Goal: Task Accomplishment & Management: Manage account settings

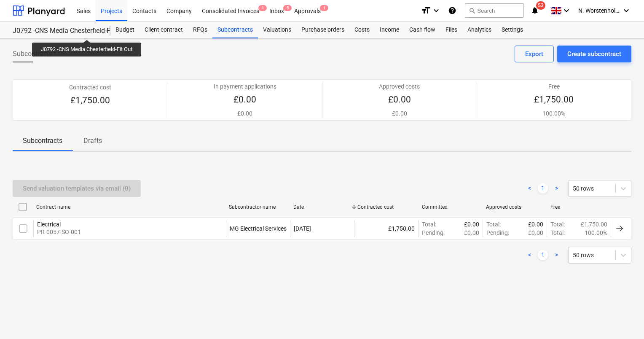
click at [88, 32] on div "J0792 -CNS Media Chesterfield-Fit Out" at bounding box center [57, 31] width 88 height 9
click at [113, 12] on div "Projects" at bounding box center [112, 10] width 32 height 21
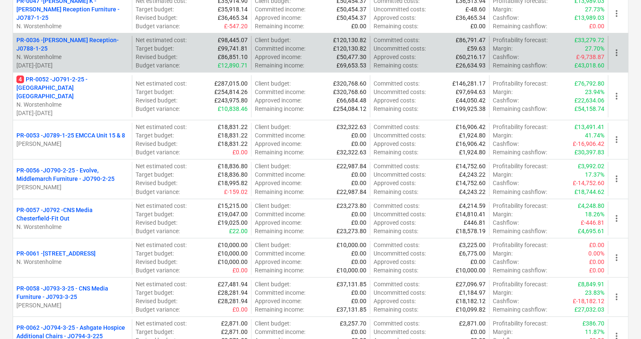
scroll to position [293, 0]
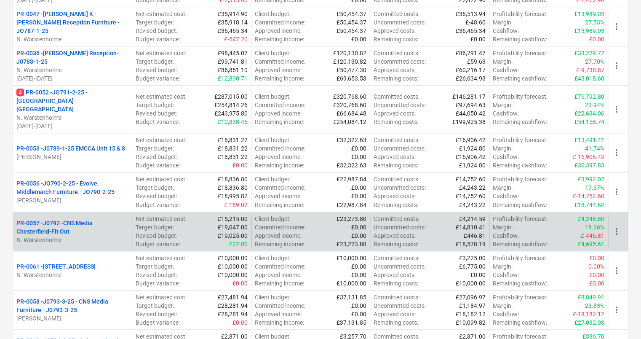
click at [74, 219] on p "PR-0057 - J0792 -CNS Media Chesterfield-Fit Out" at bounding box center [72, 227] width 112 height 17
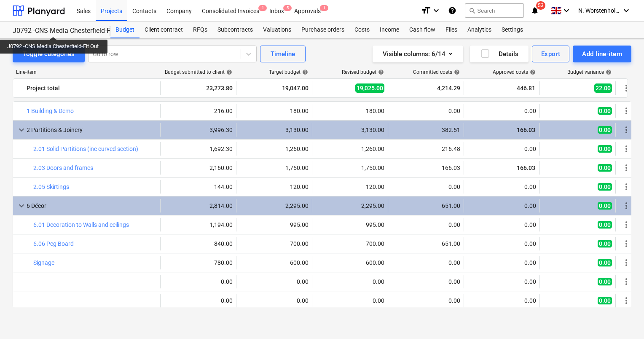
click at [54, 29] on div "J0792 -CNS Media Chesterfield-Fit Out" at bounding box center [57, 31] width 88 height 9
click at [106, 11] on div "Projects" at bounding box center [112, 10] width 32 height 21
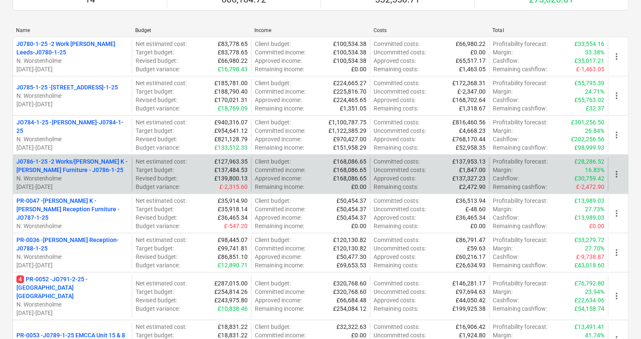
scroll to position [126, 0]
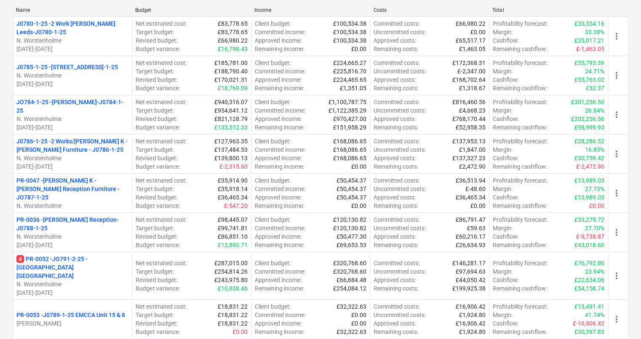
click at [79, 140] on p "J0786-1-25 - 2 Works/Munroe K - White Rose Furniture - J0786-1-25" at bounding box center [72, 145] width 112 height 17
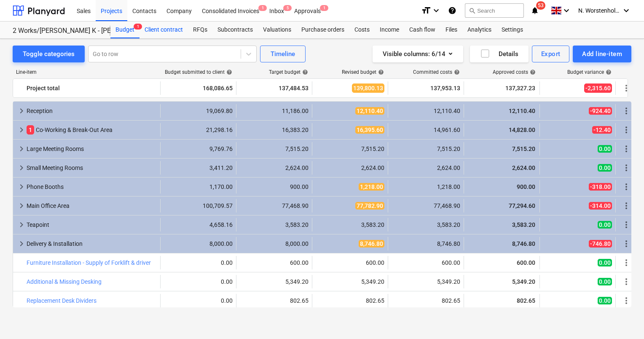
click at [162, 32] on div "Client contract" at bounding box center [163, 29] width 48 height 17
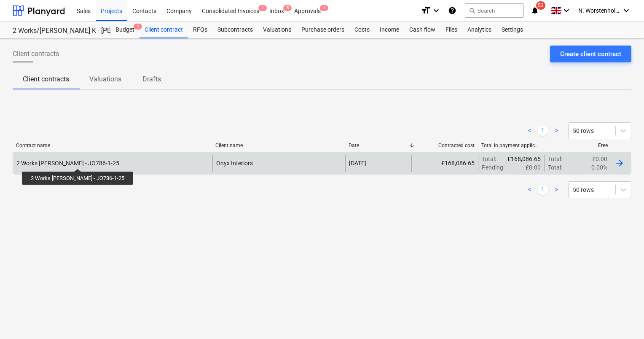
click at [71, 161] on div "2 Works White Rose - JO786-1-25" at bounding box center [67, 163] width 103 height 7
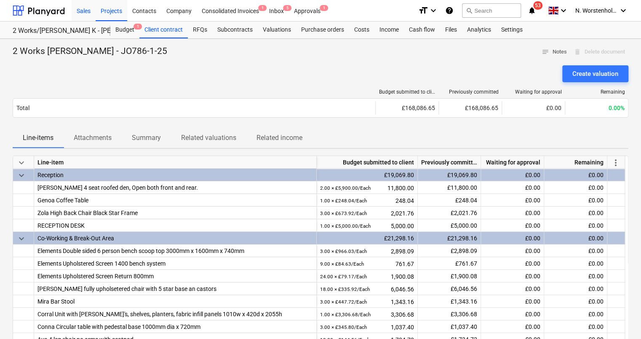
click at [84, 10] on div "Sales" at bounding box center [84, 10] width 24 height 21
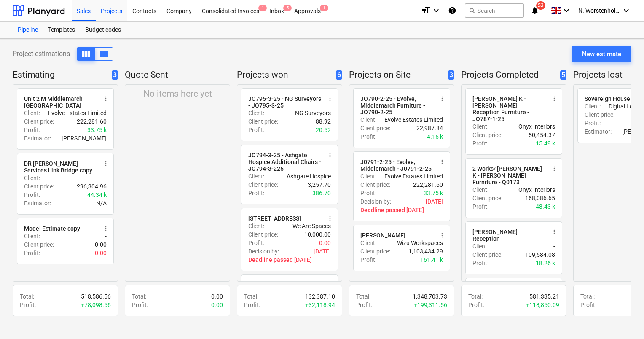
click at [115, 13] on div "Projects" at bounding box center [112, 10] width 32 height 21
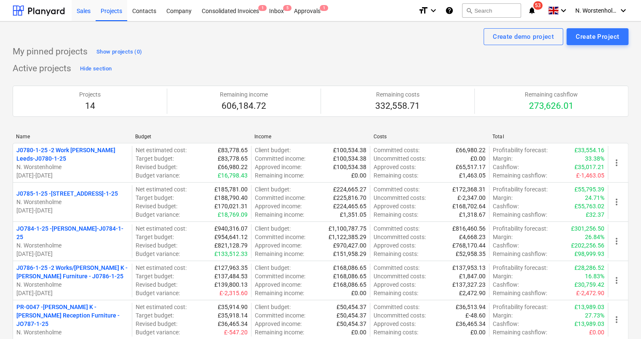
click at [80, 11] on div "Sales" at bounding box center [84, 10] width 24 height 21
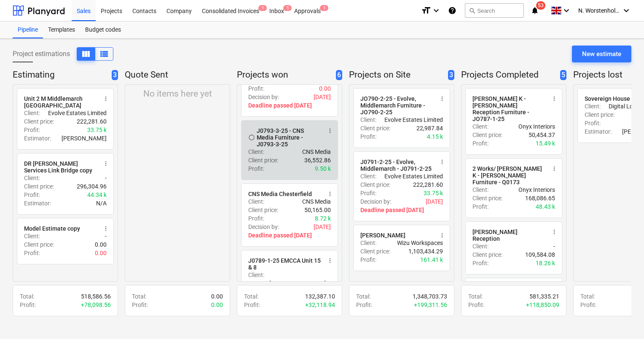
scroll to position [168, 0]
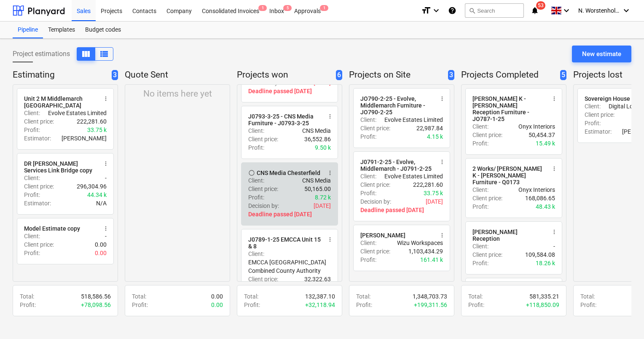
click at [293, 167] on div "radio_button_unchecked CNS Media Chesterfield more_vert Client : CNS Media Clie…" at bounding box center [289, 193] width 97 height 63
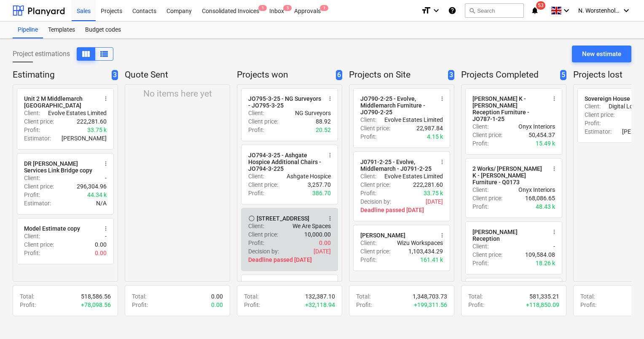
click at [331, 219] on span "more_vert" at bounding box center [329, 218] width 7 height 7
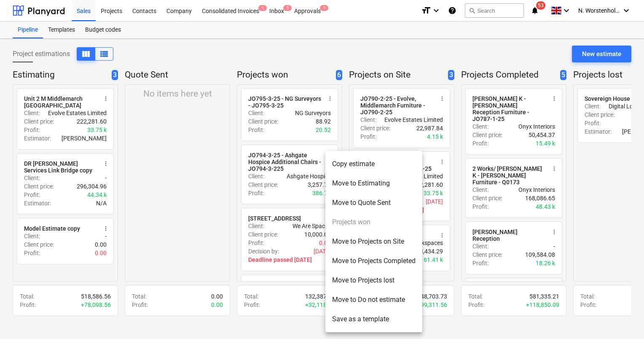
click at [367, 235] on li "Move to Projects on Site" at bounding box center [373, 241] width 97 height 19
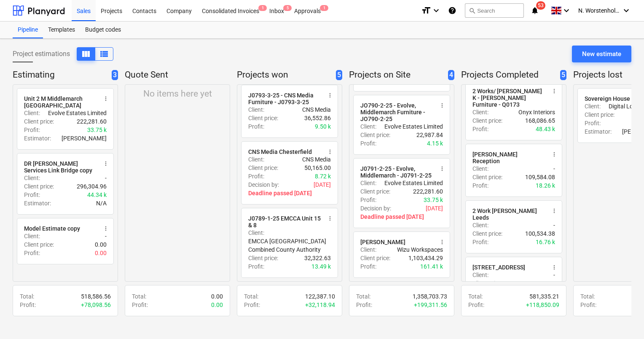
scroll to position [61, 0]
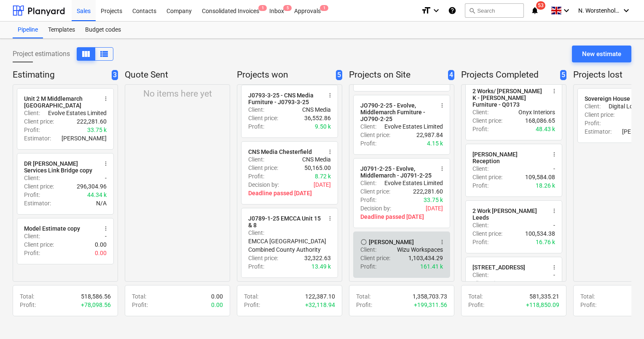
click at [441, 239] on span "more_vert" at bounding box center [441, 241] width 7 height 7
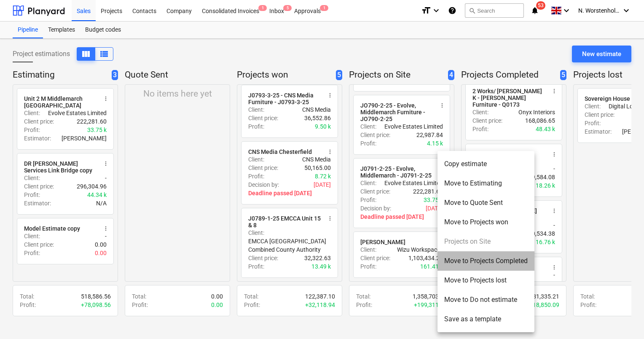
click at [472, 259] on li "Move to Projects Completed" at bounding box center [485, 260] width 97 height 19
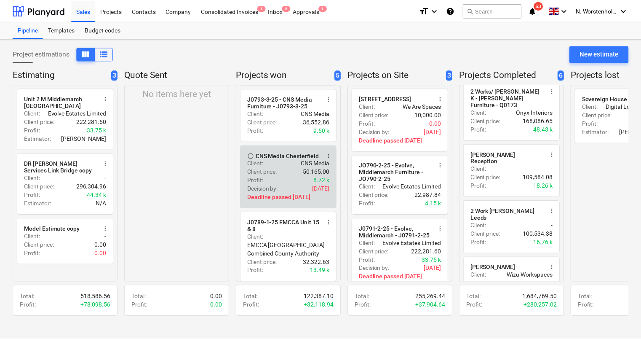
scroll to position [126, 0]
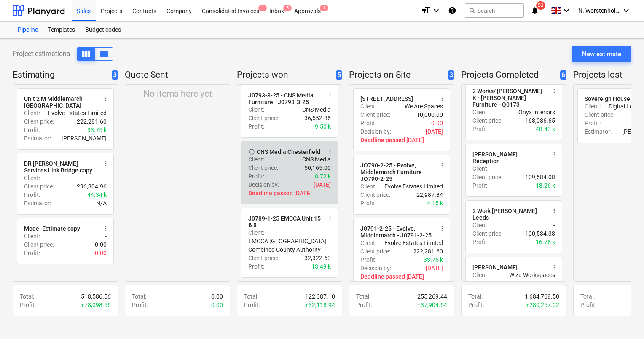
click at [293, 148] on div "CNS Media Chesterfield" at bounding box center [289, 151] width 64 height 7
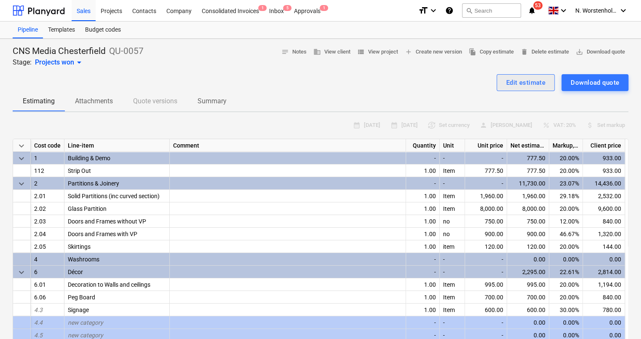
click at [518, 81] on div "Edit estimate" at bounding box center [526, 82] width 40 height 11
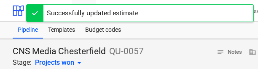
type textarea "x"
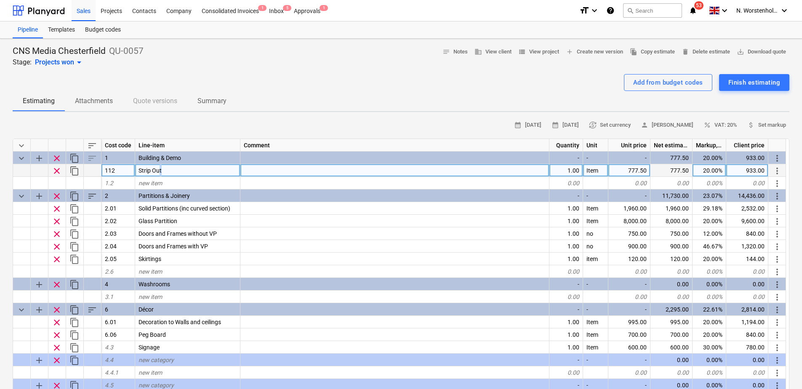
click at [160, 170] on div "Strip Out" at bounding box center [187, 170] width 105 height 13
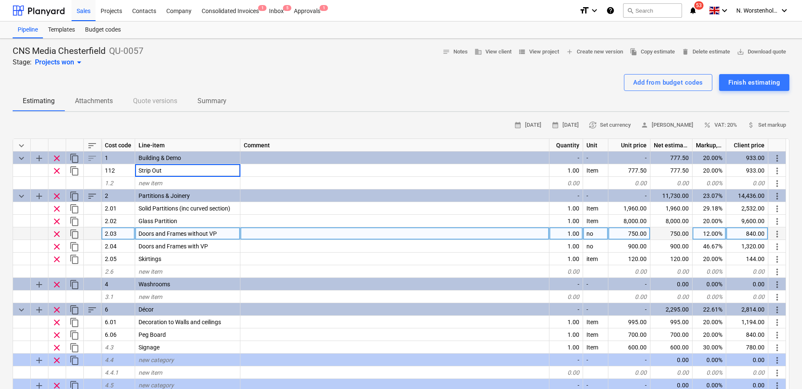
type input "Site Setup"
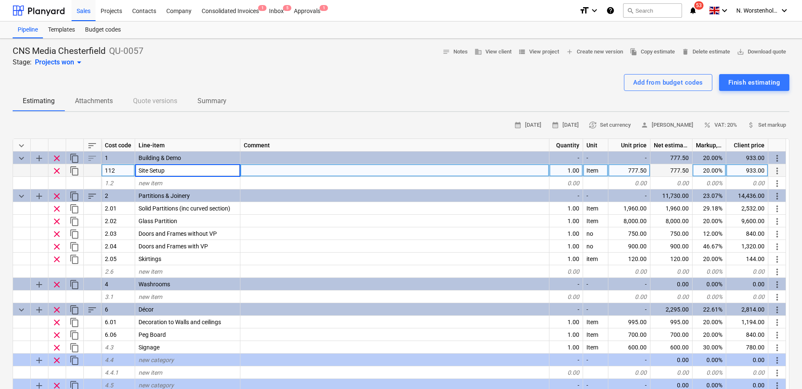
click at [626, 171] on div "777.50" at bounding box center [630, 170] width 42 height 13
type textarea "x"
type input "216"
type textarea "x"
click at [643, 170] on div "259.20" at bounding box center [748, 170] width 42 height 13
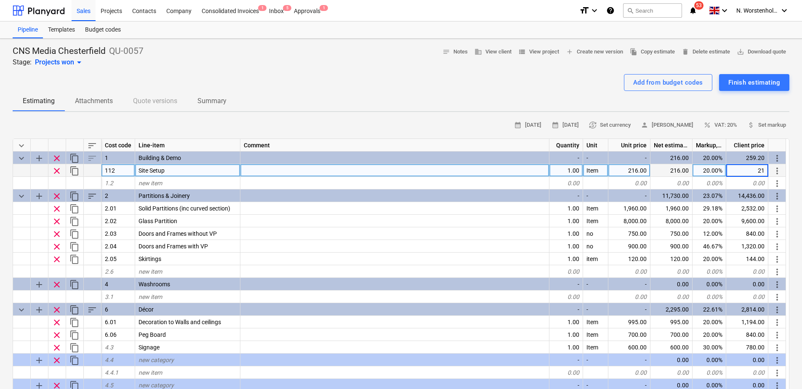
type input "216"
type textarea "x"
drag, startPoint x: 648, startPoint y: 171, endPoint x: 621, endPoint y: 170, distance: 27.0
click at [621, 170] on div "216.00" at bounding box center [630, 170] width 42 height 13
type textarea "x"
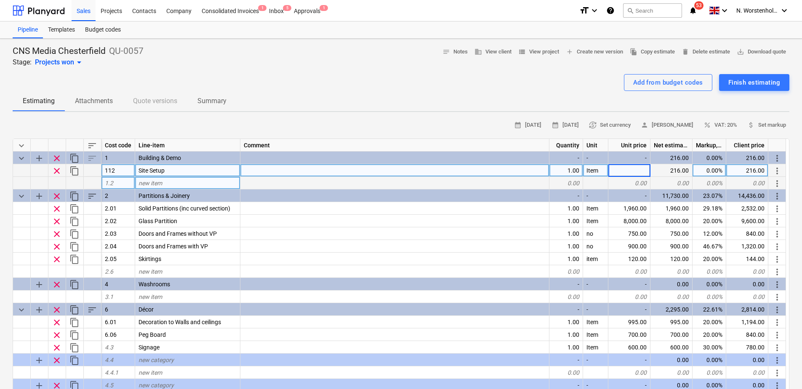
click at [513, 179] on div at bounding box center [395, 183] width 309 height 13
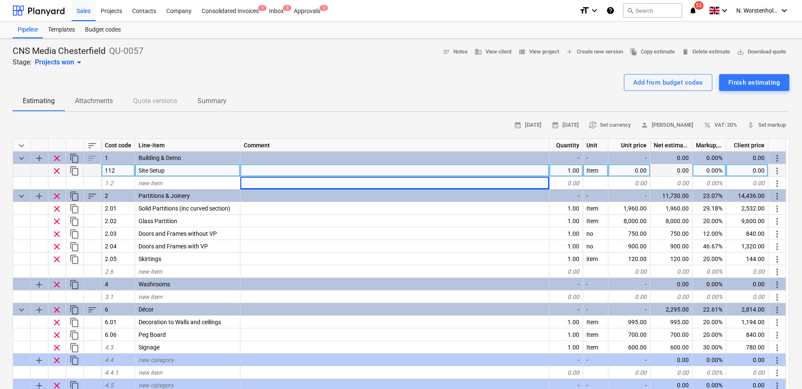
click at [643, 170] on div "0.00" at bounding box center [748, 170] width 42 height 13
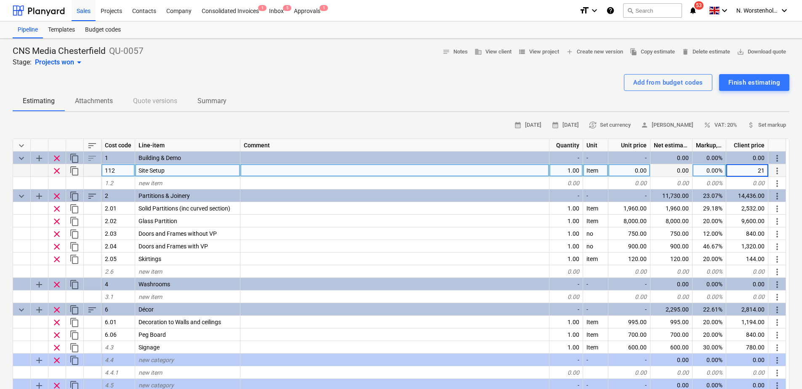
type input "216"
type textarea "x"
click at [643, 169] on div "0.00%" at bounding box center [710, 170] width 34 height 13
type input "20"
type textarea "x"
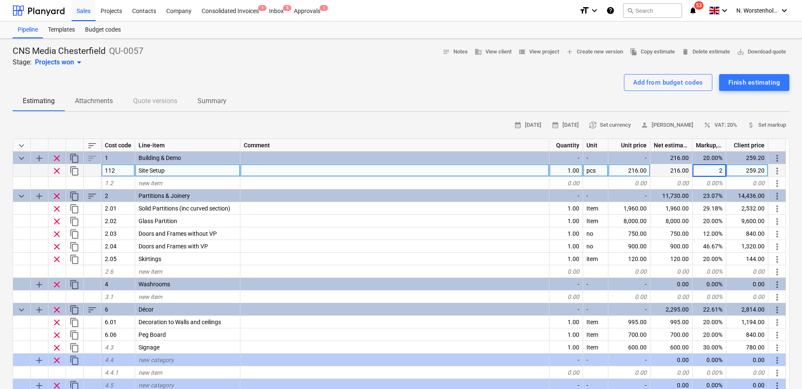
type input "20"
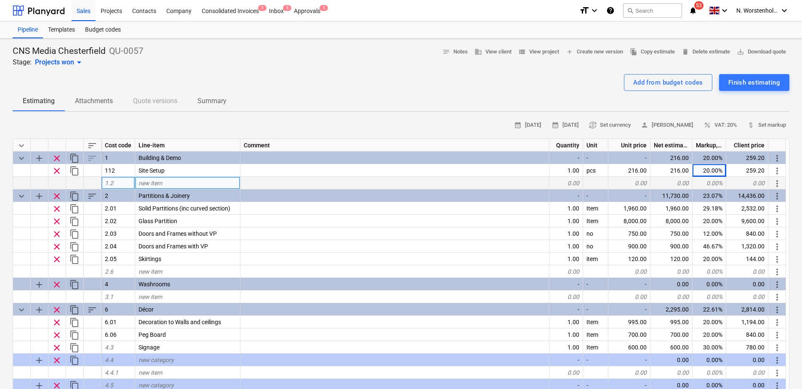
click at [643, 181] on div "0.00" at bounding box center [748, 183] width 42 height 13
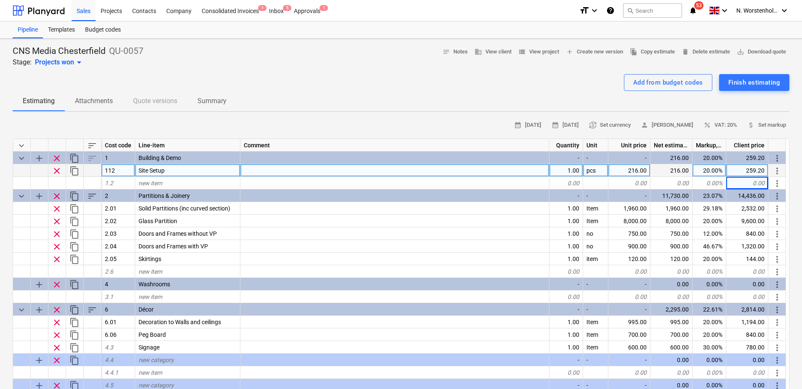
click at [634, 166] on div "216.00" at bounding box center [630, 170] width 42 height 13
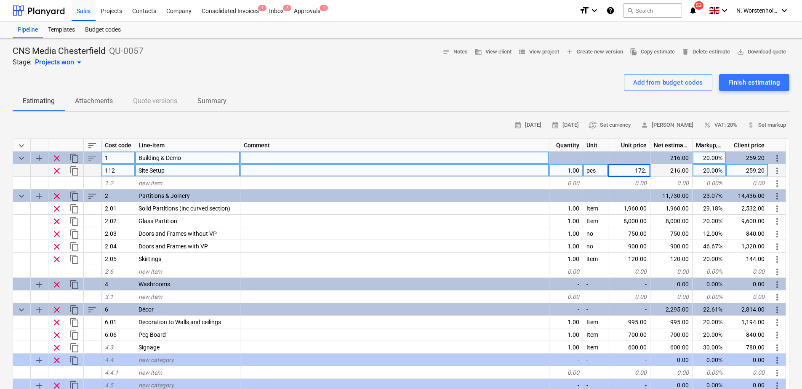
type input "172.8"
type textarea "x"
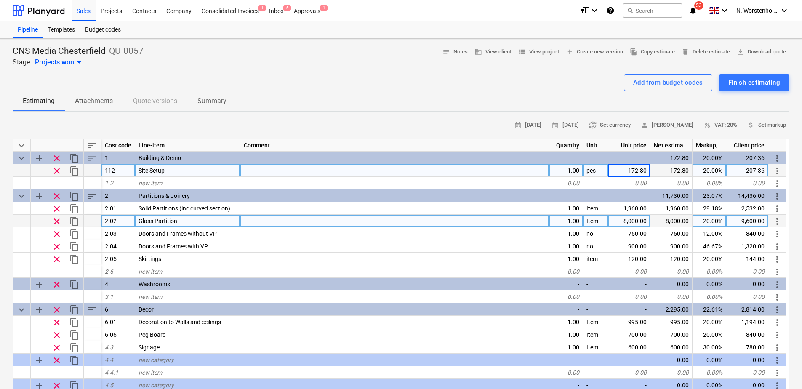
click at [643, 223] on div "8,000.00" at bounding box center [672, 221] width 42 height 13
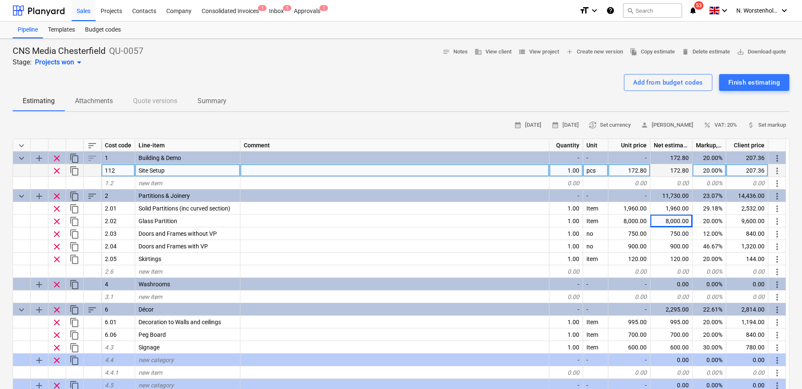
click at [643, 170] on div "20.00%" at bounding box center [710, 170] width 34 height 13
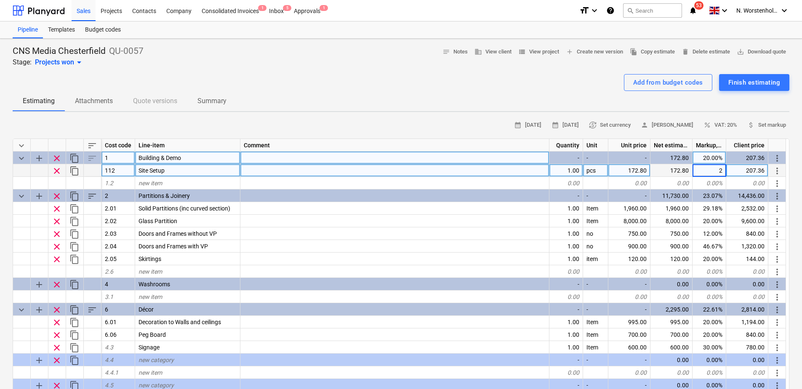
type input "21"
type textarea "x"
type input "22"
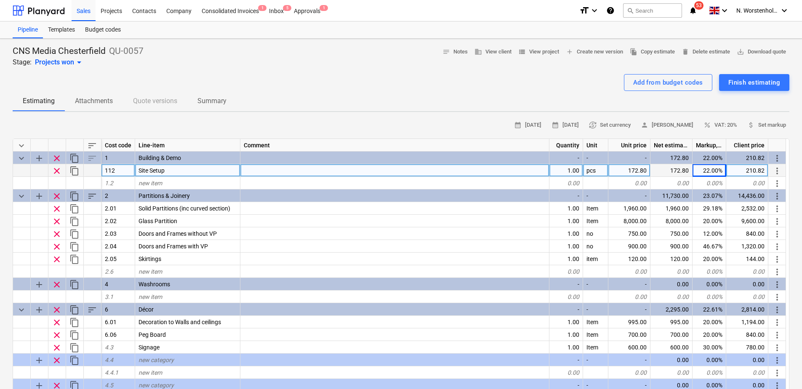
click at [636, 170] on div "172.80" at bounding box center [630, 170] width 42 height 13
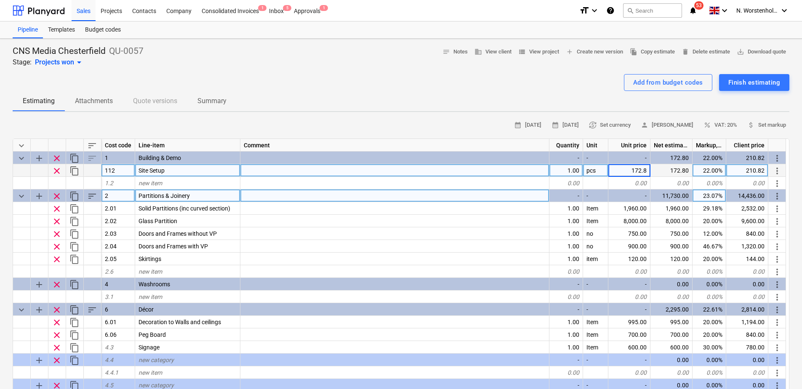
click at [624, 198] on div "-" at bounding box center [630, 196] width 42 height 13
type textarea "x"
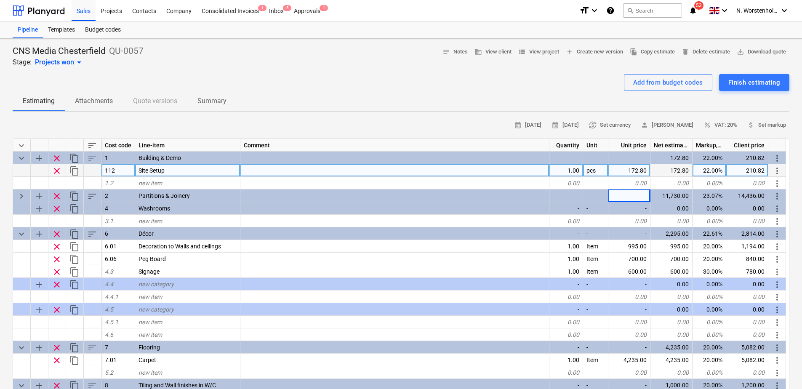
click at [630, 169] on div "172.80" at bounding box center [630, 170] width 42 height 13
click at [643, 169] on div "22.00%" at bounding box center [710, 170] width 34 height 13
type input "24"
type textarea "x"
type input "25"
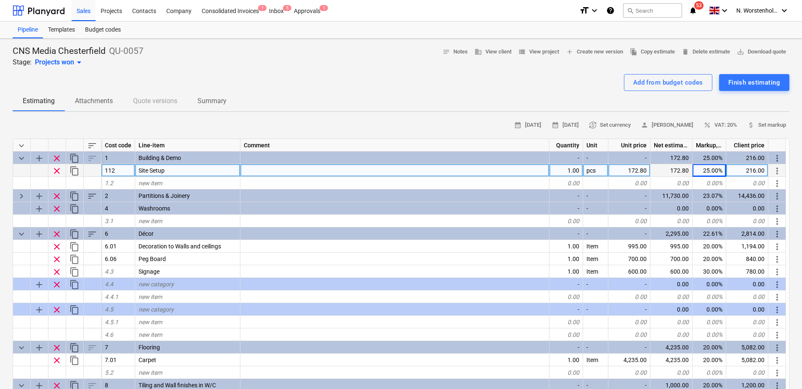
type textarea "x"
click at [527, 175] on div at bounding box center [395, 170] width 309 height 13
click at [642, 169] on div "172.80" at bounding box center [630, 170] width 42 height 13
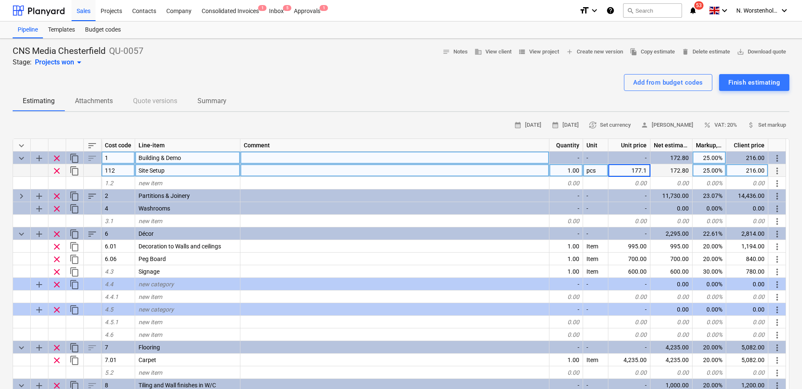
type input "177.12"
type textarea "x"
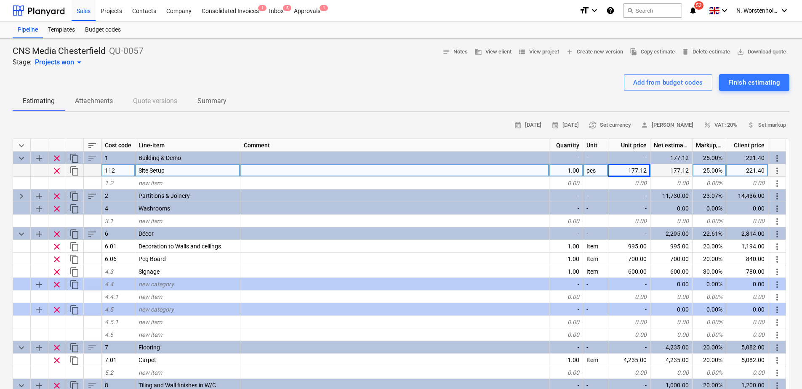
click at [643, 171] on div "25.00%" at bounding box center [710, 170] width 34 height 13
type input "22"
type textarea "x"
click at [643, 169] on div "177.12" at bounding box center [630, 170] width 42 height 13
click at [643, 171] on input "177.12" at bounding box center [630, 170] width 42 height 12
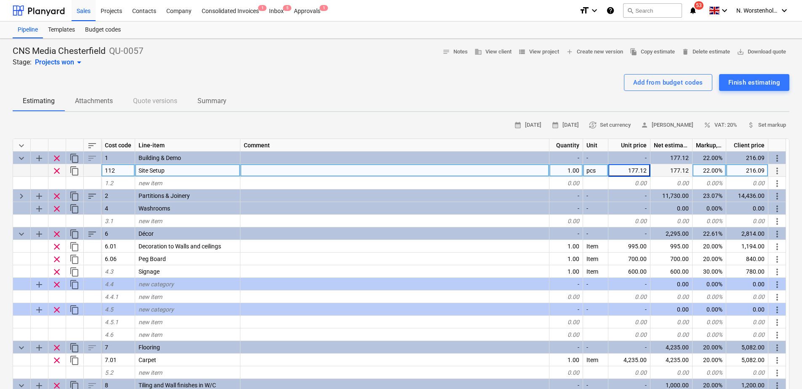
click at [643, 171] on input "177.12" at bounding box center [630, 170] width 42 height 12
type input "177.11"
type textarea "x"
click at [643, 170] on div "177.11" at bounding box center [630, 170] width 42 height 13
click at [643, 170] on input "177.11" at bounding box center [630, 170] width 42 height 12
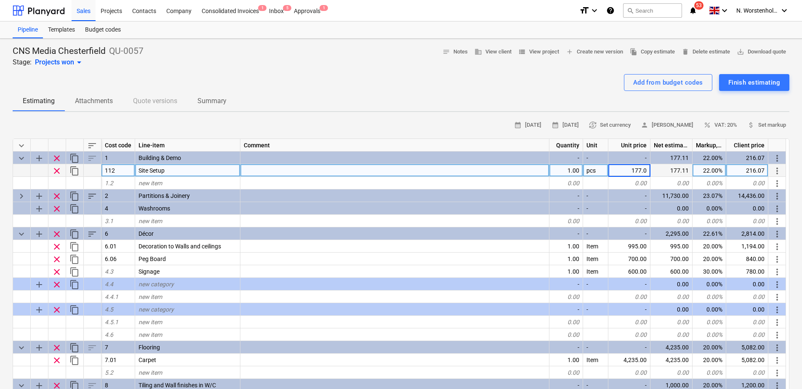
type input "177.08"
type textarea "x"
click at [643, 172] on div "177.08" at bounding box center [630, 170] width 42 height 13
click at [643, 172] on input "177.08" at bounding box center [630, 170] width 42 height 12
type input "177.05"
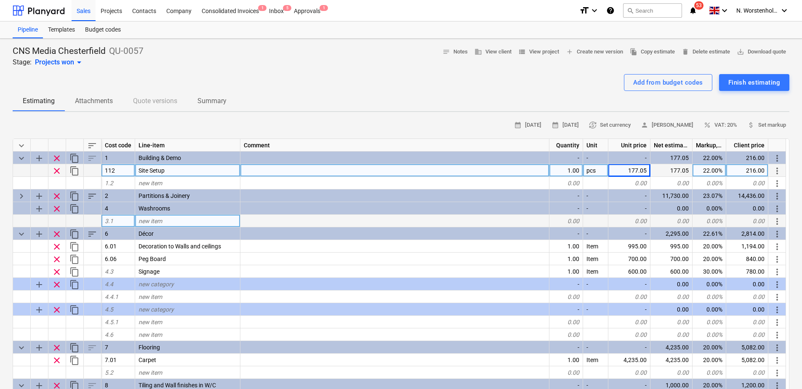
click at [608, 226] on div at bounding box center [595, 221] width 25 height 13
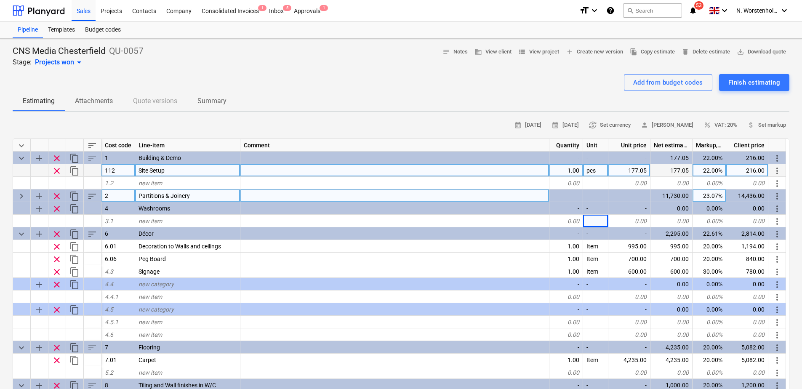
click at [22, 195] on span "keyboard_arrow_right" at bounding box center [21, 196] width 10 height 10
type textarea "x"
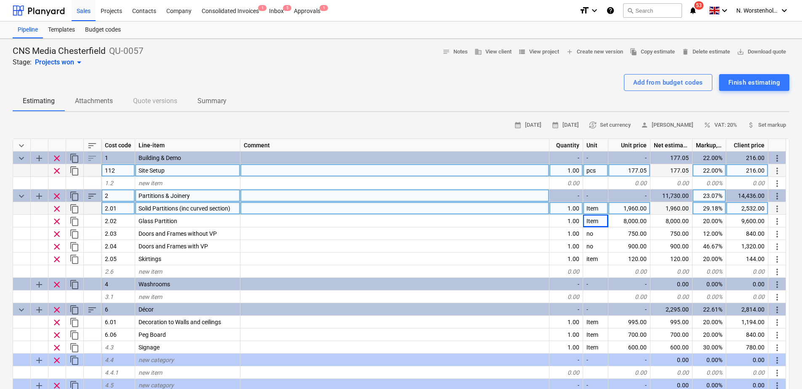
click at [155, 212] on div "Solid Partitions (inc curved section)" at bounding box center [187, 208] width 105 height 13
click at [232, 210] on input "Solid Partitions (inc curved section)" at bounding box center [187, 208] width 105 height 12
drag, startPoint x: 234, startPoint y: 209, endPoint x: 147, endPoint y: 204, distance: 86.9
click at [145, 205] on input "Solid Partitions (inc curved section)" at bounding box center [187, 208] width 105 height 12
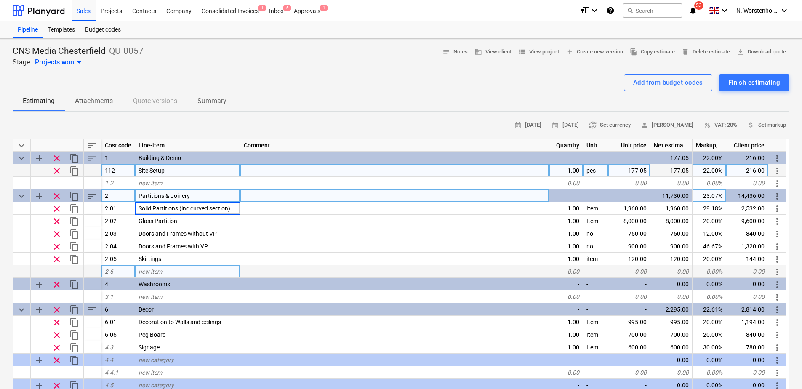
type input "Soolid Wall Partitions - 70mm Metal Studs with 12.5mm Standard"
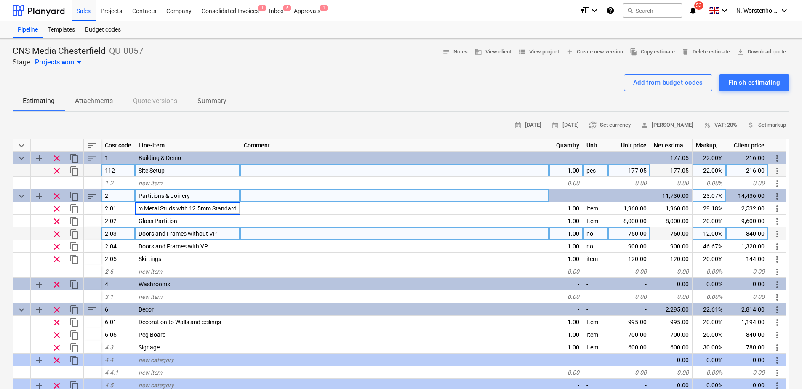
type textarea "x"
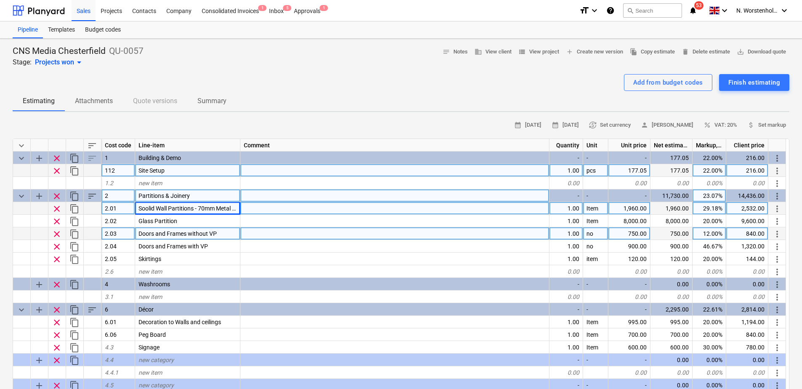
click at [148, 211] on span "Soolid Wall Partitions - 70mm Metal Studs with 12.5mm Standard" at bounding box center [224, 208] width 170 height 7
click at [150, 208] on input "Soolid Wall Partitions - 70mm Metal Studs with 12.5mm Standard" at bounding box center [187, 208] width 105 height 12
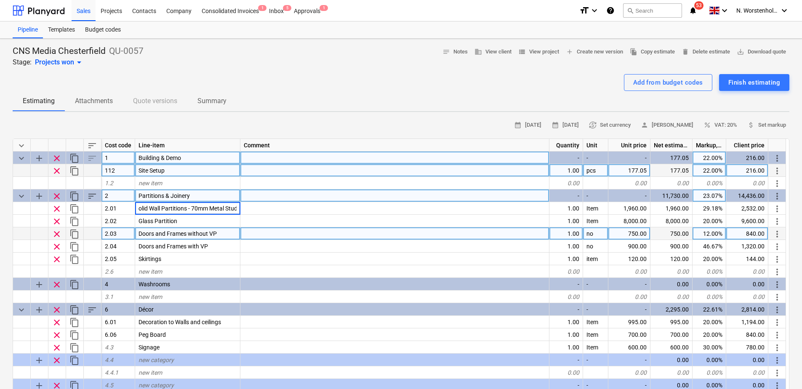
scroll to position [0, 3]
type input "Solid Wall Partitions - 70mm Metal Studs with 12.5mm Standard"
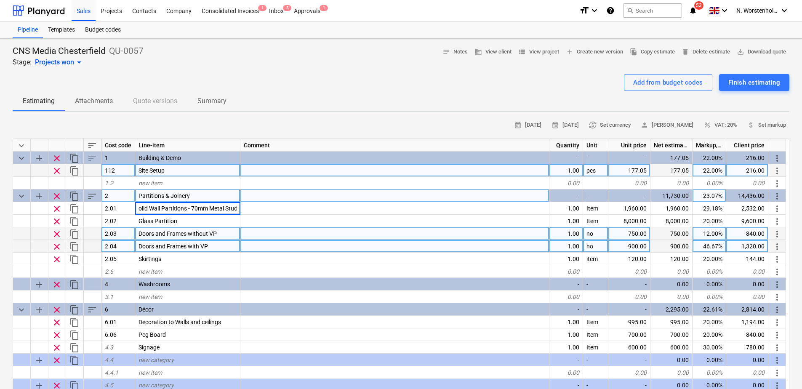
type textarea "x"
click at [296, 245] on div at bounding box center [395, 246] width 309 height 13
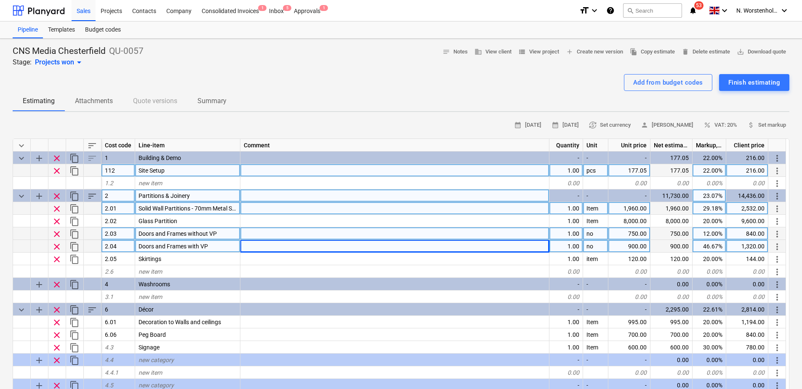
click at [155, 209] on span "Solid Wall Partitions - 70mm Metal Studs with 12.5mm Standard" at bounding box center [222, 208] width 167 height 7
click at [235, 209] on input "Solid Wall Partitions - 70mm Metal Studs with 12.5mm Standard" at bounding box center [187, 208] width 105 height 12
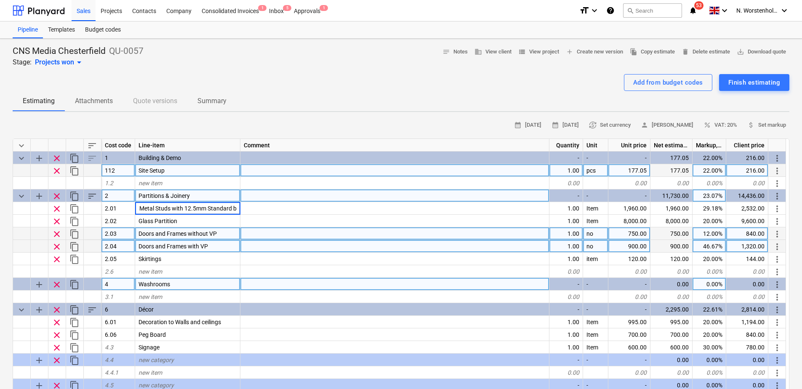
type input "Solid Wall Partitions - 70mm Metal Studs with 12.5mm Standard board each side f…"
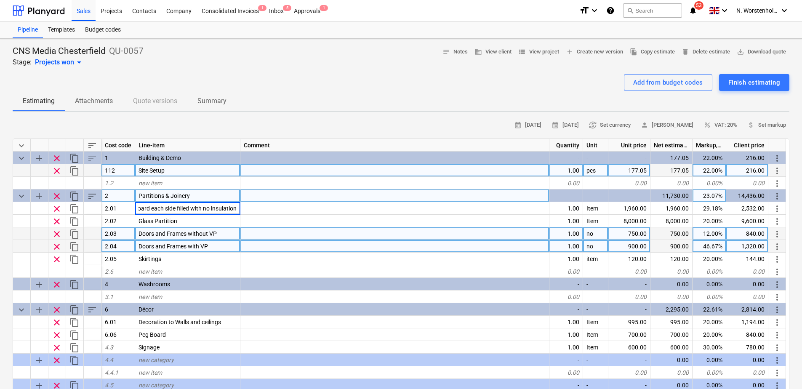
type textarea "x"
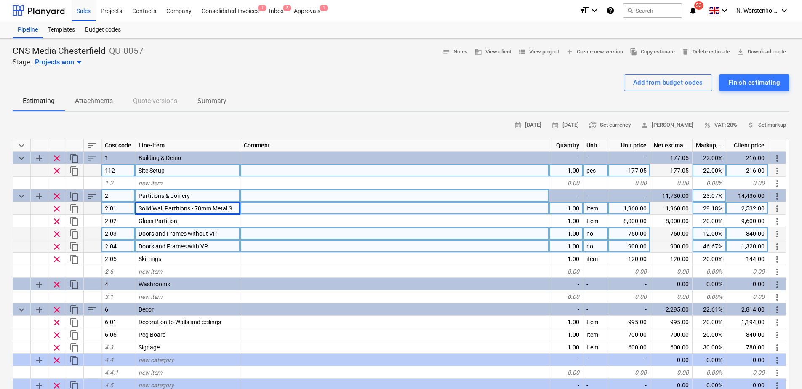
click at [206, 207] on span "Solid Wall Partitions - 70mm Metal Studs with 12.5mm Standard board each side f…" at bounding box center [274, 208] width 270 height 7
click at [621, 208] on div "1,960.00" at bounding box center [630, 208] width 42 height 13
type input "885.24"
type textarea "x"
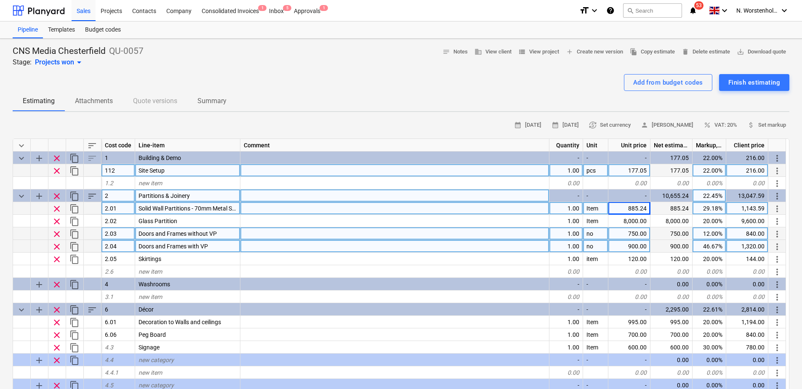
click at [639, 208] on div "885.24" at bounding box center [630, 208] width 42 height 13
click at [639, 208] on input "885.24" at bounding box center [630, 208] width 42 height 12
click at [635, 208] on input "885.24" at bounding box center [630, 208] width 42 height 12
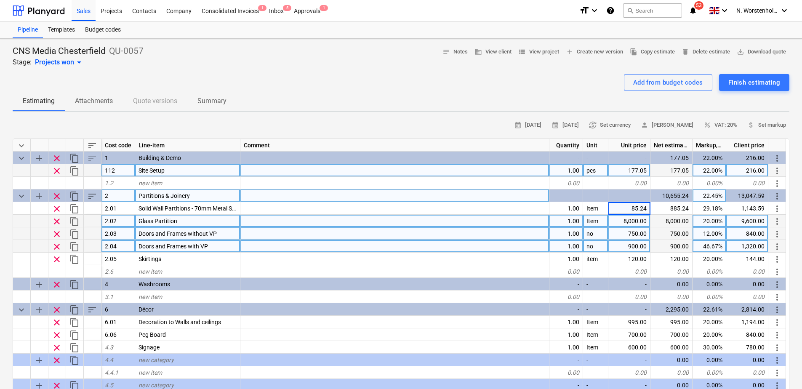
type input "895.24"
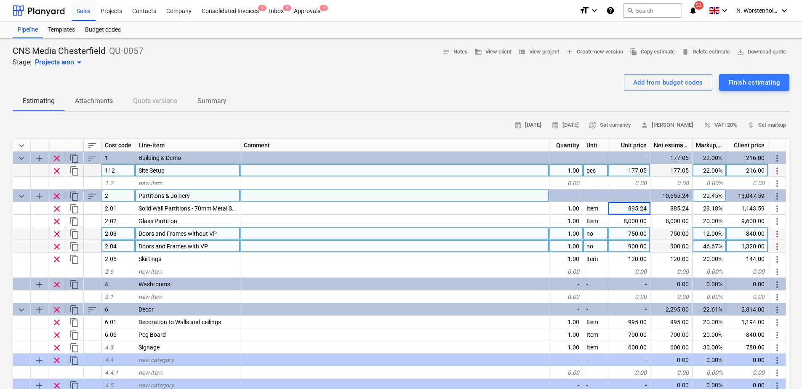
type textarea "x"
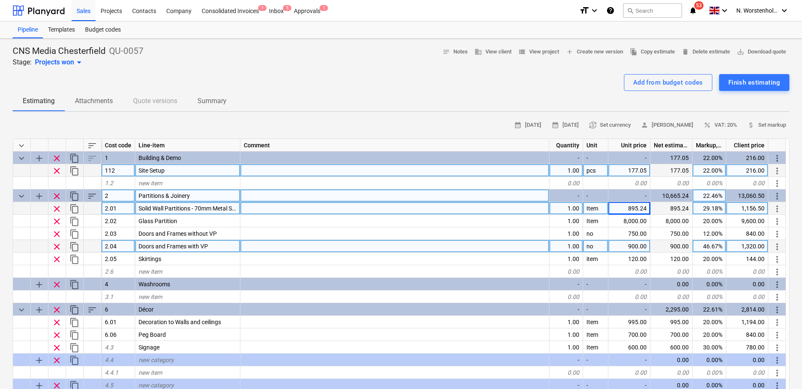
click at [632, 209] on div "895.24" at bounding box center [630, 208] width 42 height 13
type input "915.25"
type textarea "x"
click at [643, 209] on div "915.25" at bounding box center [630, 208] width 42 height 13
click at [643, 209] on input "915.25" at bounding box center [630, 208] width 42 height 12
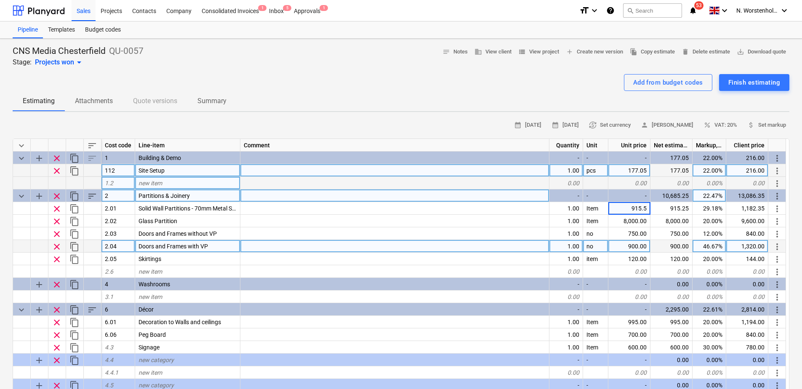
type input "915.15"
type textarea "x"
type input "915.25"
type textarea "x"
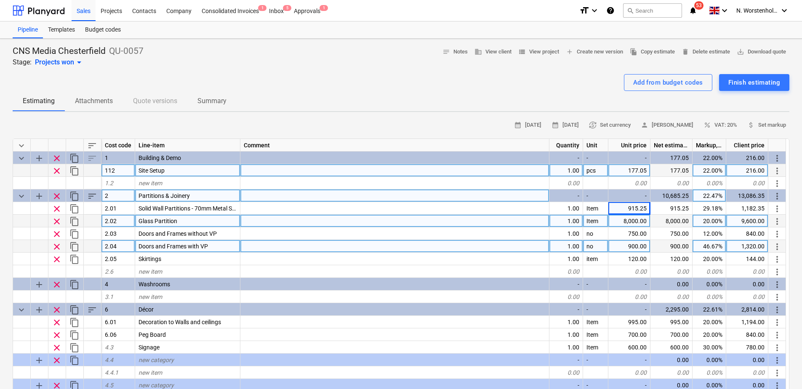
click at [643, 222] on div "8,000.00" at bounding box center [672, 221] width 42 height 13
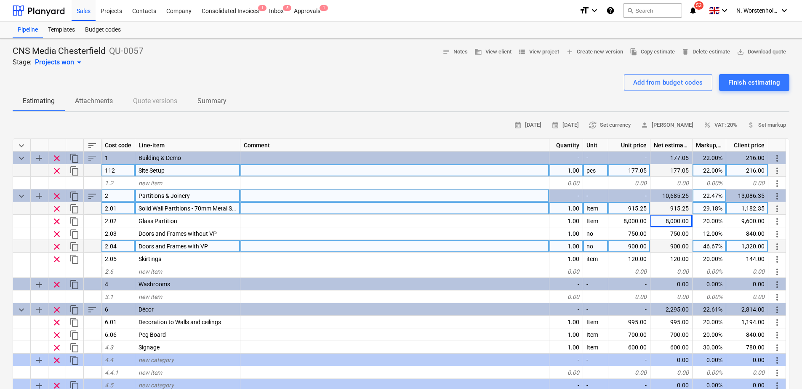
click at [643, 209] on div "915.25" at bounding box center [672, 208] width 42 height 13
click at [643, 209] on div "915.25" at bounding box center [630, 208] width 42 height 13
click at [643, 209] on input "915.25" at bounding box center [630, 208] width 42 height 12
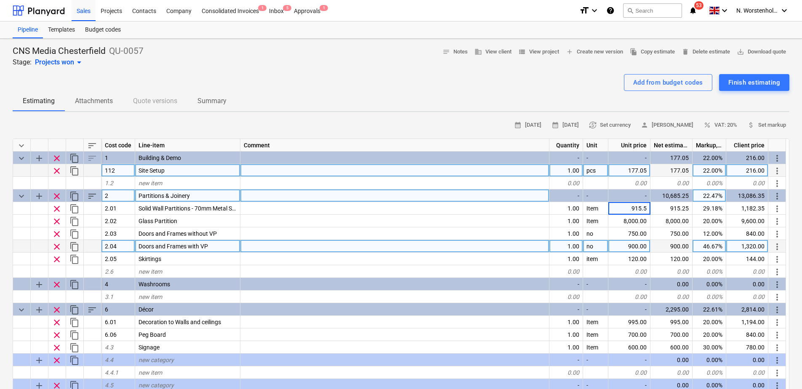
type input "915.15"
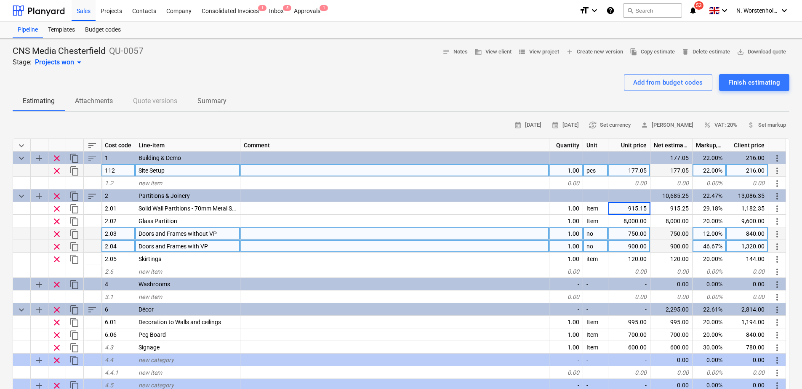
type textarea "x"
click at [619, 238] on div "750.00" at bounding box center [630, 233] width 42 height 13
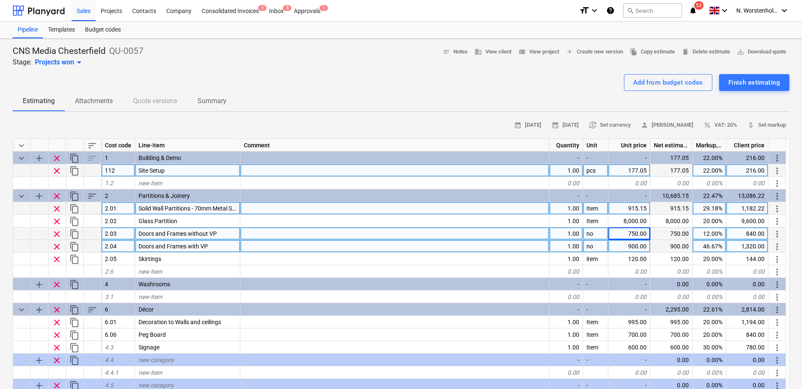
click at [643, 208] on div "915.15" at bounding box center [630, 208] width 42 height 13
click at [643, 208] on input "915.15" at bounding box center [630, 208] width 42 height 12
type input "915.11"
type textarea "x"
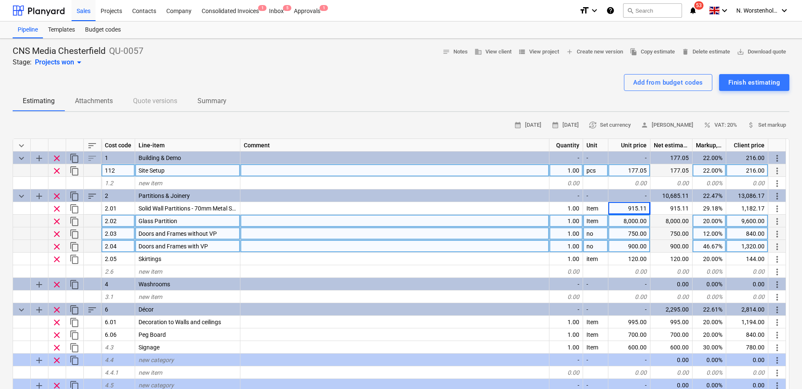
click at [643, 225] on div "8,000.00" at bounding box center [630, 221] width 42 height 13
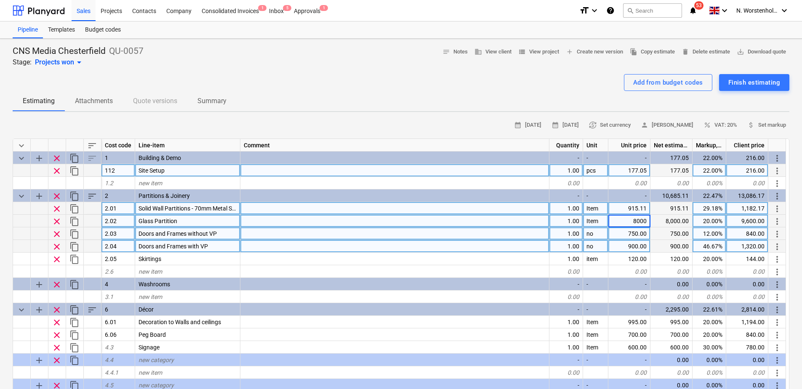
click at [642, 209] on div "915.11" at bounding box center [630, 208] width 42 height 13
click at [643, 207] on input "915.11" at bounding box center [630, 208] width 42 height 12
type input "915.07"
type textarea "x"
click at [643, 209] on div "915.07" at bounding box center [630, 208] width 42 height 13
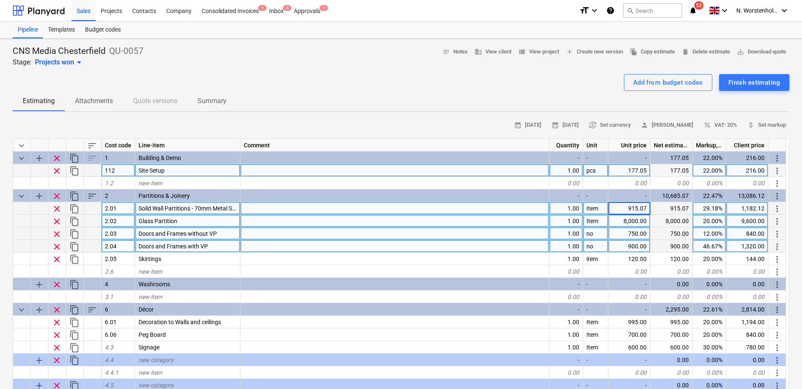
click at [643, 208] on input "915.07" at bounding box center [630, 208] width 42 height 12
type input "915.02"
type textarea "x"
click at [643, 208] on div "915.02" at bounding box center [630, 208] width 42 height 13
click at [643, 209] on input "915.02" at bounding box center [630, 208] width 42 height 12
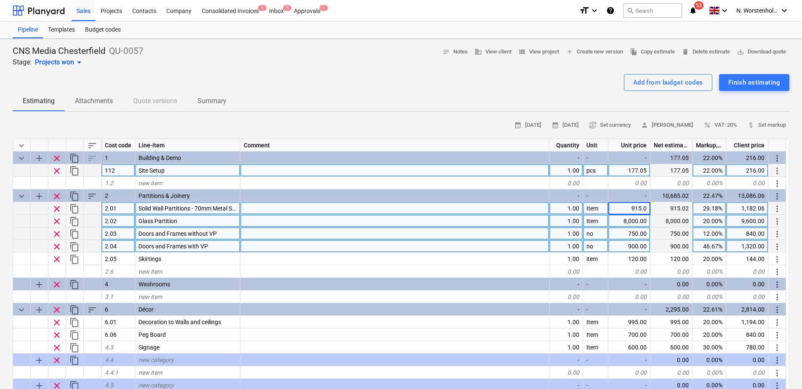
type input "915.00"
type textarea "x"
click at [643, 209] on div "29.18%" at bounding box center [710, 208] width 34 height 13
type input "28"
type textarea "x"
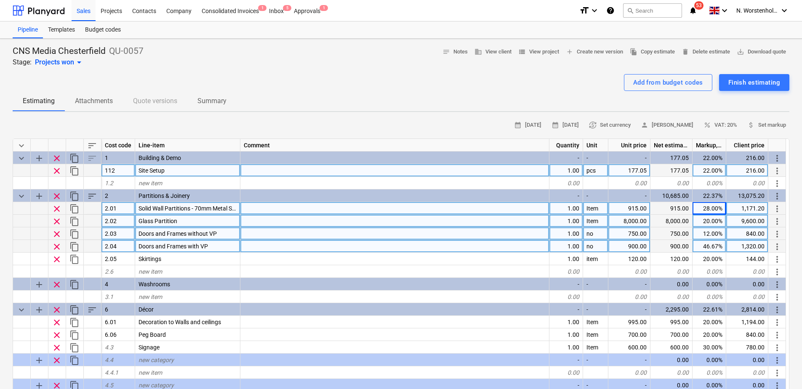
click at [643, 209] on div "28.00%" at bounding box center [710, 208] width 34 height 13
type input "28"
click at [634, 209] on div "915.00" at bounding box center [630, 208] width 42 height 13
click at [641, 208] on input "915" at bounding box center [630, 208] width 42 height 12
click at [643, 208] on div "28.00%" at bounding box center [710, 208] width 34 height 13
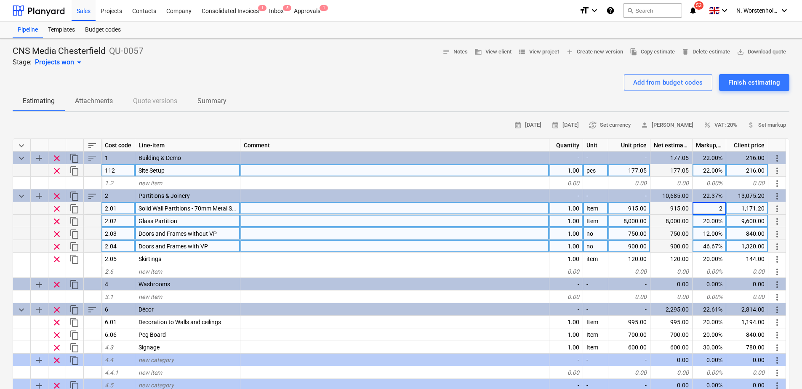
type input "25"
type textarea "x"
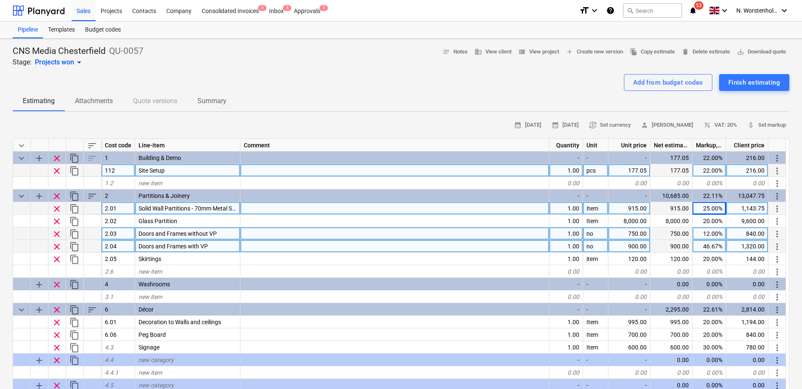
click at [643, 243] on div "46.67%" at bounding box center [710, 246] width 34 height 13
click at [635, 208] on div "915.00" at bounding box center [630, 208] width 42 height 13
click at [643, 207] on input "915" at bounding box center [630, 208] width 42 height 12
type input "885"
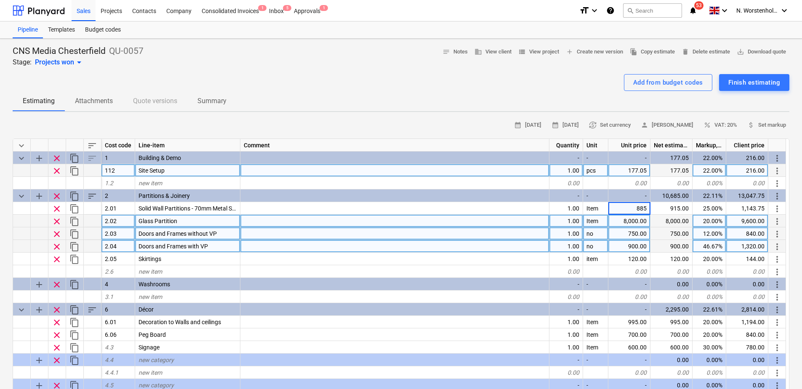
type textarea "x"
type input "885"
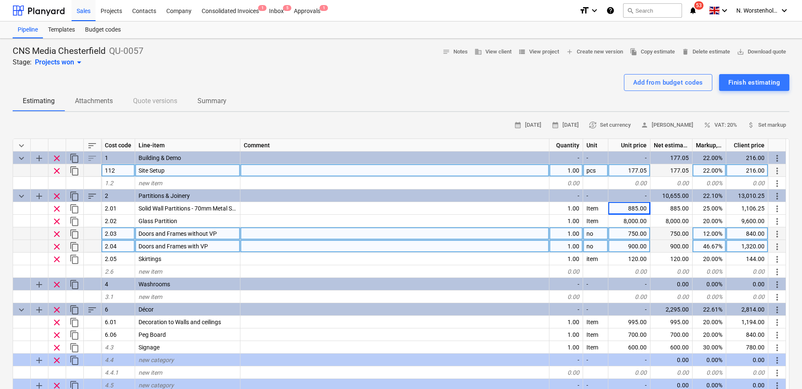
click at [639, 235] on div "750.00" at bounding box center [630, 233] width 42 height 13
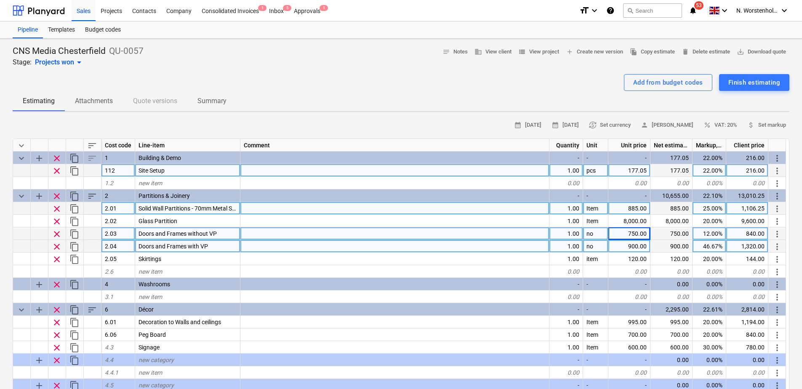
click at [635, 206] on div "885.00" at bounding box center [630, 208] width 42 height 13
click at [643, 207] on input "885" at bounding box center [630, 208] width 42 height 12
type input "865"
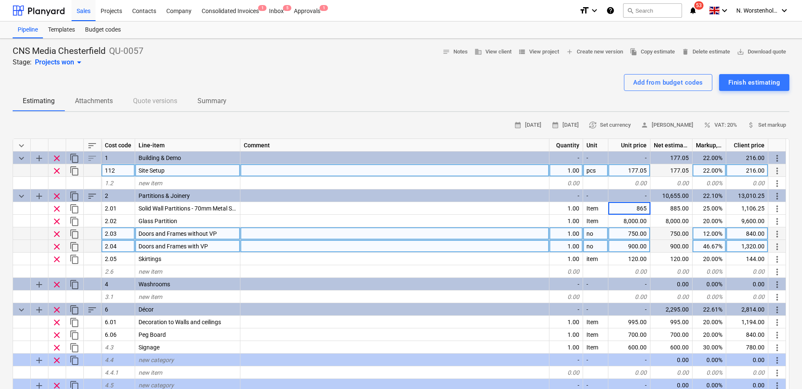
type textarea "x"
click at [643, 236] on div "750.00" at bounding box center [630, 233] width 42 height 13
click at [642, 169] on div "177.05" at bounding box center [630, 170] width 42 height 13
type input "180"
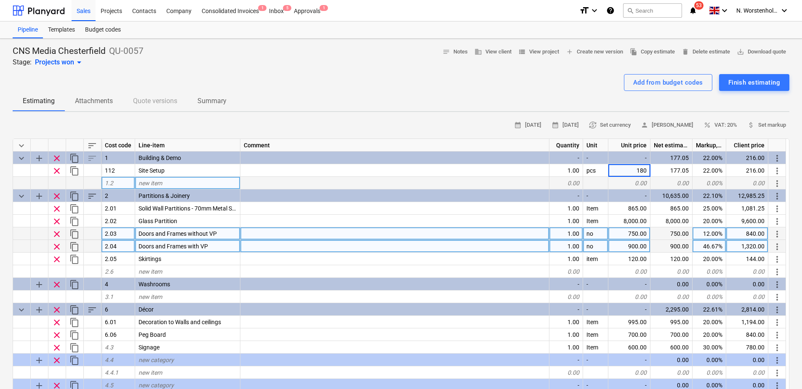
click at [522, 182] on div at bounding box center [395, 183] width 309 height 13
type textarea "x"
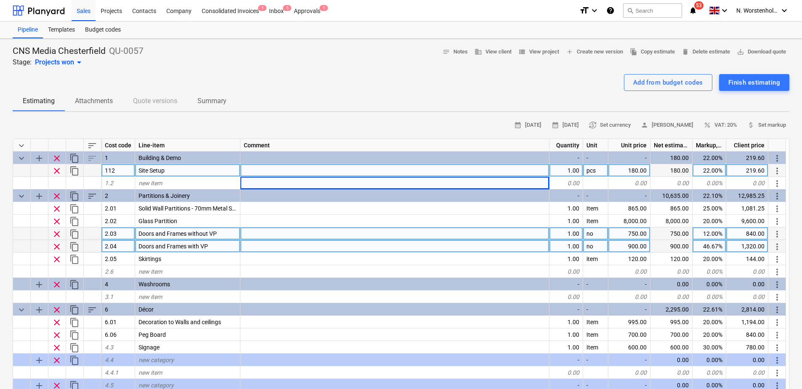
click at [643, 170] on div "22.00%" at bounding box center [710, 170] width 34 height 13
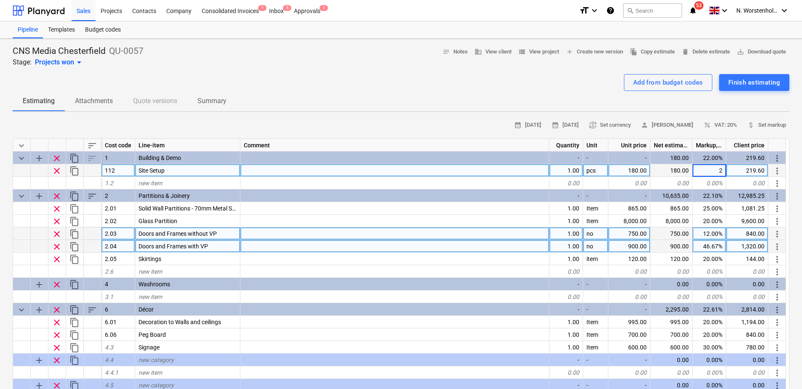
type input "21"
type textarea "x"
click at [643, 172] on div "21.00%" at bounding box center [710, 170] width 34 height 13
type input "20"
type textarea "x"
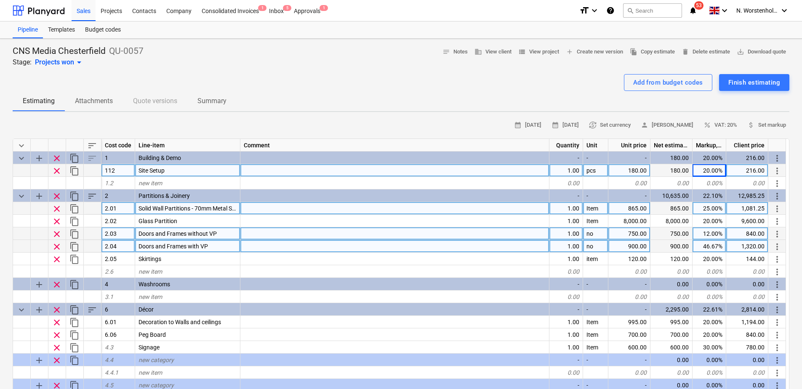
click at [630, 209] on div "865.00" at bounding box center [630, 208] width 42 height 13
type input "1260"
click at [643, 211] on div "25.00%" at bounding box center [710, 208] width 34 height 13
type textarea "x"
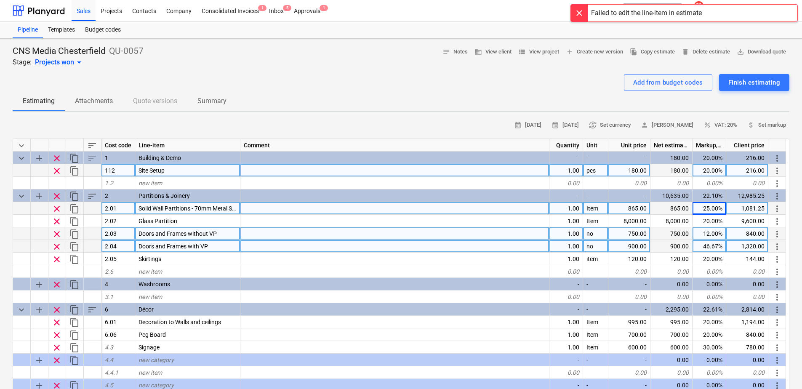
click at [643, 245] on div "46.67%" at bounding box center [710, 246] width 34 height 13
click at [643, 209] on div "25.00%" at bounding box center [710, 208] width 34 height 13
type input "24"
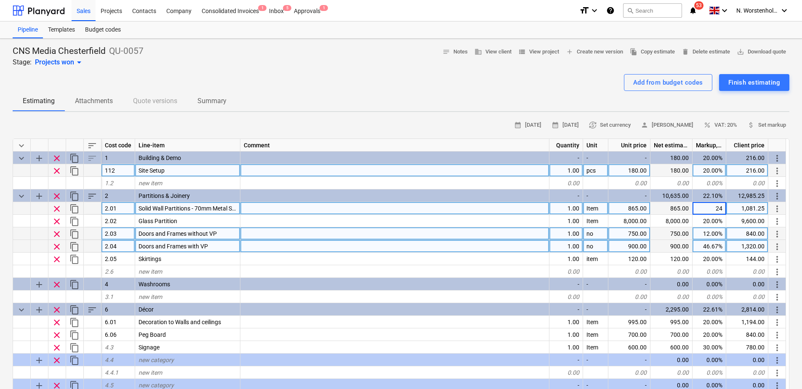
type textarea "x"
click at [643, 209] on div "24.00%" at bounding box center [710, 208] width 34 height 13
type input "22"
type textarea "x"
type input "23"
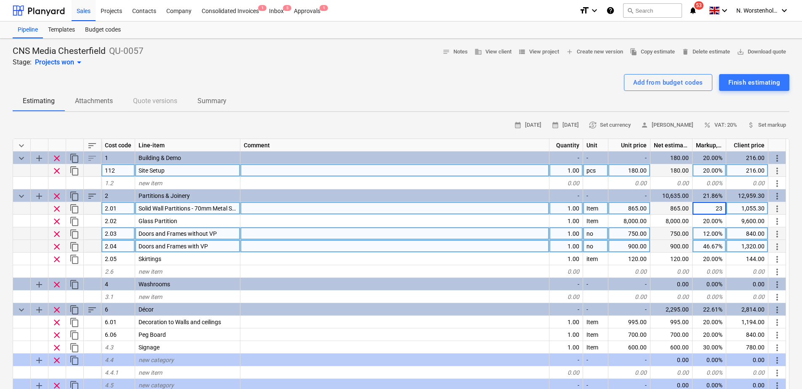
type textarea "x"
click at [643, 210] on div "23.00%" at bounding box center [710, 208] width 34 height 13
click at [634, 209] on div "865.00" at bounding box center [630, 208] width 42 height 13
type input "1260"
type textarea "x"
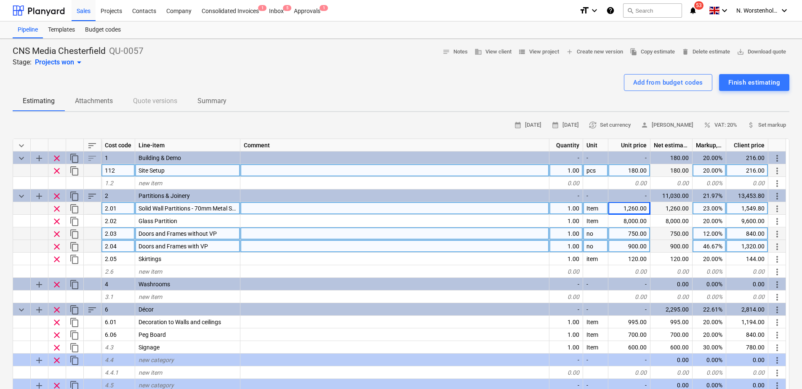
click at [643, 208] on div "23.00%" at bounding box center [710, 208] width 34 height 13
type input "25"
type textarea "x"
click at [643, 208] on div "25.00%" at bounding box center [710, 208] width 34 height 13
type input "28"
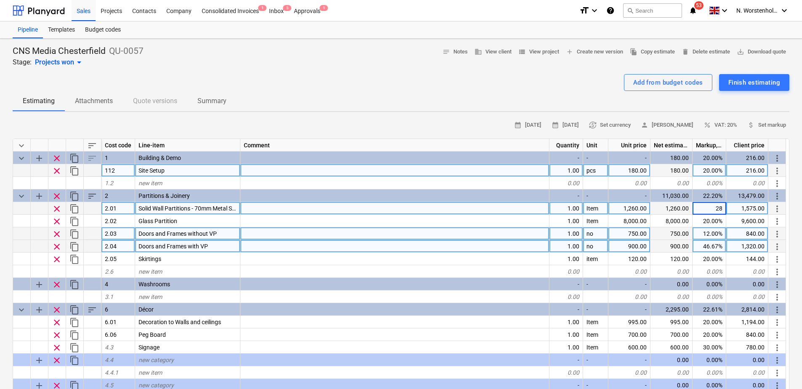
type textarea "x"
click at [643, 210] on div "28.00%" at bounding box center [710, 208] width 34 height 13
type input "27"
type textarea "x"
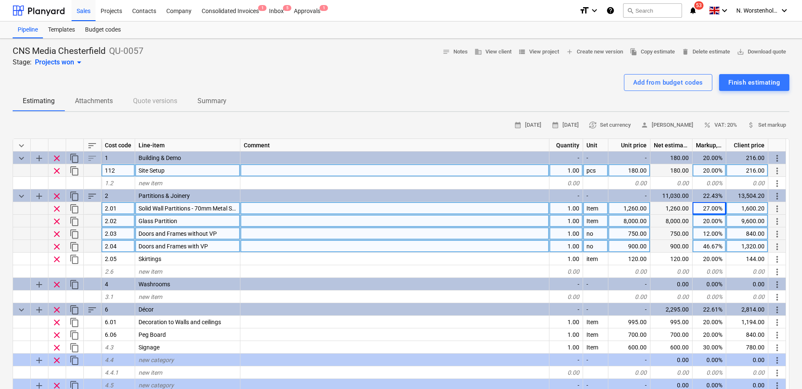
click at [172, 222] on span "Glass Partition" at bounding box center [158, 221] width 39 height 7
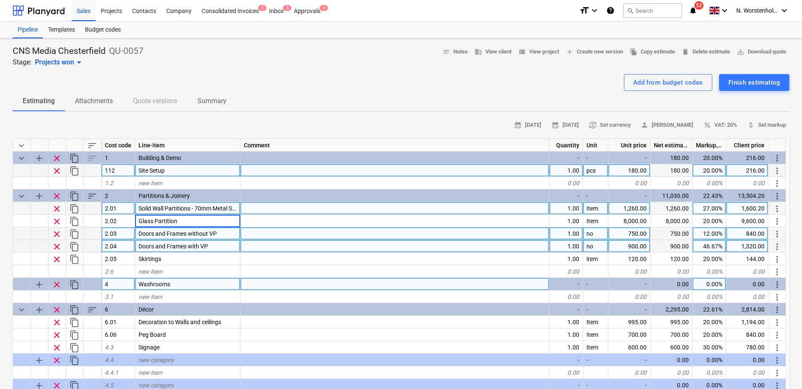
type input "Timber store Door Flush ply paint grade"
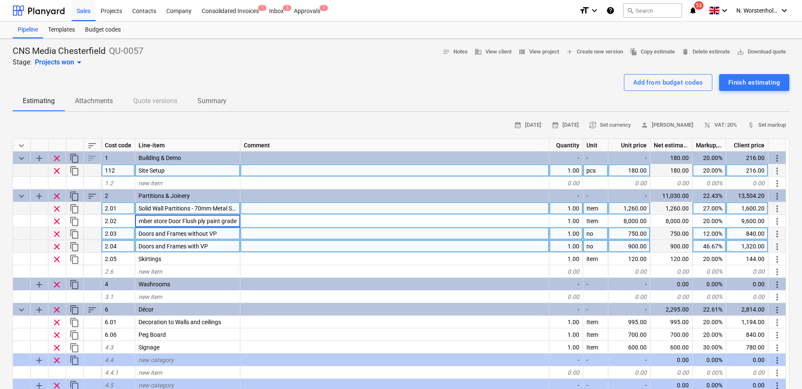
type textarea "x"
click at [173, 230] on div "Doors and Frames without VP" at bounding box center [187, 233] width 105 height 13
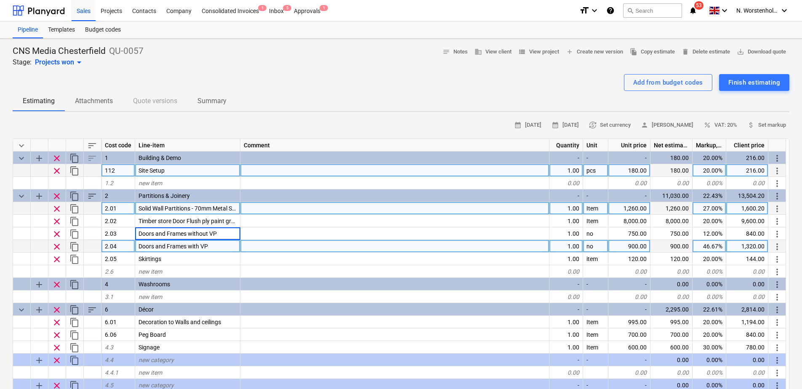
type input "Timber door and frame Pre finished with full length VP and"
type textarea "x"
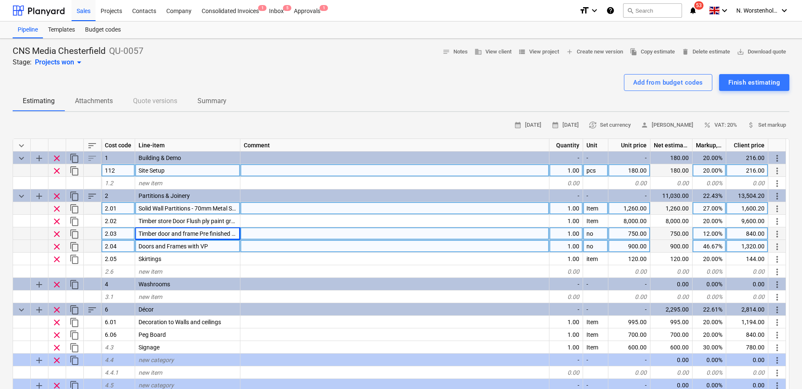
click at [207, 231] on span "Timber door and frame Pre finished with full length VP and" at bounding box center [215, 233] width 152 height 7
click at [237, 233] on input "Timber door and frame Pre finished with full length VP and" at bounding box center [187, 233] width 105 height 12
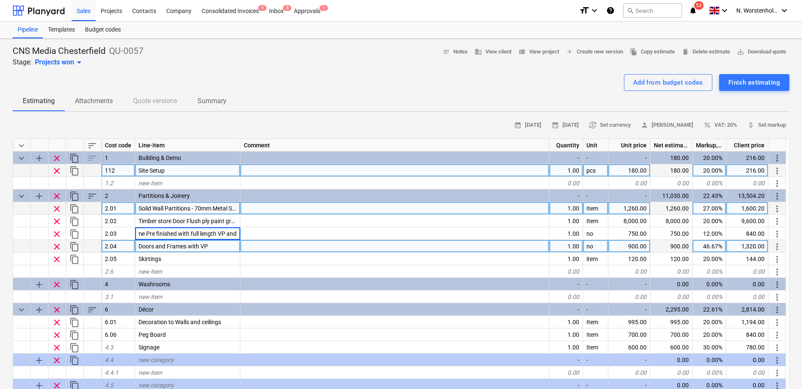
type input "Timber door and frame Pre finished with full length VP and ironmongary"
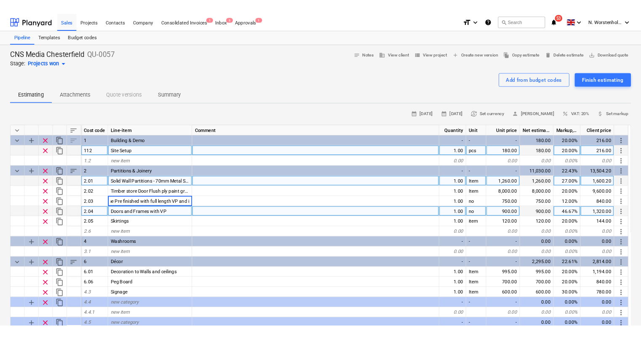
scroll to position [0, 89]
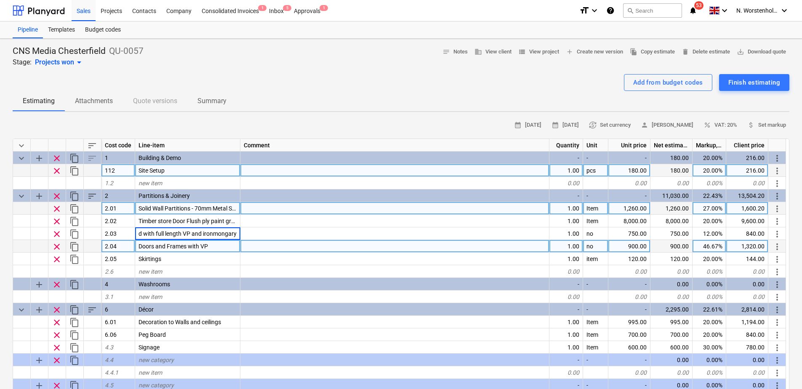
type textarea "x"
click at [161, 247] on span "Doors and Frames with VP" at bounding box center [174, 246] width 70 height 7
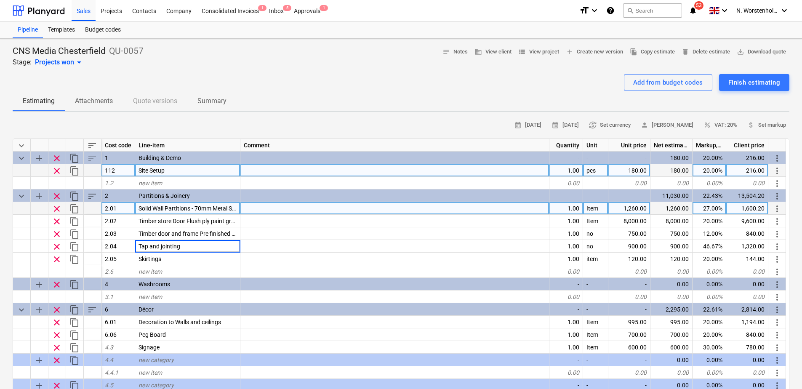
type input "Tap and jointing"
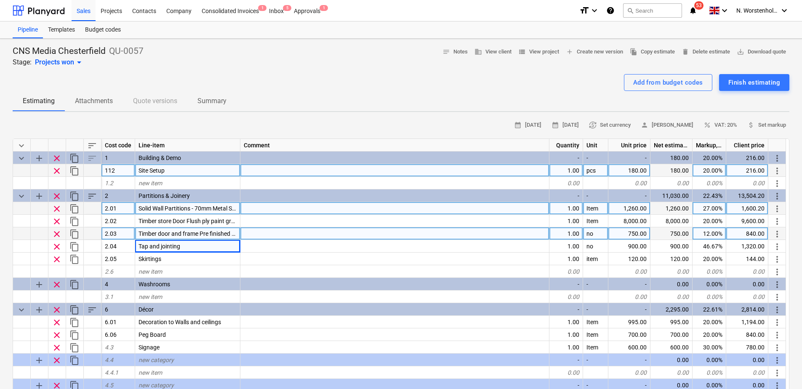
click at [482, 227] on div at bounding box center [395, 233] width 309 height 13
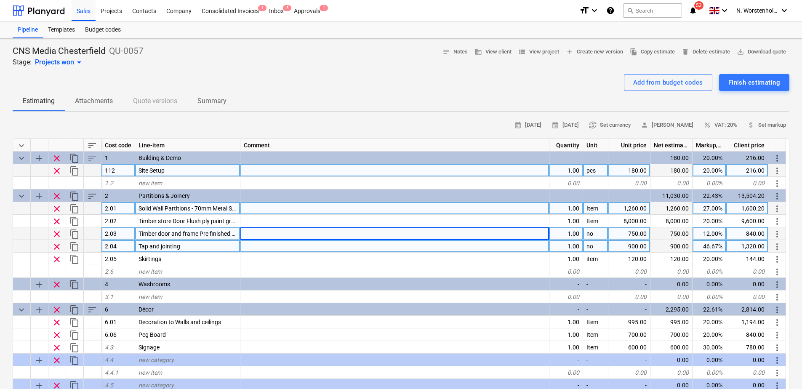
click at [180, 245] on span "Tap and jointing" at bounding box center [160, 246] width 42 height 7
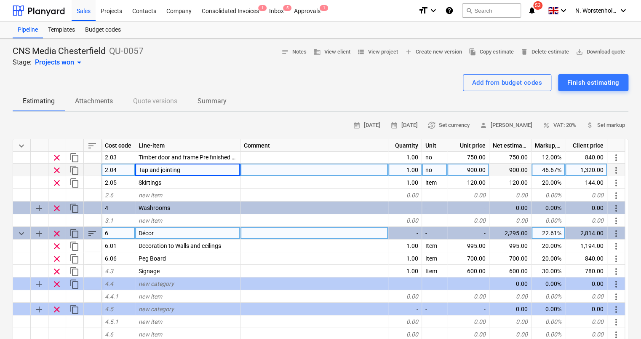
scroll to position [84, 0]
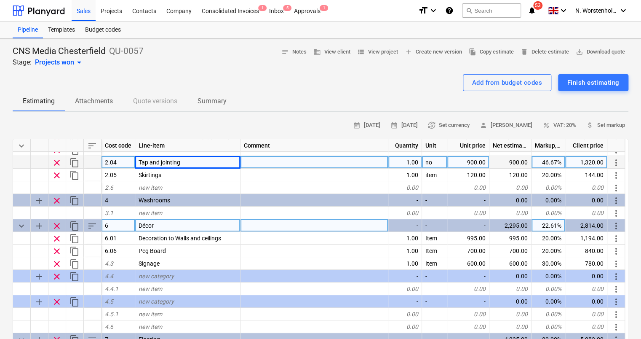
click at [268, 224] on div at bounding box center [315, 225] width 148 height 13
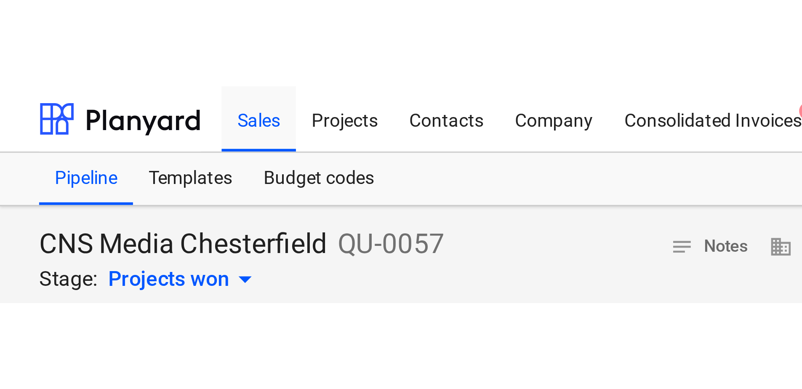
scroll to position [42, 0]
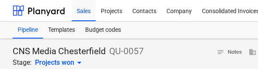
type textarea "x"
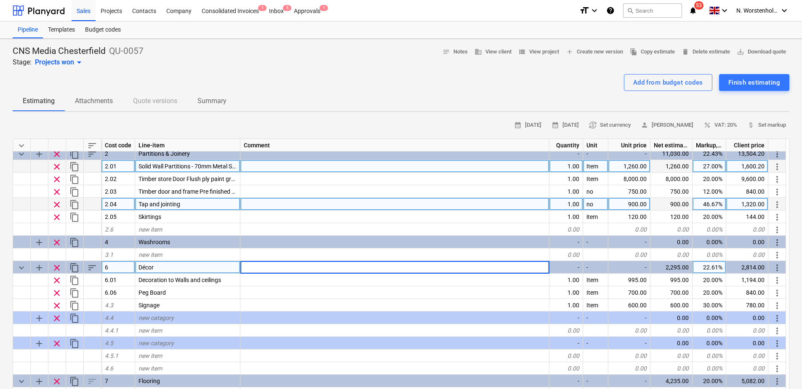
scroll to position [0, 0]
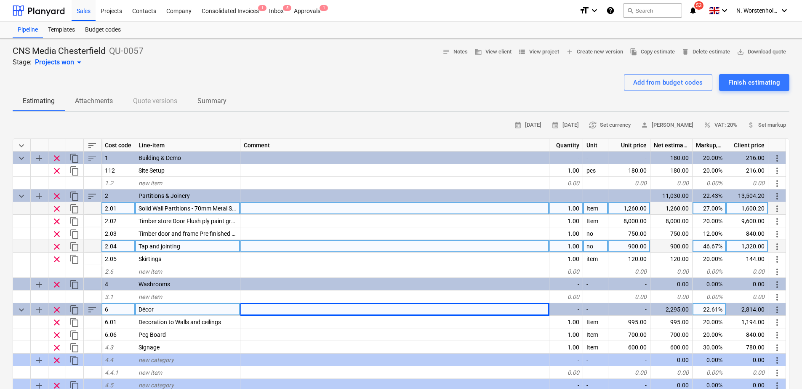
click at [622, 211] on div "1,260.00" at bounding box center [630, 208] width 42 height 13
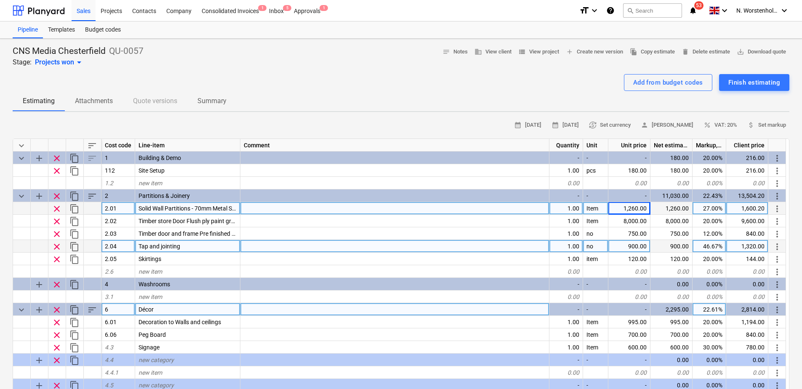
click at [639, 207] on div "1,260.00" at bounding box center [630, 208] width 42 height 13
type input "900"
type textarea "x"
click at [643, 206] on div "27.00%" at bounding box center [710, 208] width 34 height 13
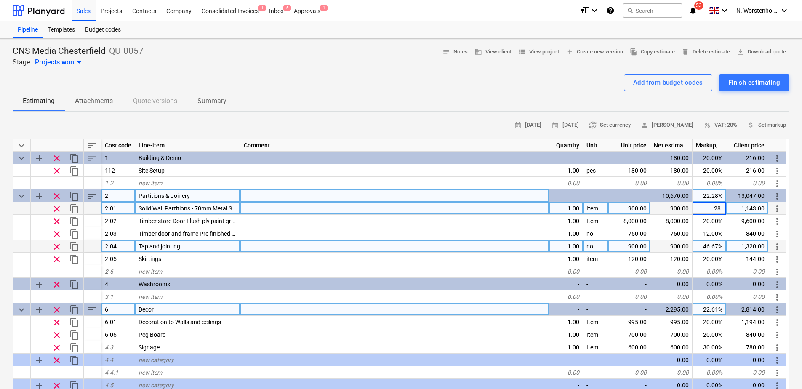
type input "28.5"
type textarea "x"
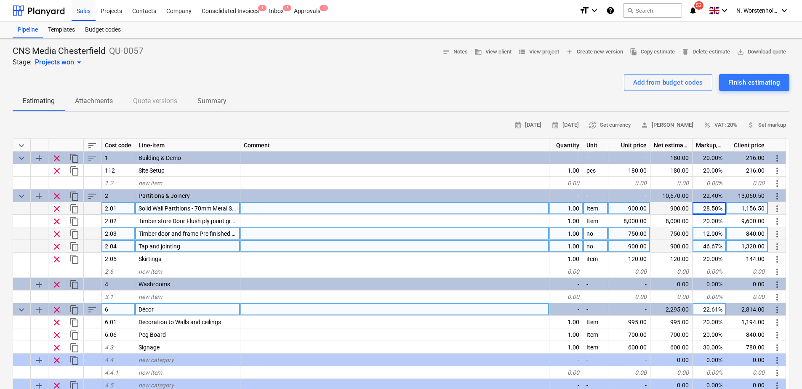
click at [547, 235] on div at bounding box center [395, 233] width 309 height 13
click at [643, 207] on div "28.50%" at bounding box center [710, 208] width 34 height 13
type input "25"
type textarea "x"
click at [643, 208] on div "25.00%" at bounding box center [710, 208] width 34 height 13
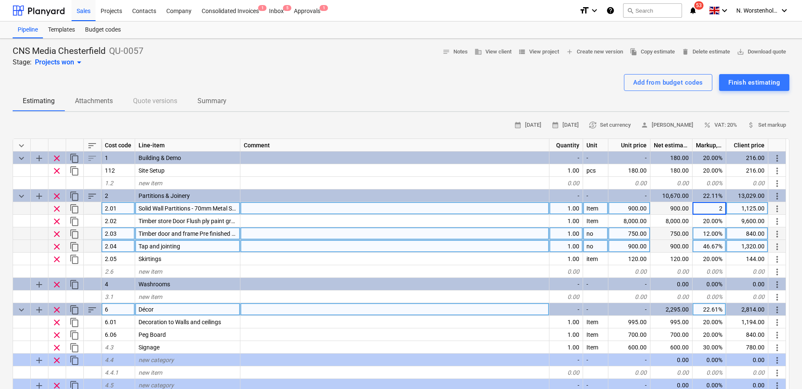
type input "29"
type textarea "x"
click at [636, 209] on div "900.00" at bounding box center [630, 208] width 42 height 13
click at [643, 208] on input "900" at bounding box center [630, 208] width 42 height 12
type input "910"
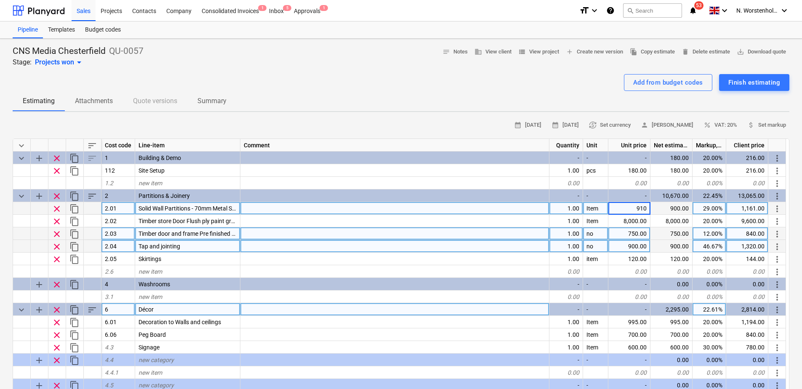
type textarea "x"
click at [636, 211] on div "910.00" at bounding box center [630, 208] width 42 height 13
type input "920"
type textarea "x"
click at [639, 208] on div "920.00" at bounding box center [630, 208] width 42 height 13
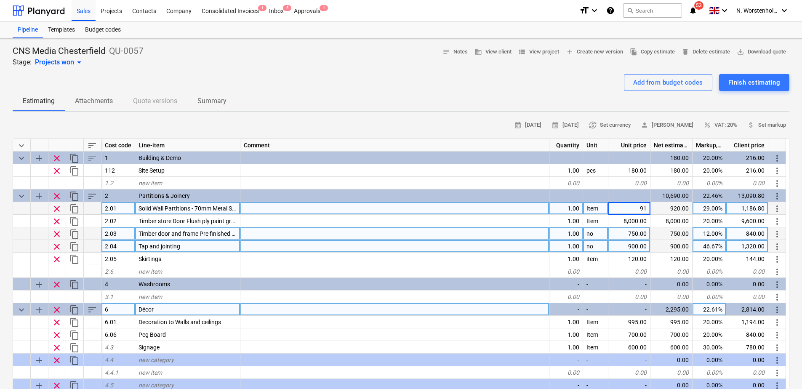
type input "917"
type textarea "x"
type input "915"
type textarea "x"
type input "914.88"
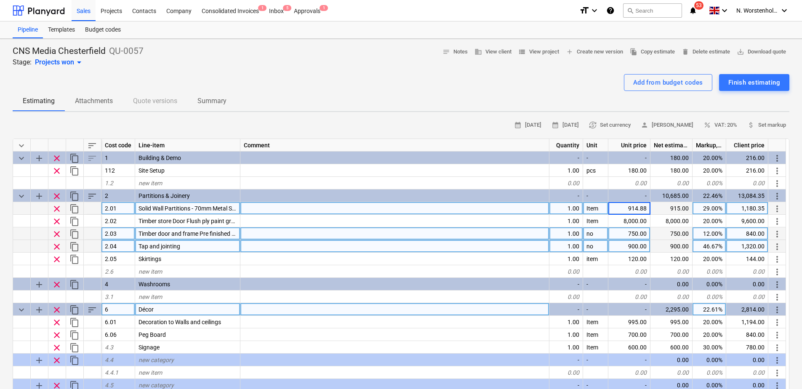
type textarea "x"
type input "914.99"
type textarea "x"
type input "915.04"
type textarea "x"
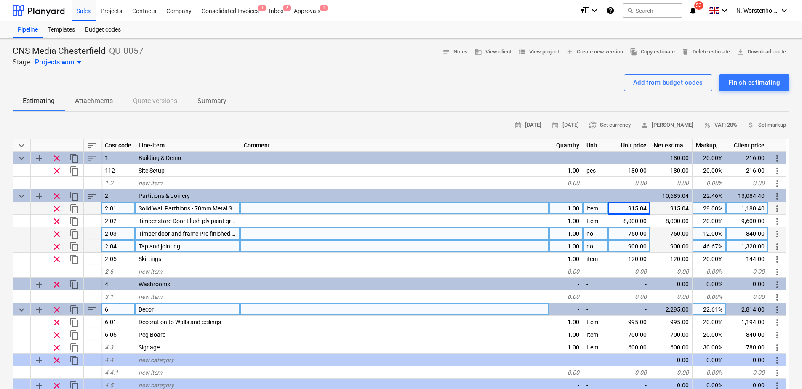
click at [643, 207] on div "29.00%" at bounding box center [710, 208] width 34 height 13
type input "28.7"
type textarea "x"
type input "28.9"
type textarea "x"
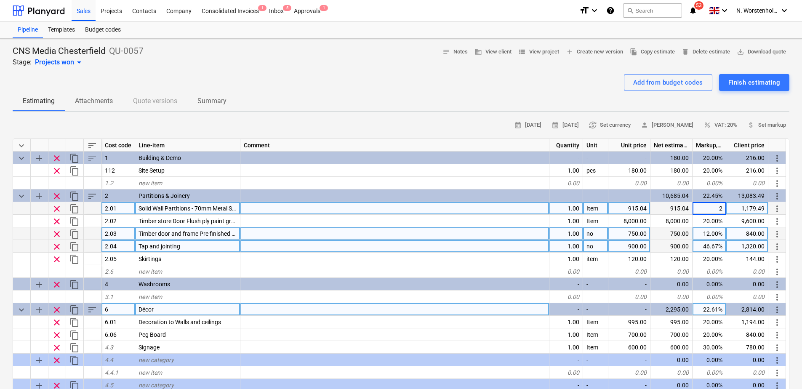
type input "29"
type textarea "x"
type input "28.98"
type textarea "x"
type input "28.96"
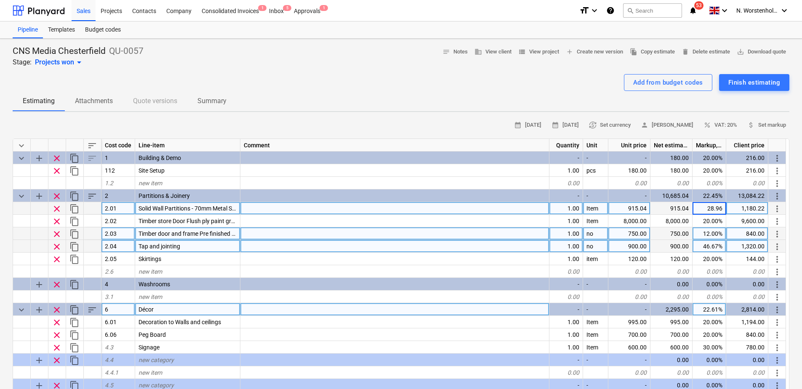
type textarea "x"
type input "28.955"
type textarea "x"
click at [643, 233] on div "840.00" at bounding box center [748, 233] width 42 height 13
click at [643, 209] on div "1,179.99" at bounding box center [748, 208] width 42 height 13
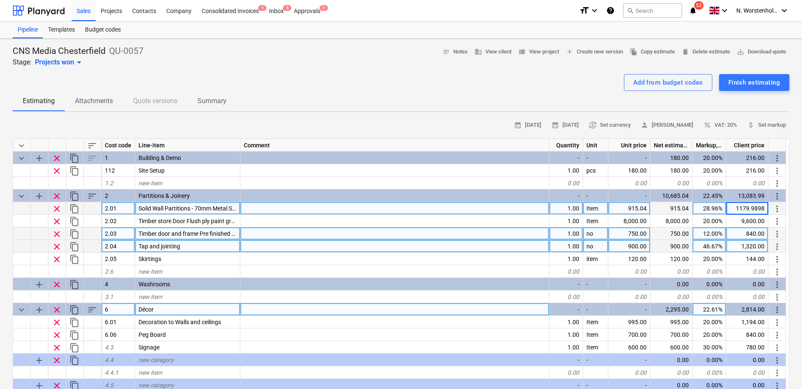
click at [643, 207] on div "28.96%" at bounding box center [710, 208] width 34 height 13
click at [643, 207] on input "28.955" at bounding box center [709, 208] width 33 height 12
type input "28.956"
type textarea "x"
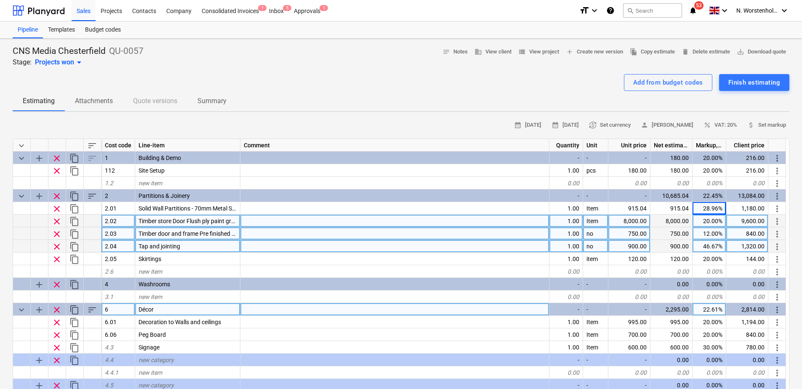
click at [623, 219] on div "8,000.00" at bounding box center [630, 221] width 42 height 13
click at [643, 221] on div "9,600.00" at bounding box center [748, 221] width 42 height 13
click at [621, 220] on div "8,000.00" at bounding box center [630, 221] width 42 height 13
type input "700"
type textarea "x"
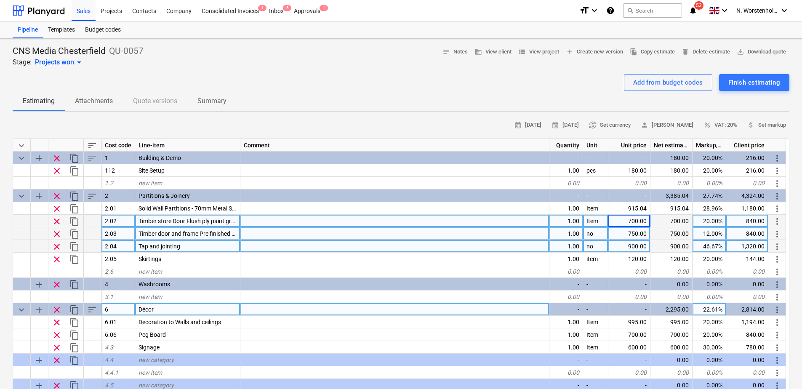
click at [622, 235] on div "750.00" at bounding box center [630, 233] width 42 height 13
type input "1100"
type textarea "x"
click at [643, 233] on div "12.00%" at bounding box center [710, 233] width 34 height 13
type input "20"
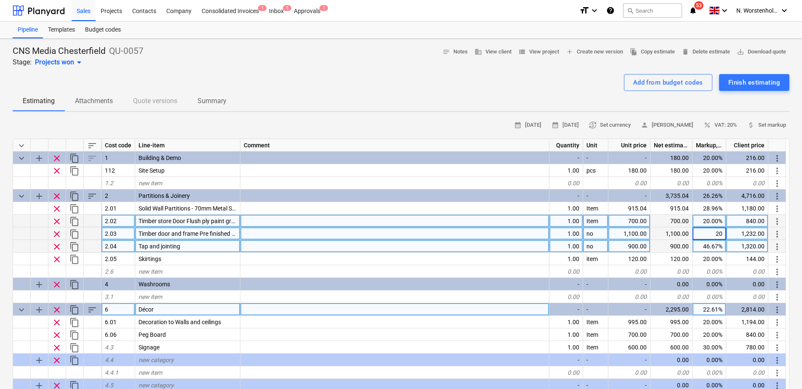
type textarea "x"
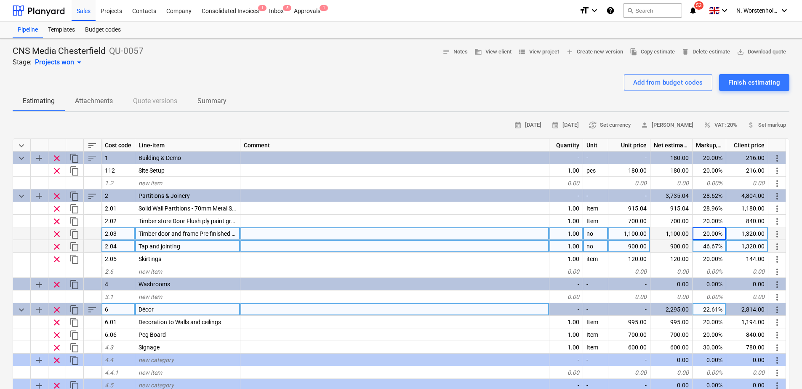
click at [619, 249] on div "900.00" at bounding box center [630, 246] width 42 height 13
type input "360"
type textarea "x"
click at [643, 249] on div "46.67%" at bounding box center [710, 246] width 34 height 13
type input "20"
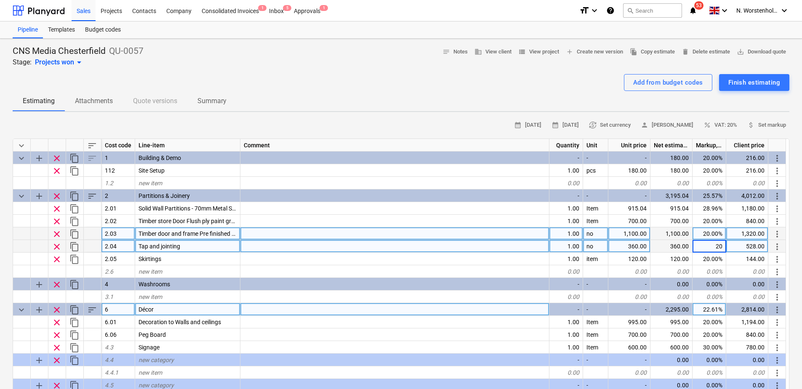
type textarea "x"
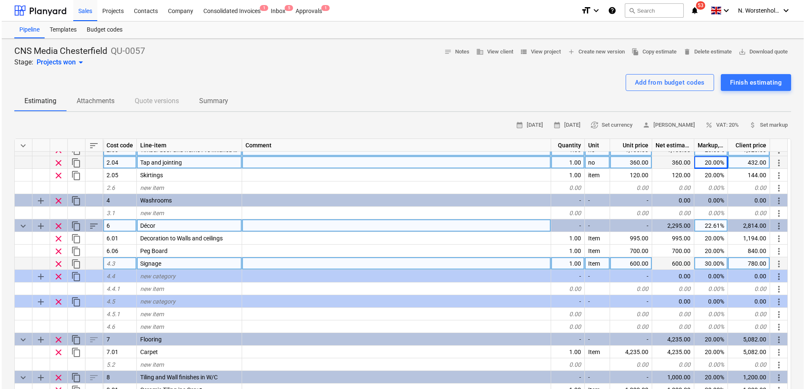
scroll to position [84, 0]
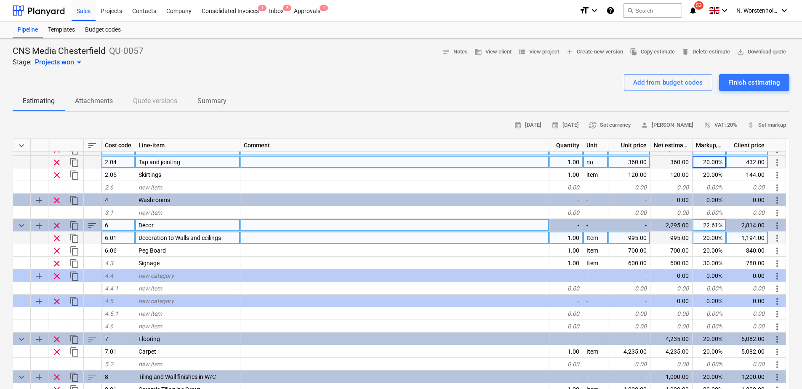
click at [157, 237] on span "Decoration to Walls and ceilings" at bounding box center [180, 238] width 83 height 7
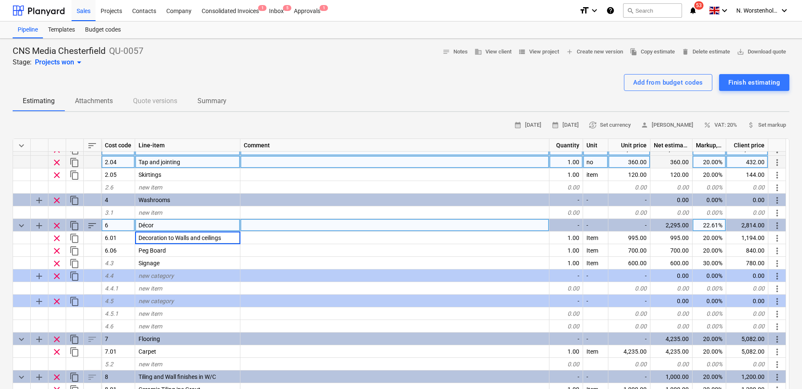
type input "New Walls"
type textarea "x"
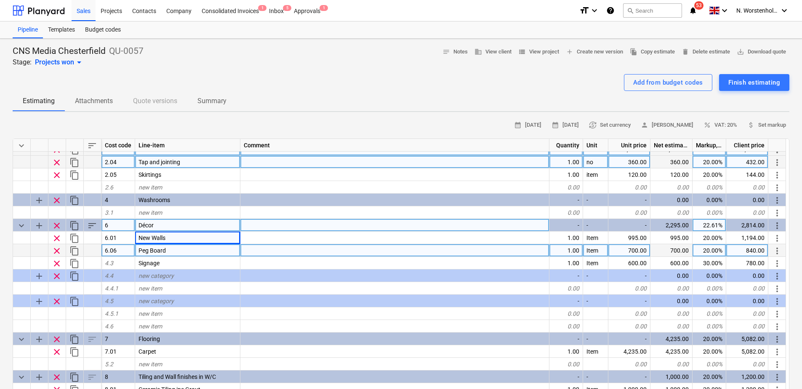
click at [144, 246] on div "Peg Board" at bounding box center [187, 250] width 105 height 13
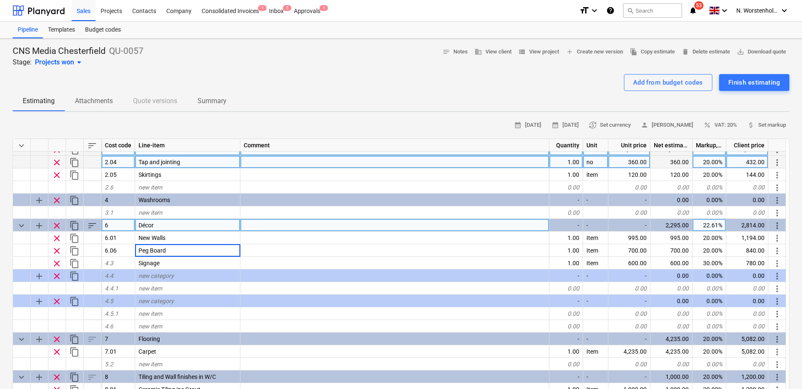
type input "Paint doors"
type textarea "x"
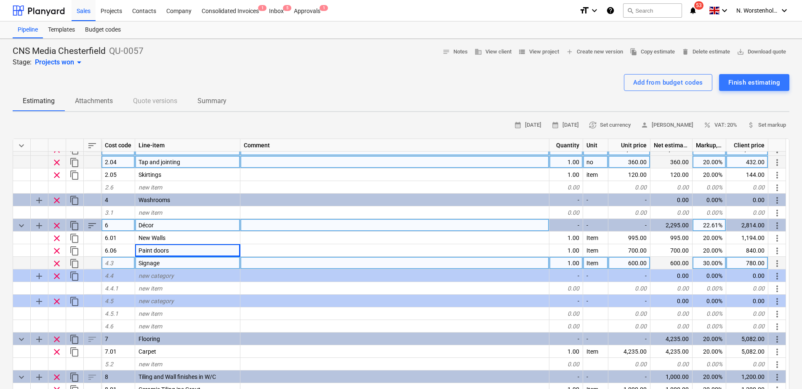
click at [154, 265] on span "Signage" at bounding box center [149, 263] width 21 height 7
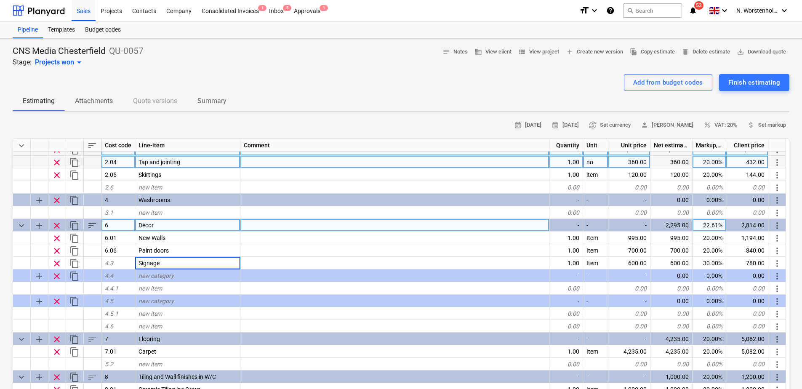
type input "Skirting boards - New"
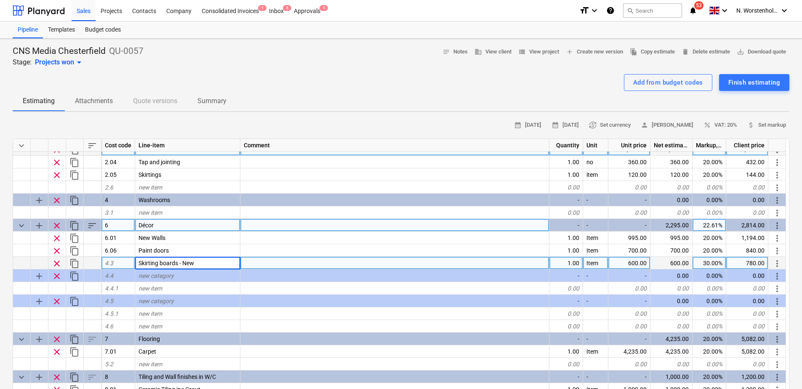
click at [18, 262] on div at bounding box center [22, 263] width 18 height 13
click at [643, 262] on span "more_vert" at bounding box center [778, 264] width 10 height 10
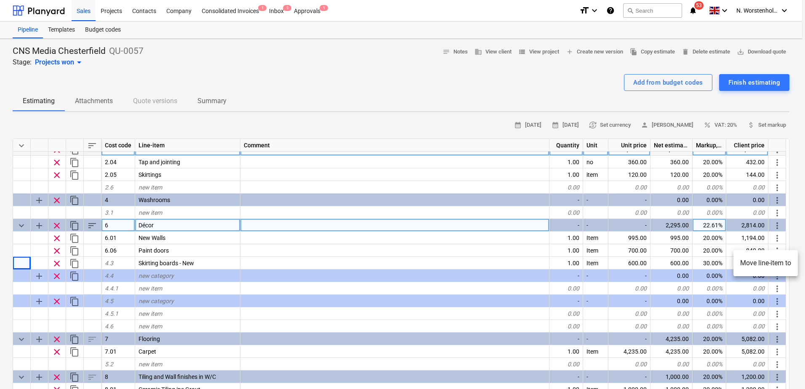
click at [507, 265] on div at bounding box center [402, 194] width 805 height 389
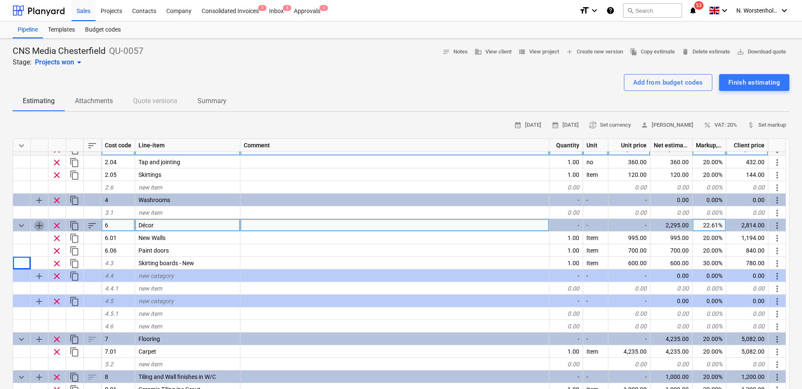
click at [37, 225] on span "add" at bounding box center [39, 226] width 10 height 10
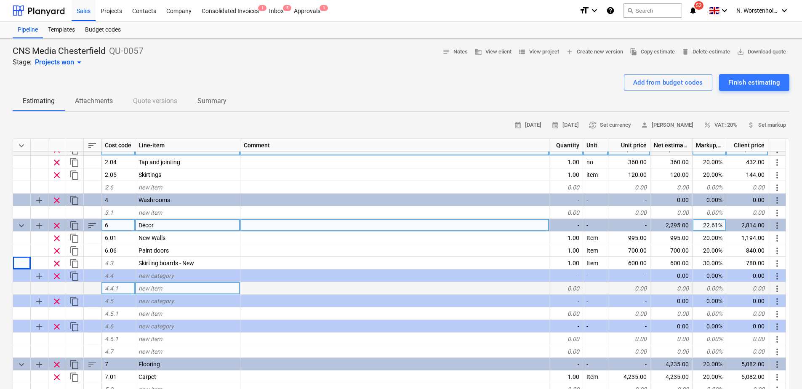
click at [175, 287] on div "new item" at bounding box center [187, 288] width 105 height 13
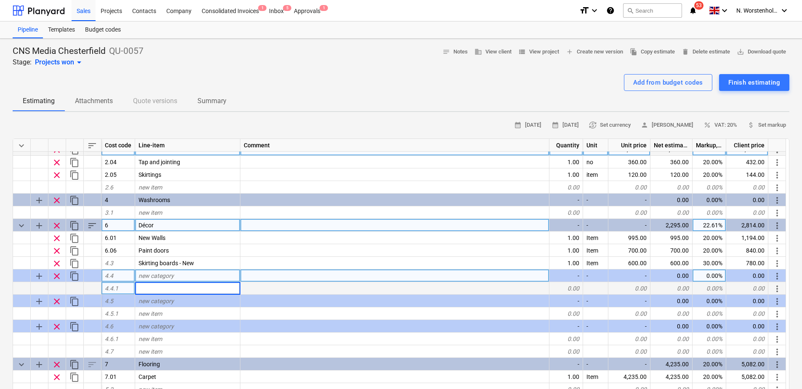
click at [185, 275] on div "new category" at bounding box center [187, 276] width 105 height 13
click at [643, 275] on span "more_vert" at bounding box center [778, 276] width 10 height 10
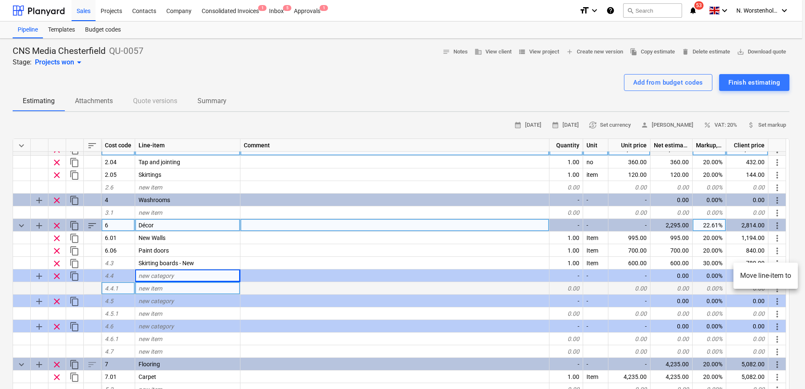
click at [643, 285] on div at bounding box center [402, 194] width 805 height 389
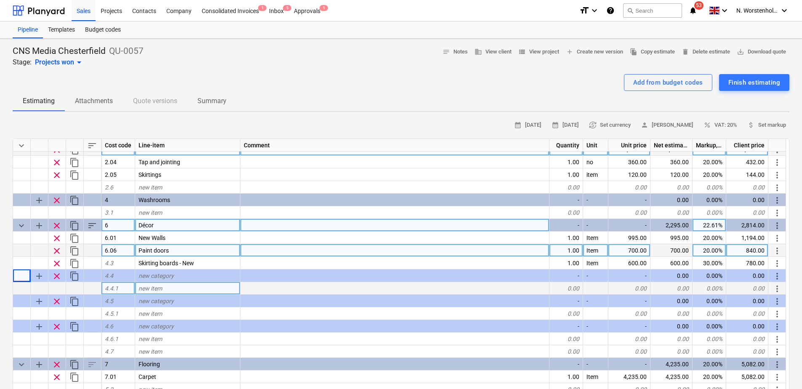
drag, startPoint x: 19, startPoint y: 274, endPoint x: 291, endPoint y: 251, distance: 272.2
click at [291, 251] on div at bounding box center [395, 250] width 309 height 13
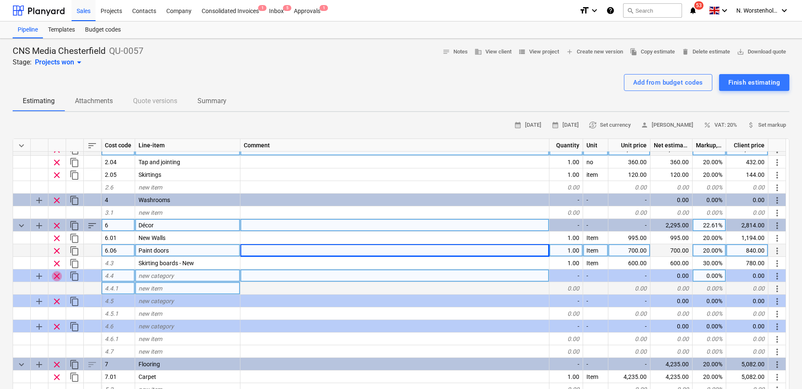
click at [55, 278] on span "clear" at bounding box center [57, 276] width 10 height 10
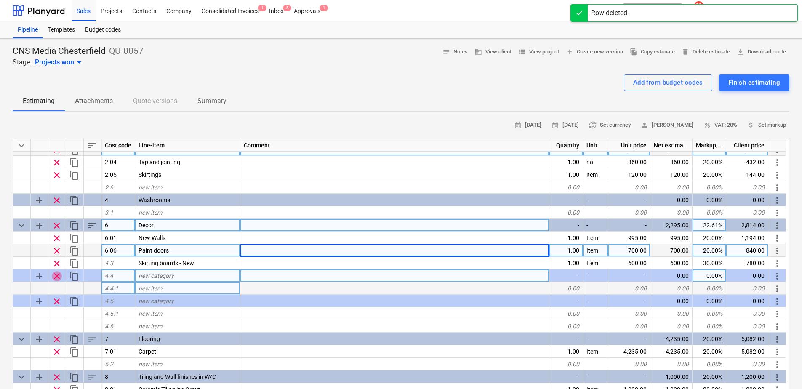
click at [56, 275] on span "clear" at bounding box center [57, 276] width 10 height 10
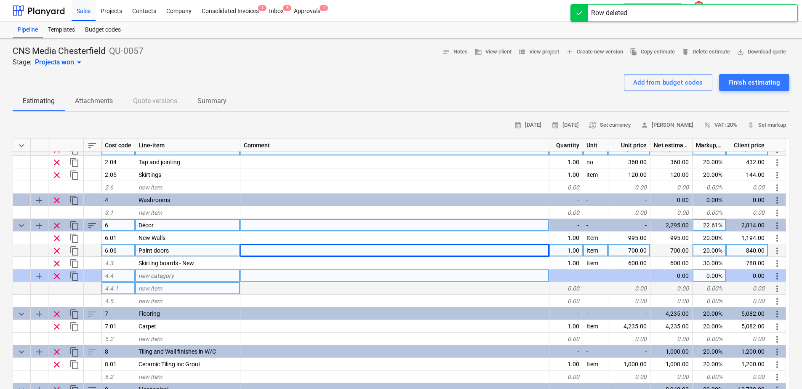
click at [218, 288] on div "new item" at bounding box center [187, 288] width 105 height 13
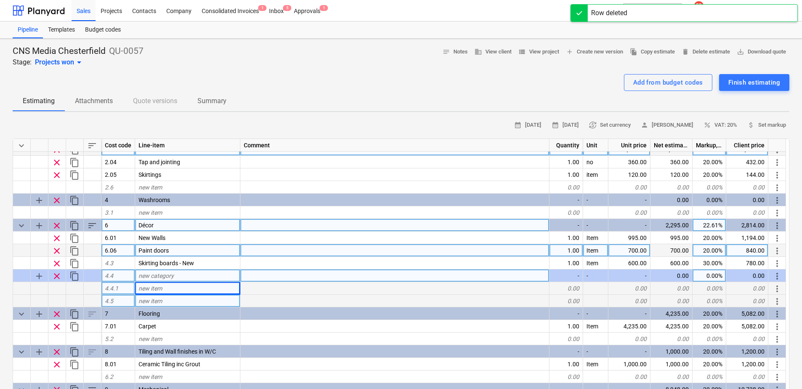
click at [182, 299] on div "new item" at bounding box center [187, 301] width 105 height 13
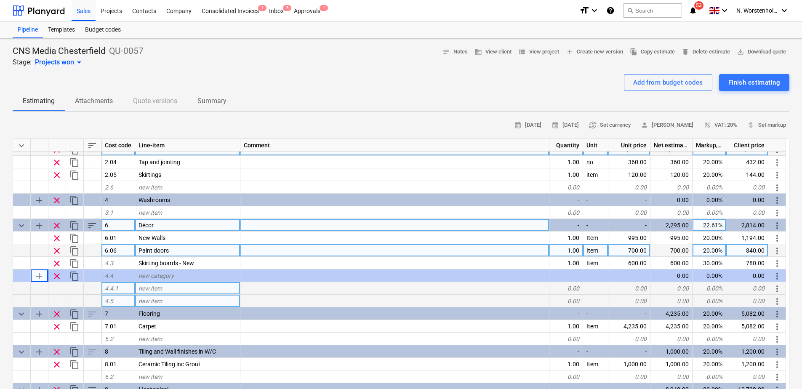
drag, startPoint x: 42, startPoint y: 275, endPoint x: 35, endPoint y: 291, distance: 17.0
drag, startPoint x: 35, startPoint y: 291, endPoint x: 25, endPoint y: 291, distance: 10.1
click at [25, 291] on div at bounding box center [22, 288] width 18 height 13
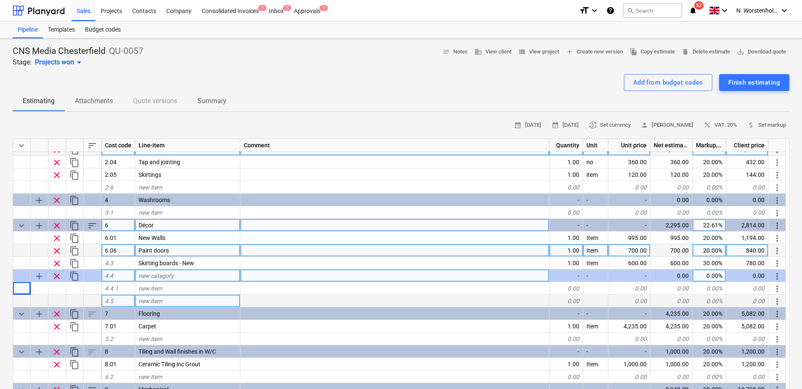
click at [643, 278] on span "more_vert" at bounding box center [778, 276] width 10 height 10
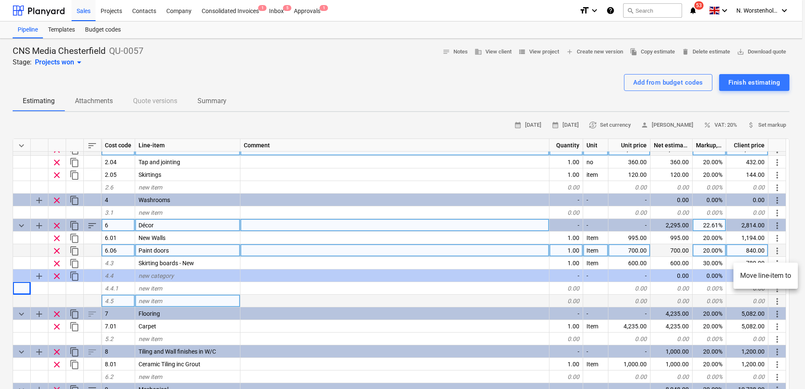
click at [643, 294] on div at bounding box center [402, 194] width 805 height 389
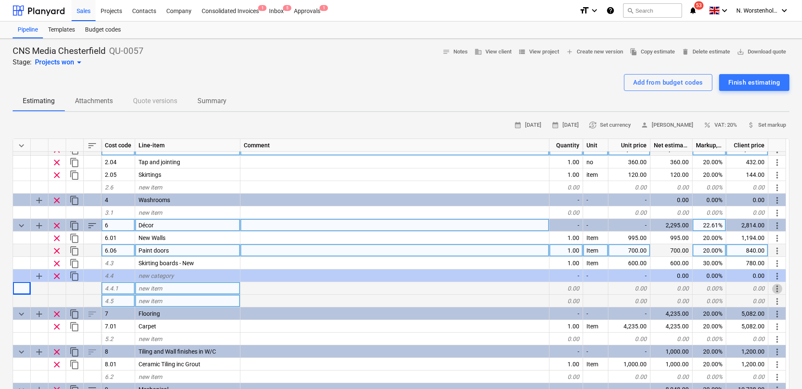
click at [643, 289] on span "more_vert" at bounding box center [778, 289] width 10 height 10
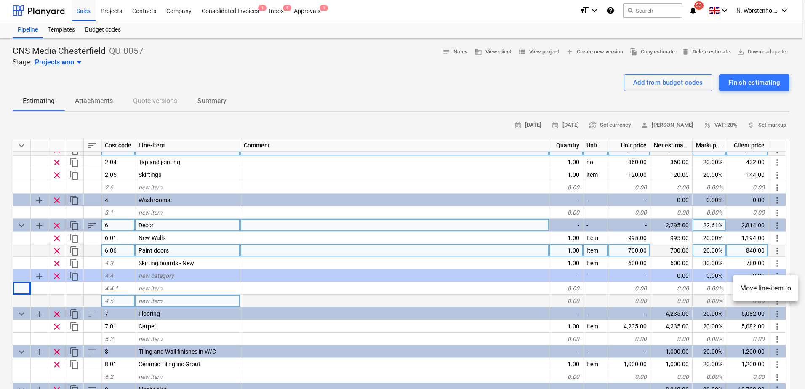
drag, startPoint x: 599, startPoint y: 300, endPoint x: 603, endPoint y: 300, distance: 4.2
click at [600, 300] on div at bounding box center [402, 194] width 805 height 389
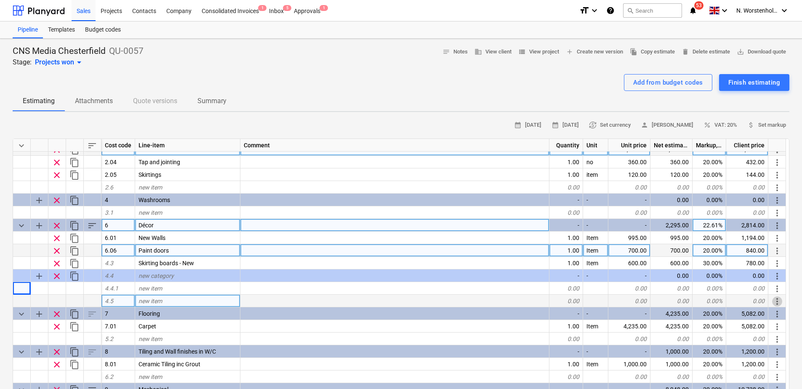
click at [643, 302] on span "more_vert" at bounding box center [778, 302] width 10 height 10
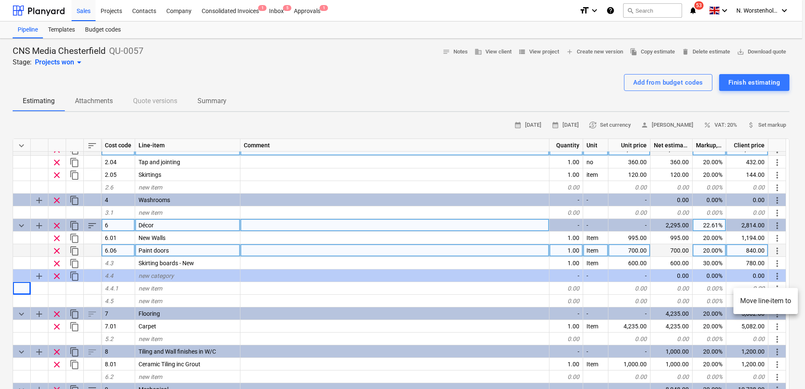
click at [585, 296] on div at bounding box center [402, 194] width 805 height 389
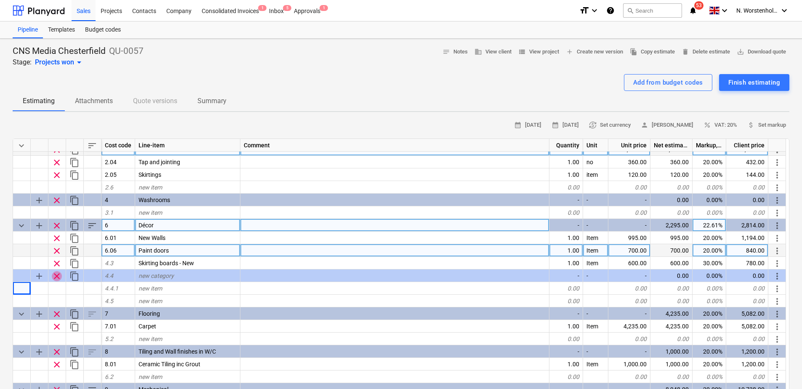
click at [56, 276] on span "clear" at bounding box center [57, 276] width 10 height 10
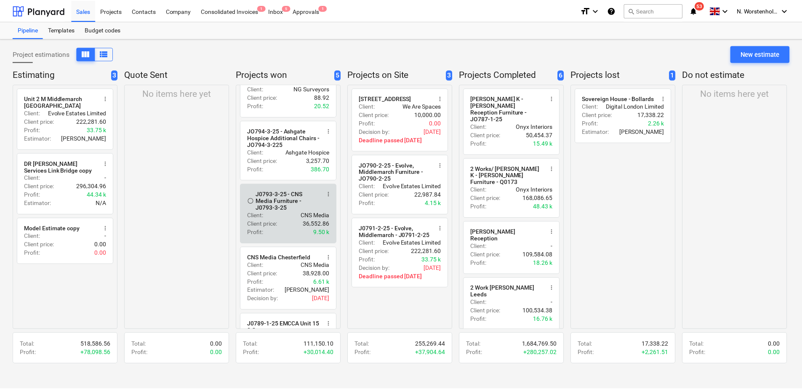
scroll to position [42, 0]
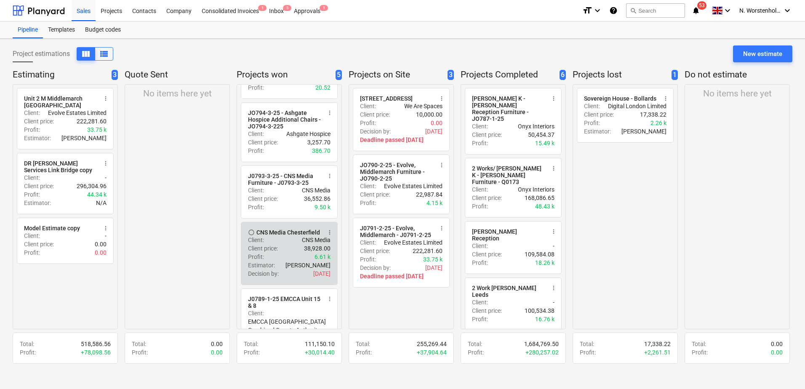
click at [283, 233] on div "CNS Media Chesterfield" at bounding box center [289, 232] width 64 height 7
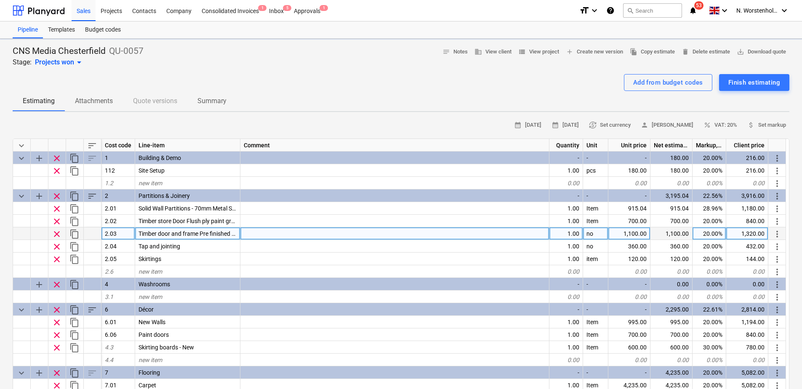
type textarea "x"
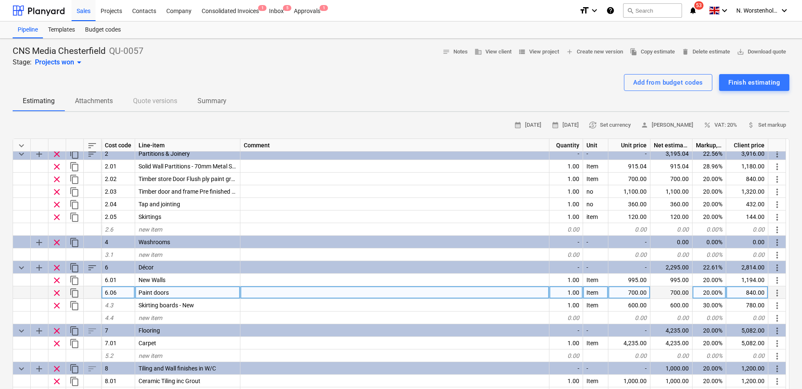
scroll to position [84, 0]
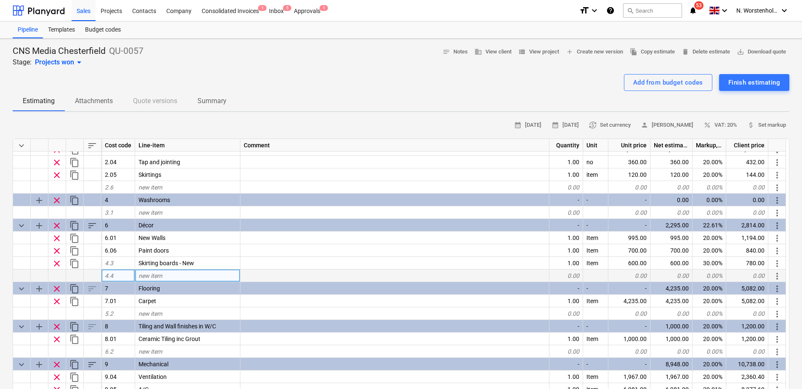
click at [144, 278] on span "new item" at bounding box center [151, 276] width 24 height 7
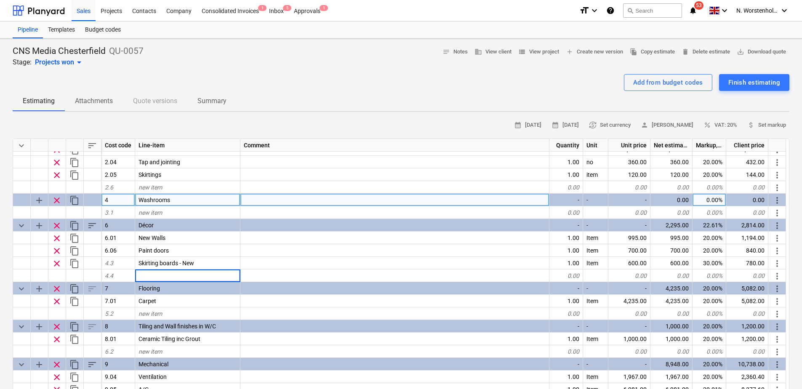
type input "Plywood Peg Board with shelves and pegs 1 m x 2.2"
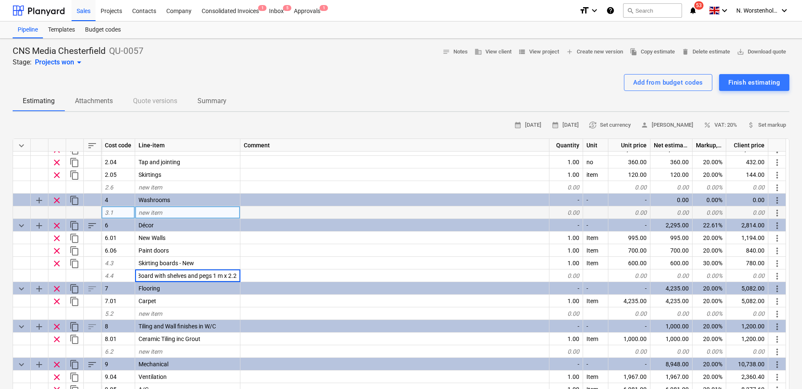
scroll to position [42, 0]
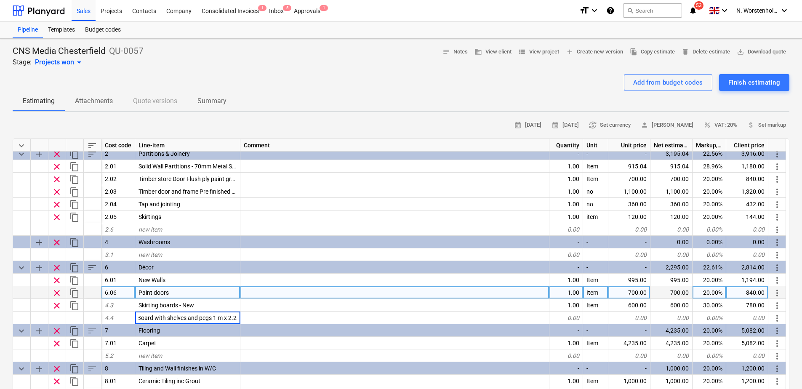
click at [119, 289] on div "6.06" at bounding box center [119, 292] width 34 height 13
click at [121, 290] on input "6.06" at bounding box center [118, 292] width 33 height 12
type textarea "x"
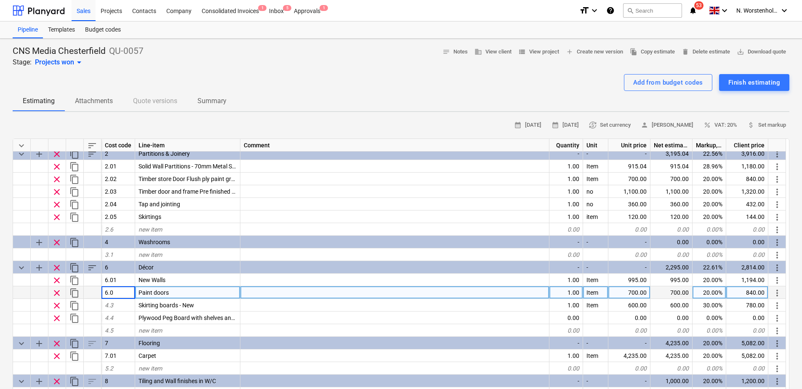
type input "6.02"
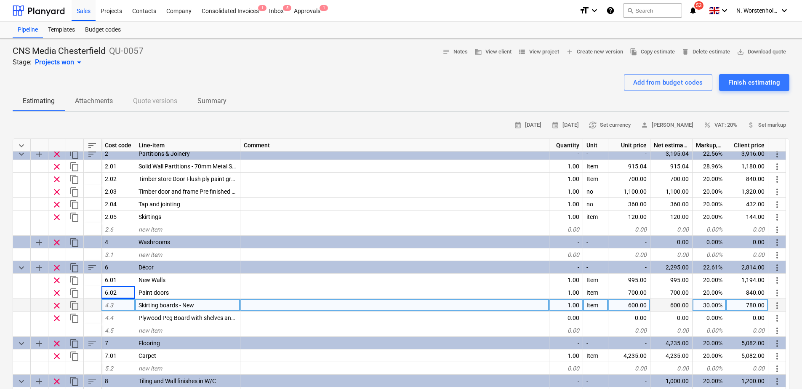
type textarea "x"
click at [123, 305] on div "4.3" at bounding box center [119, 305] width 34 height 13
type input "6.03"
type textarea "x"
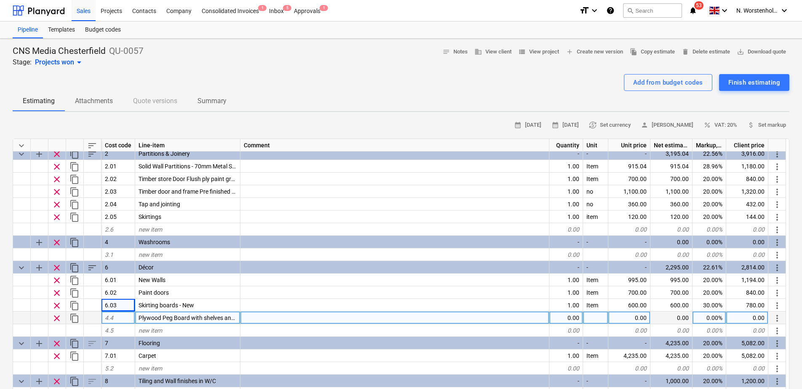
click at [111, 313] on div "4.4" at bounding box center [119, 318] width 34 height 13
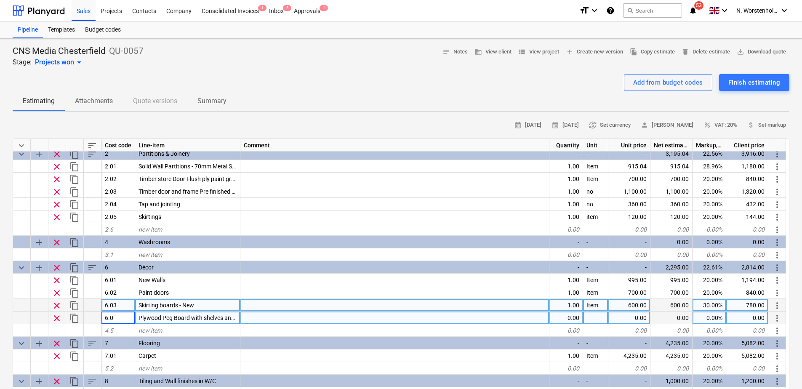
type input "6.04"
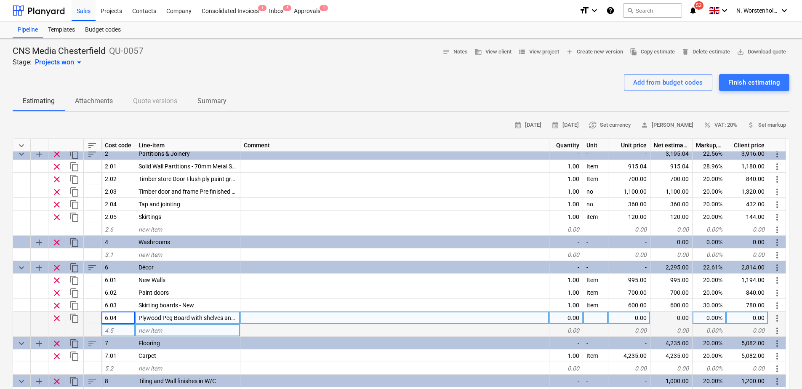
type textarea "x"
click at [124, 326] on div "4.5" at bounding box center [119, 330] width 34 height 13
type input "6.05"
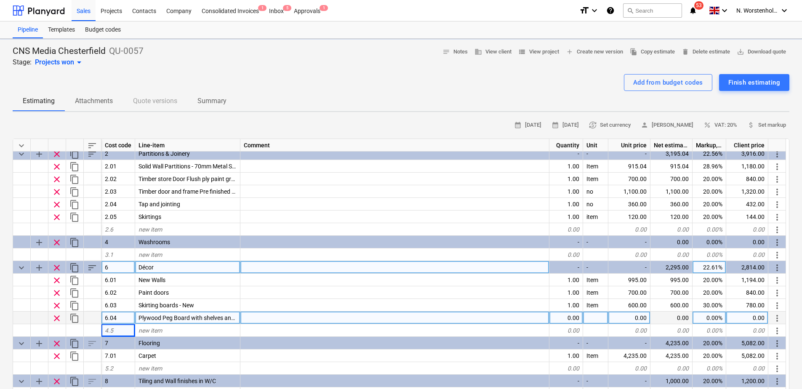
type textarea "x"
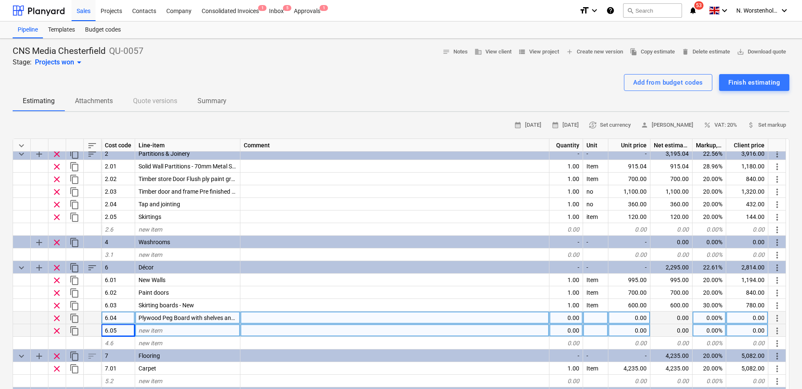
click at [150, 328] on span "new item" at bounding box center [151, 330] width 24 height 7
click at [155, 330] on span "new item" at bounding box center [151, 330] width 24 height 7
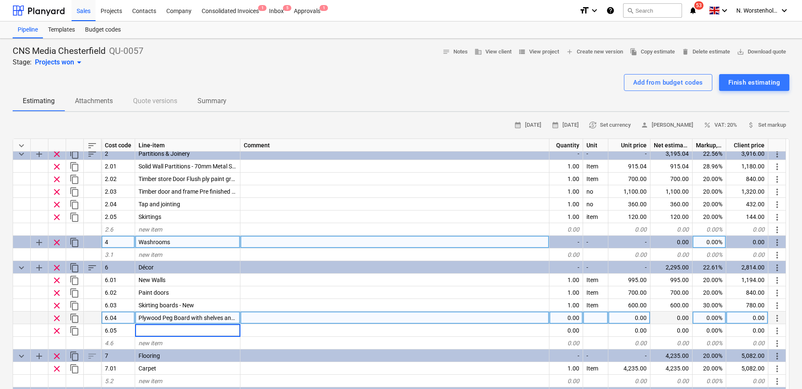
type input "LED Sign PROV SUM"
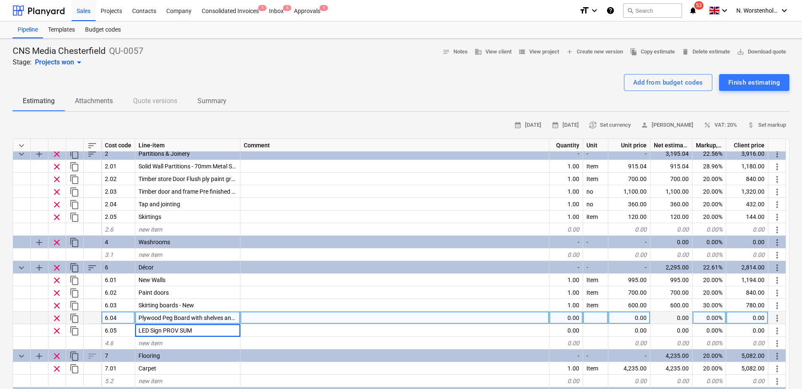
type textarea "x"
click at [568, 318] on div "0.00" at bounding box center [567, 318] width 34 height 13
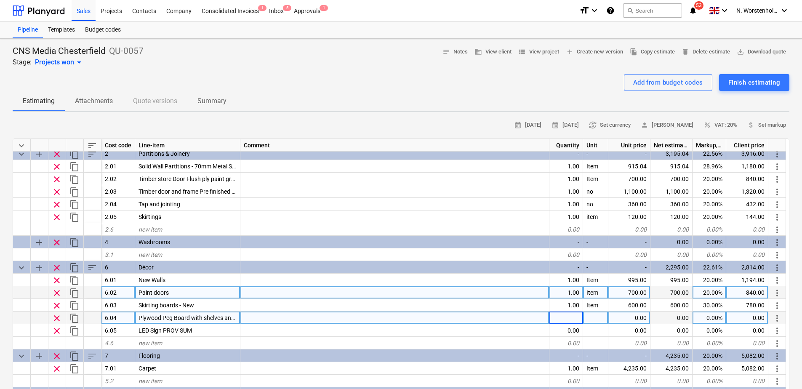
type input "1"
type textarea "x"
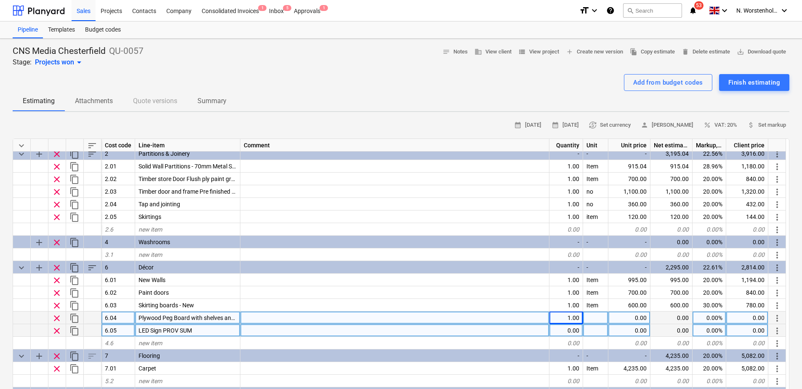
click at [559, 328] on div "0.00" at bounding box center [567, 330] width 34 height 13
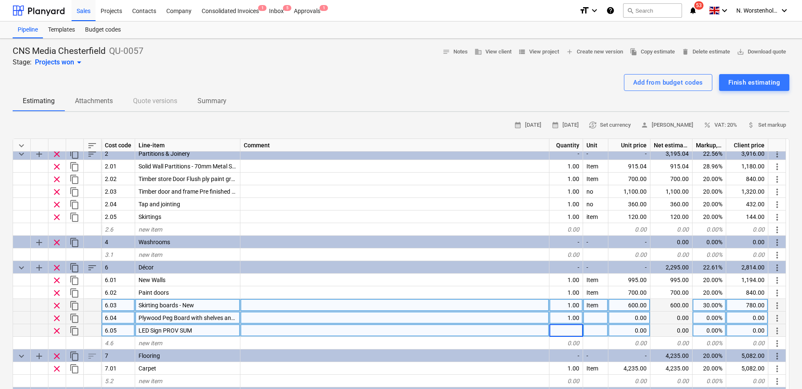
type input "1"
type textarea "x"
drag, startPoint x: 598, startPoint y: 305, endPoint x: 585, endPoint y: 303, distance: 12.9
click at [585, 303] on div "Item" at bounding box center [595, 305] width 25 height 13
click at [596, 317] on div at bounding box center [595, 318] width 25 height 13
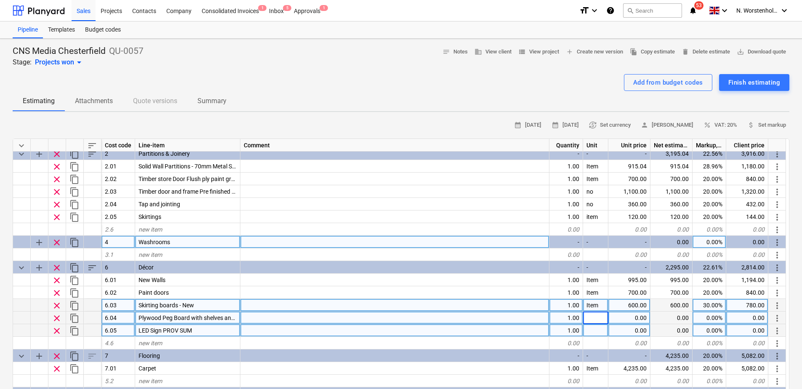
type input "Item"
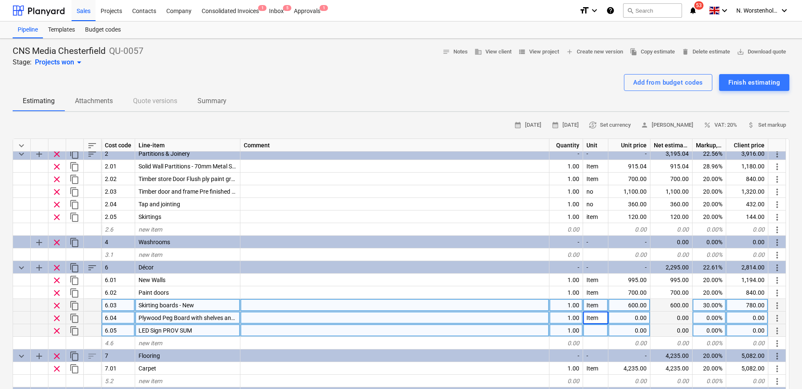
type textarea "x"
drag, startPoint x: 599, startPoint y: 331, endPoint x: 591, endPoint y: 327, distance: 8.9
click at [591, 327] on div at bounding box center [595, 330] width 25 height 13
type input "Item"
click at [473, 306] on div at bounding box center [395, 305] width 309 height 13
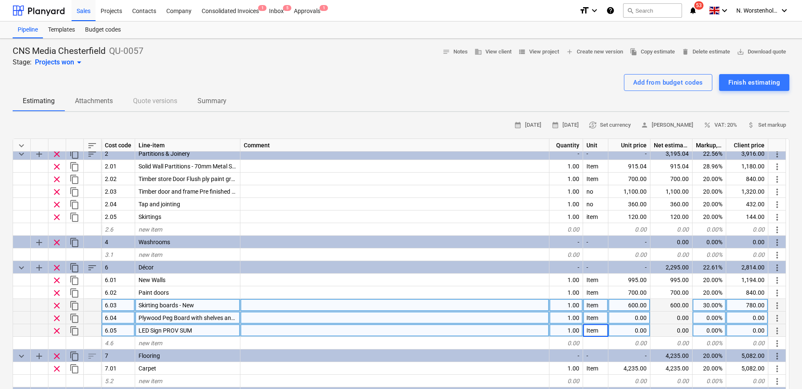
type textarea "x"
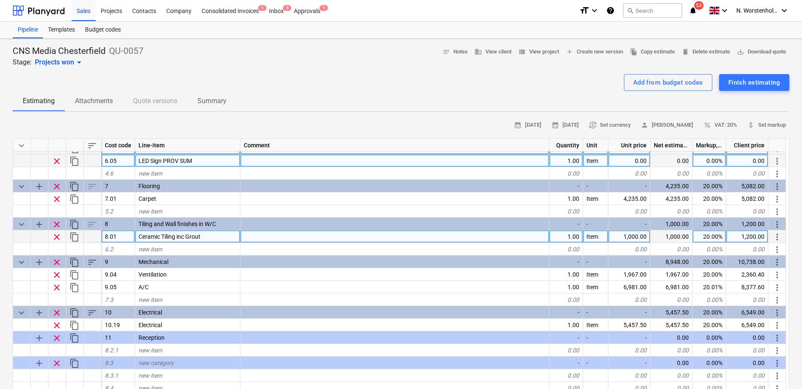
scroll to position [168, 0]
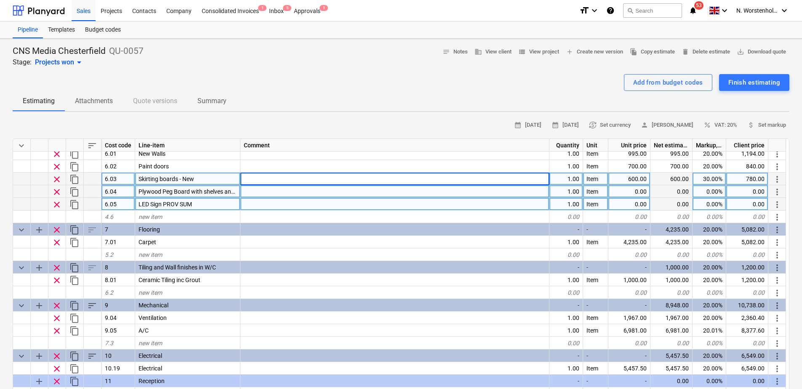
click at [623, 194] on div "0.00" at bounding box center [630, 191] width 42 height 13
click at [643, 192] on div "0.00" at bounding box center [748, 191] width 42 height 13
click at [629, 190] on div "0.00" at bounding box center [630, 191] width 42 height 13
type input "700"
type textarea "x"
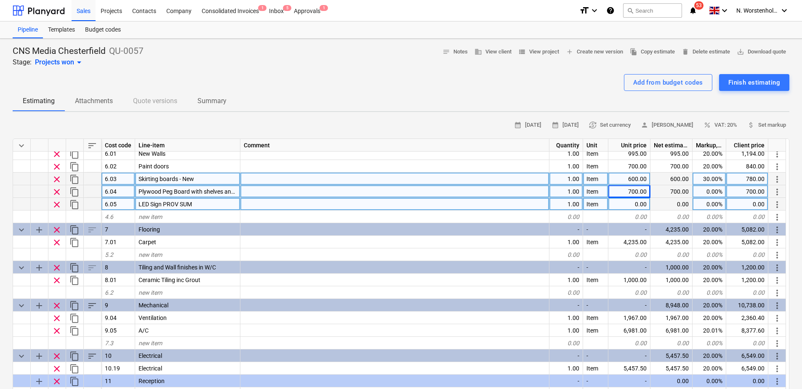
click at [643, 194] on div "0.00%" at bounding box center [710, 191] width 34 height 13
type input "20"
type textarea "x"
click at [643, 190] on div "20.00%" at bounding box center [710, 191] width 34 height 13
click at [643, 176] on div "30.00%" at bounding box center [710, 179] width 34 height 13
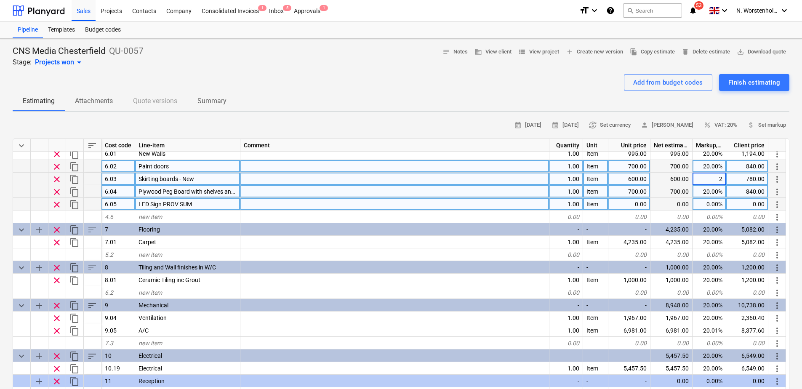
type input "20"
type textarea "x"
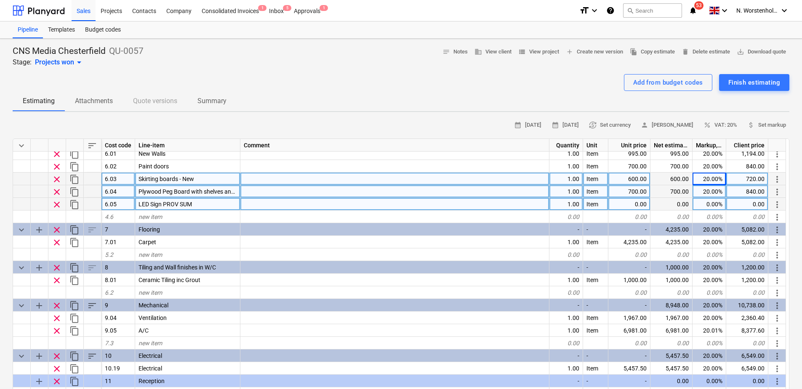
click at [630, 205] on div "0.00" at bounding box center [630, 204] width 42 height 13
click at [631, 180] on div "600.00" at bounding box center [630, 179] width 42 height 13
type input "75"
type textarea "x"
click at [635, 205] on div "0.00" at bounding box center [630, 204] width 42 height 13
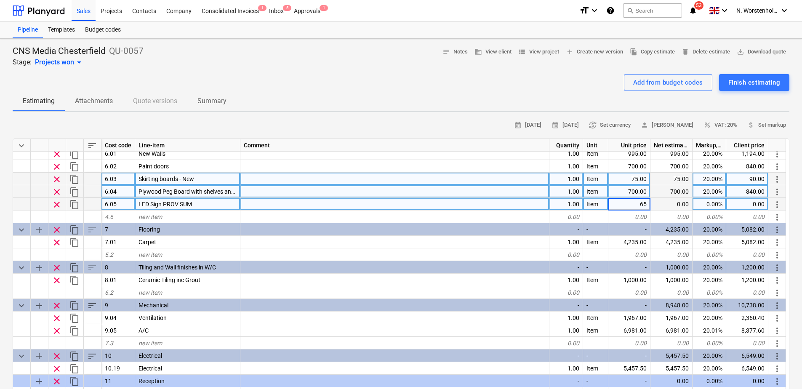
type input "650"
type textarea "x"
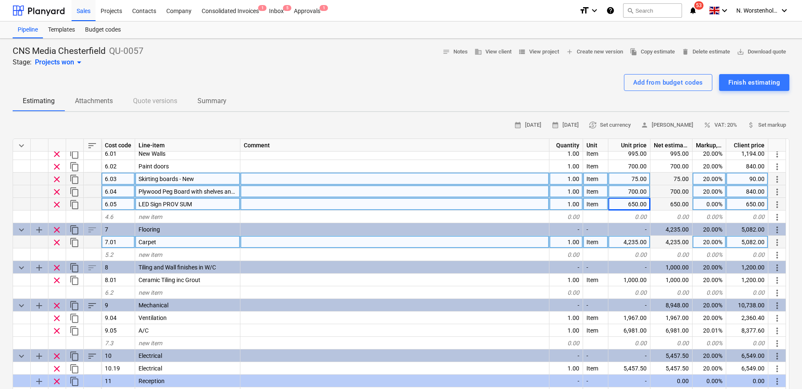
click at [117, 243] on div "7.01" at bounding box center [119, 242] width 34 height 13
type textarea "x"
click at [206, 242] on div "Carpet" at bounding box center [187, 242] width 105 height 13
type textarea "x"
click at [562, 243] on div "1.00" at bounding box center [567, 242] width 34 height 13
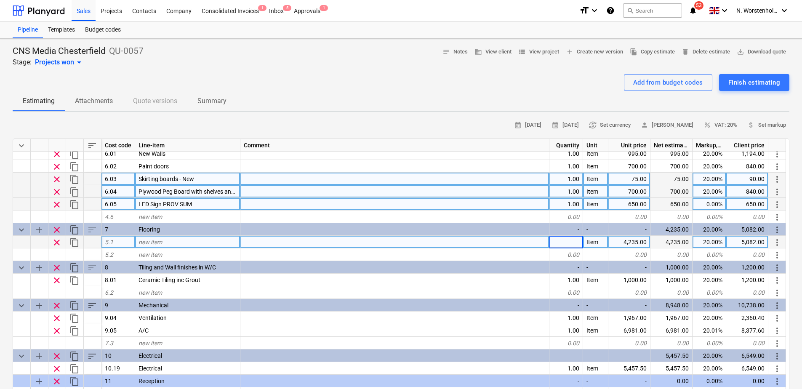
type textarea "x"
click at [623, 242] on div "4,235.00" at bounding box center [630, 242] width 42 height 13
type textarea "x"
click at [643, 241] on div "20.00%" at bounding box center [710, 242] width 34 height 13
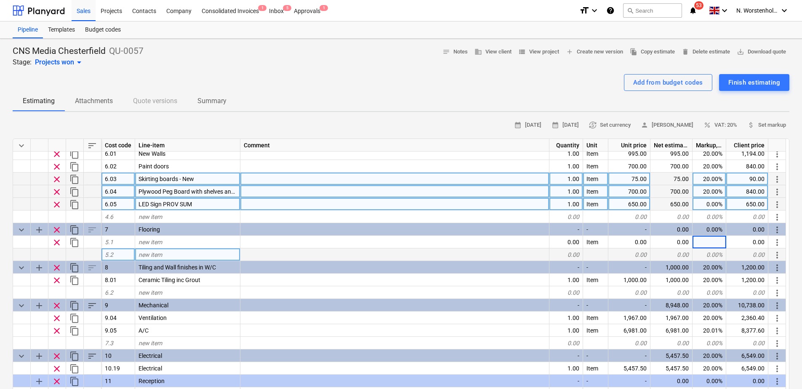
click at [516, 249] on div at bounding box center [395, 255] width 309 height 13
type textarea "x"
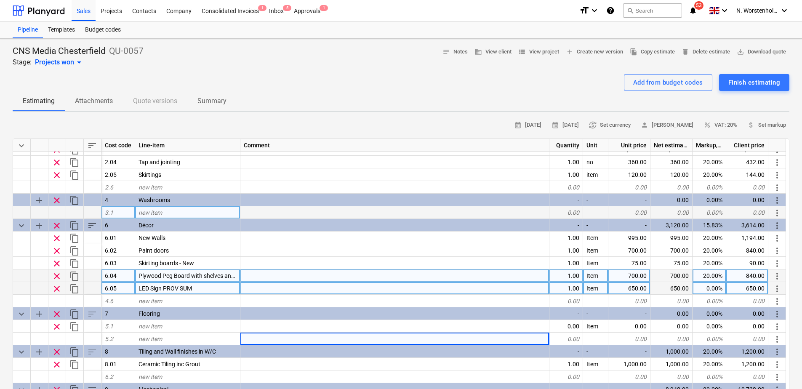
scroll to position [42, 0]
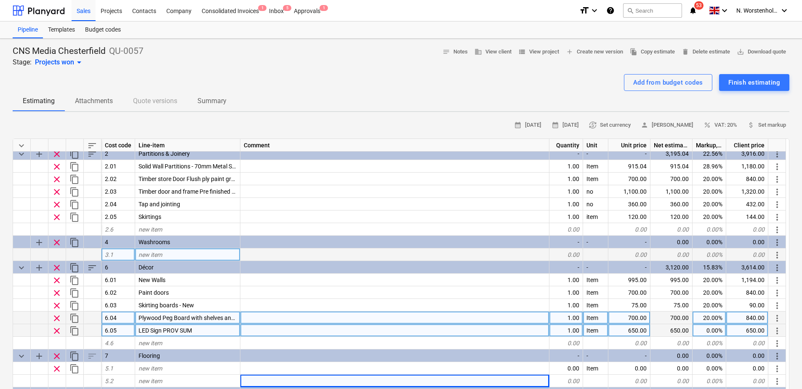
click at [161, 252] on span "new item" at bounding box center [151, 254] width 24 height 7
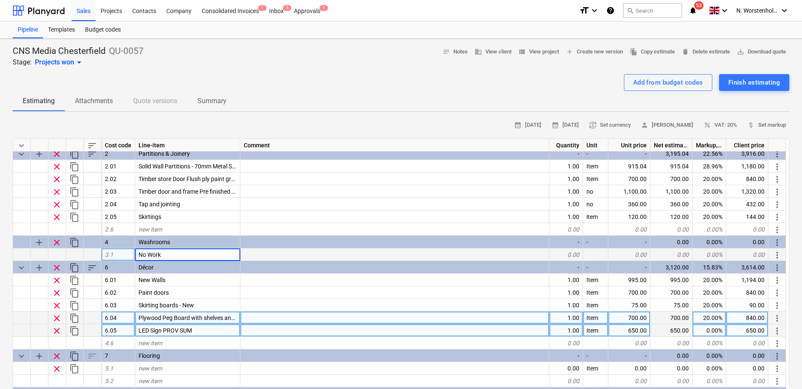
type input "No Works"
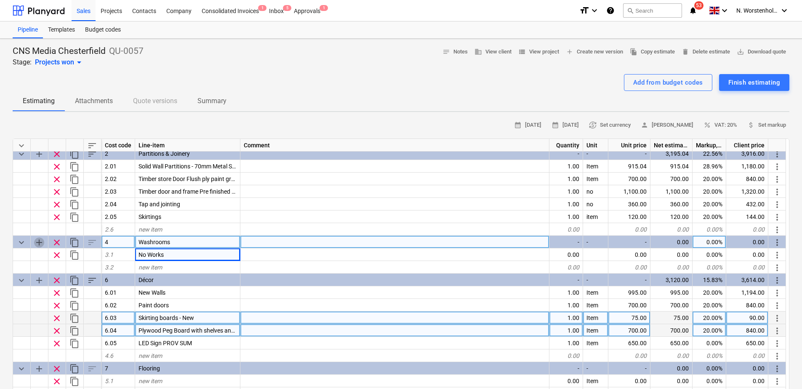
click at [41, 242] on span "add" at bounding box center [39, 243] width 10 height 10
type textarea "x"
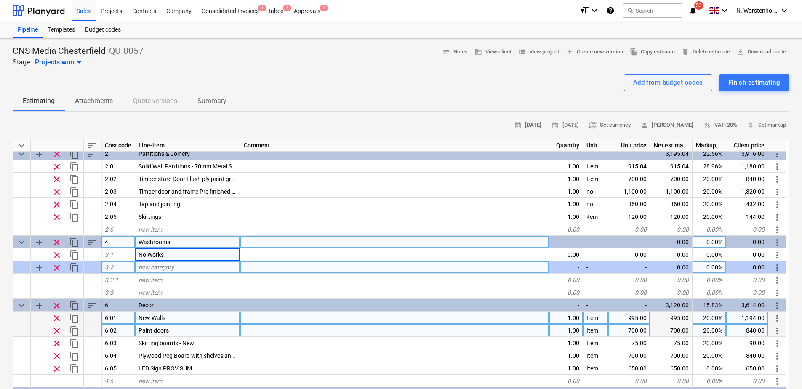
click at [144, 268] on span "new category" at bounding box center [156, 267] width 35 height 7
click at [119, 267] on div "3.2" at bounding box center [119, 267] width 34 height 13
type input "5"
type textarea "x"
type input "Ceilings"
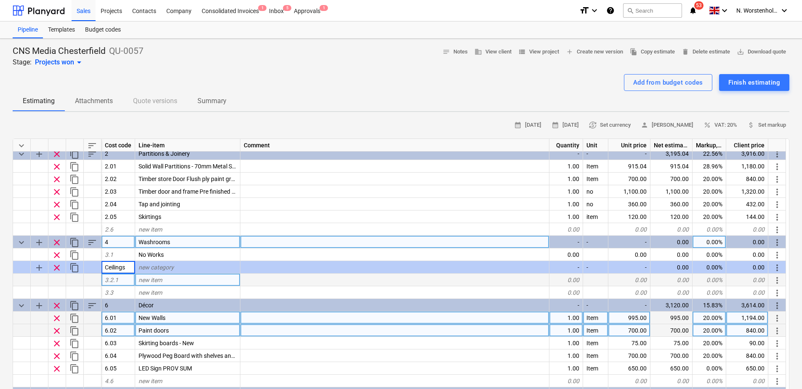
type textarea "x"
click at [127, 284] on div "3.2.1" at bounding box center [119, 280] width 34 height 13
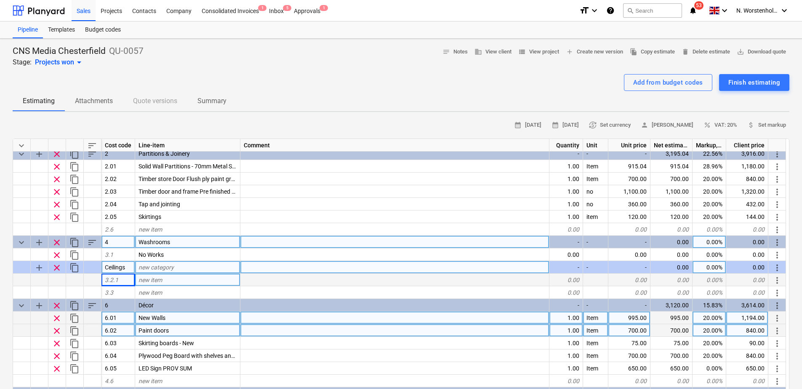
drag, startPoint x: 128, startPoint y: 267, endPoint x: 102, endPoint y: 267, distance: 26.5
click at [102, 267] on div "Ceilings" at bounding box center [119, 267] width 34 height 13
type textarea "x"
drag, startPoint x: 163, startPoint y: 265, endPoint x: 150, endPoint y: 267, distance: 13.2
click at [163, 266] on span "new category" at bounding box center [156, 267] width 35 height 7
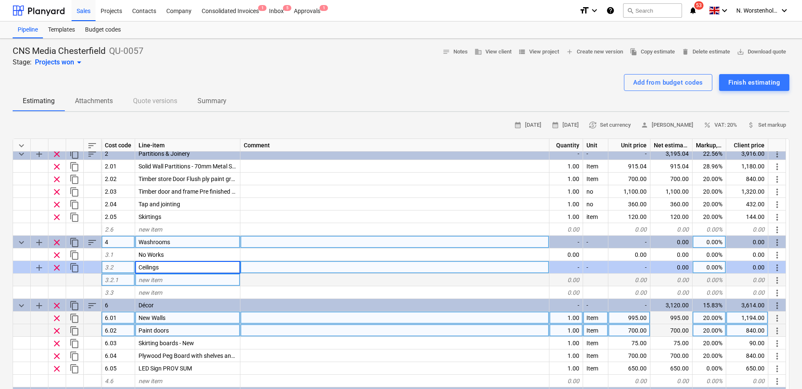
click at [134, 269] on div "3.2" at bounding box center [119, 267] width 34 height 13
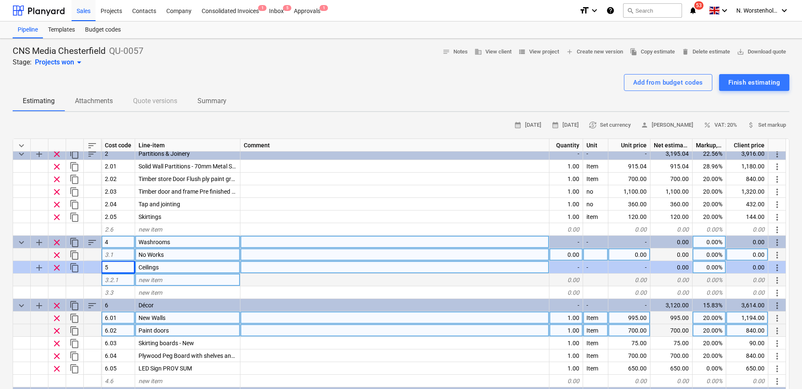
click at [119, 255] on div "3.1" at bounding box center [119, 255] width 34 height 13
click at [126, 282] on div "3.2.1" at bounding box center [119, 280] width 34 height 13
click at [159, 286] on div "new item" at bounding box center [187, 280] width 105 height 13
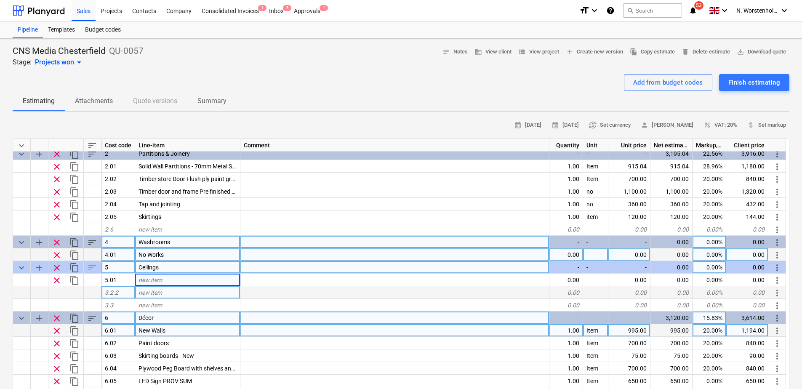
drag, startPoint x: 146, startPoint y: 282, endPoint x: 201, endPoint y: 288, distance: 55.5
click at [201, 288] on div "new item" at bounding box center [187, 292] width 105 height 13
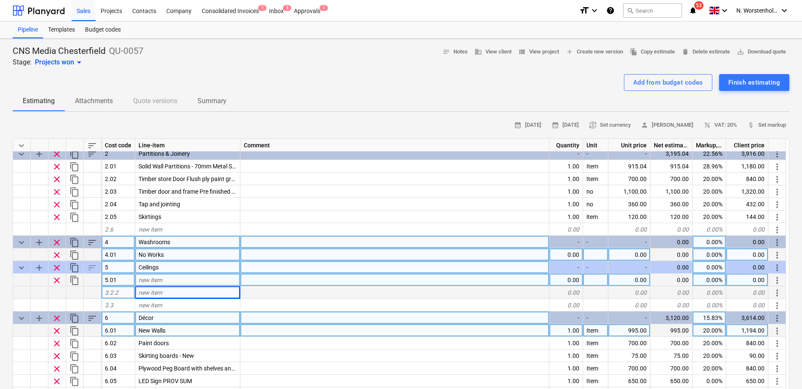
click at [199, 280] on div "new item" at bounding box center [187, 280] width 105 height 13
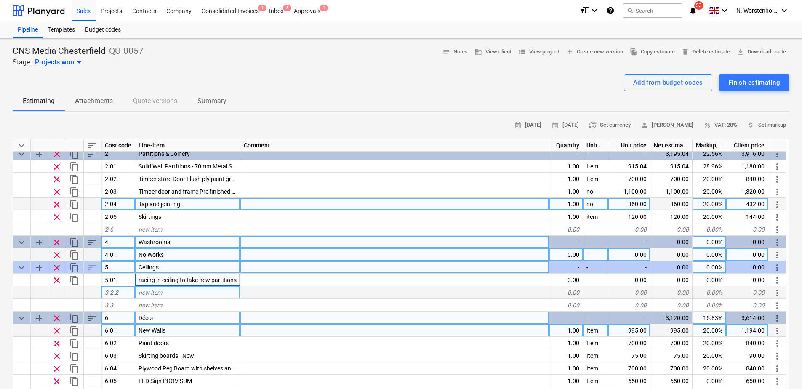
scroll to position [0, 1]
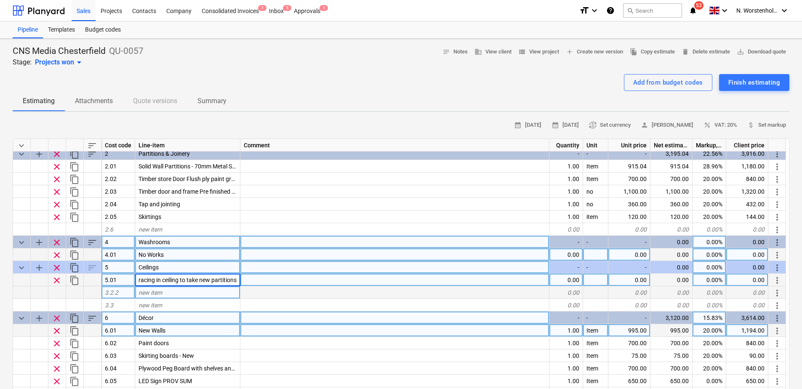
click at [139, 279] on input "racing in ceiling to take new partitions" at bounding box center [187, 280] width 105 height 12
click at [149, 281] on input "racing in ceiling to take new partitions" at bounding box center [187, 280] width 105 height 12
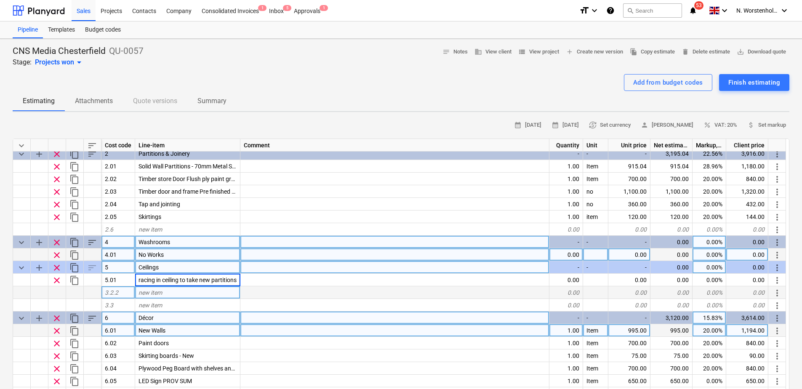
scroll to position [0, 0]
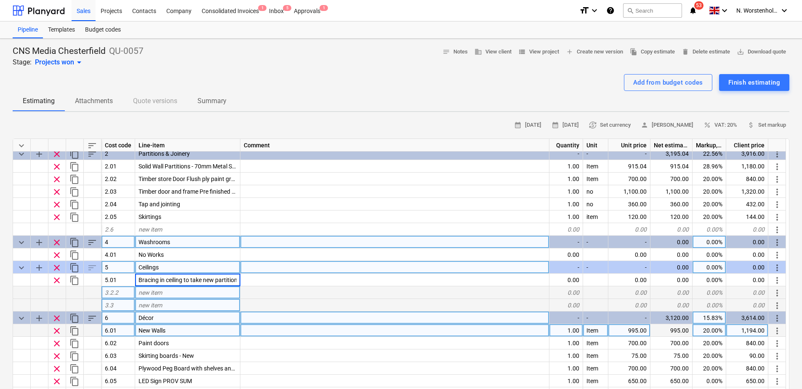
click at [57, 303] on div at bounding box center [57, 305] width 18 height 13
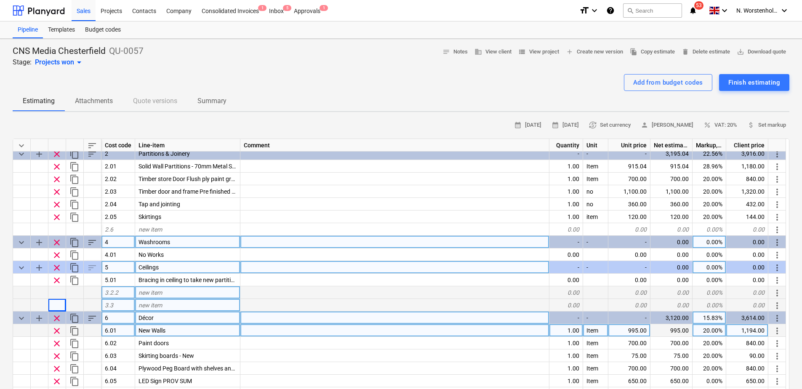
click at [18, 302] on div at bounding box center [22, 305] width 18 height 13
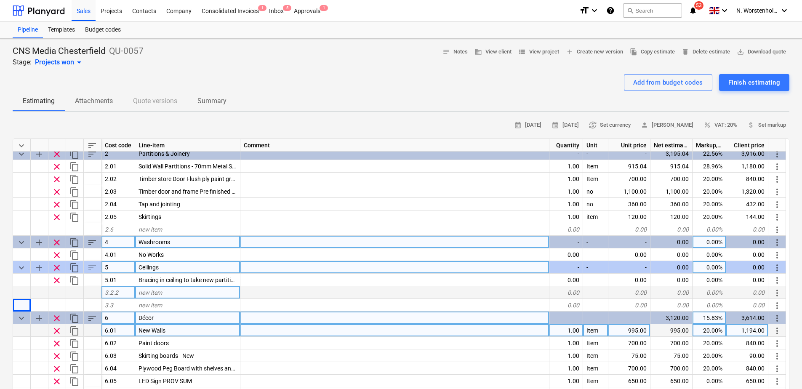
click at [55, 296] on div at bounding box center [57, 292] width 18 height 13
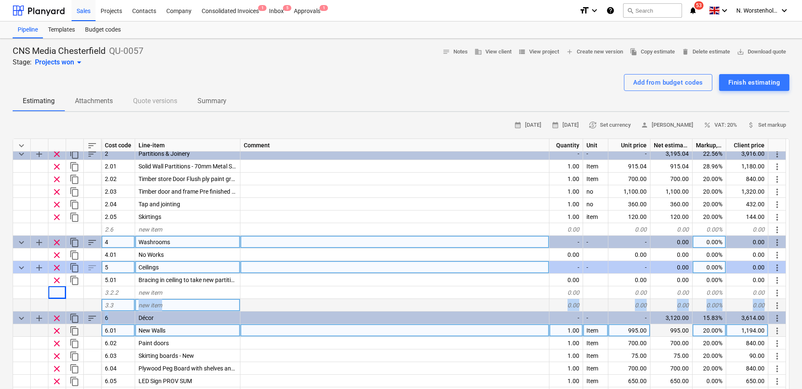
click at [121, 310] on div "keyboard_arrow_down sort Cost code Line-item Comment Quantity Unit Unit price N…" at bounding box center [401, 294] width 777 height 311
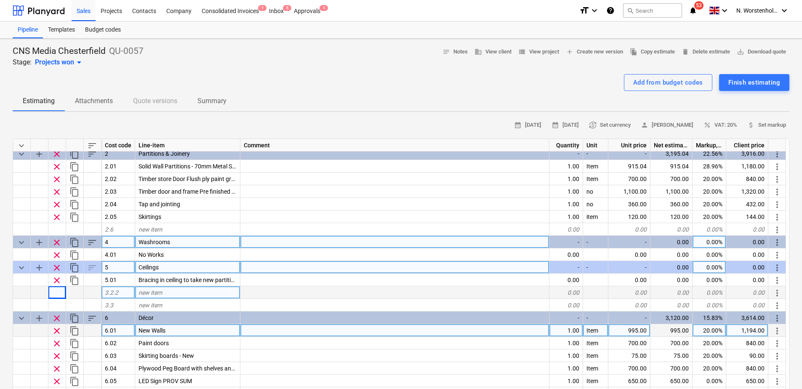
click at [355, 291] on div at bounding box center [395, 292] width 309 height 13
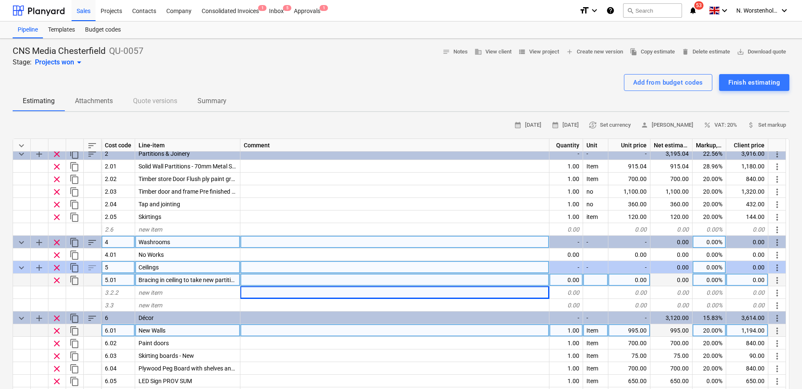
click at [565, 278] on div "0.00" at bounding box center [567, 280] width 34 height 13
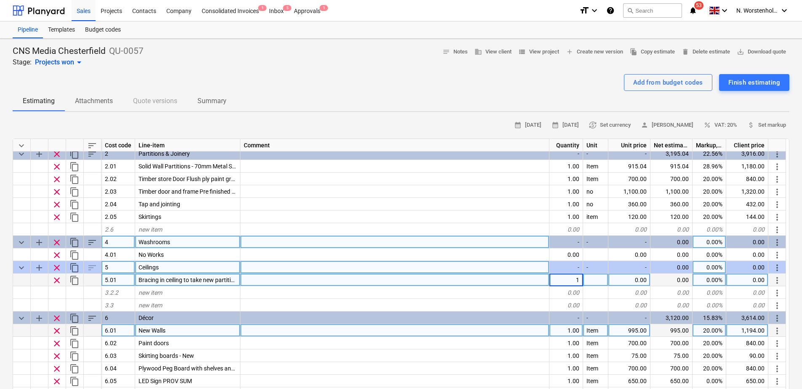
click at [598, 279] on div at bounding box center [595, 280] width 25 height 13
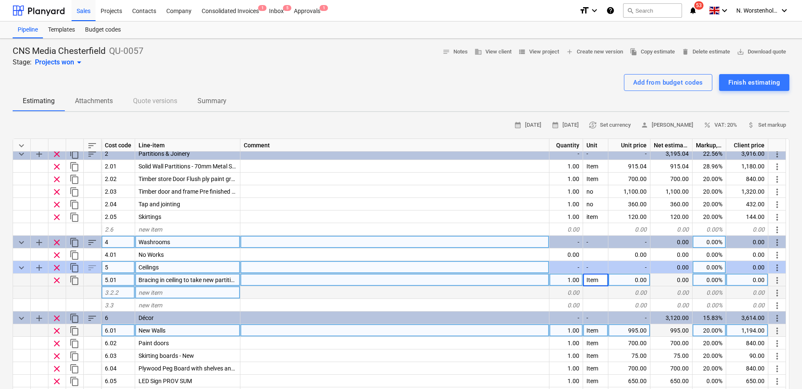
click at [521, 297] on div at bounding box center [395, 292] width 309 height 13
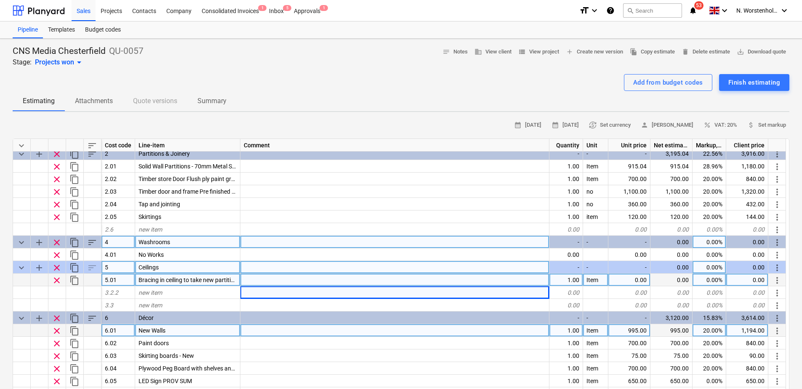
click at [623, 280] on div "0.00" at bounding box center [630, 280] width 42 height 13
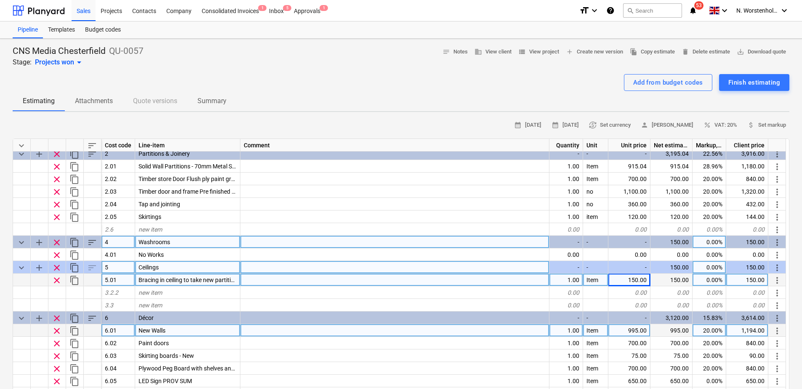
click at [643, 283] on div "0.00%" at bounding box center [710, 280] width 34 height 13
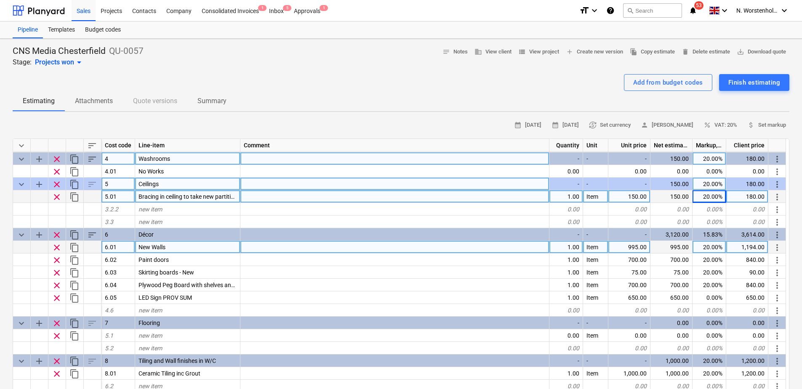
scroll to position [126, 0]
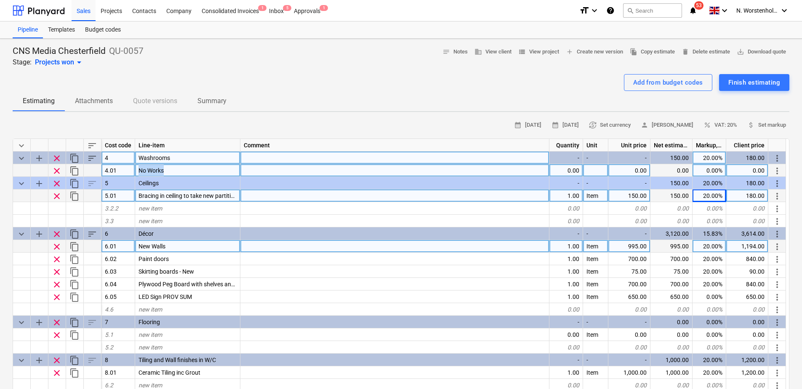
drag, startPoint x: 166, startPoint y: 169, endPoint x: 136, endPoint y: 169, distance: 29.9
click at [136, 169] on div "No Works" at bounding box center [187, 170] width 105 height 13
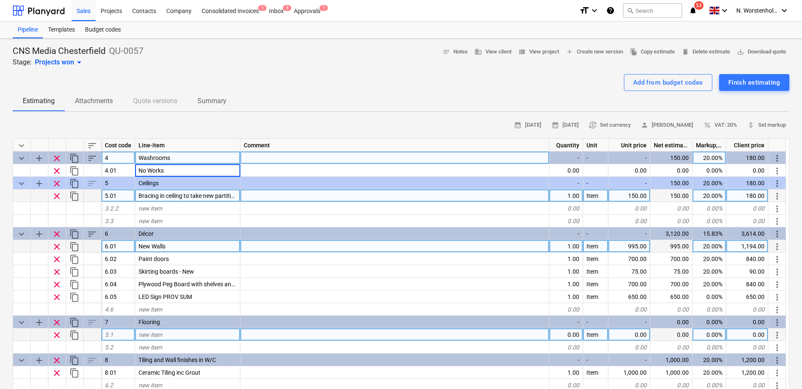
click at [150, 329] on div "new item" at bounding box center [187, 335] width 105 height 13
click at [122, 336] on div "5.1" at bounding box center [119, 335] width 34 height 13
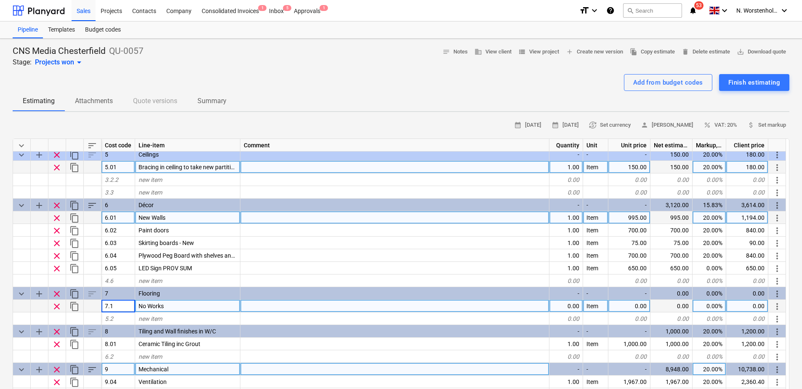
scroll to position [211, 0]
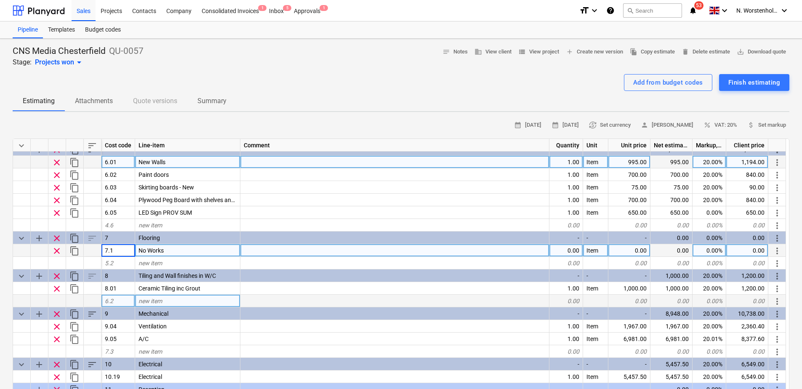
click at [161, 296] on div "new item" at bounding box center [187, 301] width 105 height 13
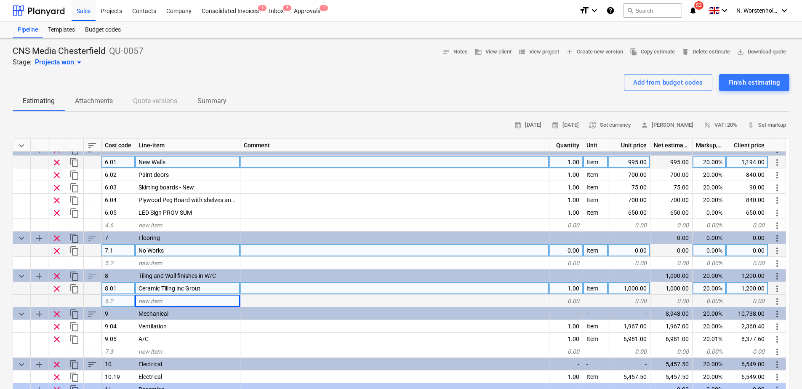
drag, startPoint x: 196, startPoint y: 288, endPoint x: 154, endPoint y: 286, distance: 41.8
click at [154, 286] on span "Ceramic Tiling inc Grout" at bounding box center [170, 288] width 62 height 7
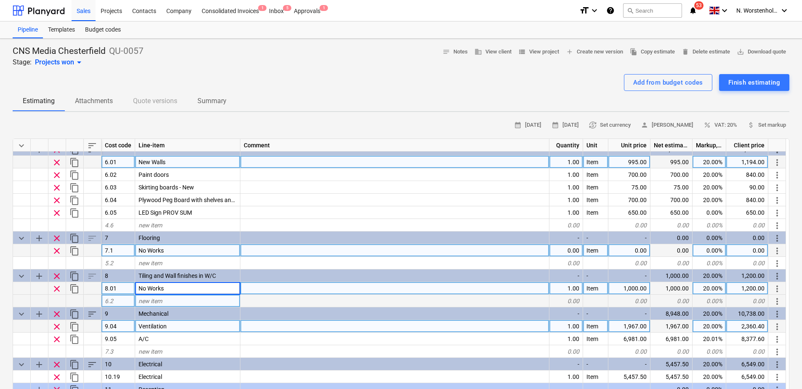
click at [170, 326] on div "Ventilation" at bounding box center [187, 326] width 105 height 13
click at [176, 330] on input "No Works" at bounding box center [187, 326] width 105 height 12
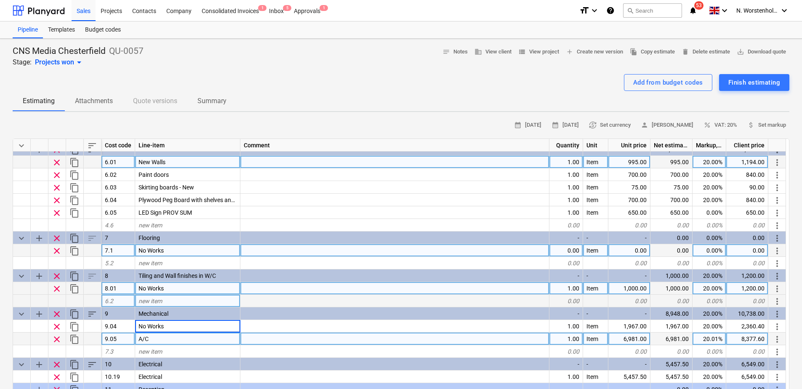
click at [184, 333] on div "A/C" at bounding box center [187, 339] width 105 height 13
click at [565, 289] on div "1.00" at bounding box center [567, 288] width 34 height 13
click at [630, 289] on div "1,000.00" at bounding box center [630, 288] width 42 height 13
click at [643, 289] on div "20.00%" at bounding box center [710, 288] width 34 height 13
click at [643, 297] on div "0.00%" at bounding box center [710, 301] width 34 height 13
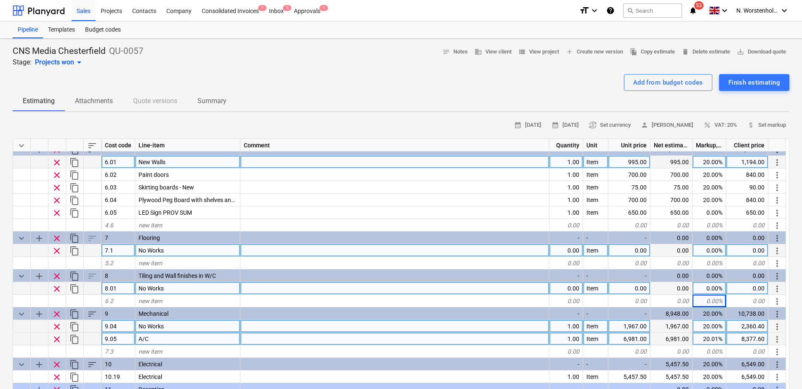
click at [624, 326] on div "1,967.00" at bounding box center [630, 326] width 42 height 13
click at [621, 337] on div "6,981.00" at bounding box center [630, 339] width 42 height 13
click at [643, 329] on div "20.00%" at bounding box center [710, 326] width 34 height 13
click at [643, 338] on div "20.01%" at bounding box center [710, 339] width 34 height 13
click at [569, 324] on div "1.00" at bounding box center [567, 326] width 34 height 13
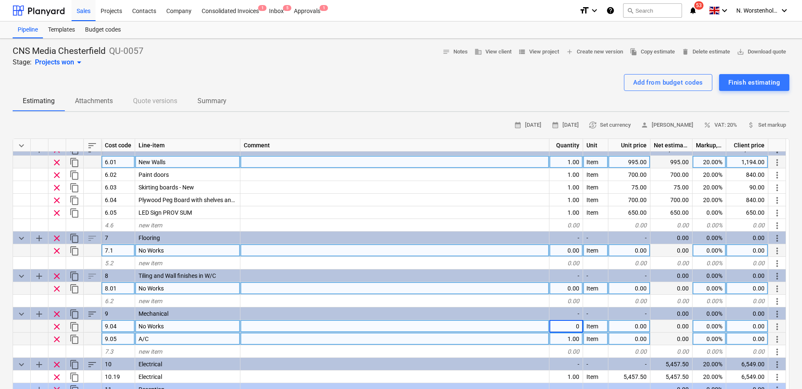
click at [587, 328] on div "Item" at bounding box center [595, 326] width 25 height 13
click at [565, 338] on div "1.00" at bounding box center [567, 339] width 34 height 13
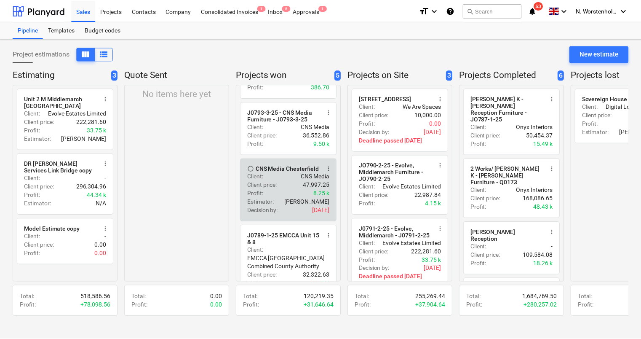
scroll to position [126, 0]
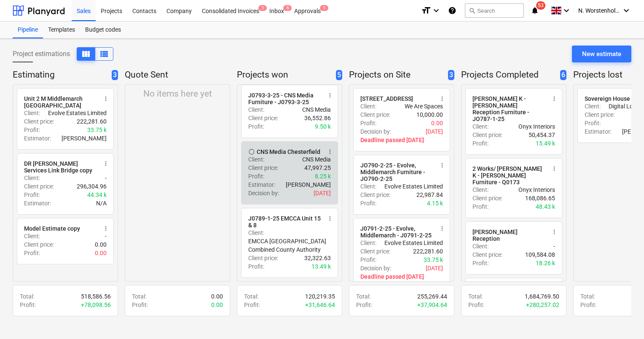
click at [296, 167] on div "Client price : 47,997.25" at bounding box center [289, 167] width 83 height 8
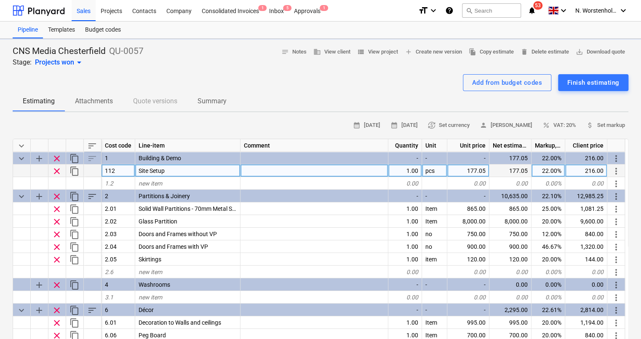
type textarea "x"
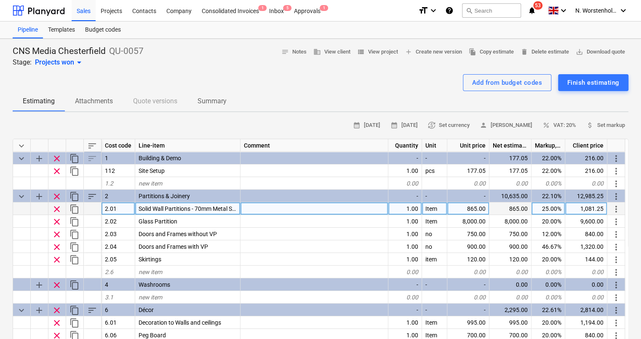
click at [295, 208] on div at bounding box center [315, 208] width 148 height 13
click at [120, 12] on div "Projects" at bounding box center [112, 10] width 32 height 21
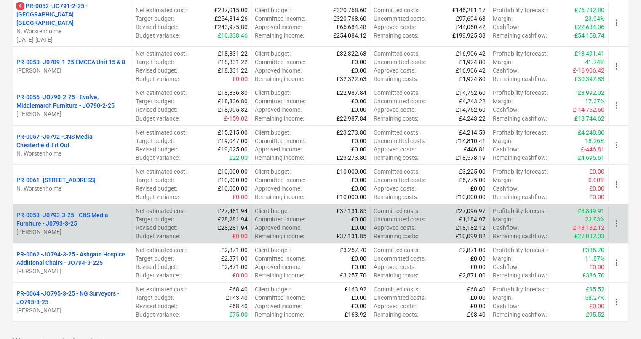
scroll to position [419, 0]
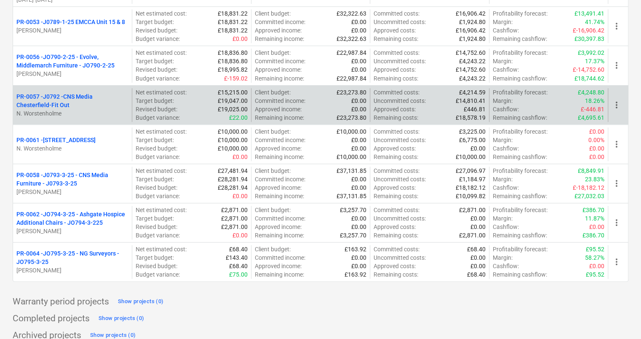
click at [54, 94] on p "PR-0057 - J0792 -CNS Media Chesterfield-Fit Out" at bounding box center [72, 100] width 112 height 17
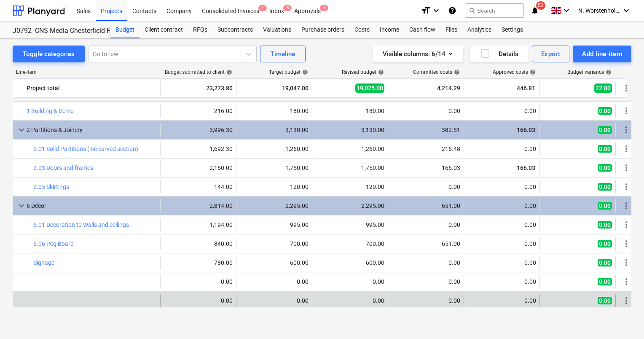
click at [300, 291] on div "bar_chart edit 0.00 edit 0.00 edit 0.00 0.00 0.00 0.00 more_vert" at bounding box center [324, 300] width 623 height 19
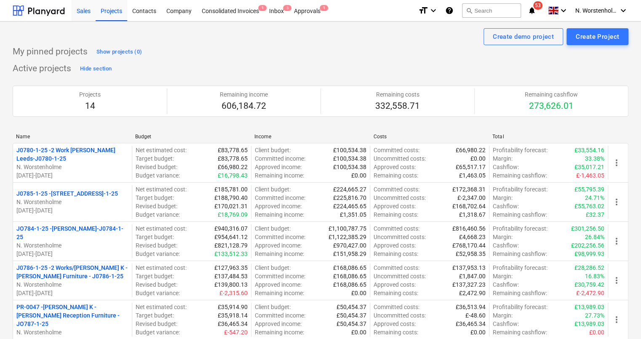
click at [82, 13] on div "Sales" at bounding box center [84, 10] width 24 height 21
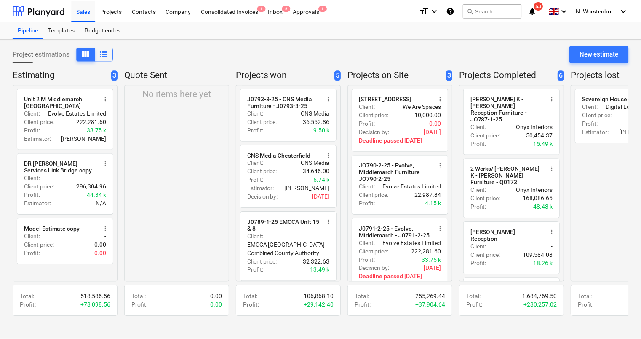
scroll to position [126, 0]
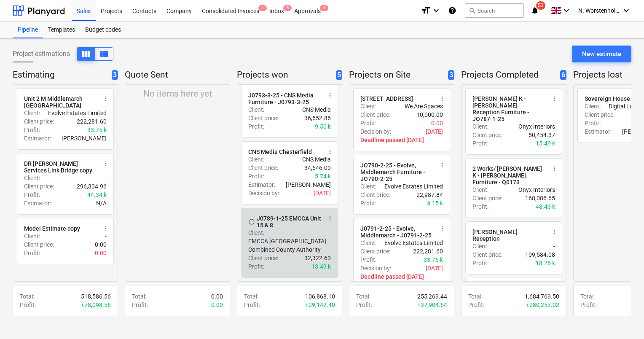
click at [271, 234] on div "Client : EMCCA [GEOGRAPHIC_DATA] Combined County Authority" at bounding box center [289, 240] width 83 height 25
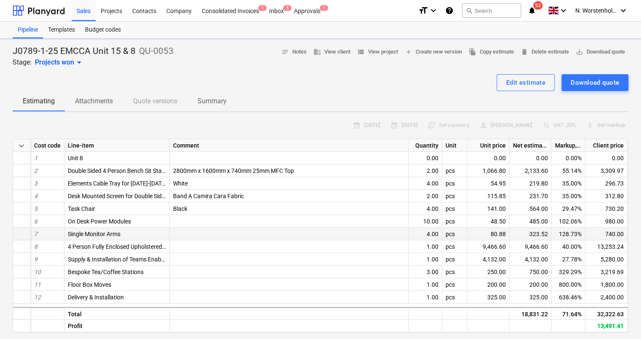
type textarea "x"
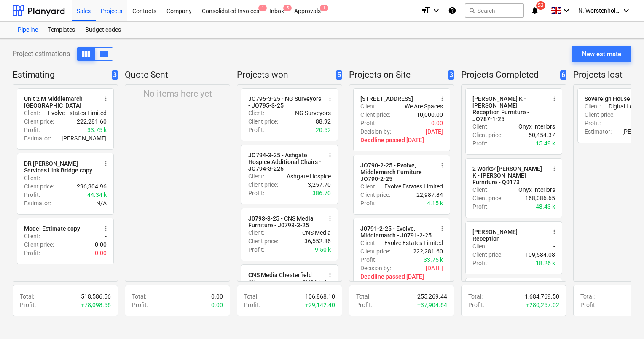
click at [115, 12] on div "Projects" at bounding box center [112, 10] width 32 height 21
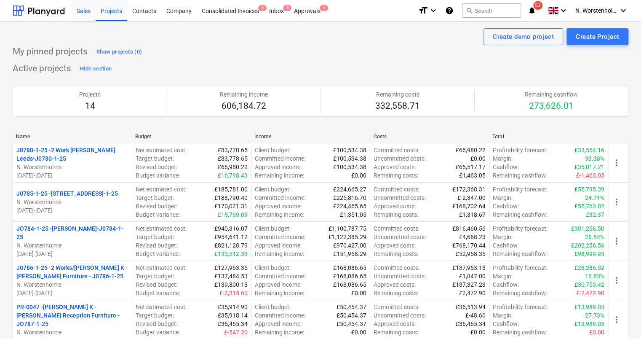
click at [79, 11] on div "Sales" at bounding box center [84, 10] width 24 height 21
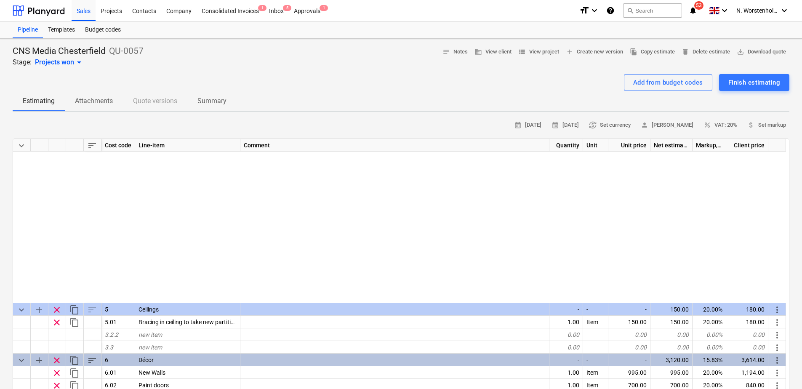
scroll to position [211, 0]
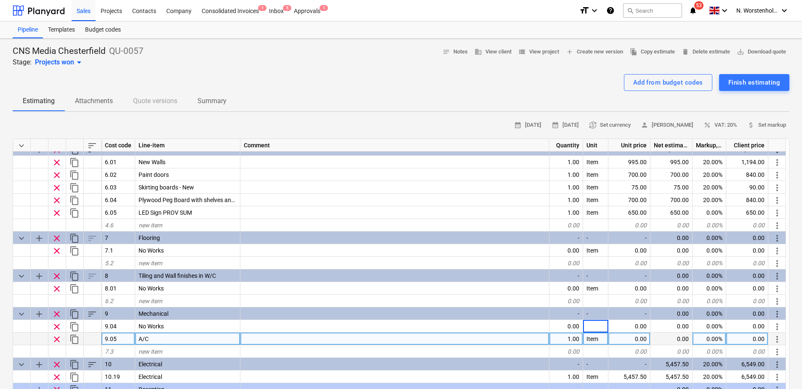
type textarea "x"
click at [598, 338] on div "Item" at bounding box center [595, 339] width 25 height 13
type textarea "x"
click at [575, 340] on div "1.00" at bounding box center [567, 339] width 34 height 13
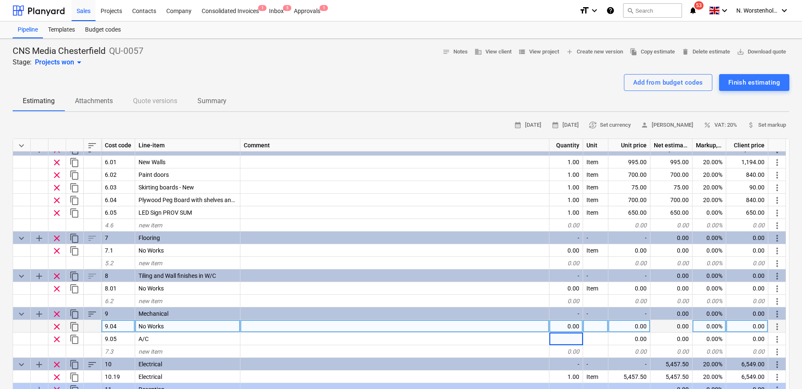
click at [574, 329] on div "0.00" at bounding box center [567, 326] width 34 height 13
type textarea "x"
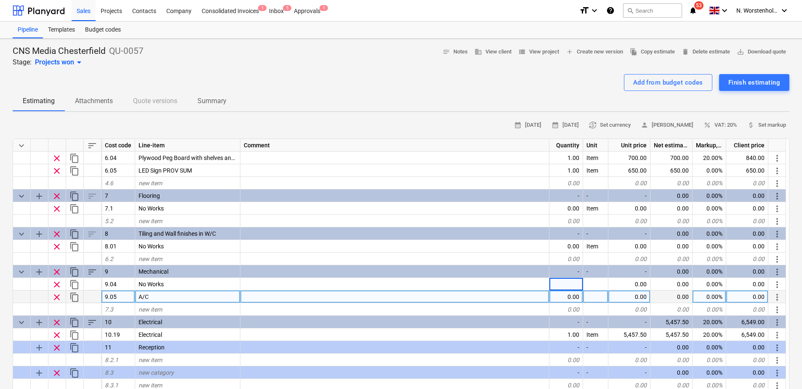
click at [152, 292] on div "A/C" at bounding box center [187, 297] width 105 height 13
click at [130, 296] on div "9.05" at bounding box center [119, 297] width 34 height 13
type textarea "x"
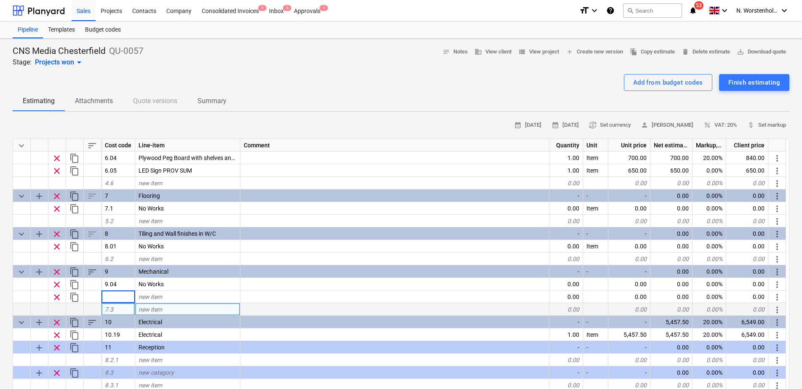
type textarea "x"
click at [88, 308] on div at bounding box center [93, 309] width 18 height 13
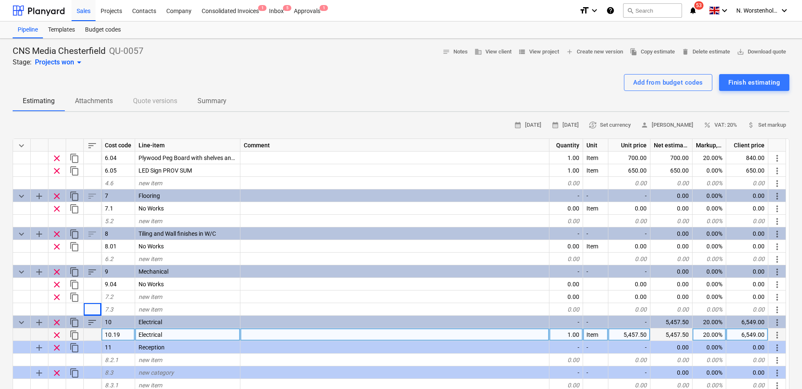
scroll to position [295, 0]
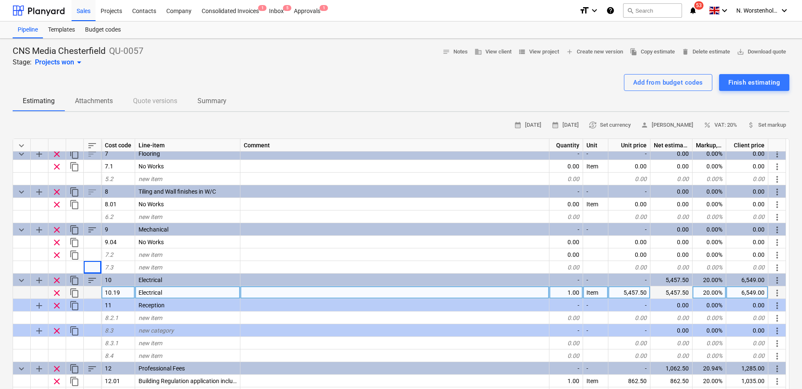
click at [620, 292] on div "5,457.50" at bounding box center [630, 292] width 42 height 13
type input "5"
type input "4262.75"
type textarea "x"
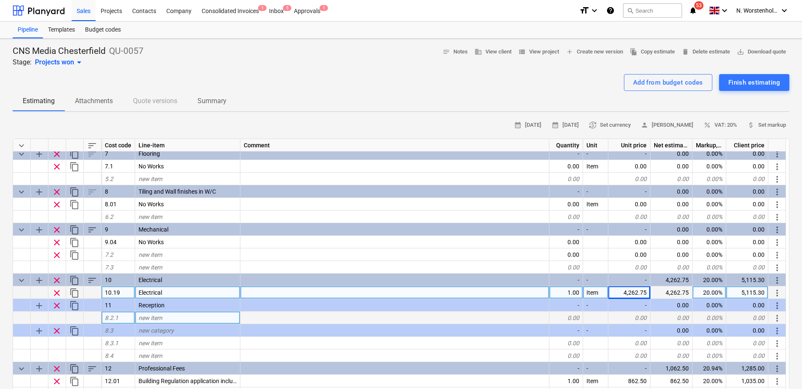
click at [569, 324] on div "keyboard_arrow_down sort Cost code Line-item Comment Quantity Unit Unit price N…" at bounding box center [401, 294] width 777 height 311
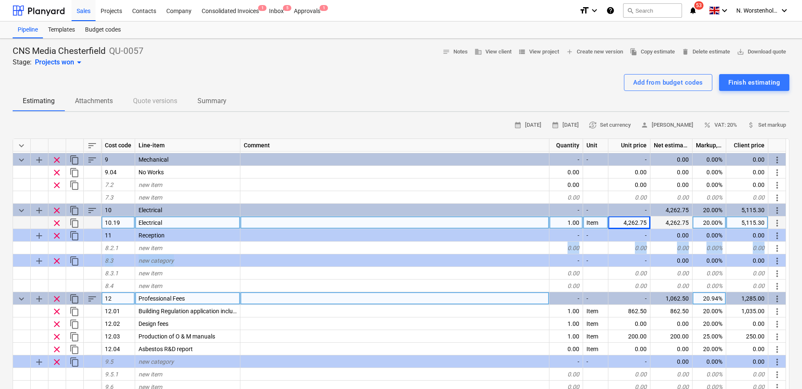
scroll to position [379, 0]
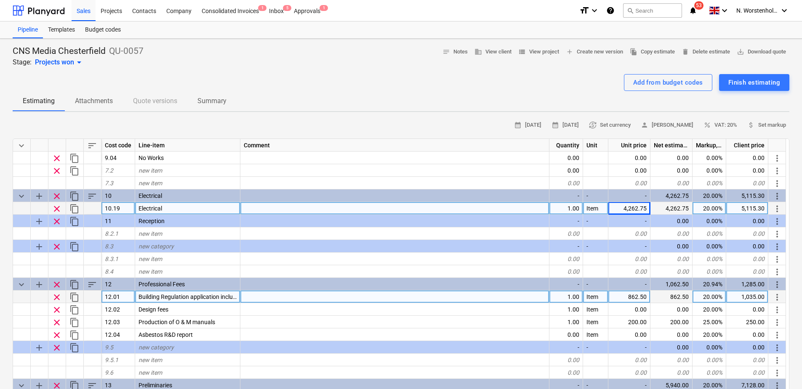
click at [121, 297] on div "12.01" at bounding box center [119, 297] width 34 height 13
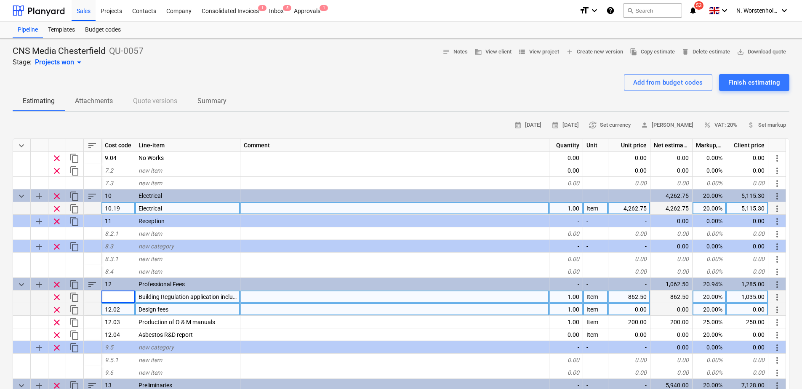
type textarea "x"
click at [131, 306] on div "12.02" at bounding box center [119, 309] width 34 height 13
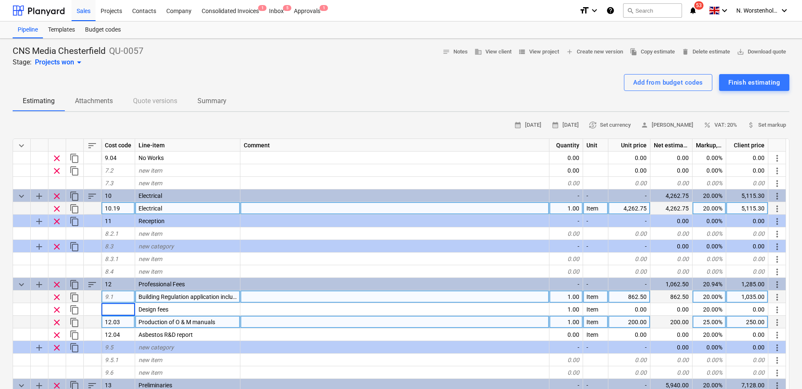
type textarea "x"
click at [126, 325] on div "12.03" at bounding box center [119, 322] width 34 height 13
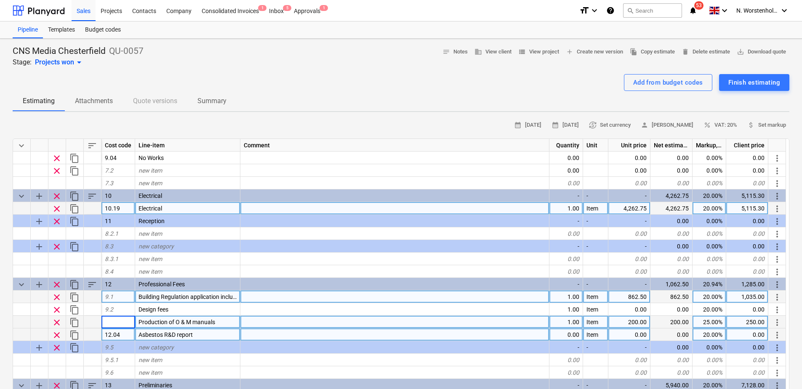
type textarea "x"
click at [127, 334] on div "12.04" at bounding box center [119, 335] width 34 height 13
type textarea "x"
click at [204, 334] on div "Asbestos R&D report" at bounding box center [187, 335] width 105 height 13
type textarea "x"
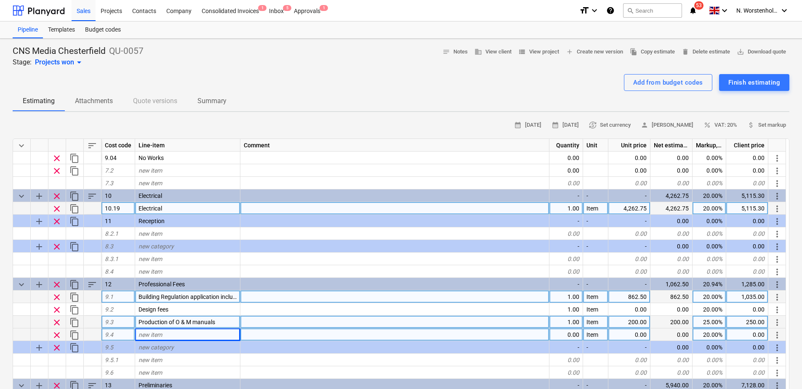
click at [217, 323] on div "Production of O & M manuals" at bounding box center [187, 322] width 105 height 13
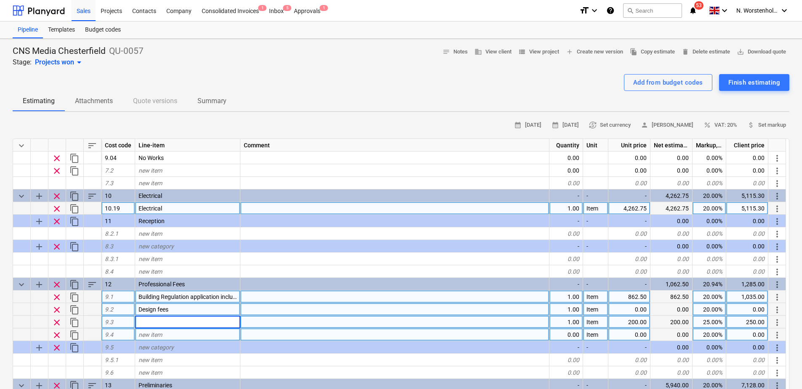
type textarea "x"
click at [193, 309] on div "Design fees" at bounding box center [187, 309] width 105 height 13
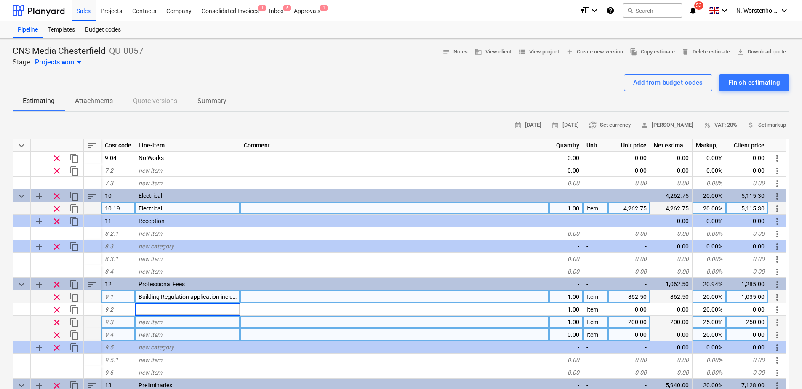
type textarea "x"
click at [233, 299] on span "Building Regulation application including LA fees" at bounding box center [202, 297] width 126 height 7
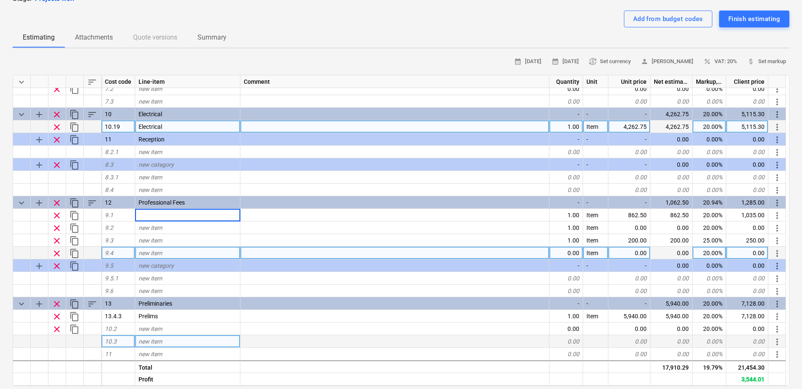
scroll to position [84, 0]
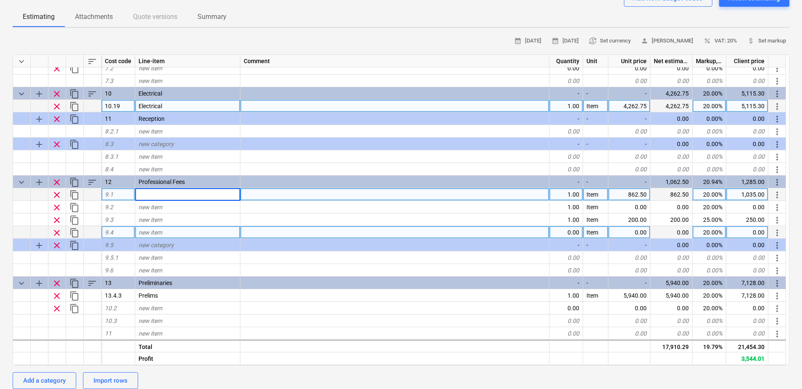
type textarea "x"
click at [563, 195] on div "1.00" at bounding box center [567, 194] width 34 height 13
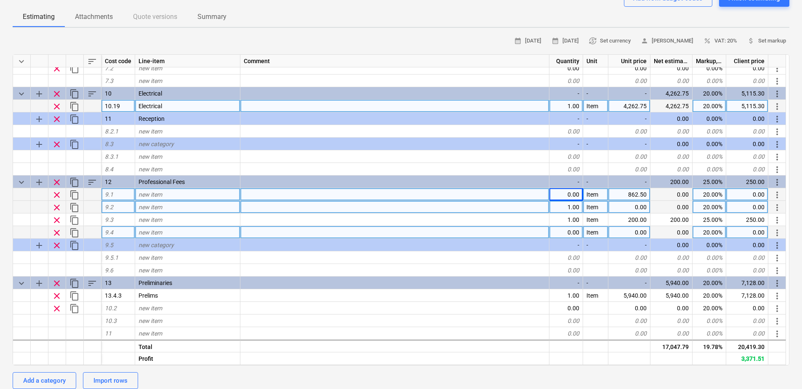
click at [563, 207] on div "1.00" at bounding box center [567, 207] width 34 height 13
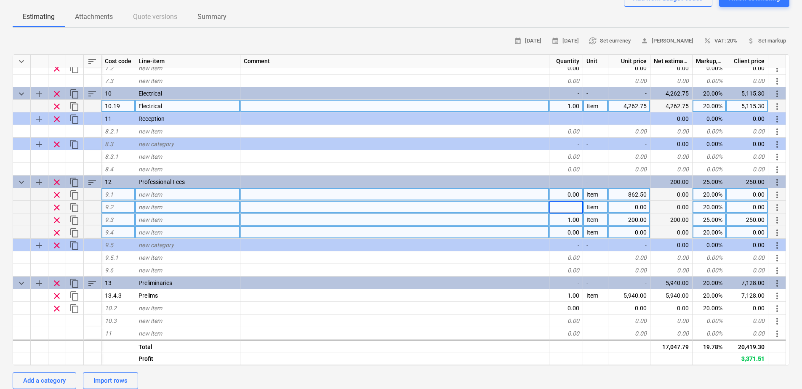
type textarea "x"
click at [565, 215] on div "1.00" at bounding box center [567, 220] width 34 height 13
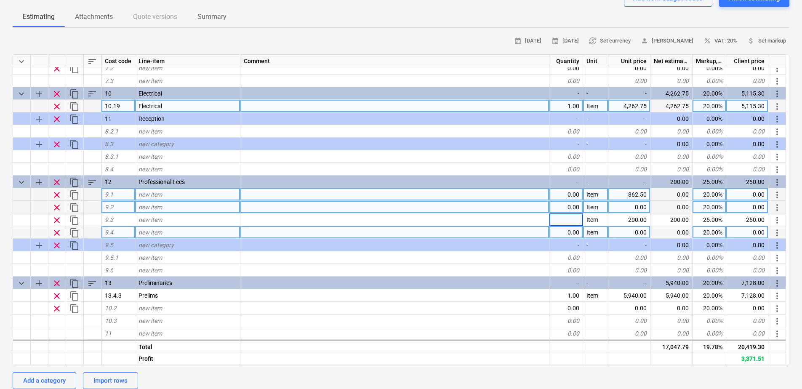
type textarea "x"
click at [567, 230] on div "0.00" at bounding box center [567, 232] width 34 height 13
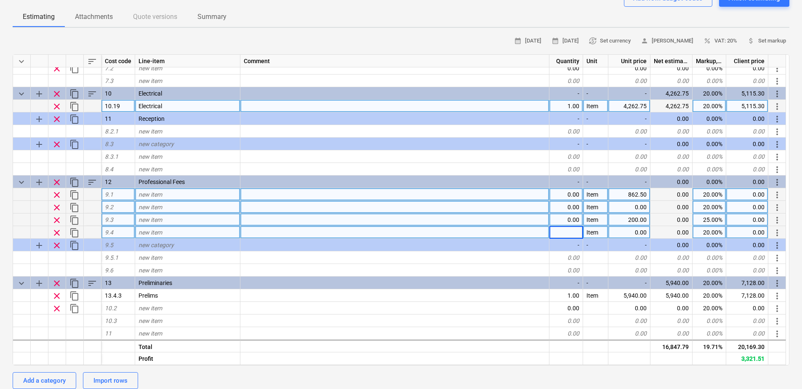
click at [632, 221] on div "200.00" at bounding box center [630, 220] width 42 height 13
click at [623, 197] on div "862.50" at bounding box center [630, 194] width 42 height 13
type textarea "x"
click at [701, 197] on div "20.00%" at bounding box center [710, 194] width 34 height 13
type textarea "x"
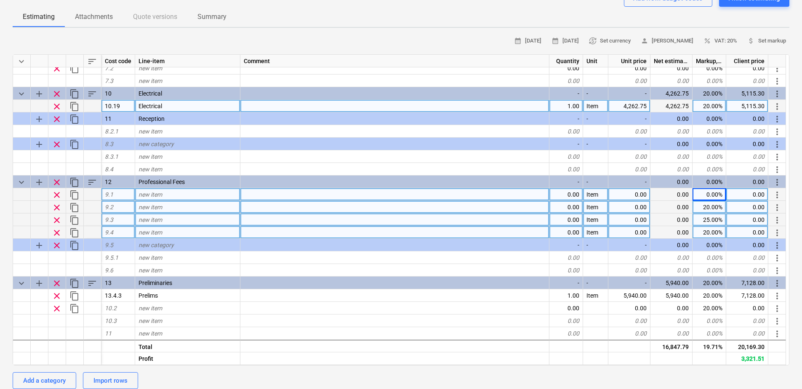
click at [701, 211] on div "20.00%" at bounding box center [710, 207] width 34 height 13
type textarea "x"
click at [703, 222] on div "25.00%" at bounding box center [710, 220] width 34 height 13
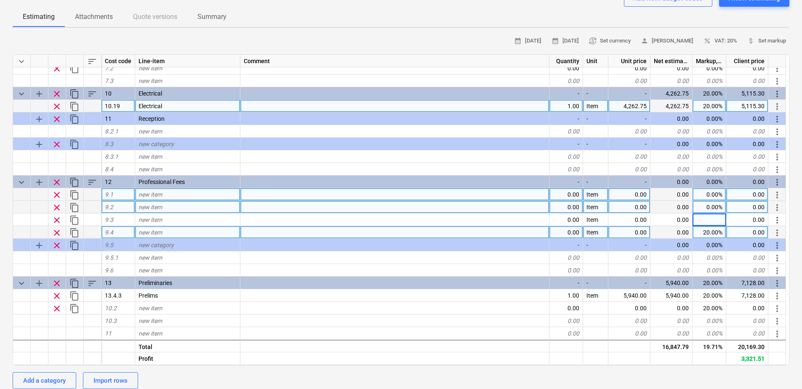
type textarea "x"
click at [708, 228] on div "20.00%" at bounding box center [710, 232] width 34 height 13
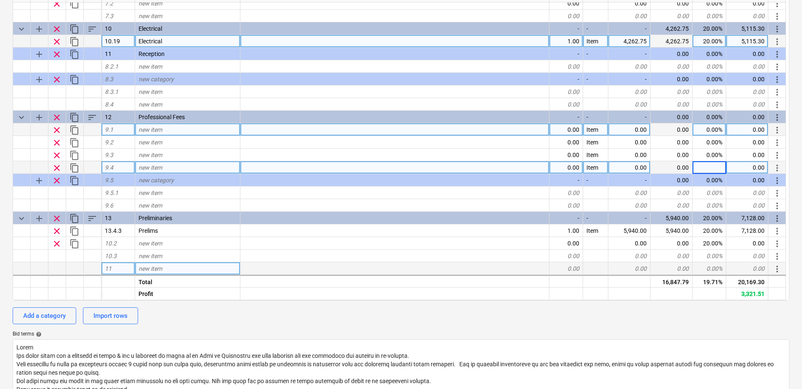
scroll to position [168, 0]
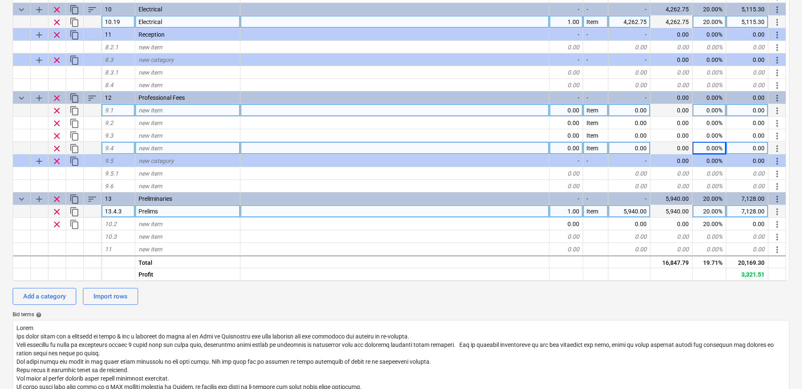
type textarea "x"
click at [616, 209] on div "5,940.00" at bounding box center [630, 211] width 42 height 13
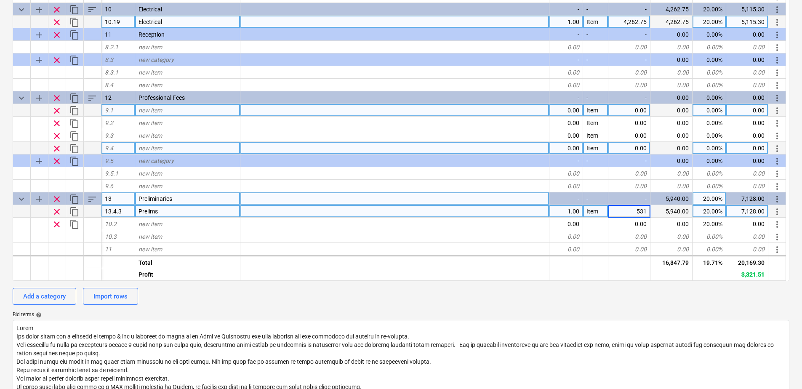
type input "5310"
type textarea "x"
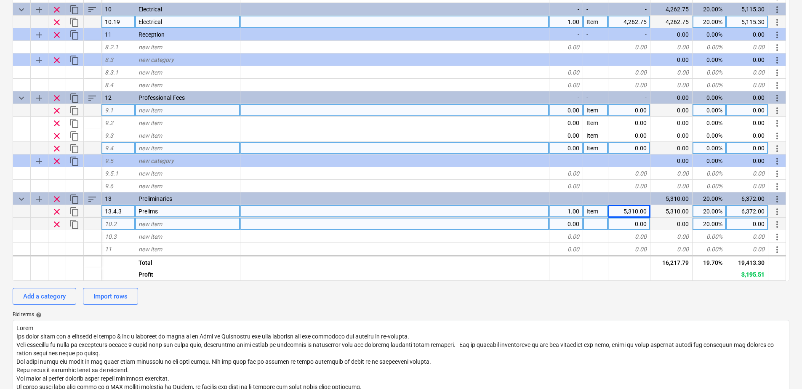
click at [702, 222] on div "20.00%" at bounding box center [710, 224] width 34 height 13
type textarea "x"
click at [638, 260] on div at bounding box center [630, 262] width 42 height 13
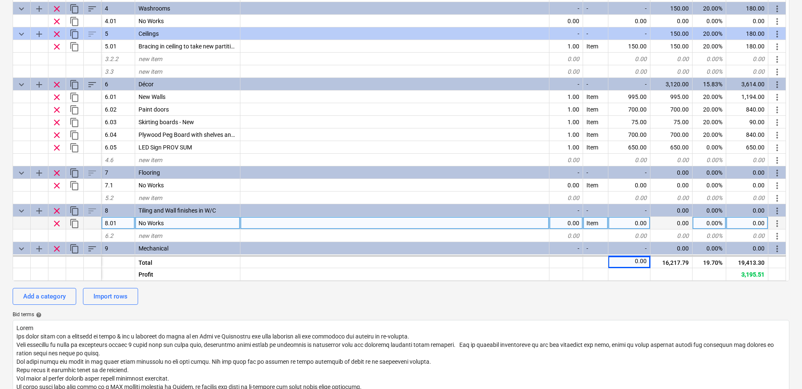
scroll to position [102, 0]
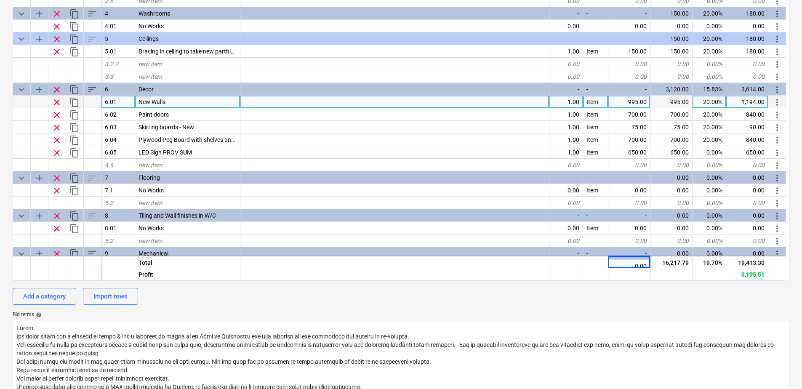
click at [623, 102] on div "995.00" at bounding box center [630, 102] width 42 height 13
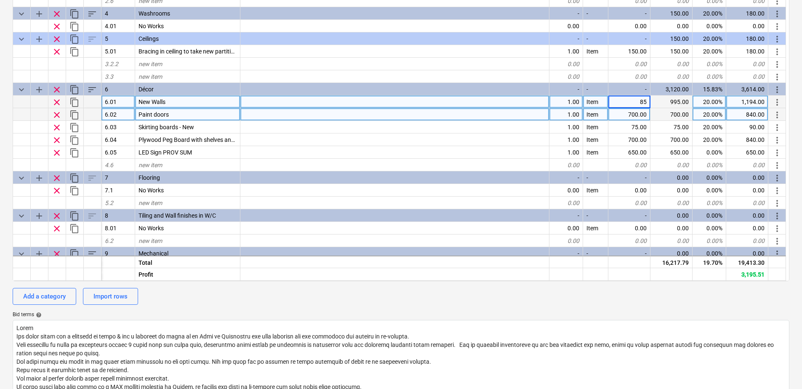
type input "850"
type textarea "x"
click at [618, 114] on div "700.00" at bounding box center [630, 114] width 42 height 13
type input "70"
type textarea "x"
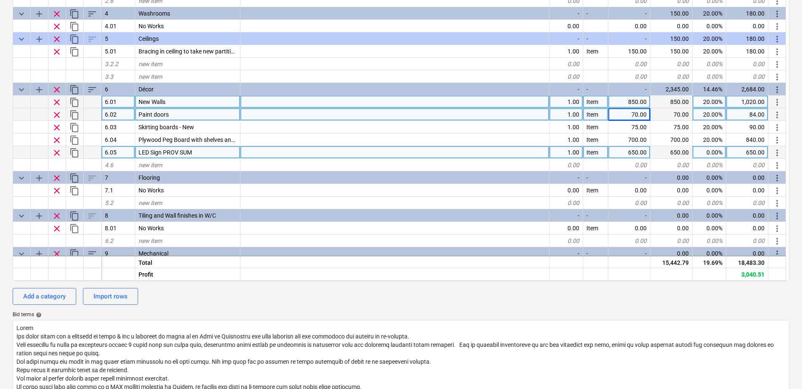
click at [630, 152] on div "650.00" at bounding box center [630, 152] width 42 height 13
click at [706, 153] on div "0.00%" at bounding box center [710, 152] width 34 height 13
type input "20"
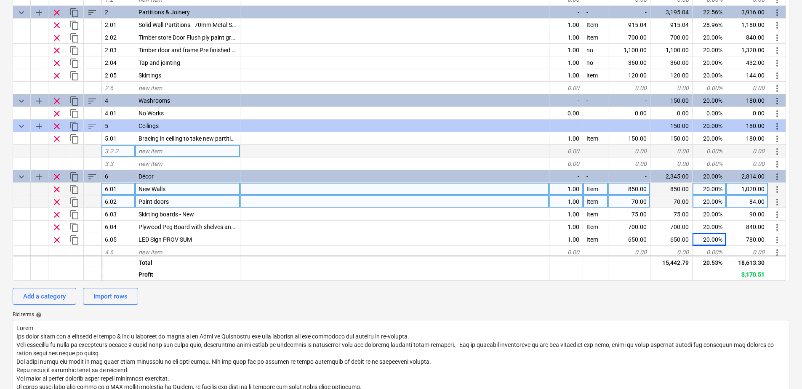
scroll to position [0, 0]
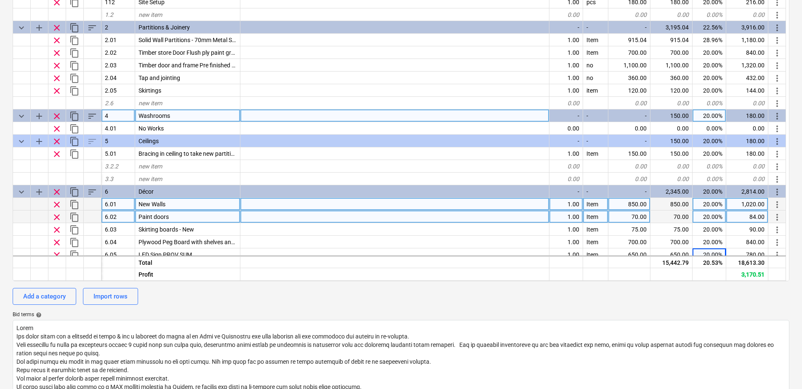
click at [664, 115] on div "150.00" at bounding box center [672, 116] width 42 height 13
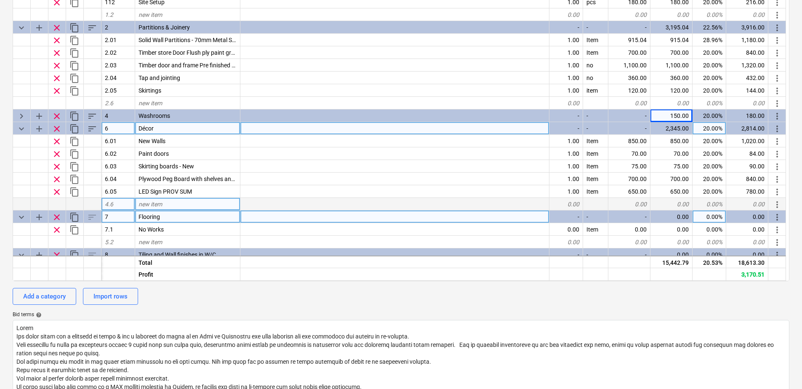
click at [630, 128] on div "-" at bounding box center [630, 128] width 42 height 13
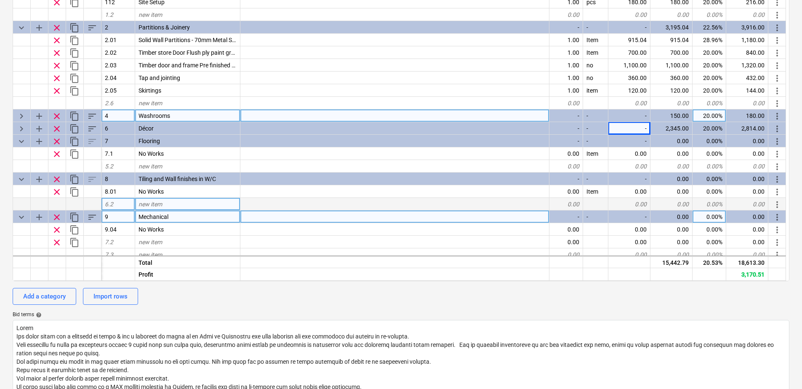
click at [24, 115] on span "keyboard_arrow_right" at bounding box center [21, 116] width 10 height 10
type textarea "x"
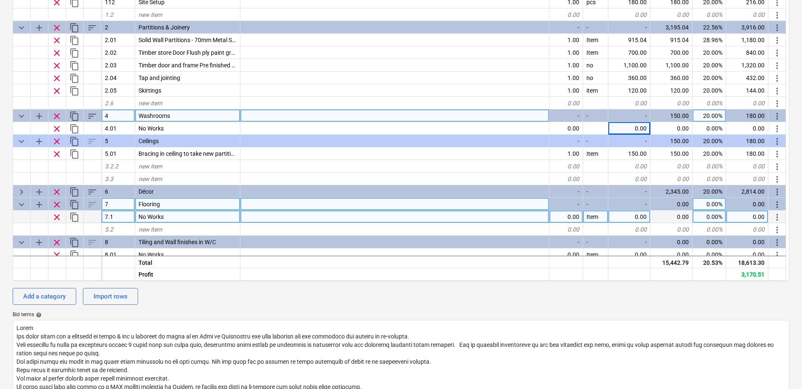
click at [699, 113] on div "20.00%" at bounding box center [710, 116] width 34 height 13
type input "0"
click at [676, 116] on div "150.00" at bounding box center [672, 116] width 42 height 13
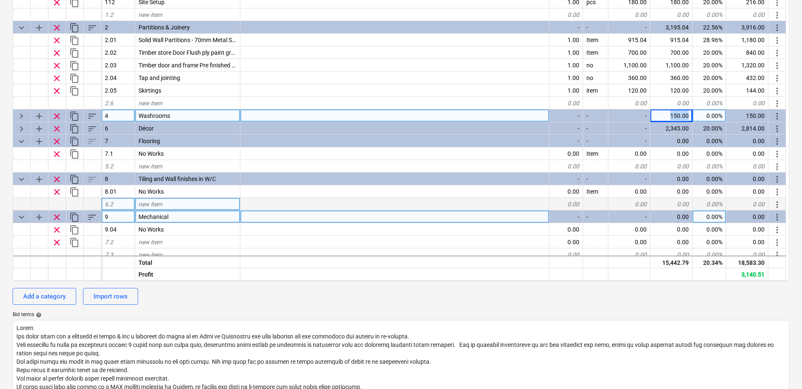
drag, startPoint x: 690, startPoint y: 116, endPoint x: 657, endPoint y: 115, distance: 32.4
click at [657, 115] on div "150.00" at bounding box center [672, 116] width 42 height 13
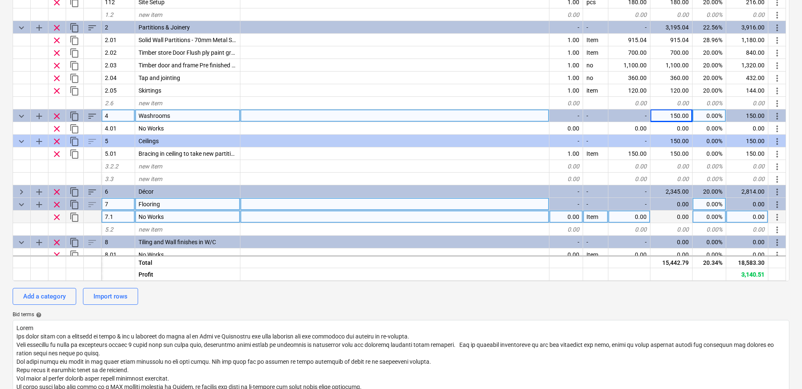
click at [762, 114] on div "150.00" at bounding box center [748, 116] width 42 height 13
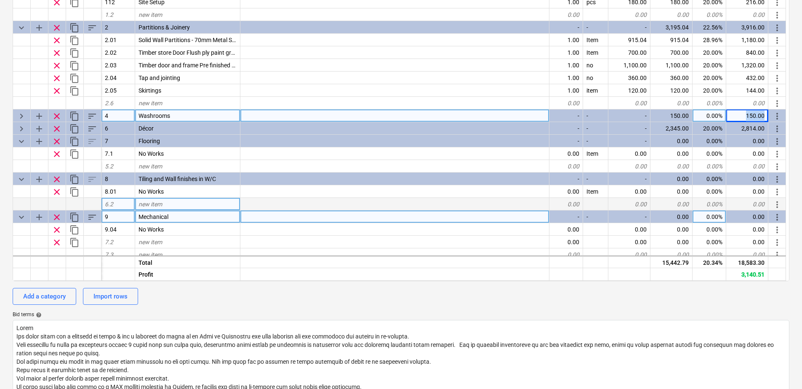
drag, startPoint x: 766, startPoint y: 114, endPoint x: 744, endPoint y: 114, distance: 21.9
click at [744, 114] on div "150.00" at bounding box center [748, 116] width 42 height 13
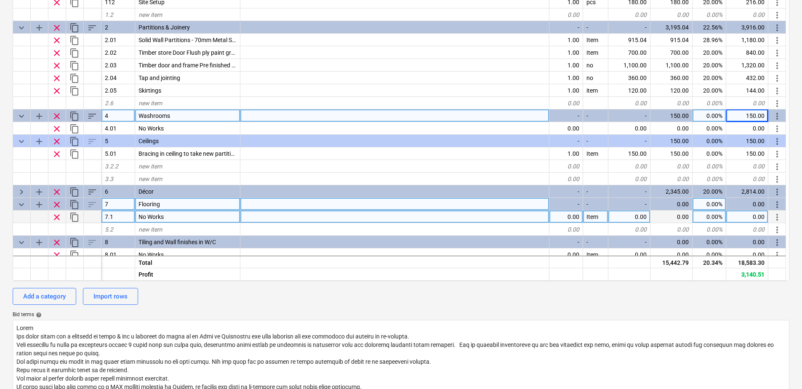
click at [37, 115] on span "add" at bounding box center [39, 116] width 10 height 10
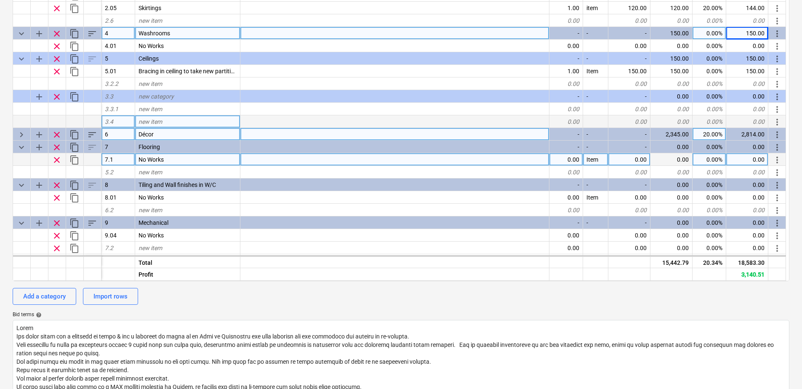
scroll to position [84, 0]
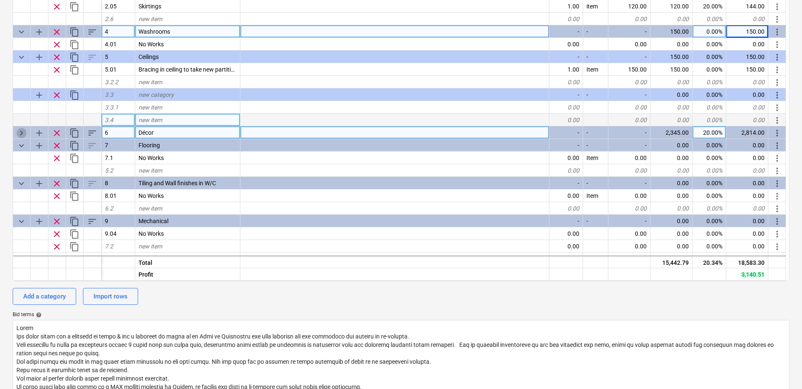
click at [22, 132] on span "keyboard_arrow_right" at bounding box center [21, 133] width 10 height 10
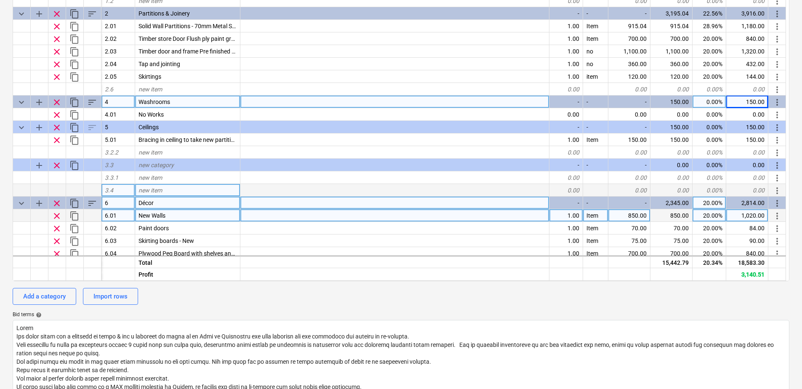
scroll to position [0, 0]
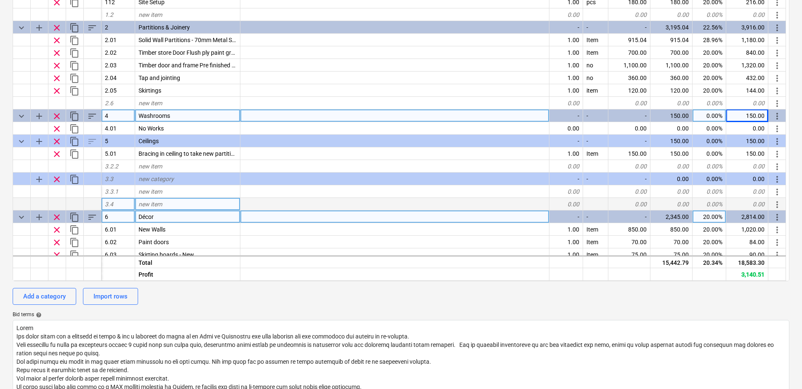
click at [778, 113] on span "more_vert" at bounding box center [778, 116] width 10 height 10
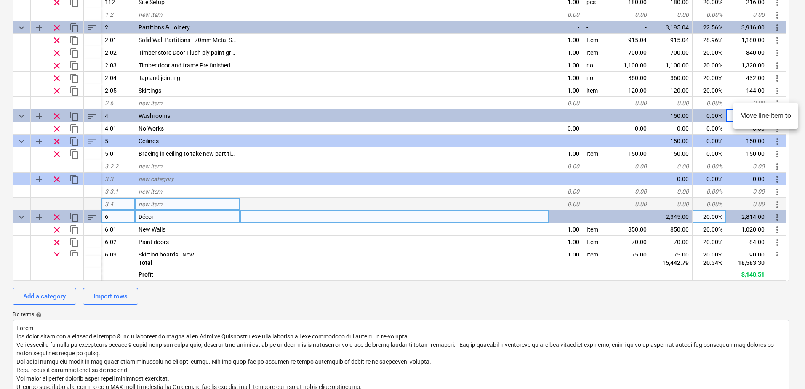
click at [701, 120] on div at bounding box center [402, 194] width 805 height 389
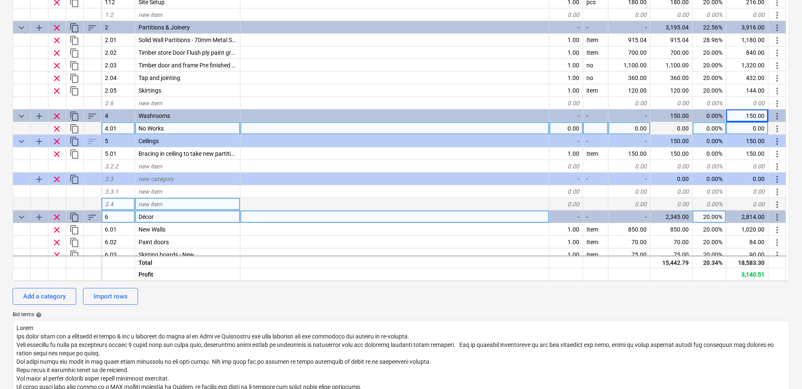
drag, startPoint x: 738, startPoint y: 115, endPoint x: 645, endPoint y: 123, distance: 93.5
click at [645, 123] on div "0.00" at bounding box center [630, 128] width 42 height 13
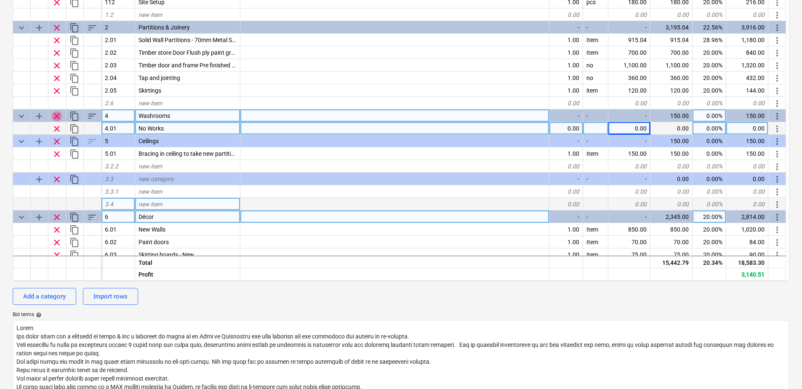
click at [56, 115] on span "clear" at bounding box center [57, 116] width 10 height 10
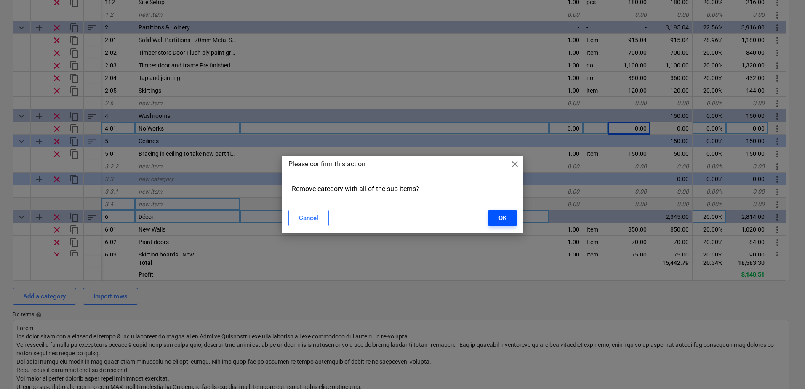
click at [497, 218] on button "OK" at bounding box center [503, 218] width 28 height 17
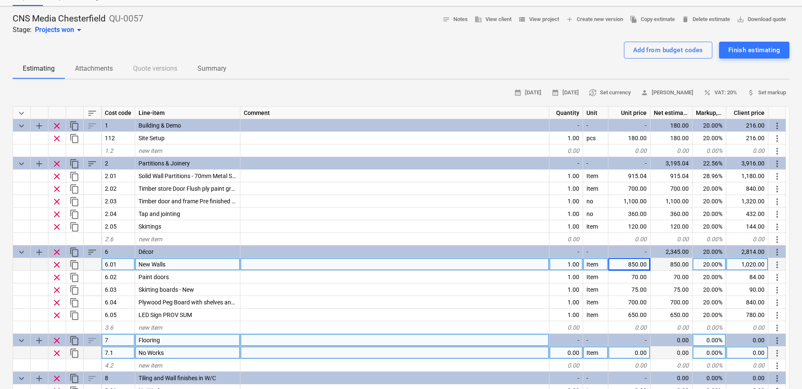
scroll to position [84, 0]
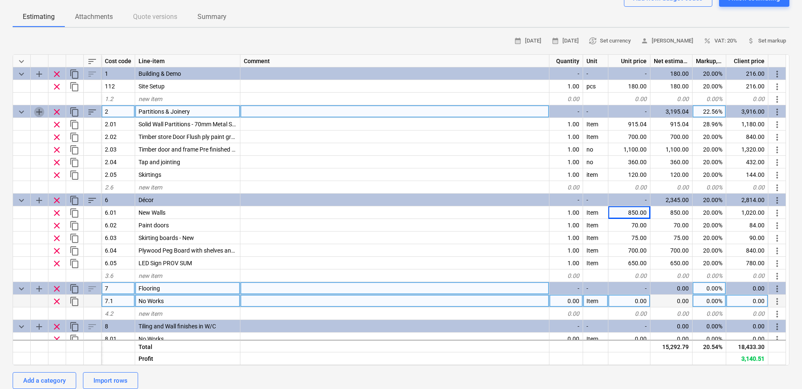
click at [40, 112] on span "add" at bounding box center [39, 112] width 10 height 10
type textarea "x"
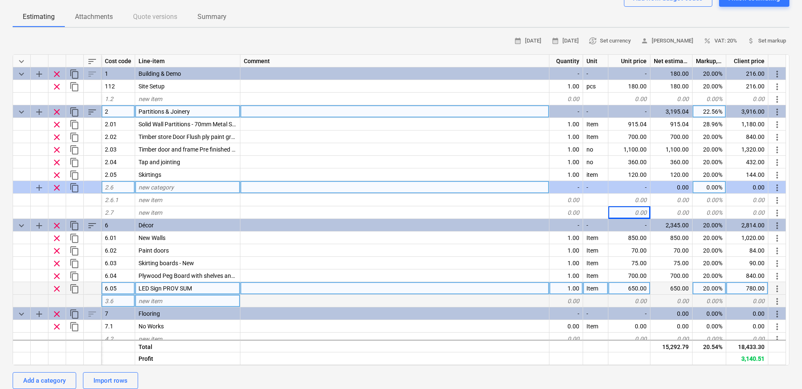
click at [110, 188] on span "2.6" at bounding box center [109, 187] width 8 height 7
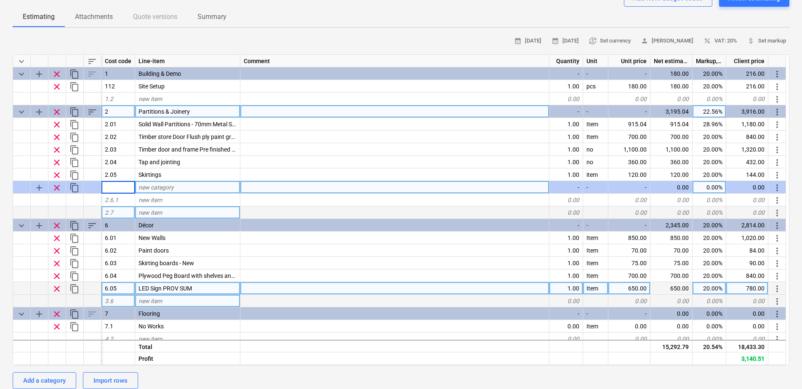
type input "3"
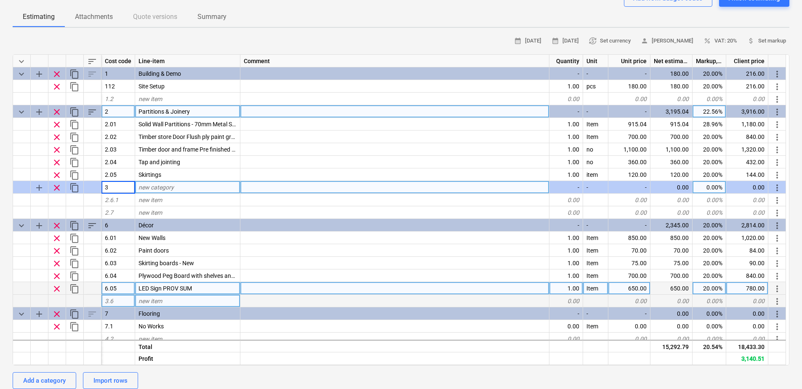
click at [38, 203] on div at bounding box center [40, 200] width 18 height 13
click at [38, 186] on span "add" at bounding box center [39, 188] width 10 height 10
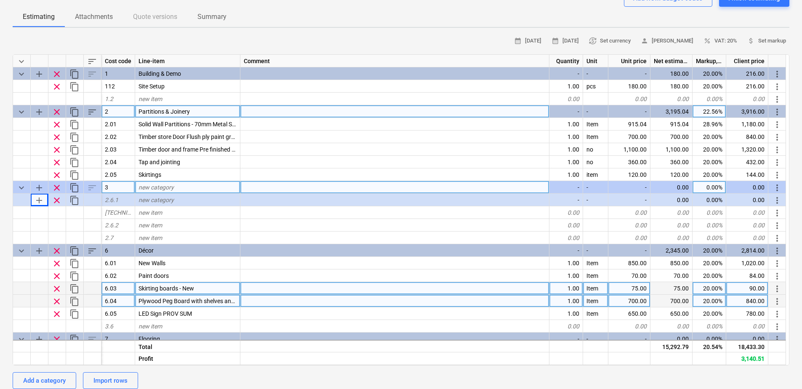
click at [24, 186] on span "keyboard_arrow_down" at bounding box center [21, 188] width 10 height 10
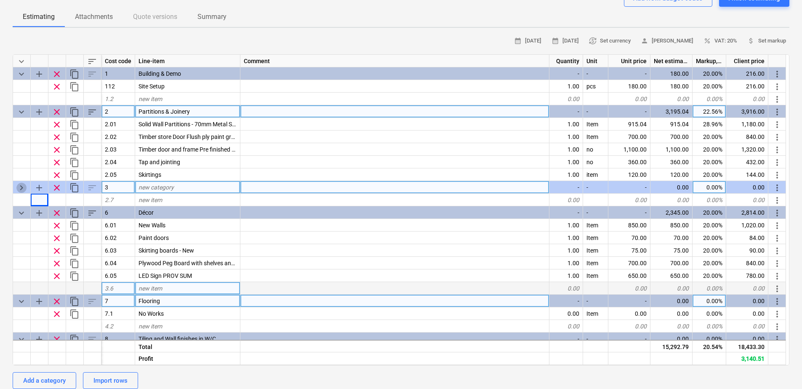
click at [23, 186] on span "keyboard_arrow_right" at bounding box center [21, 188] width 10 height 10
type textarea "x"
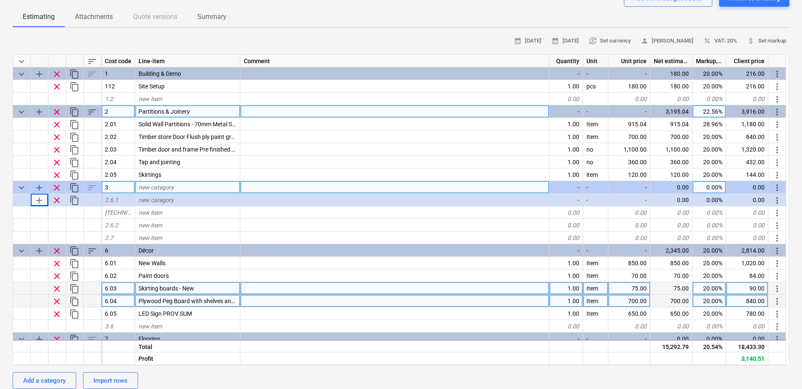
click at [146, 185] on span "new category" at bounding box center [156, 187] width 35 height 7
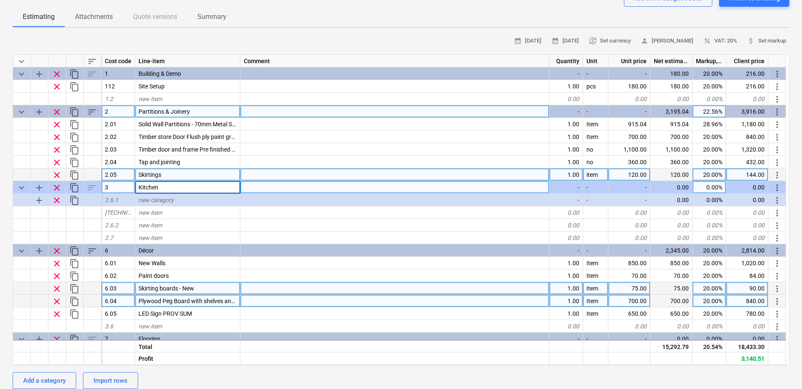
type input "Kitchens"
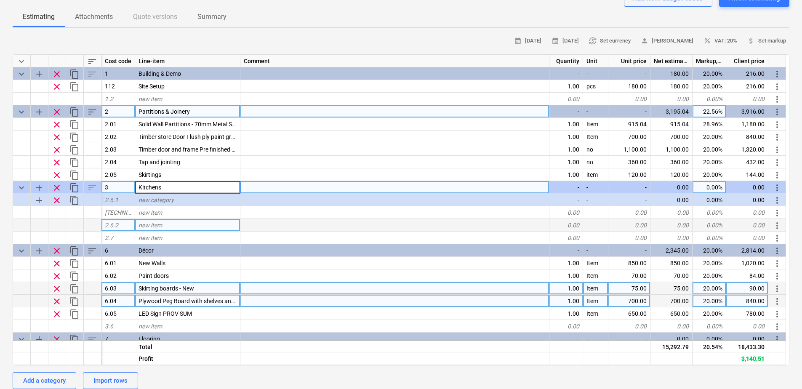
click at [216, 222] on div "new item" at bounding box center [187, 225] width 105 height 13
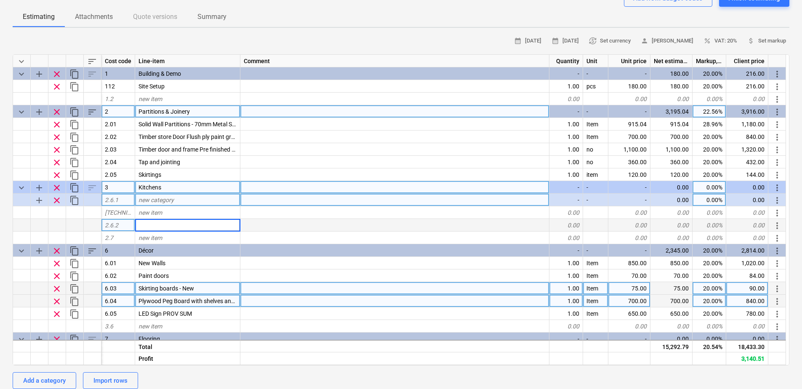
click at [93, 201] on div at bounding box center [93, 200] width 18 height 13
click at [57, 199] on span "clear" at bounding box center [57, 200] width 10 height 10
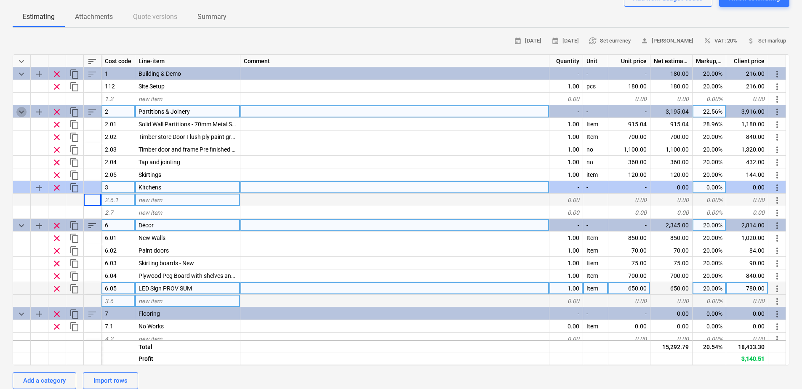
click at [20, 114] on span "keyboard_arrow_down" at bounding box center [21, 112] width 10 height 10
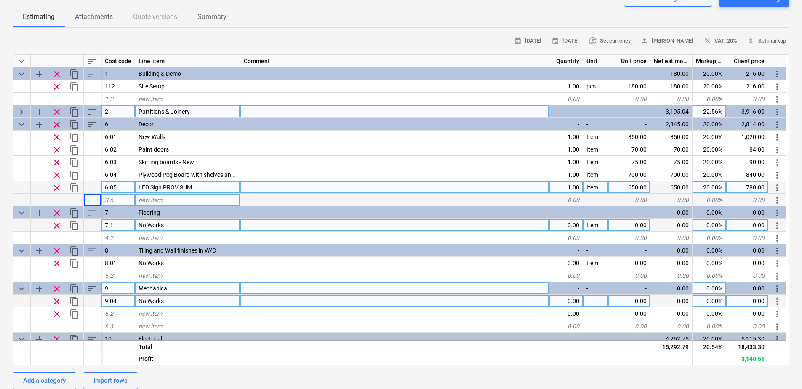
click at [21, 112] on span "keyboard_arrow_right" at bounding box center [21, 112] width 10 height 10
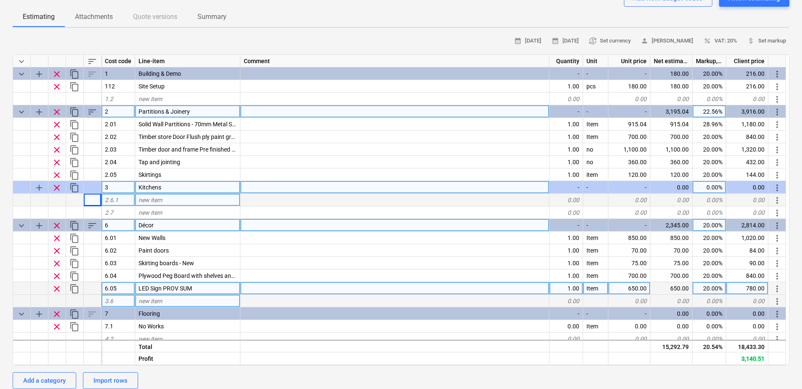
click at [24, 185] on div at bounding box center [22, 187] width 18 height 13
click at [24, 186] on div at bounding box center [22, 187] width 18 height 13
click at [57, 186] on span "clear" at bounding box center [57, 188] width 10 height 10
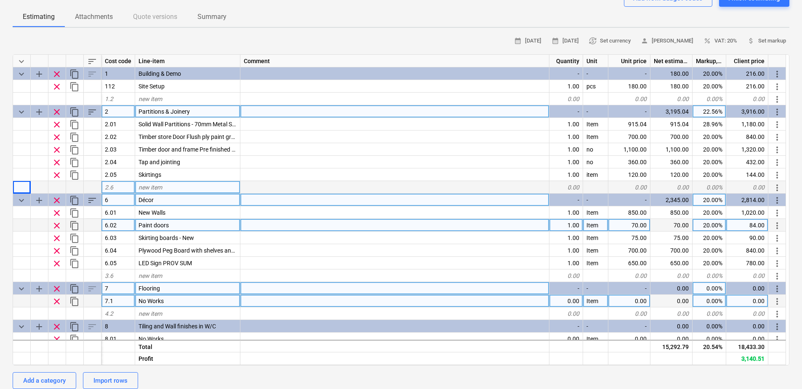
click at [20, 201] on span "keyboard_arrow_down" at bounding box center [21, 200] width 10 height 10
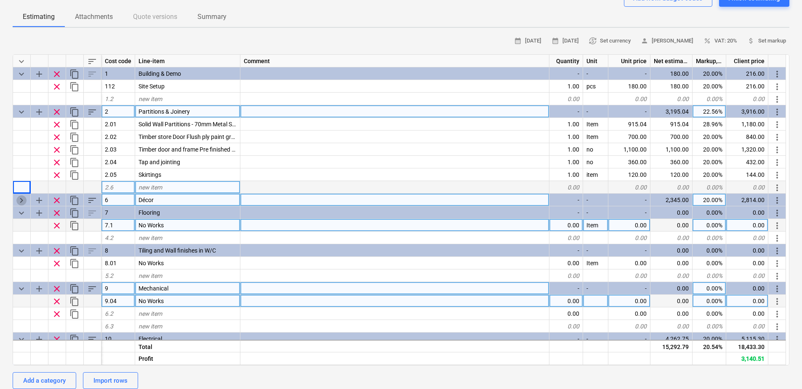
click at [20, 201] on span "keyboard_arrow_right" at bounding box center [21, 200] width 10 height 10
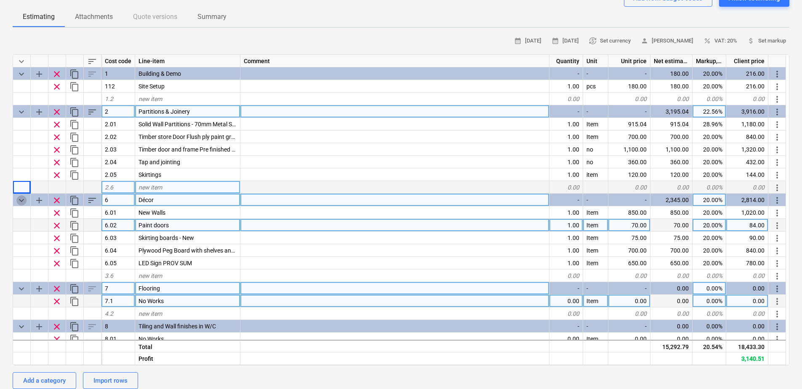
click at [20, 201] on span "keyboard_arrow_down" at bounding box center [21, 200] width 10 height 10
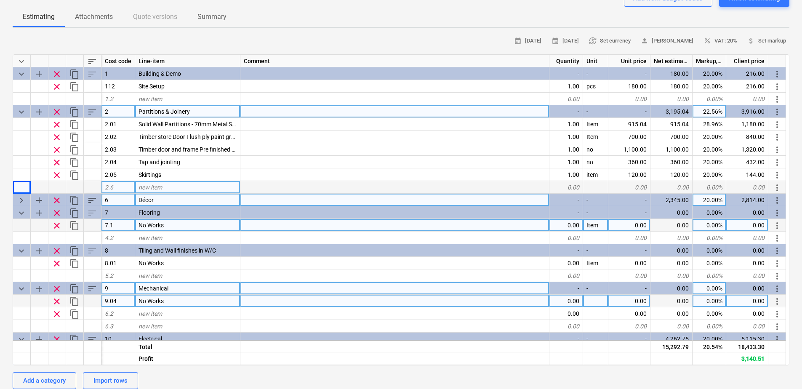
click at [75, 200] on span "content_copy" at bounding box center [75, 200] width 10 height 10
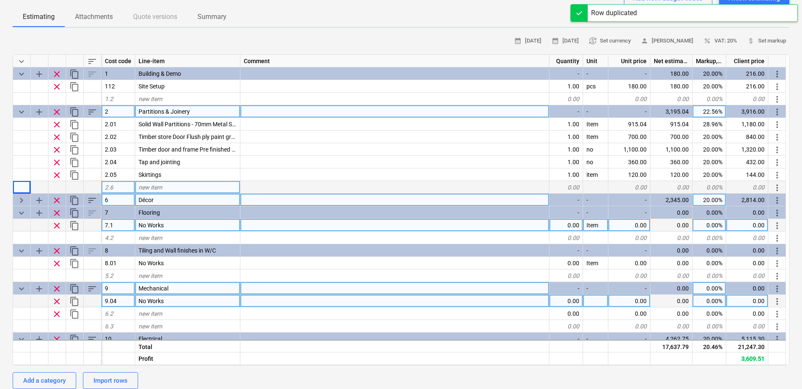
click at [23, 187] on div at bounding box center [22, 187] width 18 height 13
click at [70, 189] on div at bounding box center [75, 187] width 18 height 13
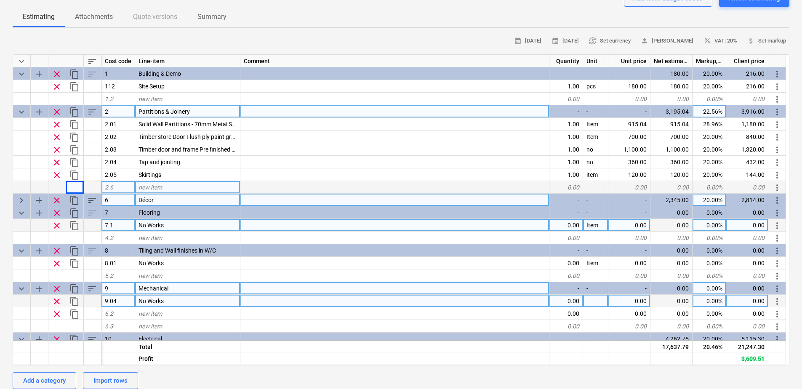
drag, startPoint x: 71, startPoint y: 188, endPoint x: 21, endPoint y: 186, distance: 49.8
click at [21, 186] on div at bounding box center [22, 187] width 18 height 13
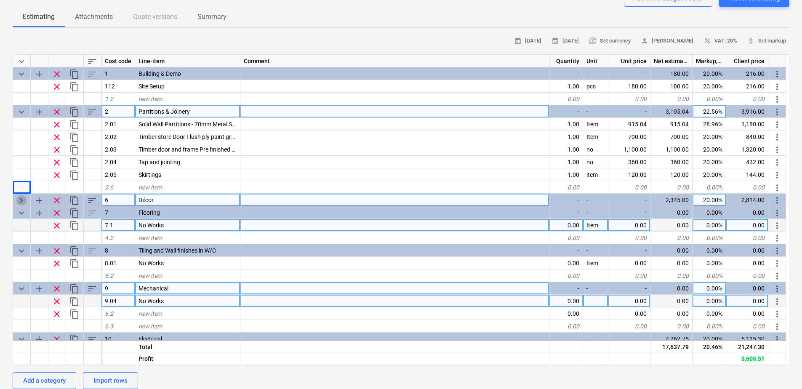
click at [21, 198] on span "keyboard_arrow_right" at bounding box center [21, 200] width 10 height 10
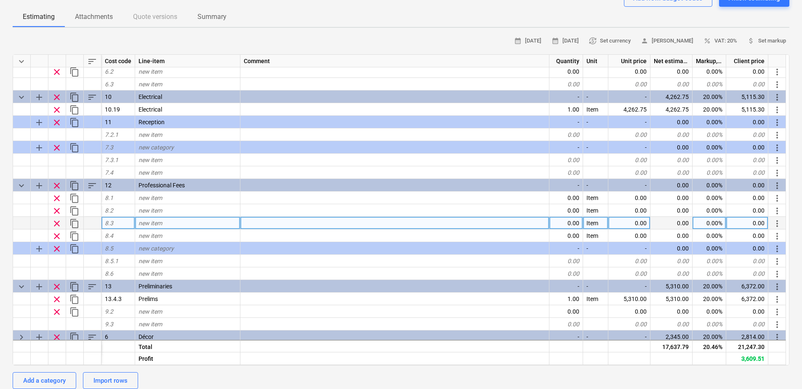
scroll to position [334, 0]
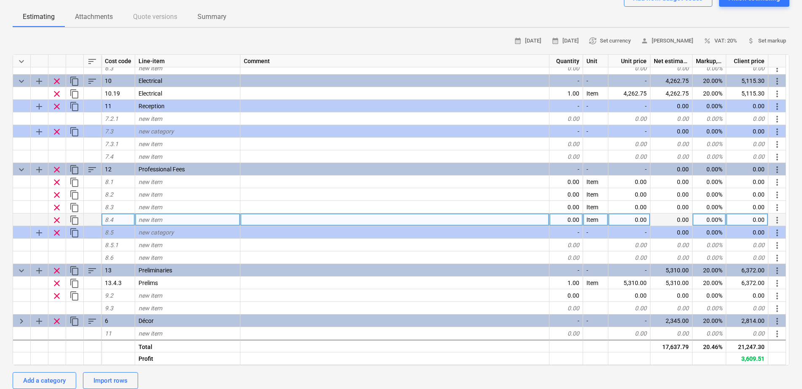
click at [56, 219] on span "clear" at bounding box center [57, 220] width 10 height 10
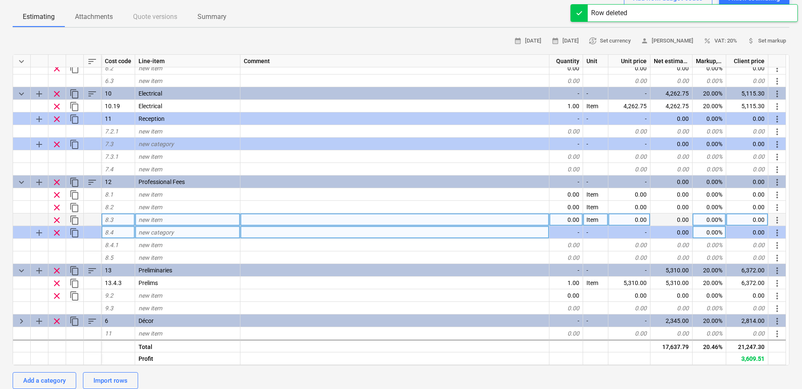
scroll to position [321, 0]
click at [57, 219] on span "clear" at bounding box center [57, 220] width 10 height 10
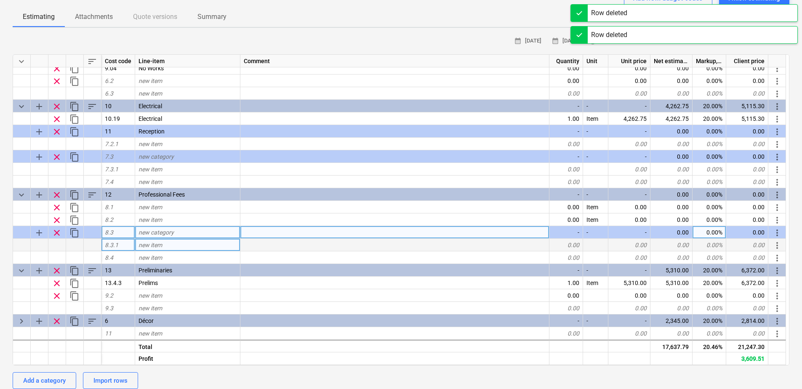
scroll to position [309, 0]
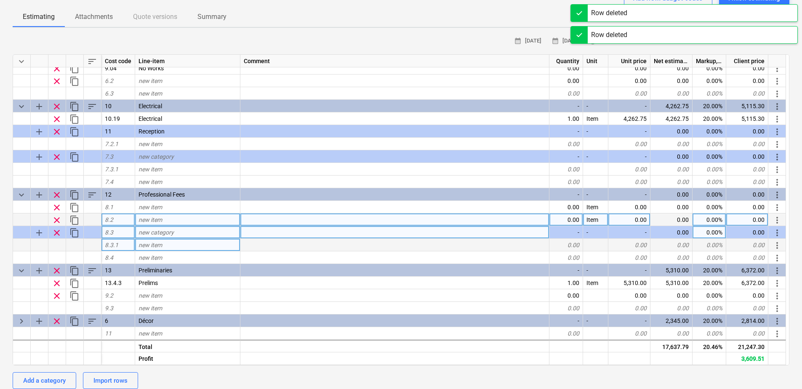
click at [57, 219] on span "clear" at bounding box center [57, 220] width 10 height 10
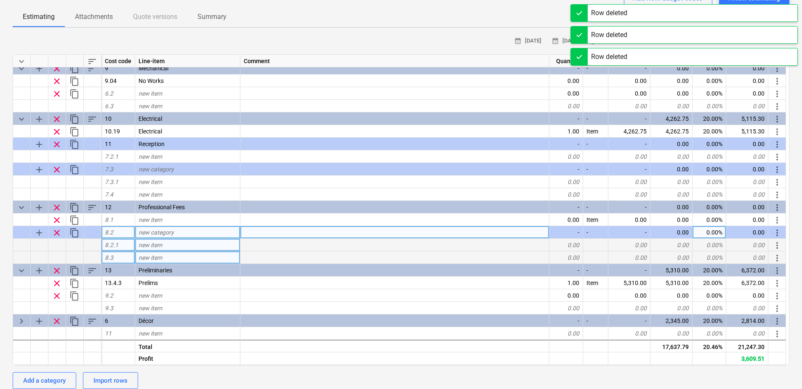
scroll to position [296, 0]
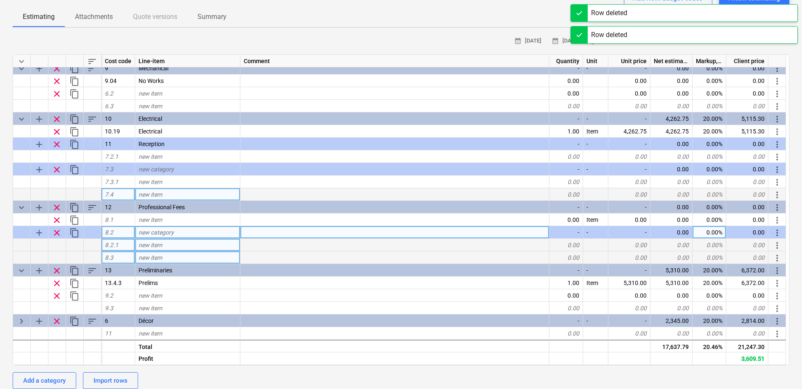
click at [57, 193] on div at bounding box center [57, 194] width 18 height 13
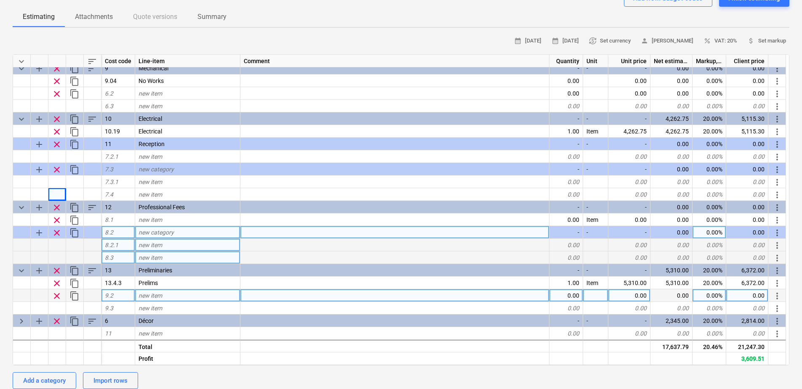
click at [55, 296] on span "clear" at bounding box center [57, 296] width 10 height 10
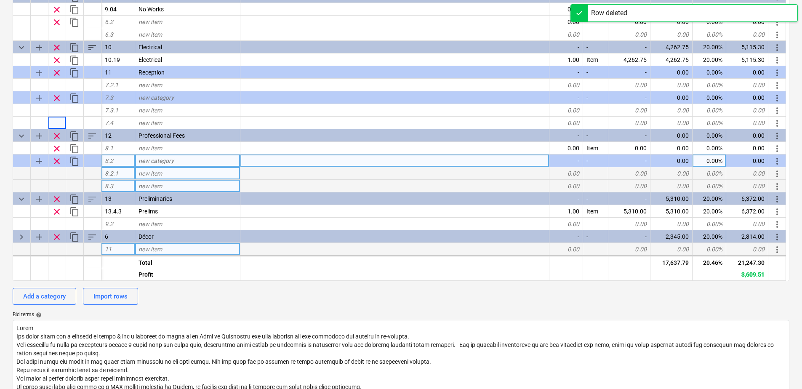
scroll to position [211, 0]
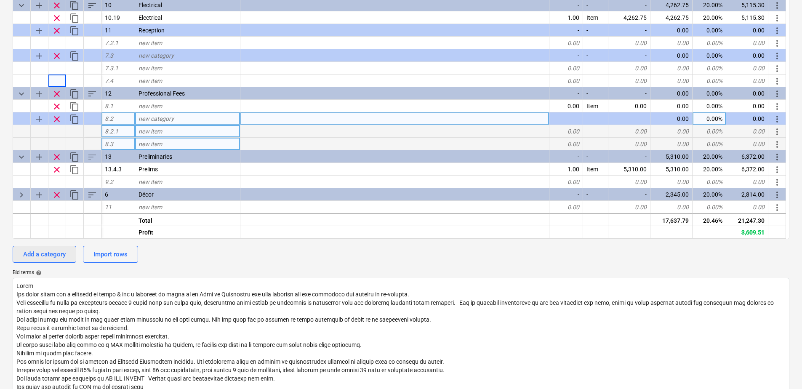
click at [56, 252] on div "Add a category" at bounding box center [44, 254] width 43 height 11
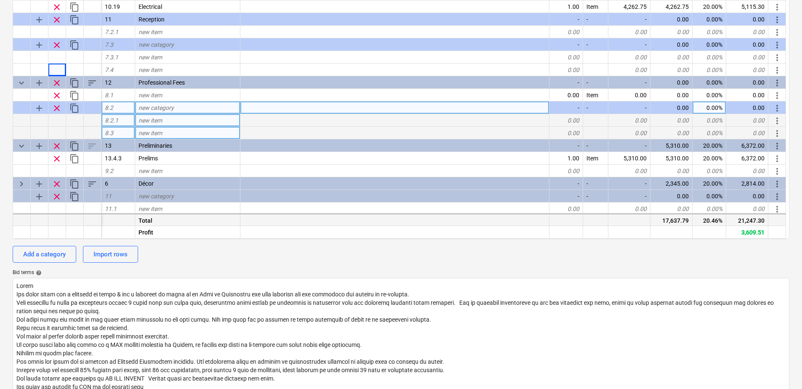
scroll to position [309, 0]
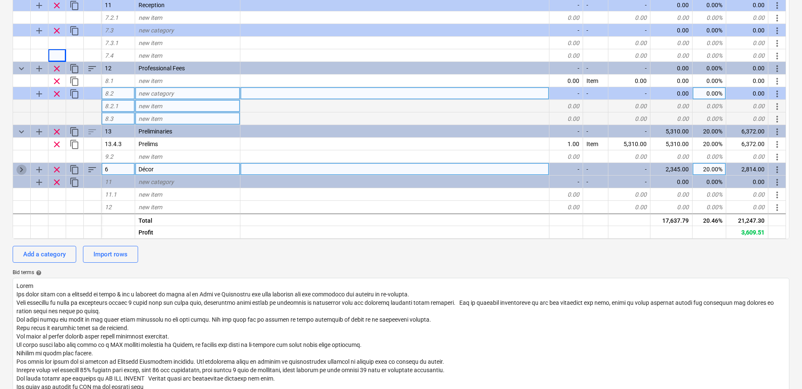
click at [22, 167] on span "keyboard_arrow_right" at bounding box center [21, 170] width 10 height 10
type textarea "x"
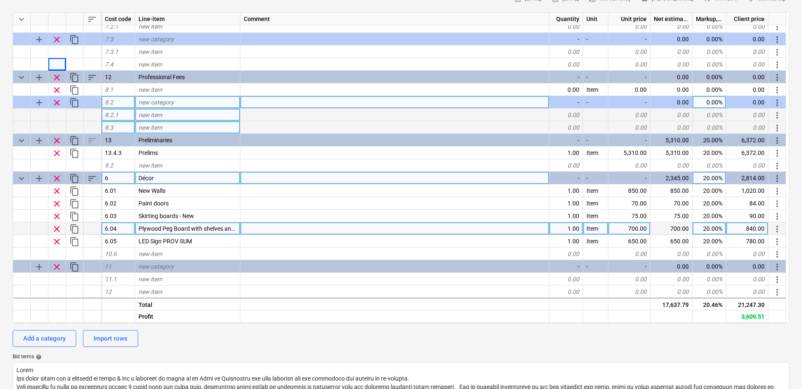
scroll to position [385, 0]
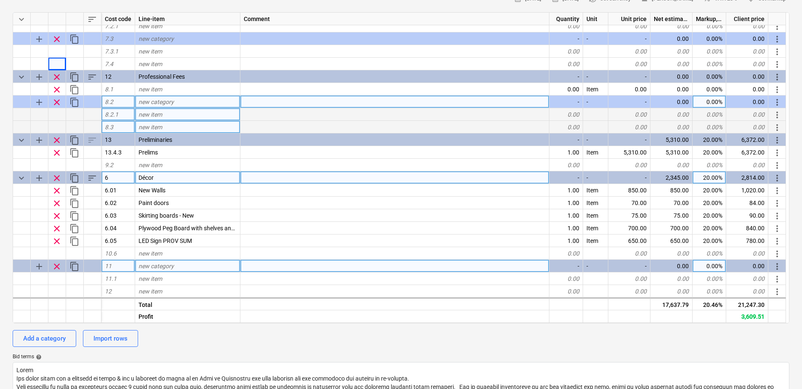
click at [154, 267] on span "new category" at bounding box center [156, 266] width 35 height 7
type input "Ceilings"
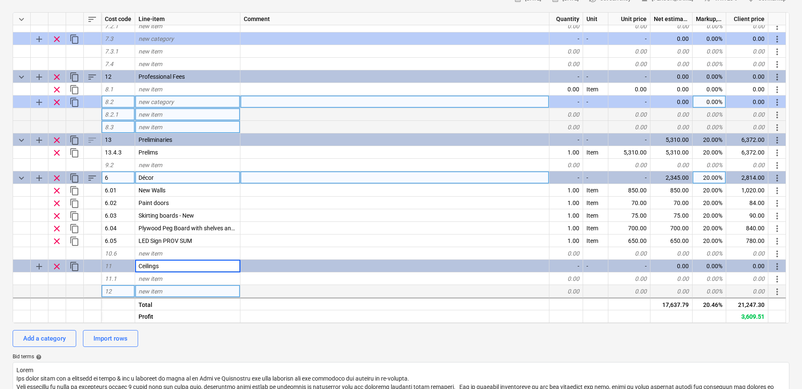
type textarea "x"
click at [199, 286] on div "new item" at bounding box center [187, 291] width 105 height 13
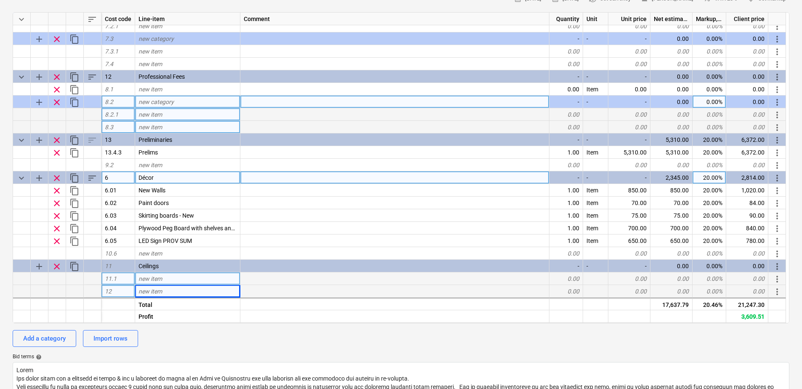
click at [167, 283] on div "new item" at bounding box center [187, 279] width 105 height 13
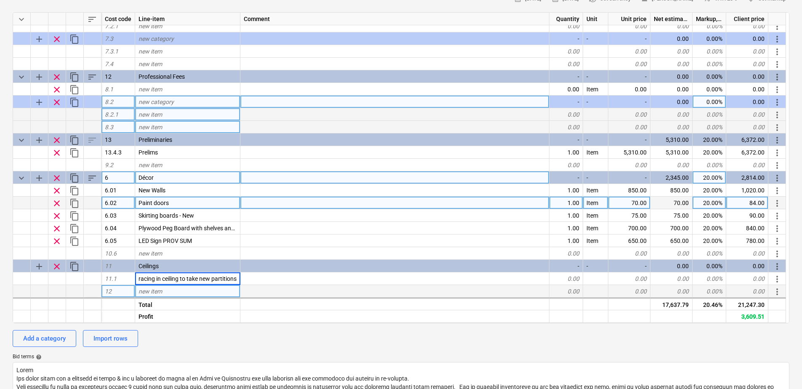
scroll to position [0, 1]
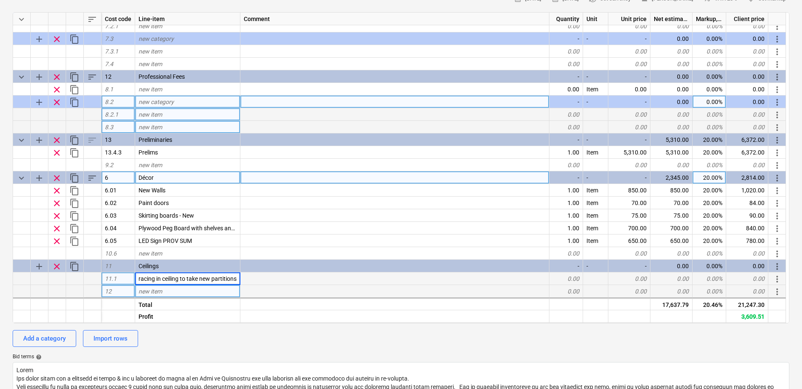
click at [139, 278] on input "racing in ceiling to take new partitions" at bounding box center [187, 279] width 105 height 12
click at [146, 277] on input "racing in ceiling to take new partitions" at bounding box center [187, 279] width 105 height 12
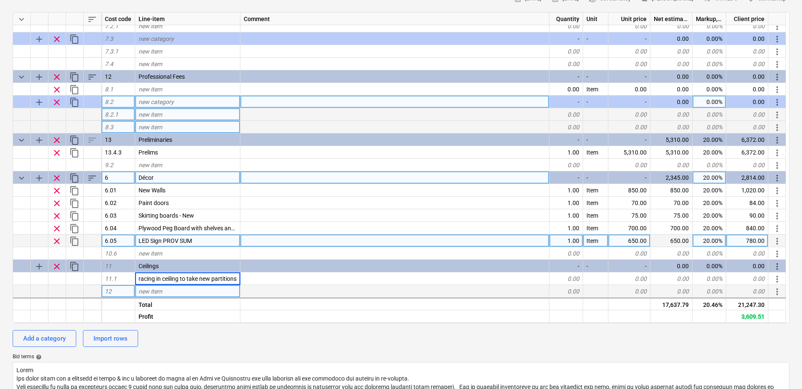
scroll to position [0, 0]
type input "Bracing in ceiling to take new partitions"
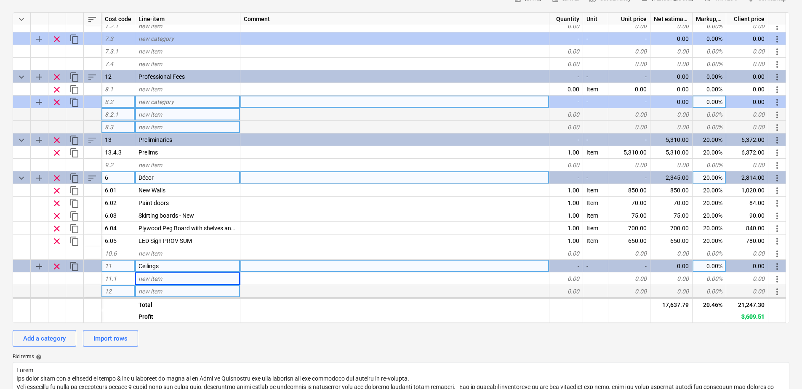
click at [127, 270] on div "11" at bounding box center [119, 266] width 34 height 13
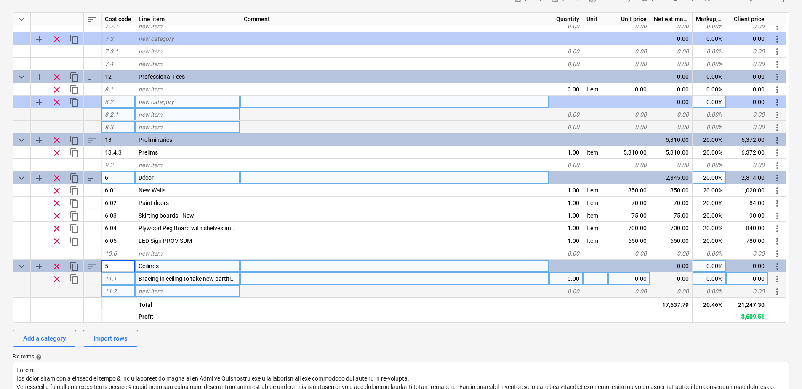
type textarea "x"
click at [131, 282] on div "11.1" at bounding box center [119, 279] width 34 height 13
type input "5.1"
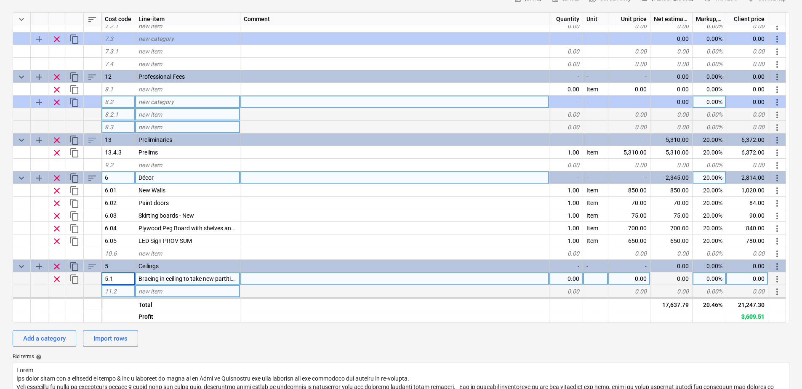
click at [201, 285] on div "Bracing in ceiling to take new partitions" at bounding box center [187, 279] width 105 height 13
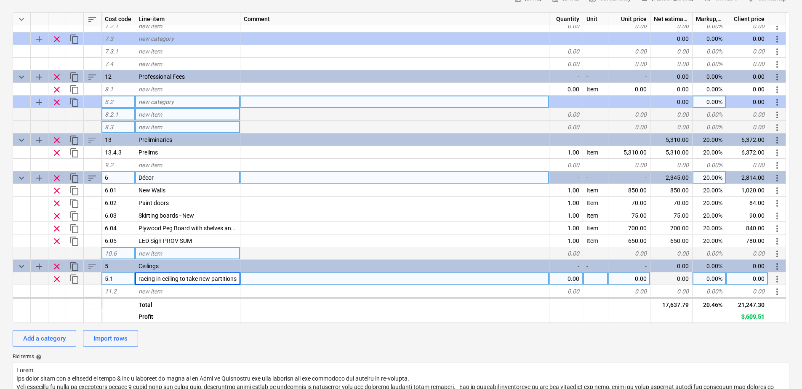
click at [572, 266] on div "-" at bounding box center [567, 266] width 34 height 13
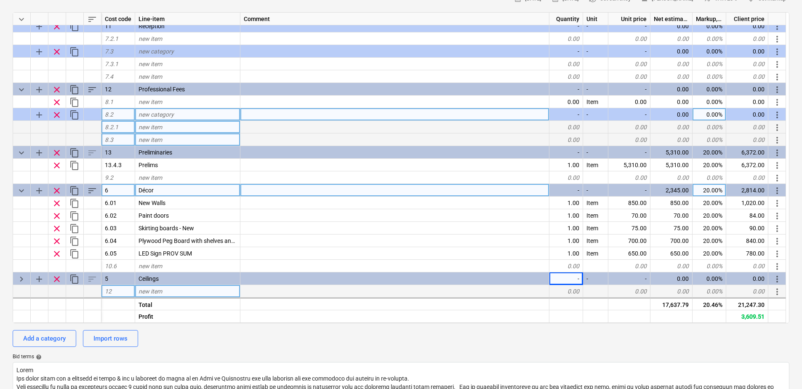
click at [567, 292] on div "0.00" at bounding box center [567, 291] width 34 height 13
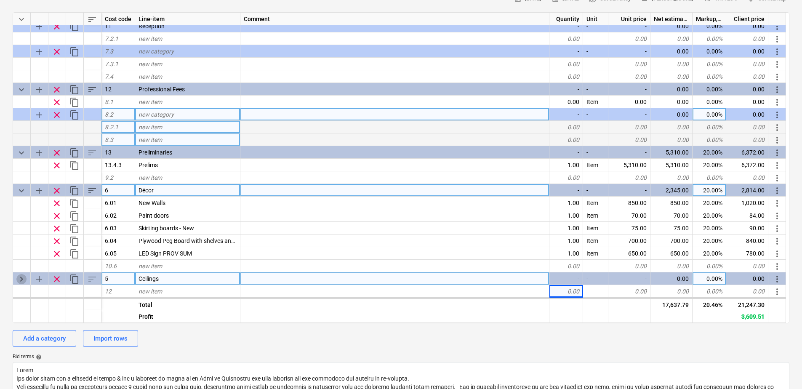
click at [21, 280] on span "keyboard_arrow_right" at bounding box center [21, 279] width 10 height 10
type textarea "x"
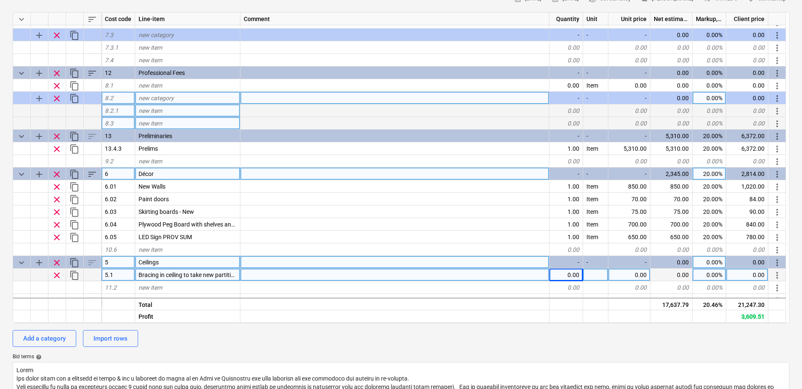
scroll to position [397, 0]
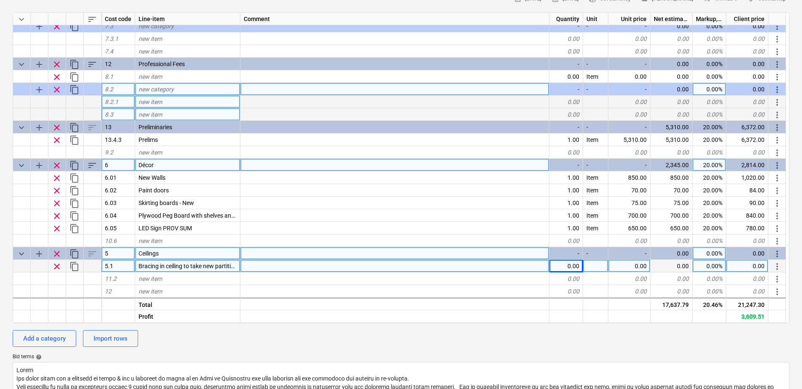
click at [595, 267] on div at bounding box center [595, 266] width 25 height 13
click at [572, 267] on div "0.00" at bounding box center [567, 266] width 34 height 13
type input "1"
type textarea "x"
click at [598, 268] on div at bounding box center [595, 266] width 25 height 13
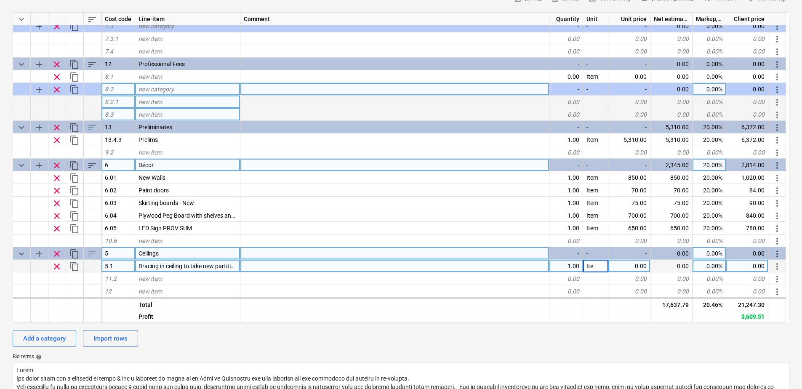
type input "Item"
type textarea "x"
click at [631, 268] on div "0.00" at bounding box center [630, 266] width 42 height 13
type input "150"
type textarea "x"
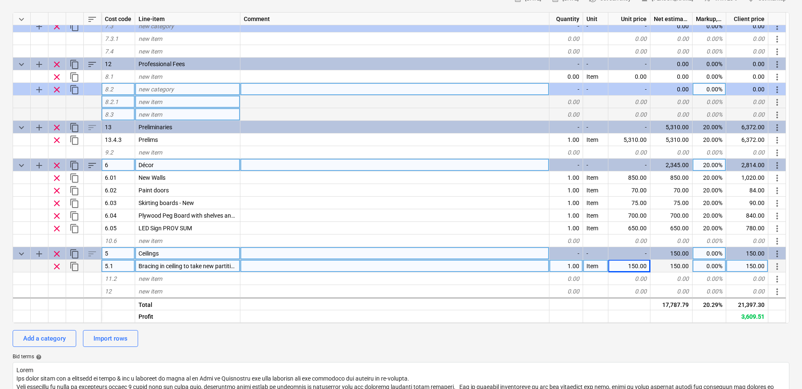
click at [698, 269] on div "0.00%" at bounding box center [710, 266] width 34 height 13
type input "20"
click at [84, 289] on div at bounding box center [93, 291] width 18 height 13
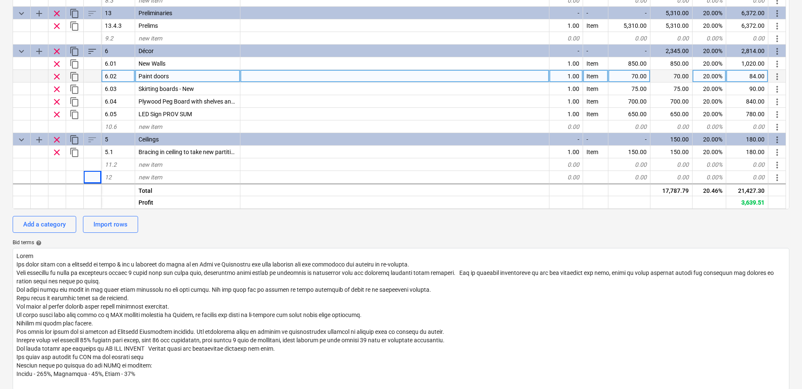
scroll to position [253, 0]
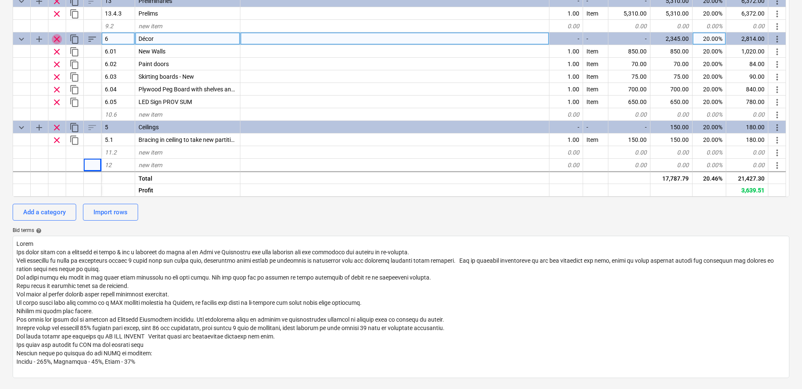
click at [55, 39] on span "clear" at bounding box center [57, 39] width 10 height 10
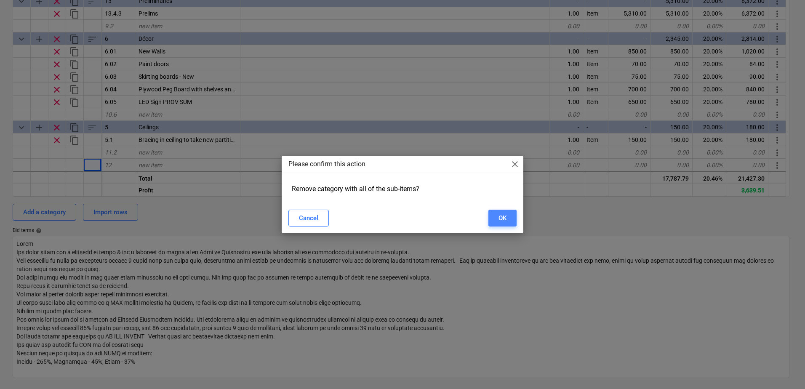
click at [500, 220] on div "OK" at bounding box center [503, 218] width 8 height 11
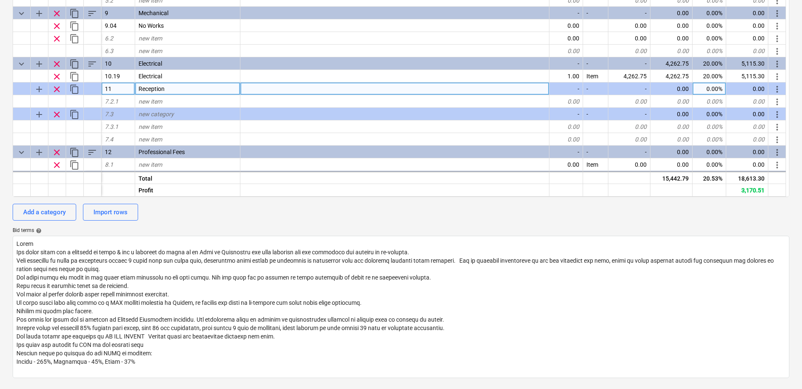
scroll to position [182, 0]
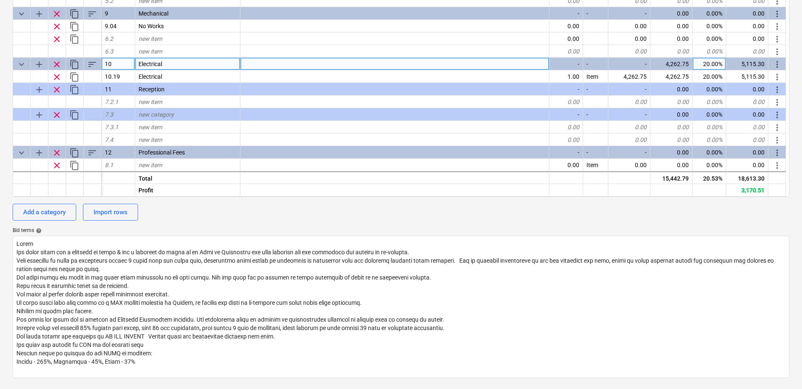
click at [21, 64] on span "keyboard_arrow_down" at bounding box center [21, 64] width 10 height 10
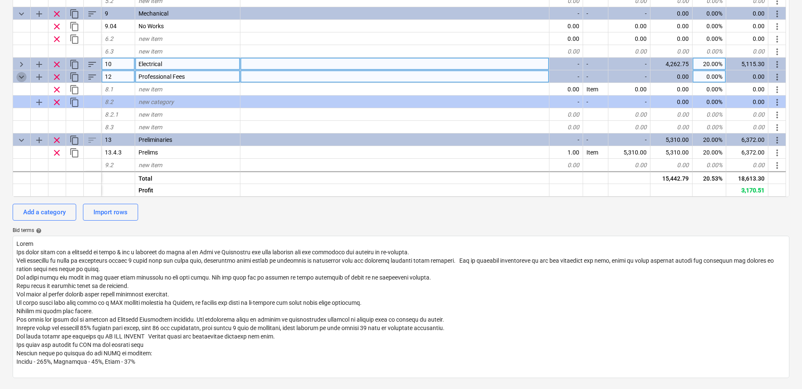
click at [23, 73] on span "keyboard_arrow_down" at bounding box center [21, 77] width 10 height 10
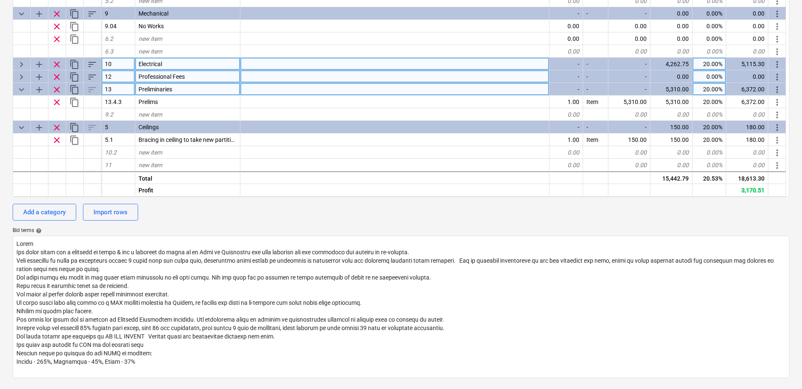
click at [20, 89] on span "keyboard_arrow_down" at bounding box center [21, 90] width 10 height 10
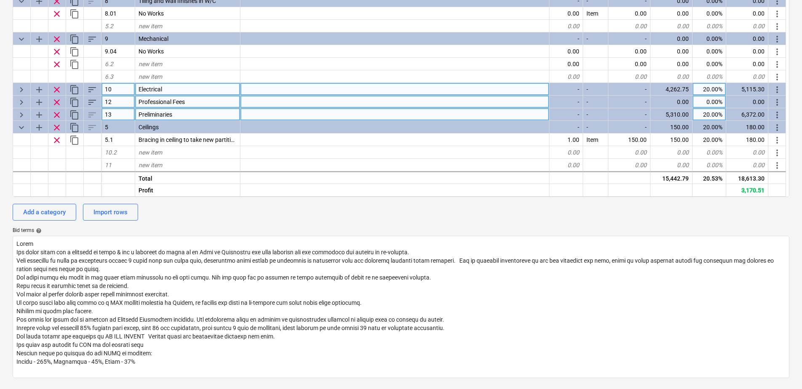
scroll to position [157, 0]
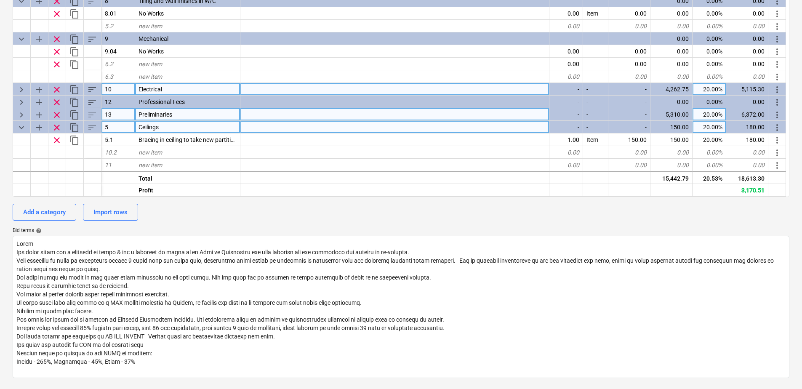
click at [20, 123] on span "keyboard_arrow_down" at bounding box center [21, 128] width 10 height 10
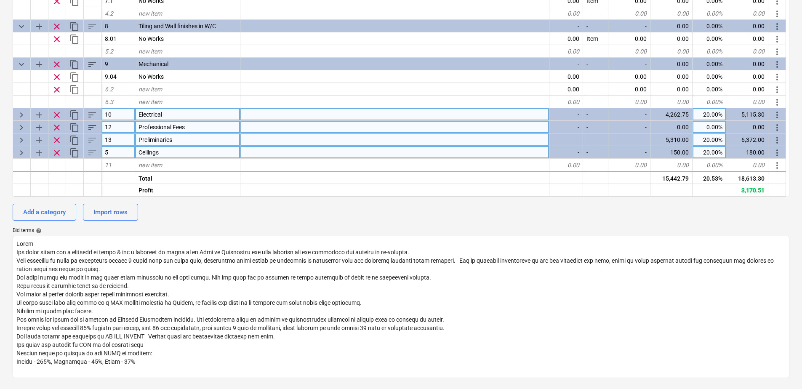
scroll to position [132, 0]
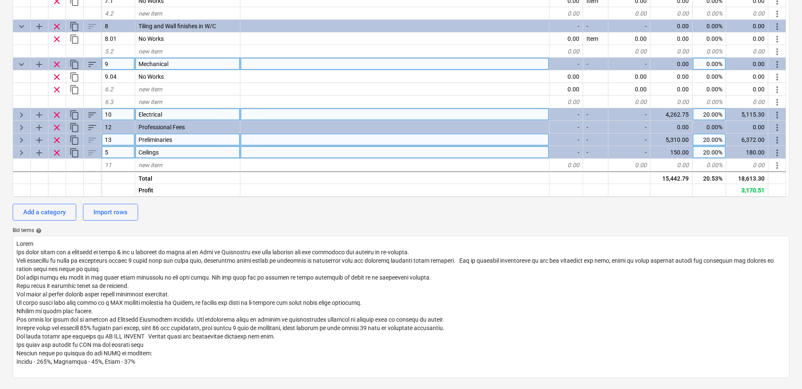
click at [16, 64] on span "keyboard_arrow_down" at bounding box center [21, 64] width 10 height 10
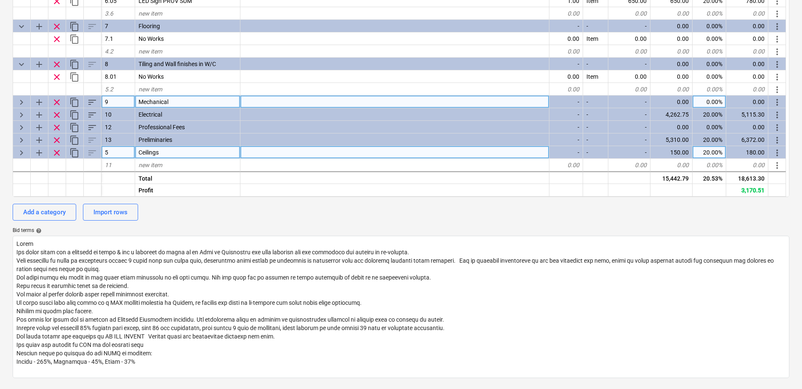
scroll to position [94, 0]
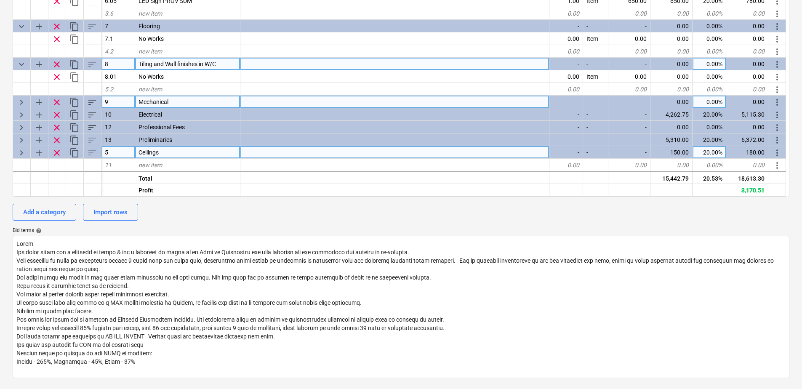
click at [24, 62] on span "keyboard_arrow_down" at bounding box center [21, 64] width 10 height 10
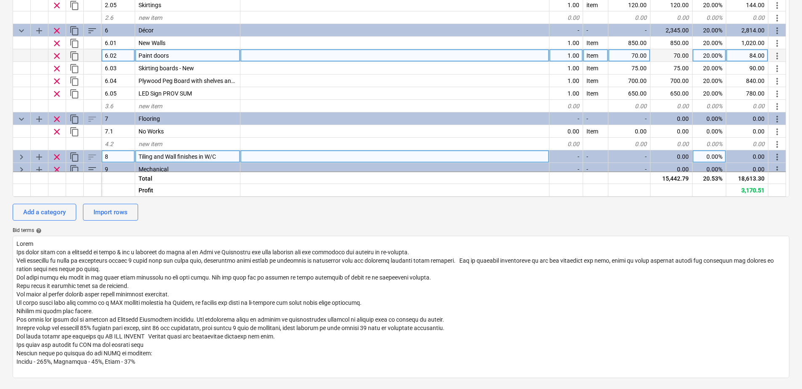
scroll to position [0, 0]
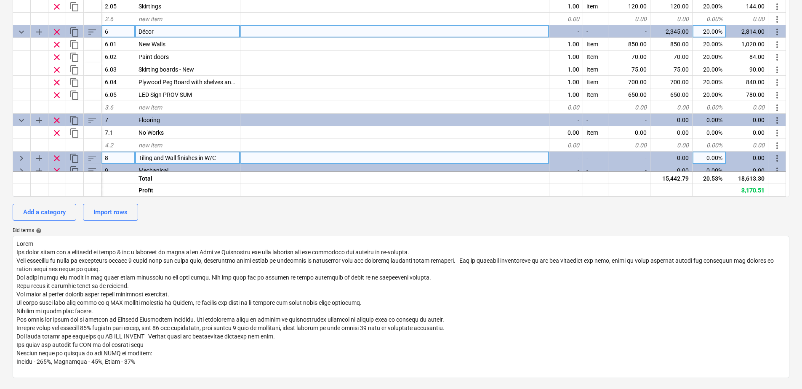
click at [21, 30] on span "keyboard_arrow_down" at bounding box center [21, 32] width 10 height 10
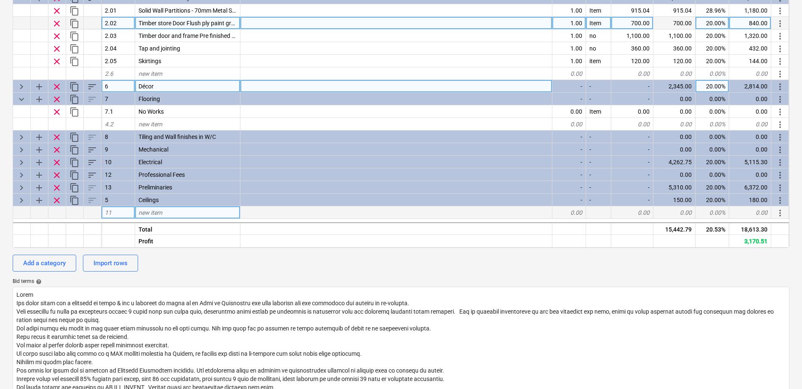
scroll to position [168, 0]
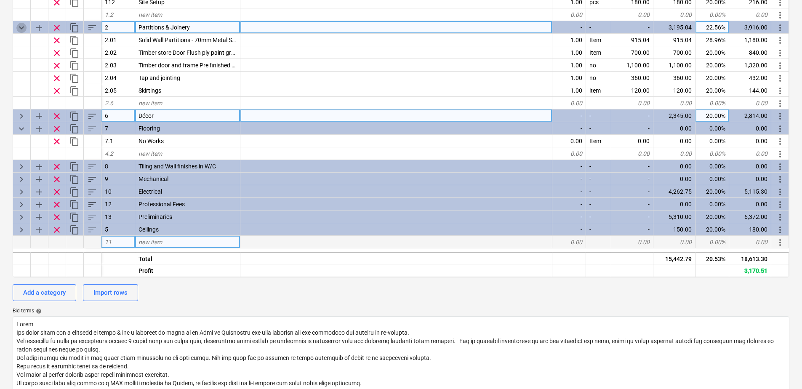
click at [22, 29] on span "keyboard_arrow_down" at bounding box center [21, 28] width 10 height 10
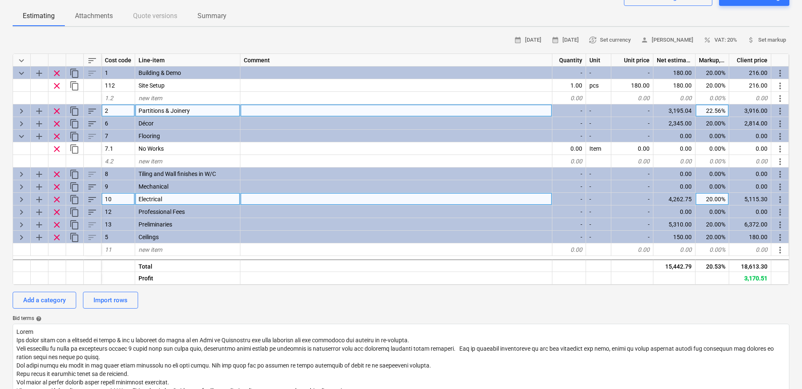
scroll to position [84, 0]
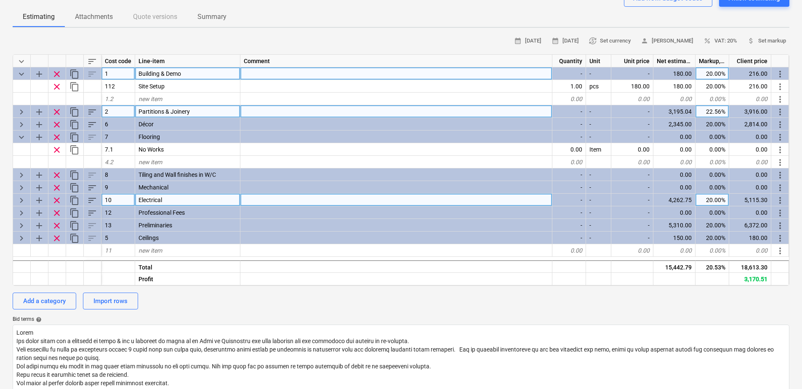
click at [16, 71] on div "keyboard_arrow_down" at bounding box center [22, 73] width 18 height 13
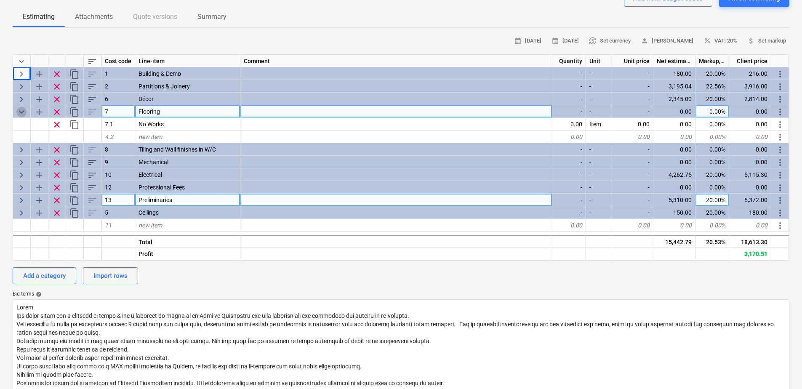
click at [23, 112] on span "keyboard_arrow_down" at bounding box center [21, 112] width 10 height 10
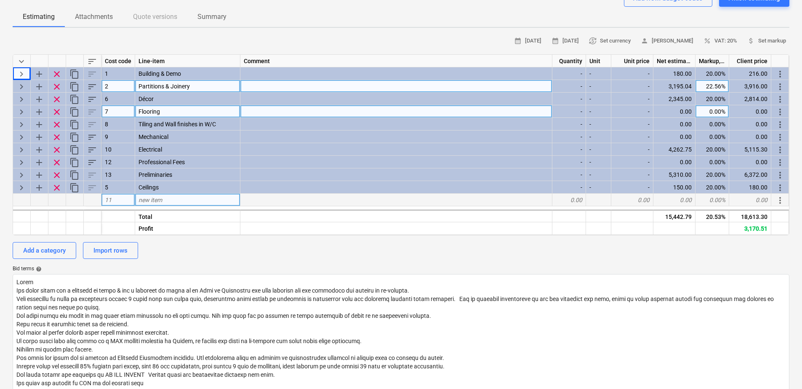
click at [18, 84] on span "keyboard_arrow_right" at bounding box center [21, 87] width 10 height 10
type textarea "x"
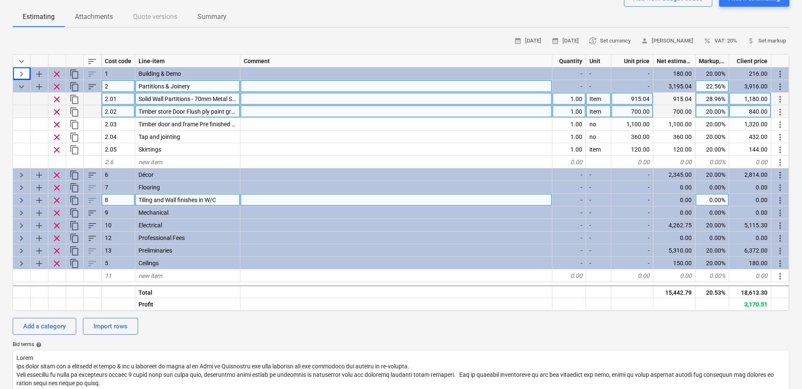
click at [631, 99] on div "915.04" at bounding box center [633, 99] width 42 height 13
type input "843.75"
type textarea "x"
click at [702, 99] on div "28.96%" at bounding box center [713, 99] width 34 height 13
type input "28"
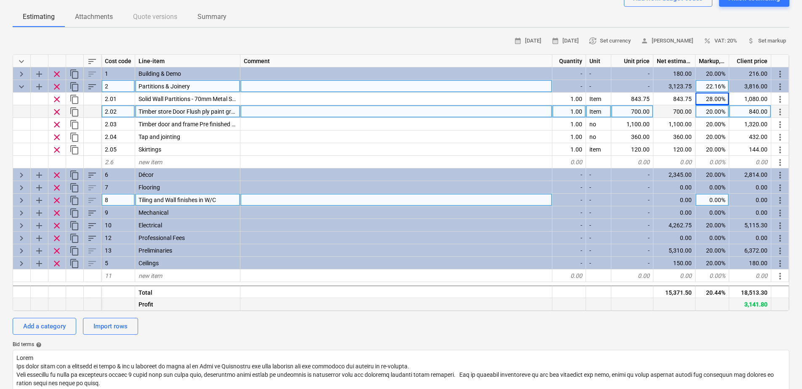
click at [598, 303] on div at bounding box center [598, 304] width 25 height 13
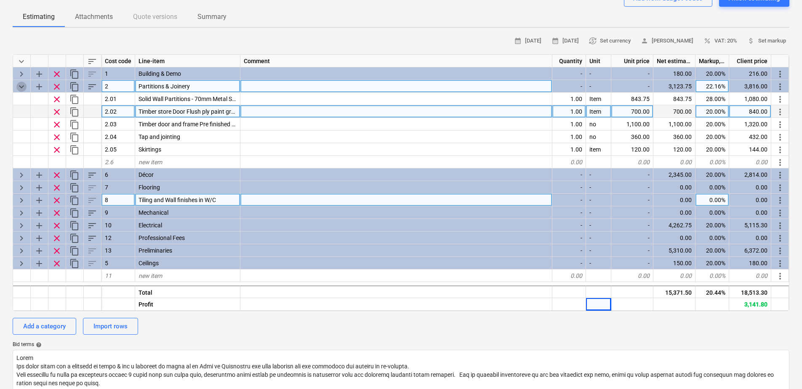
click at [21, 88] on span "keyboard_arrow_down" at bounding box center [21, 87] width 10 height 10
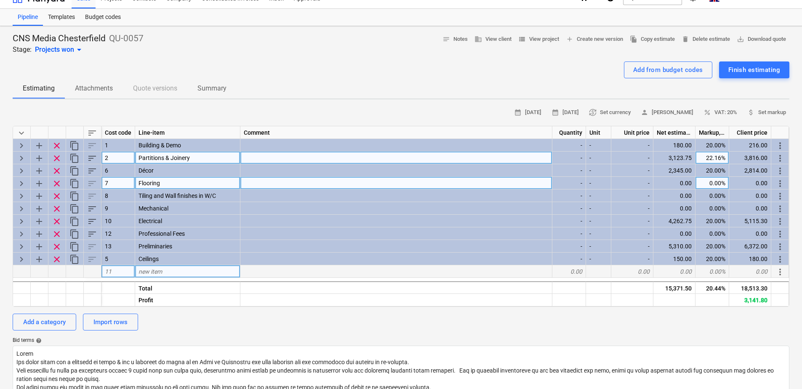
scroll to position [0, 0]
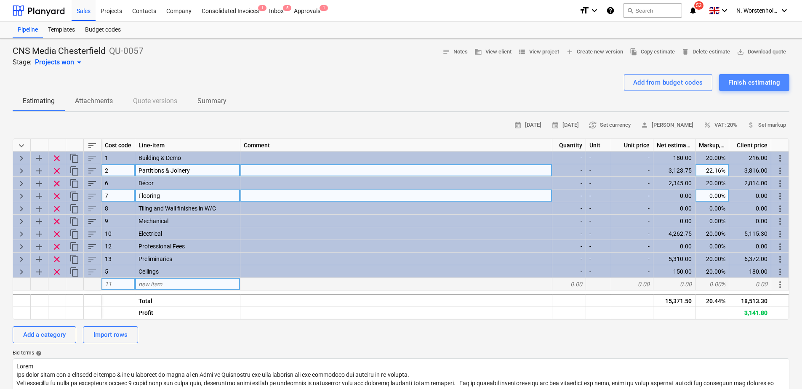
click at [743, 82] on div "Finish estimating" at bounding box center [755, 82] width 52 height 11
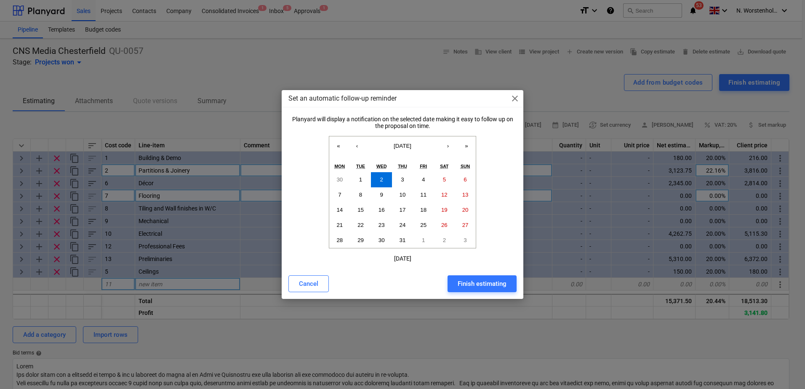
click at [478, 284] on div "Finish estimating" at bounding box center [482, 283] width 49 height 11
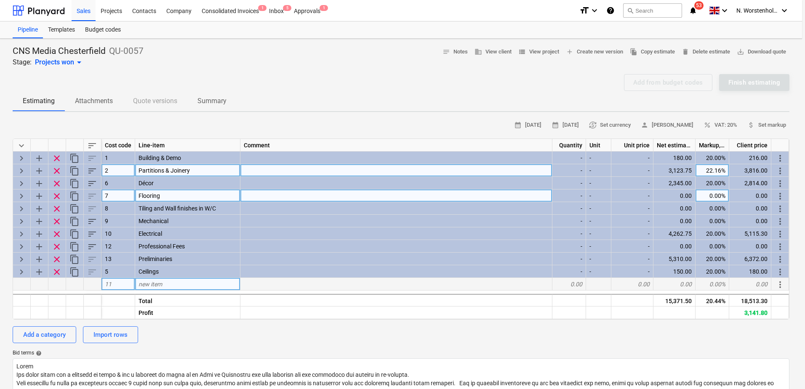
type textarea "x"
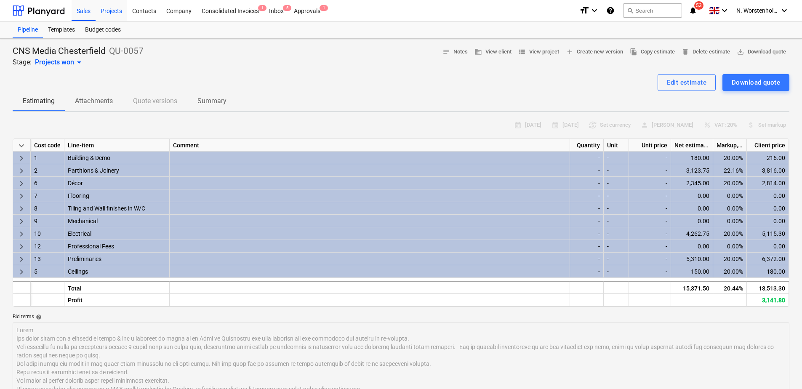
click at [112, 10] on div "Projects" at bounding box center [112, 10] width 32 height 21
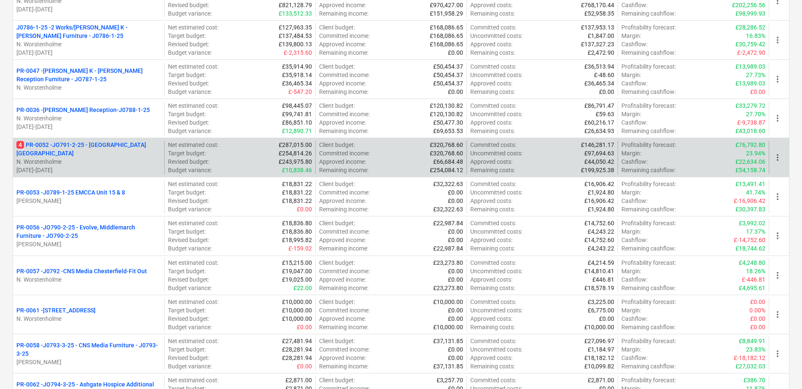
scroll to position [295, 0]
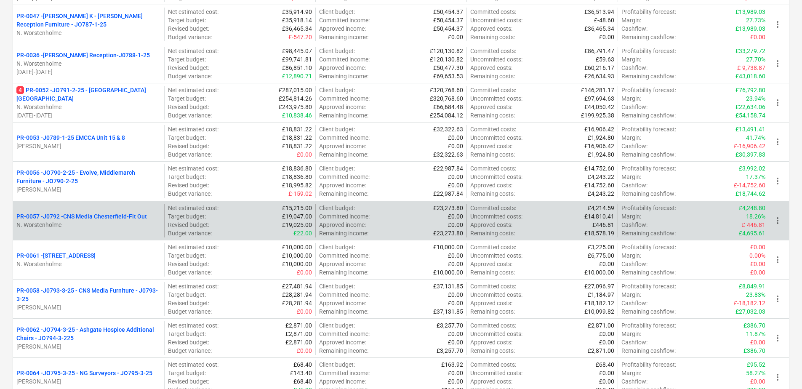
click at [97, 219] on p "PR-0057 - J0792 -CNS Media Chesterfield-Fit Out" at bounding box center [81, 216] width 131 height 8
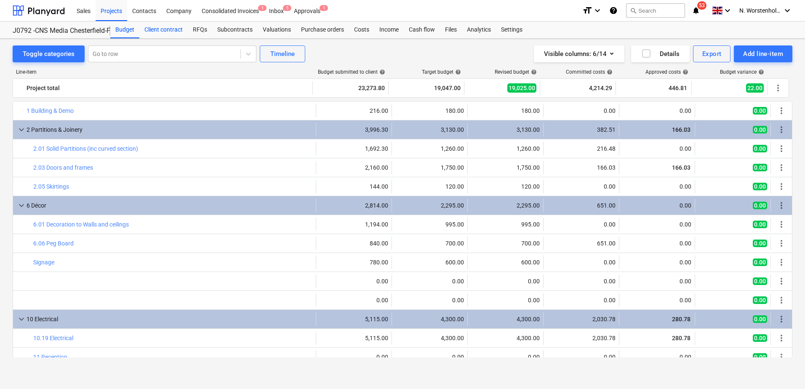
click at [169, 29] on div "Client contract" at bounding box center [163, 29] width 48 height 17
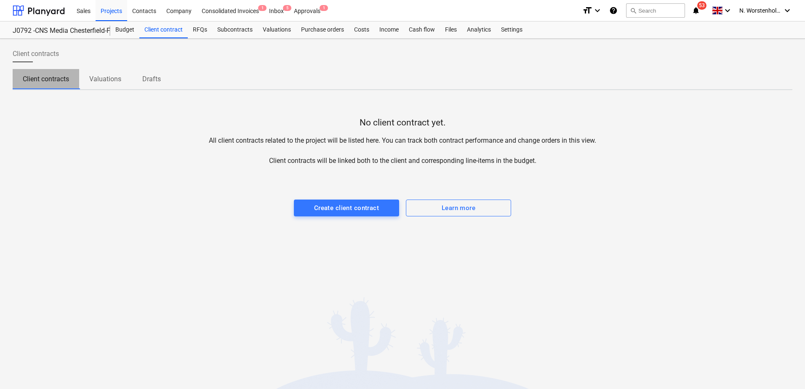
click at [54, 77] on p "Client contracts" at bounding box center [46, 79] width 46 height 10
click at [360, 214] on div "Create client contract" at bounding box center [346, 208] width 65 height 11
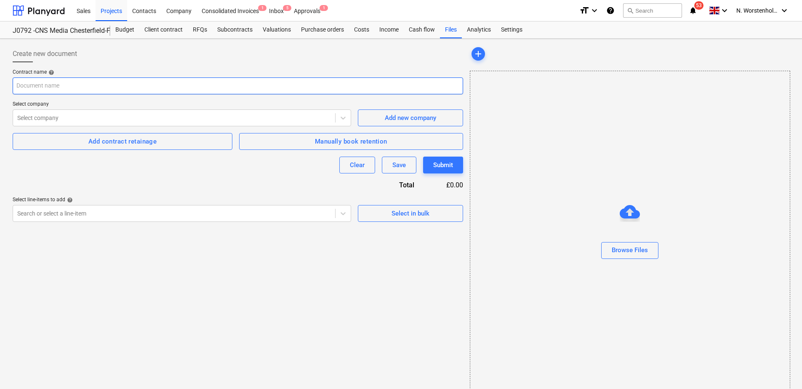
click at [81, 87] on input "text" at bounding box center [238, 86] width 451 height 17
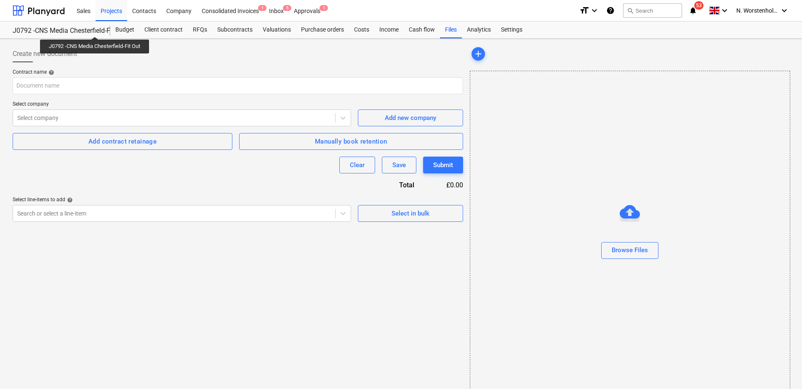
click at [96, 29] on div "J0792 -CNS Media Chesterfield-Fit Out" at bounding box center [57, 31] width 88 height 9
click at [112, 11] on div "Projects" at bounding box center [112, 10] width 32 height 21
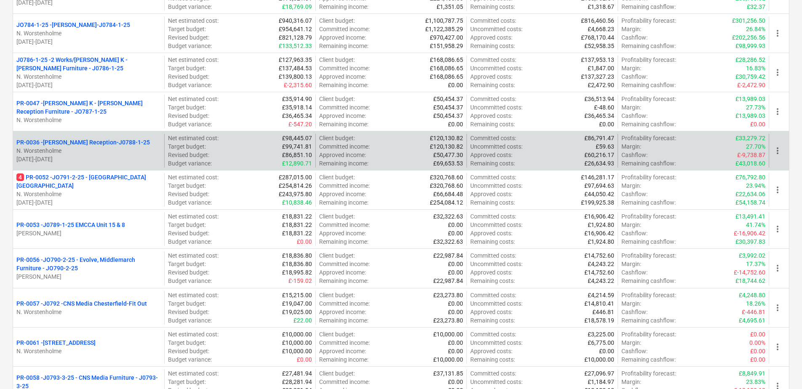
scroll to position [211, 0]
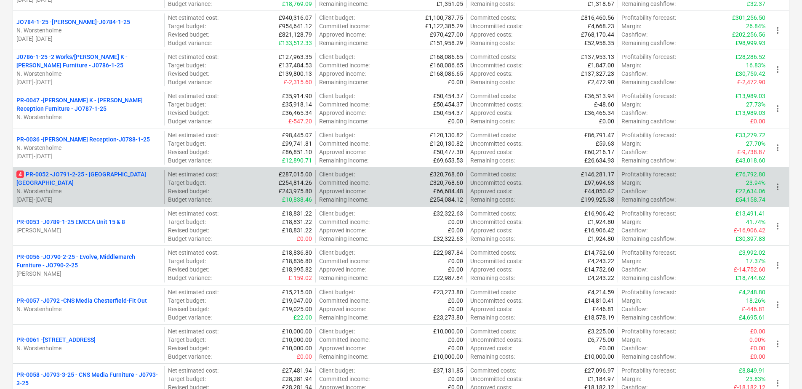
click at [96, 178] on p "4 PR-0052 - JO791-2-25 - Middlemarch Coventry" at bounding box center [88, 178] width 144 height 17
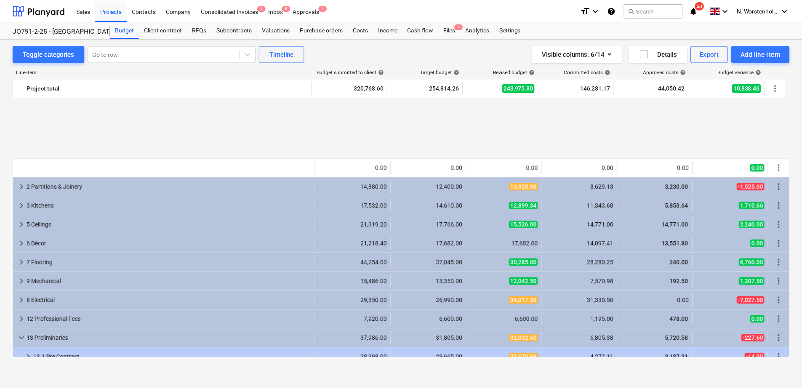
scroll to position [445, 0]
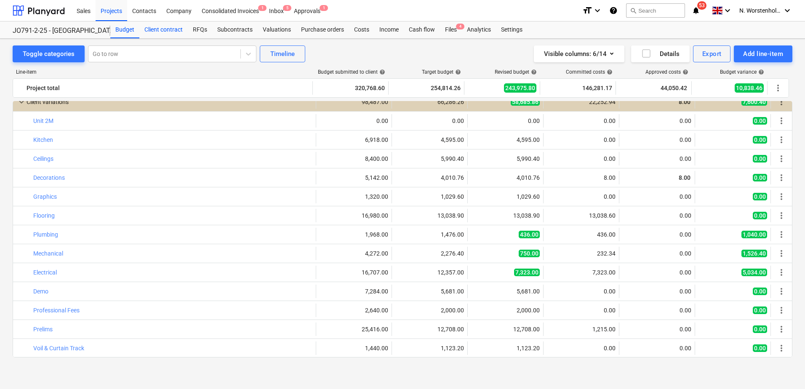
click at [159, 28] on div "Client contract" at bounding box center [163, 29] width 48 height 17
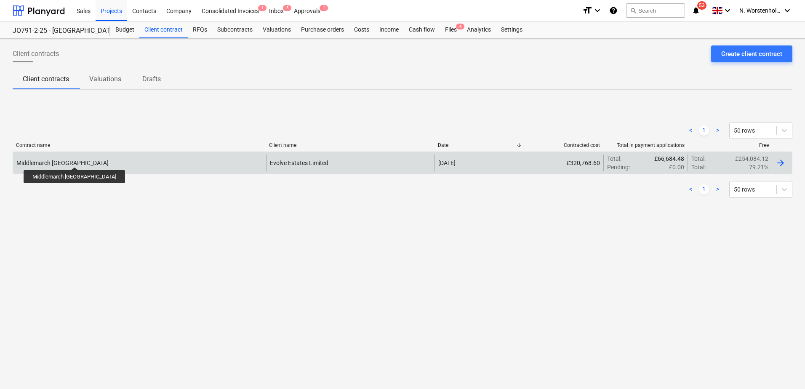
click at [59, 156] on div "Middlemarch Coventry" at bounding box center [139, 163] width 253 height 17
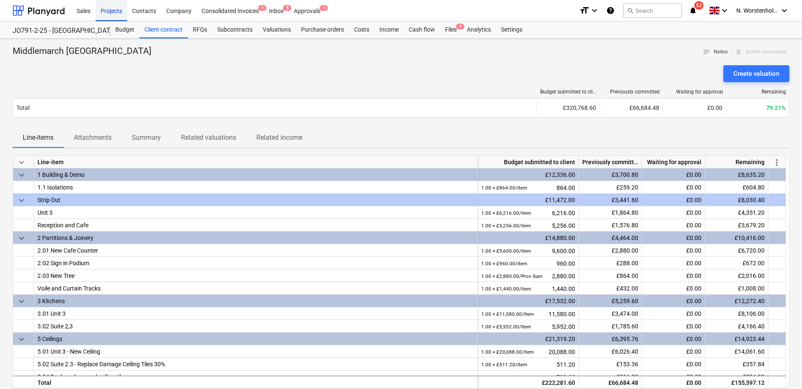
click at [110, 10] on div "Projects" at bounding box center [112, 10] width 32 height 21
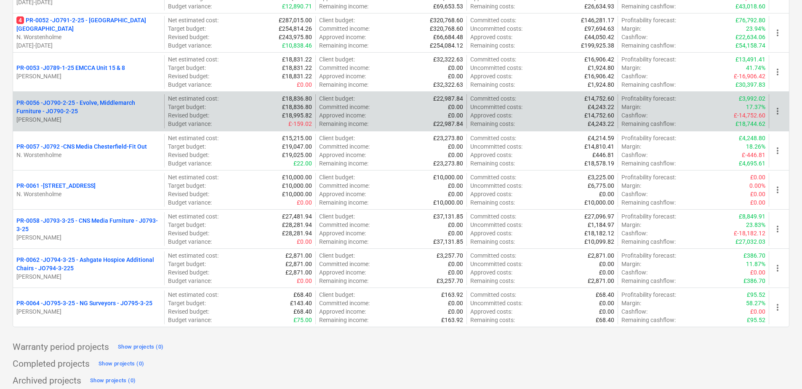
scroll to position [370, 0]
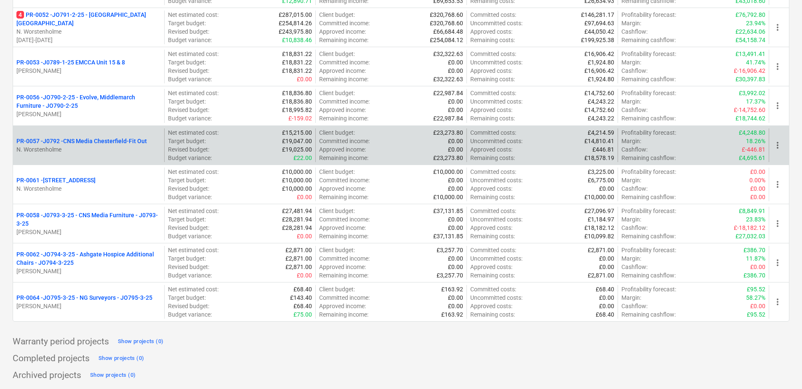
click at [86, 139] on p "PR-0057 - J0792 -CNS Media Chesterfield-Fit Out" at bounding box center [81, 141] width 131 height 8
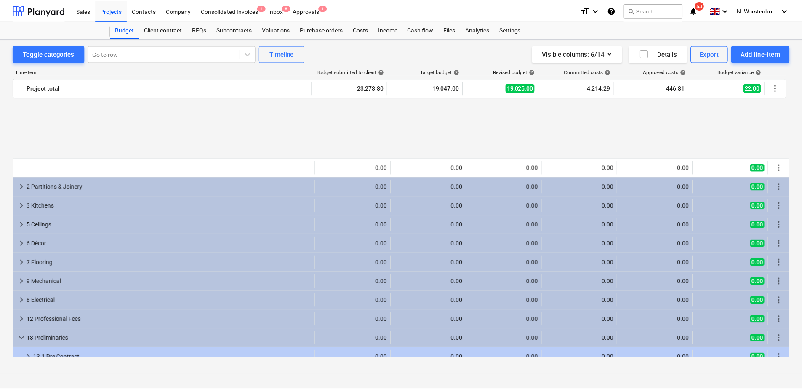
scroll to position [445, 0]
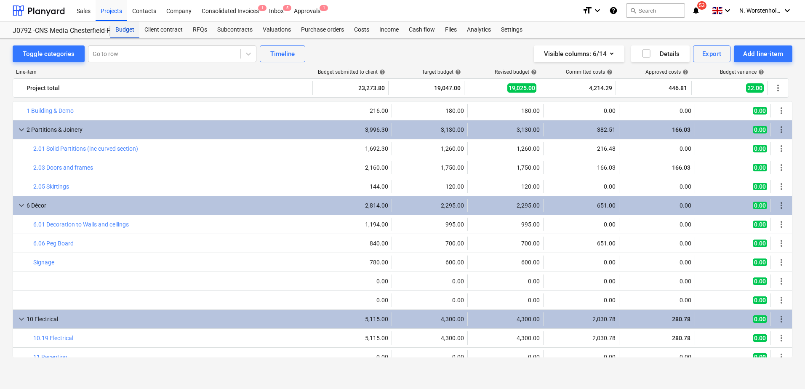
click at [127, 29] on div "Budget" at bounding box center [124, 29] width 29 height 17
click at [151, 29] on div "Client contract" at bounding box center [163, 29] width 48 height 17
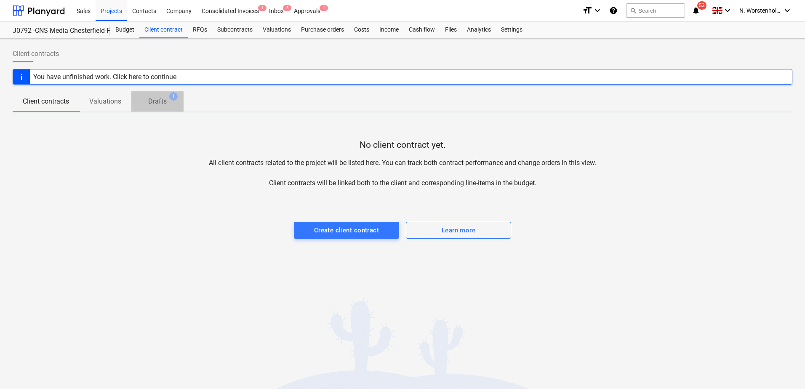
click at [160, 101] on p "Drafts" at bounding box center [157, 101] width 19 height 10
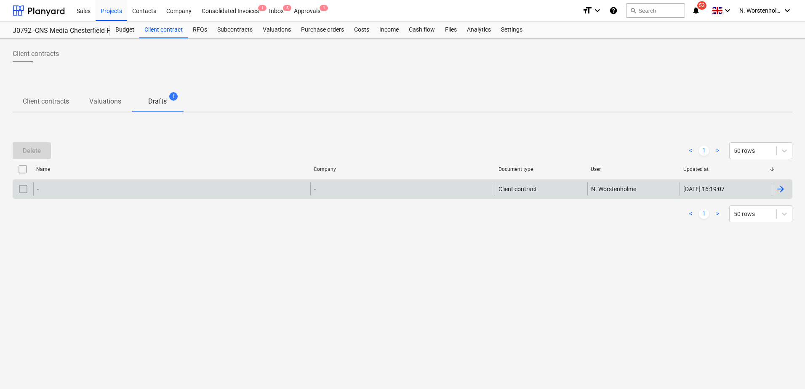
click at [96, 188] on div "-" at bounding box center [171, 188] width 277 height 13
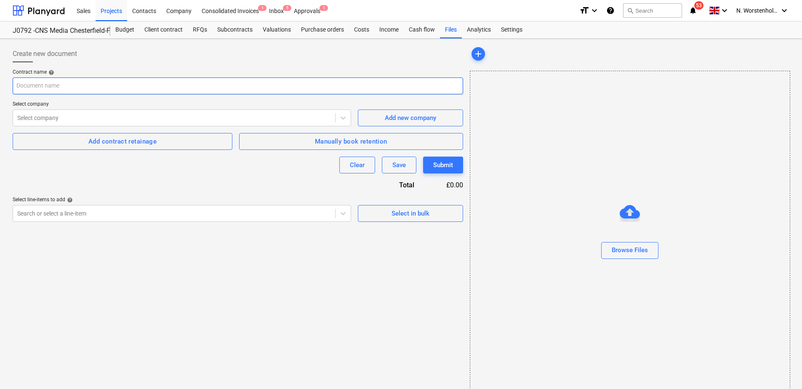
click at [56, 84] on input "text" at bounding box center [238, 86] width 451 height 17
type input "CNS Media Chesterfield - Fit Out"
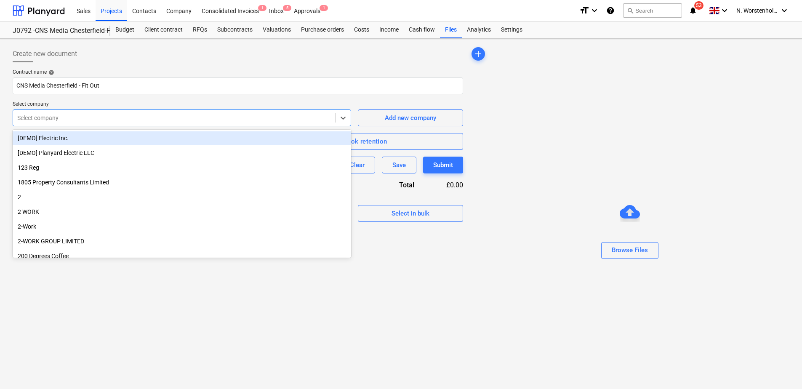
click at [99, 118] on div at bounding box center [174, 118] width 314 height 8
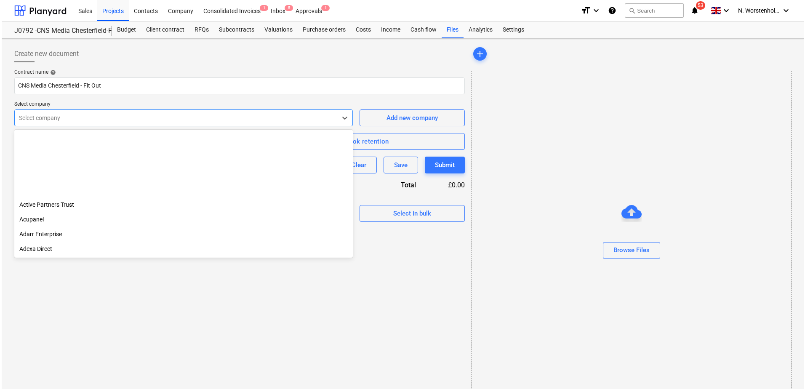
scroll to position [716, 0]
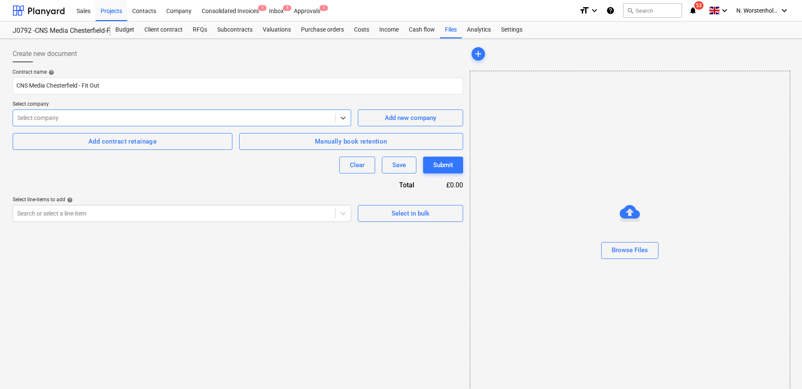
click at [84, 119] on div at bounding box center [174, 118] width 314 height 8
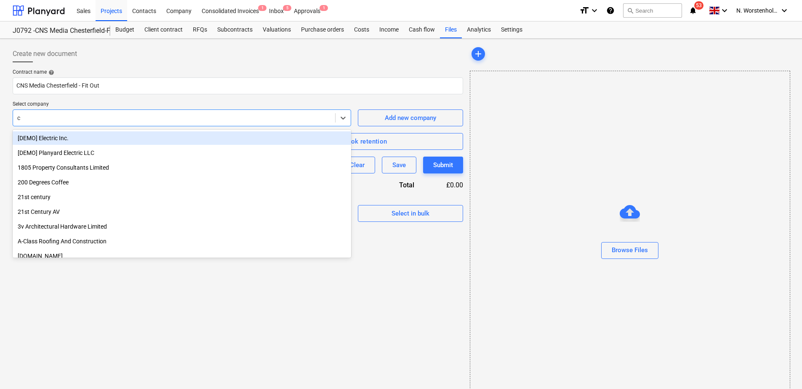
type input "cn"
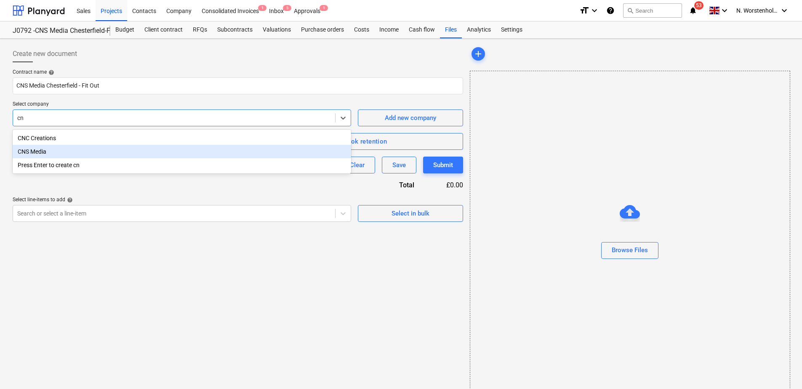
click at [40, 151] on div "CNS Media" at bounding box center [182, 151] width 339 height 13
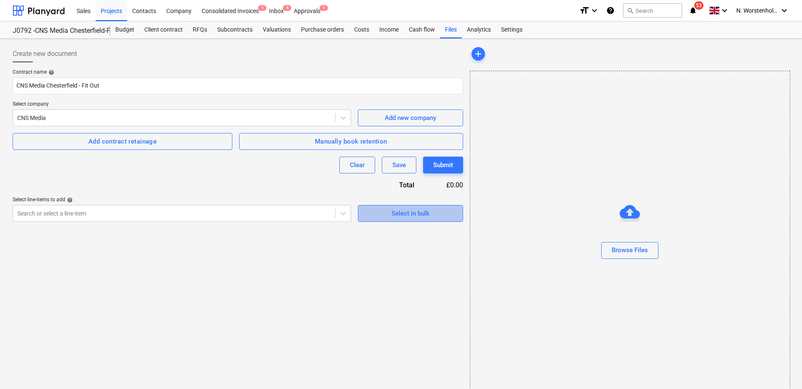
click at [397, 214] on div "Select in bulk" at bounding box center [411, 213] width 38 height 11
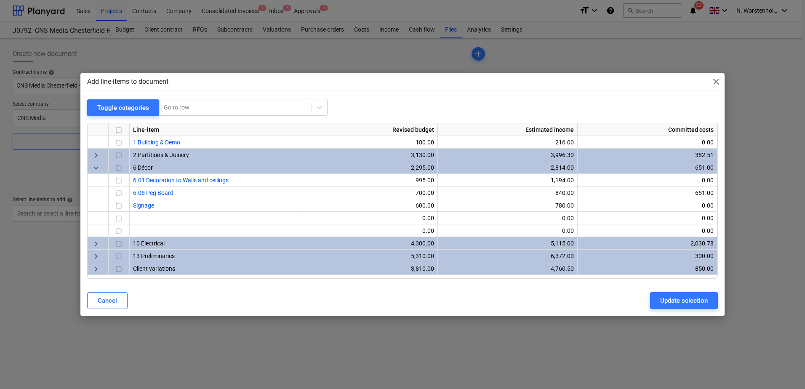
click at [120, 128] on input "checkbox" at bounding box center [119, 130] width 10 height 10
checkbox input "true"
click at [97, 268] on span "keyboard_arrow_right" at bounding box center [96, 269] width 10 height 10
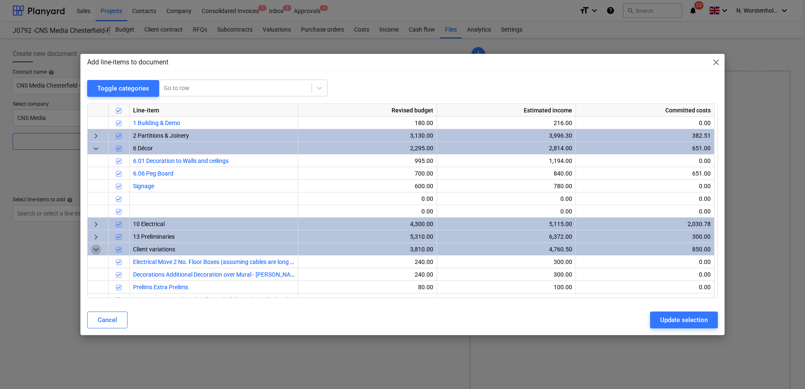
click at [96, 249] on span "keyboard_arrow_down" at bounding box center [96, 250] width 10 height 10
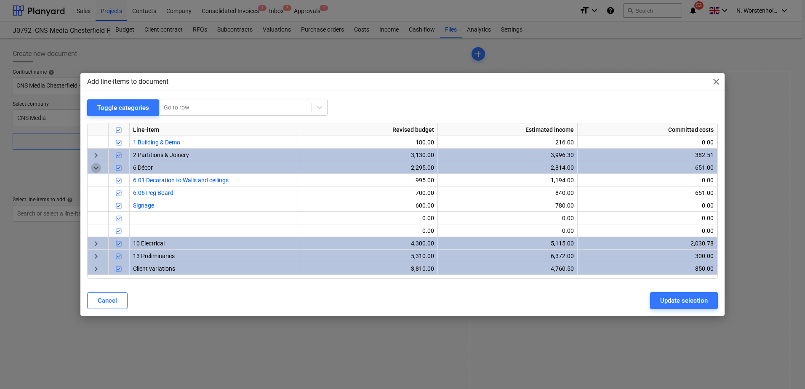
click at [96, 168] on span "keyboard_arrow_down" at bounding box center [96, 168] width 10 height 10
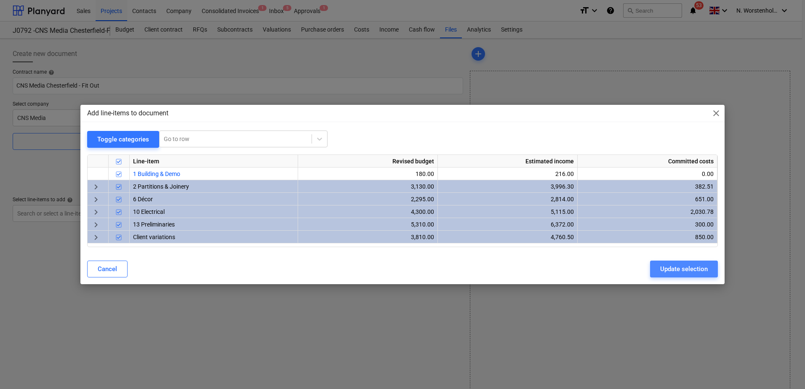
click at [677, 270] on div "Update selection" at bounding box center [684, 269] width 48 height 11
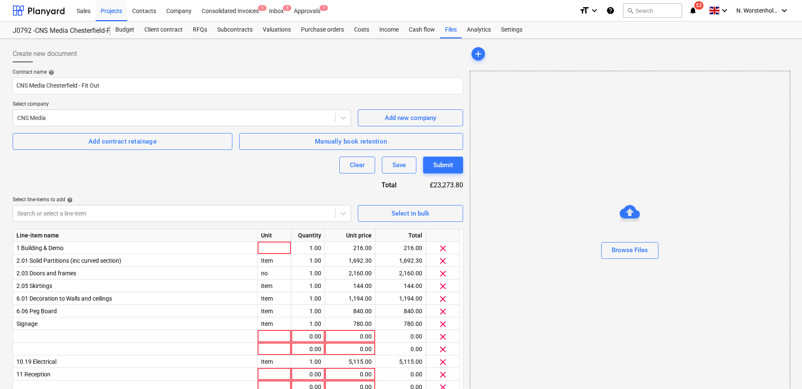
scroll to position [31, 0]
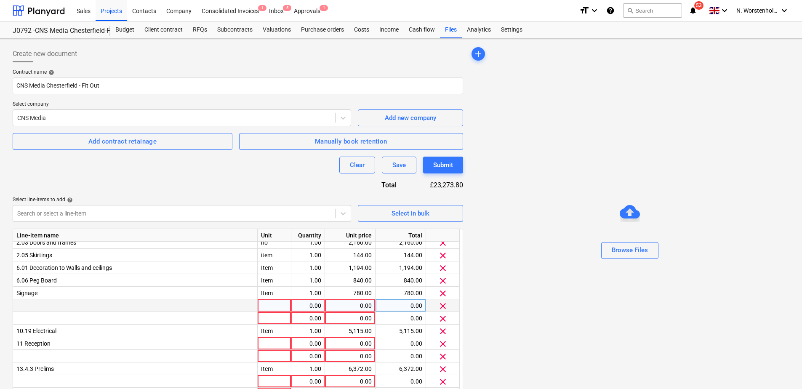
click at [445, 308] on span "clear" at bounding box center [443, 306] width 10 height 10
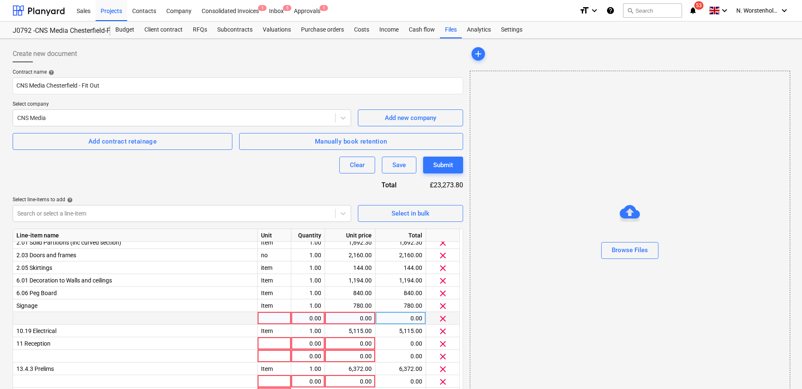
click at [444, 318] on span "clear" at bounding box center [443, 319] width 10 height 10
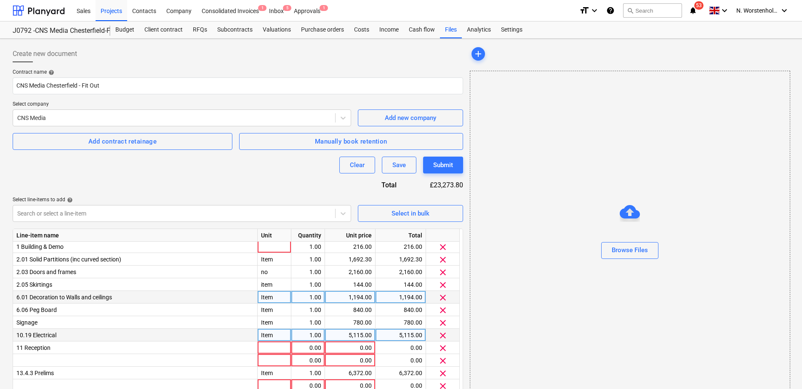
scroll to position [0, 0]
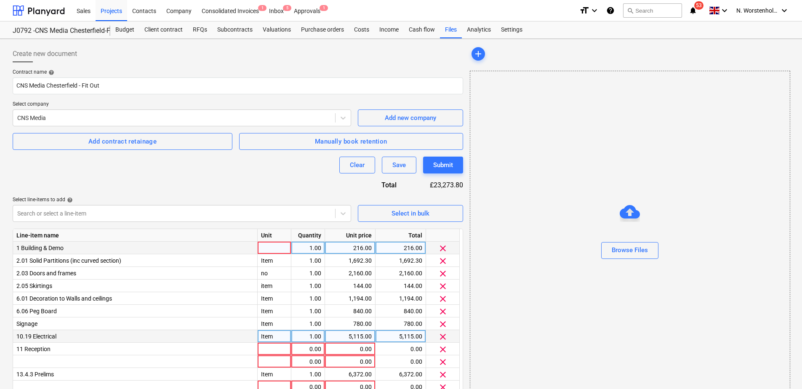
click at [259, 246] on div at bounding box center [275, 248] width 34 height 13
type input "Item"
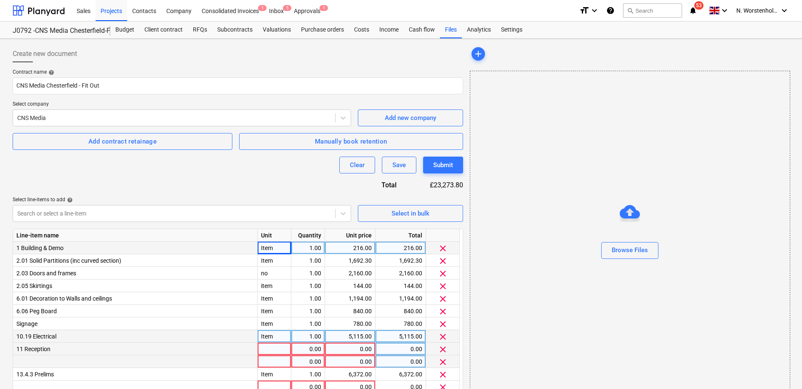
click at [442, 358] on span "clear" at bounding box center [443, 362] width 10 height 10
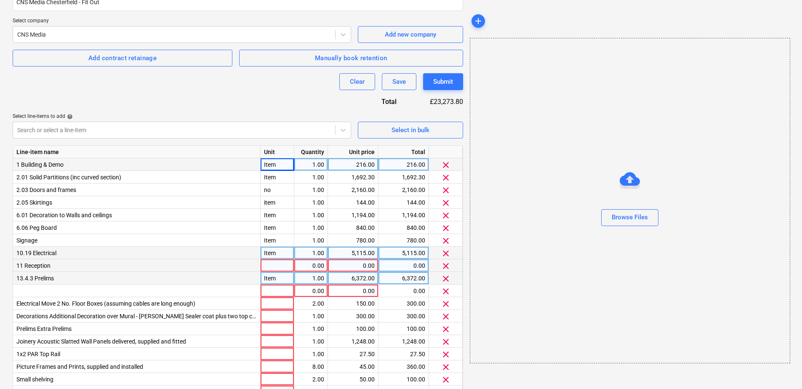
scroll to position [126, 0]
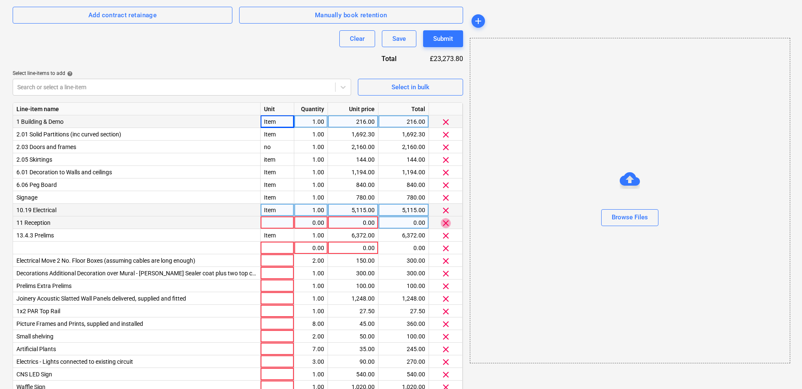
click at [446, 223] on span "clear" at bounding box center [446, 223] width 10 height 10
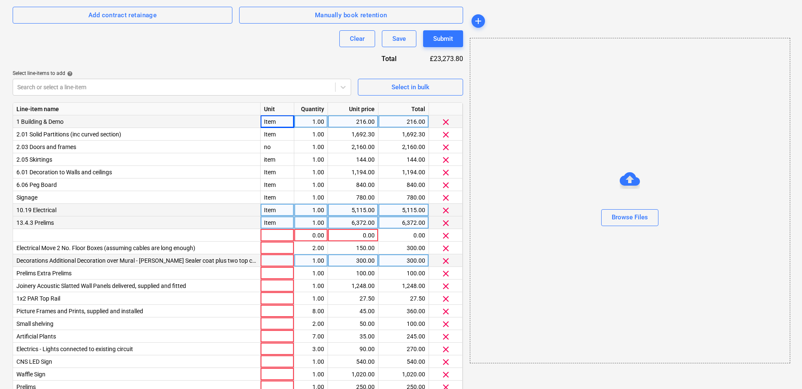
scroll to position [165, 0]
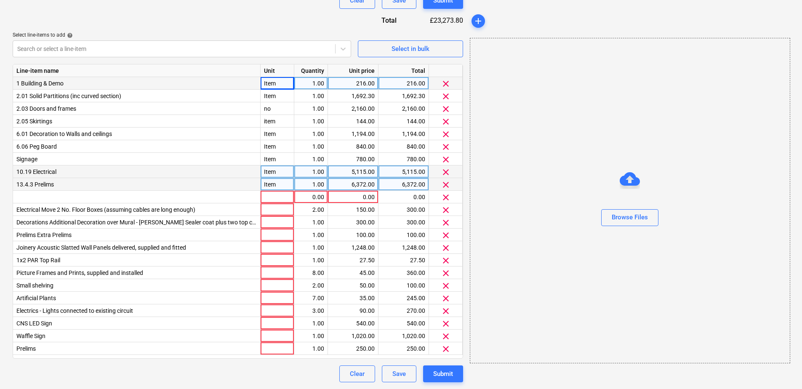
click at [445, 199] on span "clear" at bounding box center [446, 197] width 10 height 10
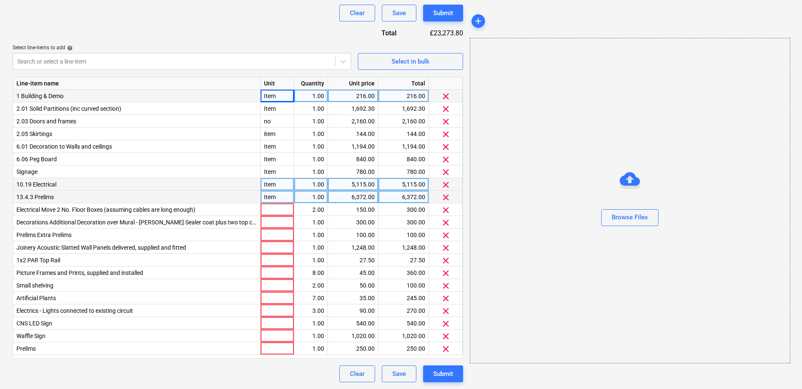
scroll to position [152, 0]
click at [261, 211] on div at bounding box center [278, 209] width 34 height 13
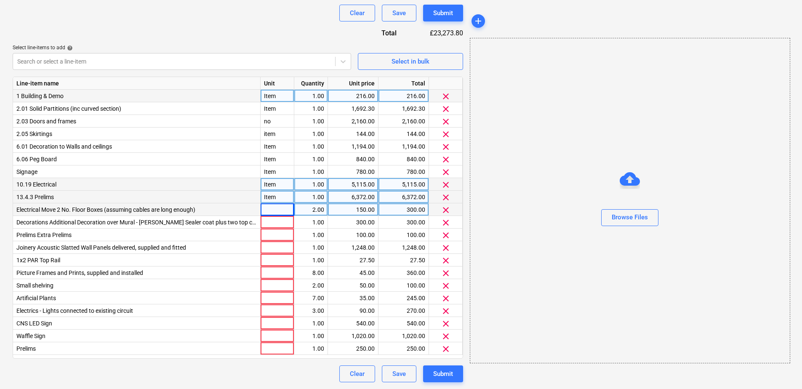
drag, startPoint x: 278, startPoint y: 197, endPoint x: 260, endPoint y: 195, distance: 18.2
click at [0, 0] on div "13.4.3 Prelims Item 1.00 6,372.00 6,372.00 clear" at bounding box center [0, 0] width 0 height 0
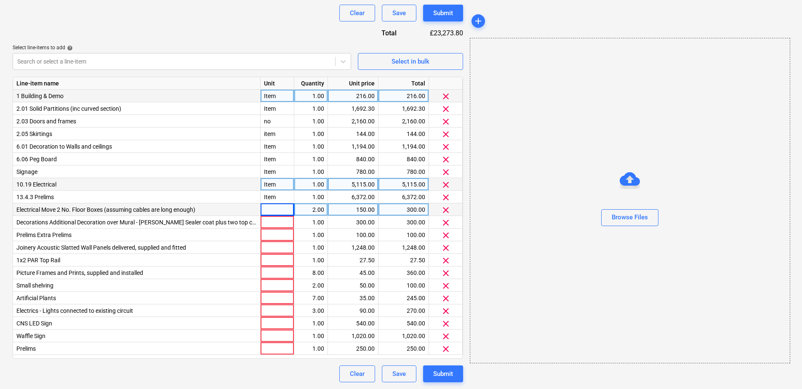
click at [271, 209] on div at bounding box center [278, 209] width 34 height 13
type input "Item"
click at [272, 218] on div at bounding box center [278, 222] width 34 height 13
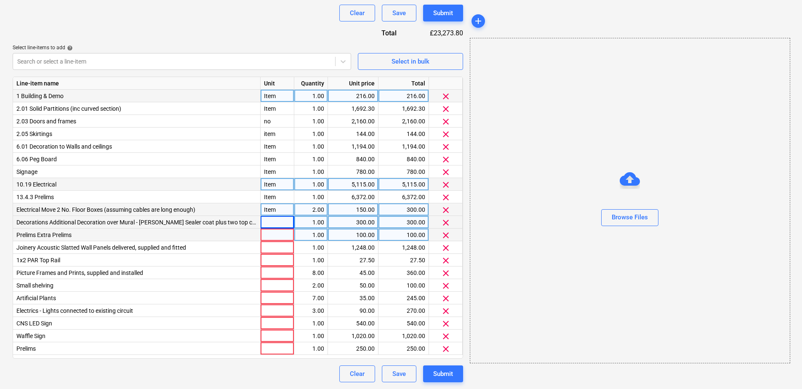
click at [275, 239] on div at bounding box center [278, 235] width 34 height 13
click at [276, 225] on div at bounding box center [278, 222] width 34 height 13
drag, startPoint x: 276, startPoint y: 210, endPoint x: 263, endPoint y: 210, distance: 12.6
click at [263, 210] on div "Item" at bounding box center [278, 209] width 34 height 13
click at [276, 223] on div at bounding box center [278, 222] width 34 height 13
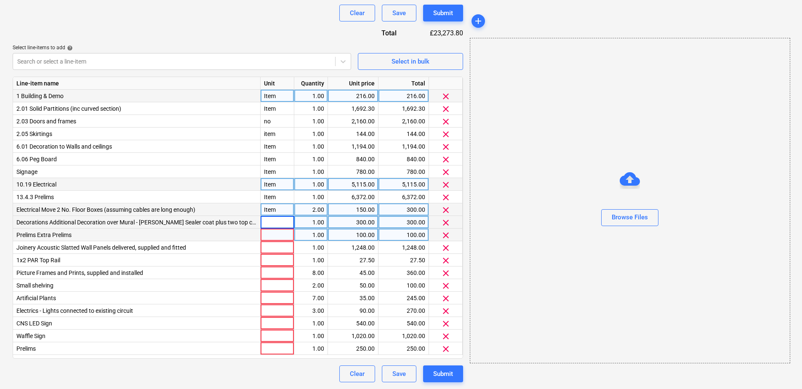
type input "Item"
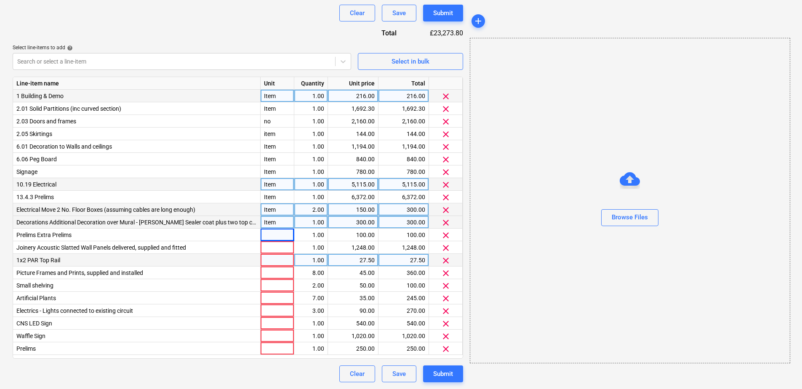
drag, startPoint x: 272, startPoint y: 233, endPoint x: 276, endPoint y: 262, distance: 29.4
click at [276, 262] on div at bounding box center [278, 260] width 34 height 13
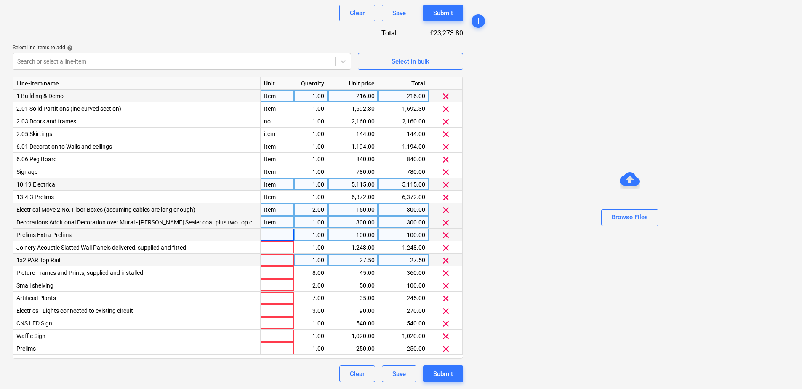
drag, startPoint x: 272, startPoint y: 234, endPoint x: 266, endPoint y: 234, distance: 6.3
click at [266, 234] on div at bounding box center [278, 235] width 34 height 13
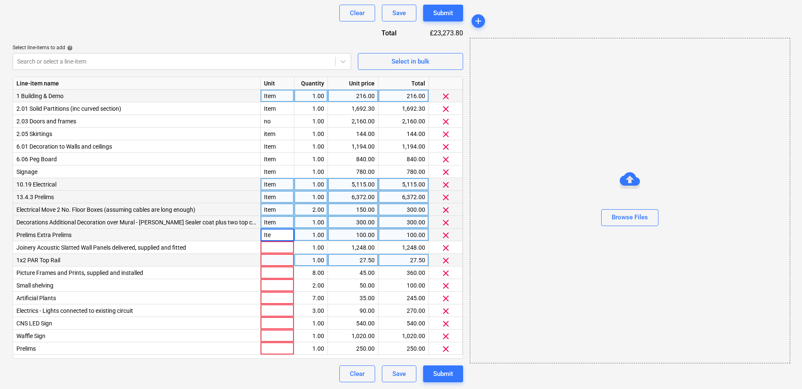
type input "Item"
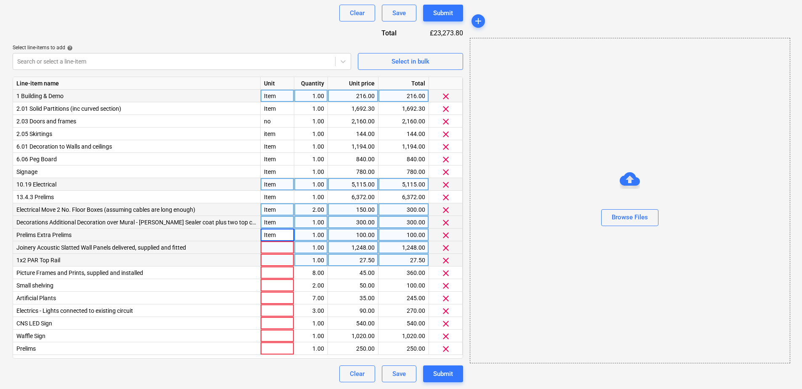
click at [282, 249] on div at bounding box center [278, 247] width 34 height 13
type input "Item"
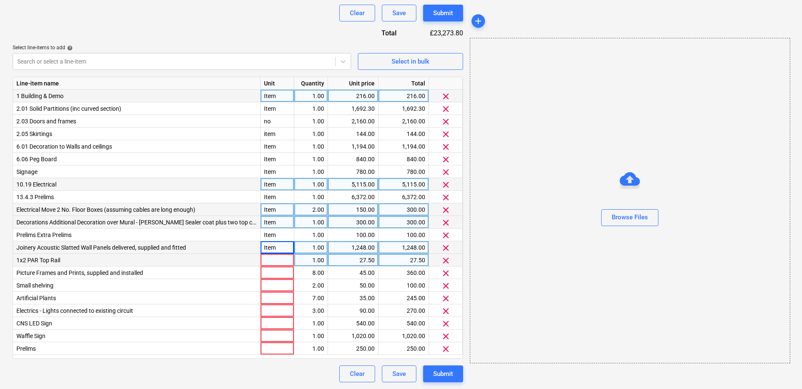
click at [282, 260] on div at bounding box center [278, 260] width 34 height 13
type input "Item"
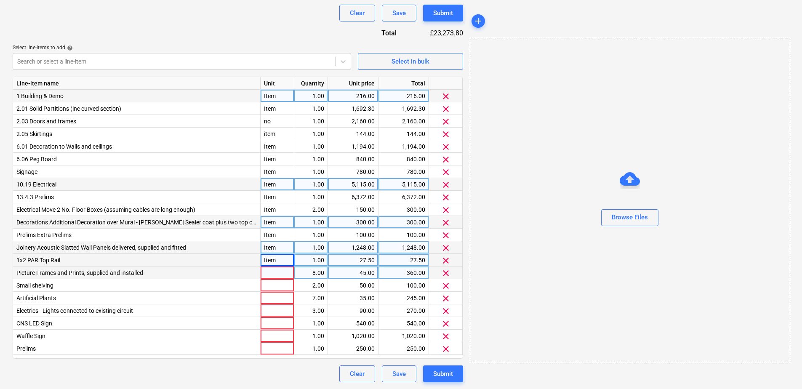
click at [281, 271] on div at bounding box center [278, 273] width 34 height 13
drag, startPoint x: 281, startPoint y: 271, endPoint x: 274, endPoint y: 274, distance: 7.2
click at [274, 274] on input at bounding box center [277, 273] width 33 height 12
type input "Item"
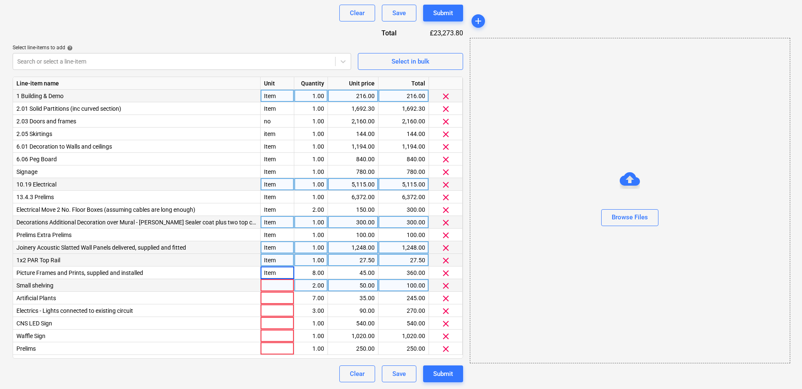
click at [276, 286] on div at bounding box center [278, 285] width 34 height 13
type input "Item"
click at [281, 302] on div at bounding box center [278, 298] width 34 height 13
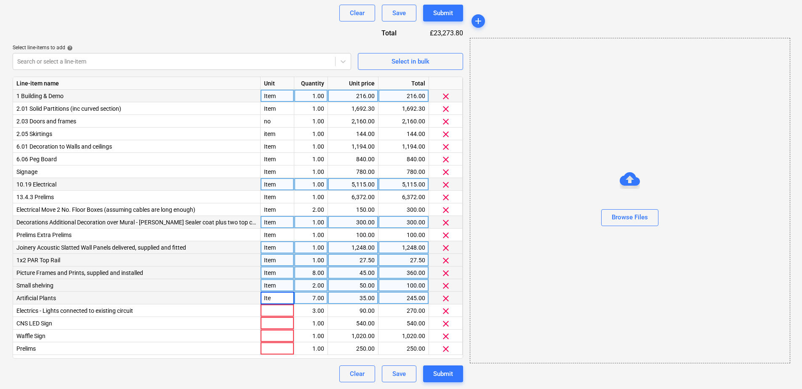
type input "Item"
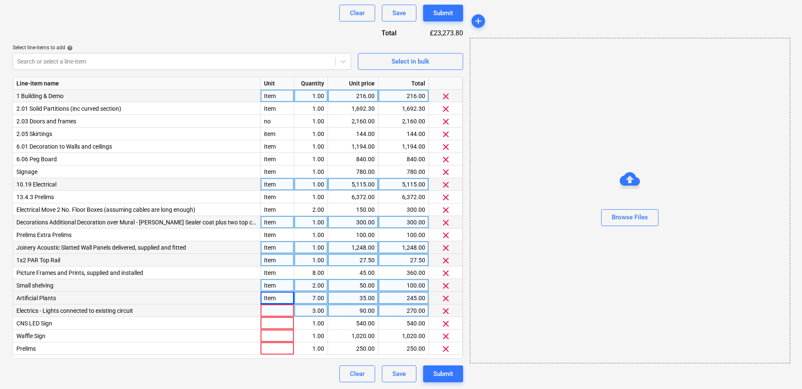
click at [288, 313] on div at bounding box center [278, 311] width 34 height 13
type input "Item"
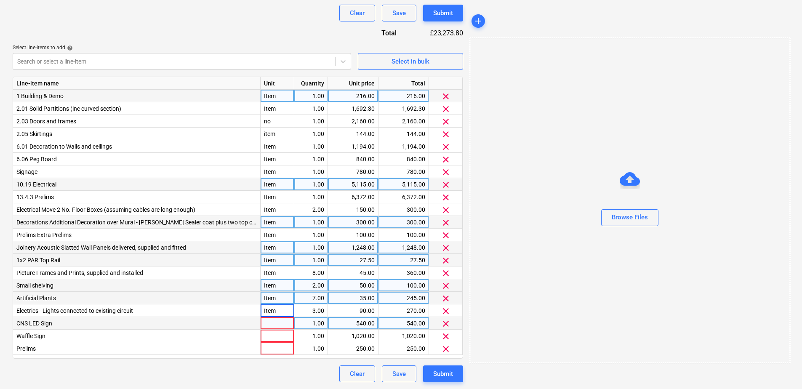
click at [273, 321] on div at bounding box center [278, 323] width 34 height 13
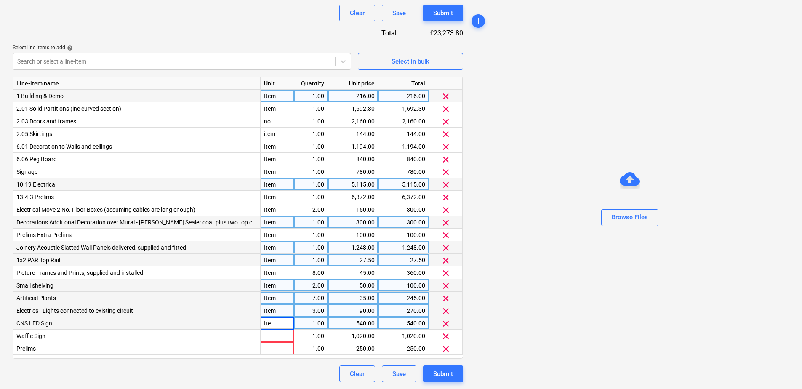
type input "Item"
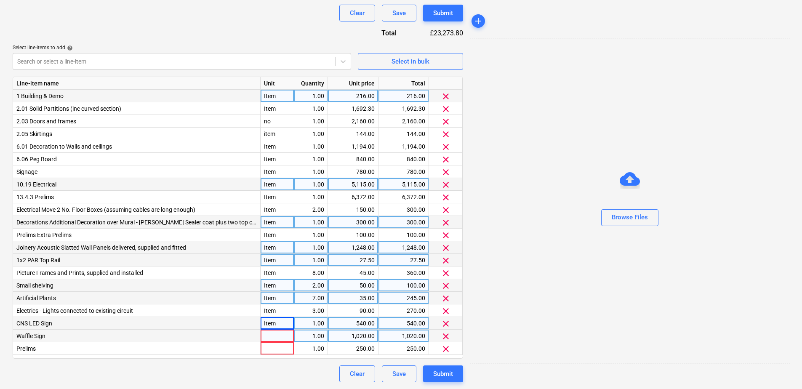
click at [272, 341] on div at bounding box center [278, 336] width 34 height 13
type input "Item"
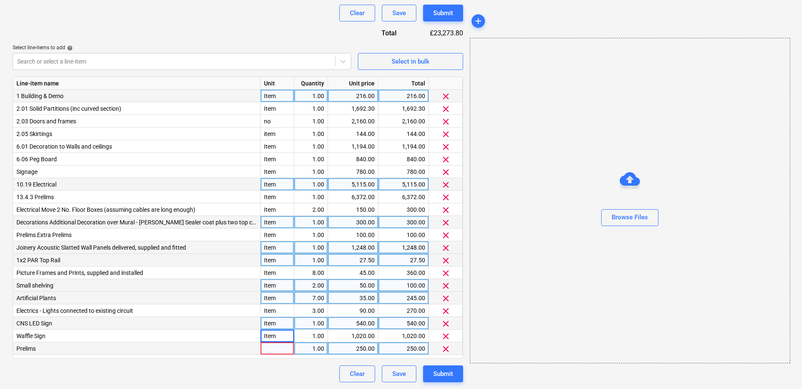
click at [282, 347] on div at bounding box center [278, 348] width 34 height 13
type input "Item"
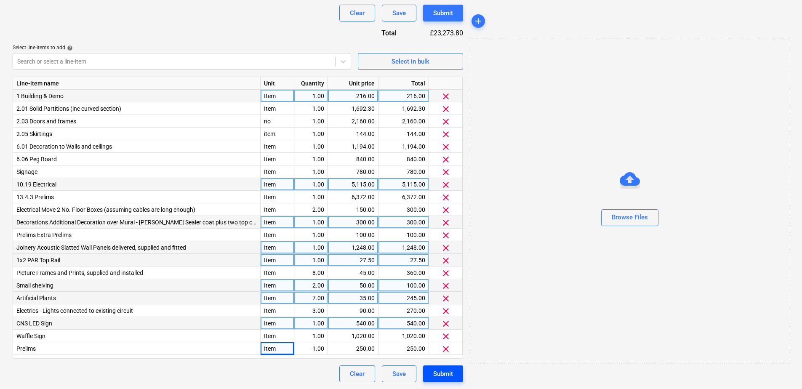
click at [449, 377] on div "Submit" at bounding box center [443, 374] width 20 height 11
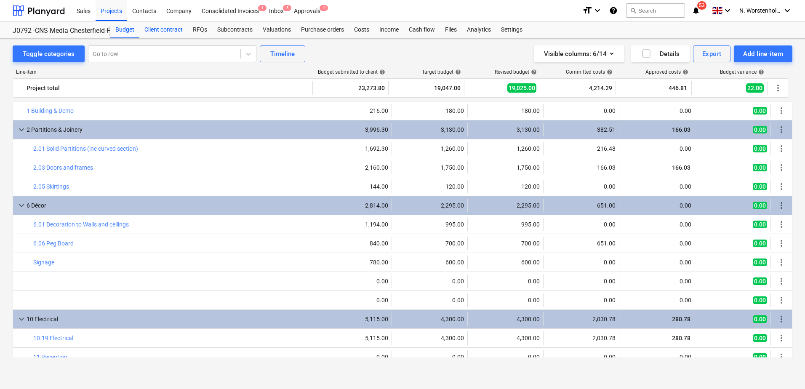
click at [171, 30] on div "Client contract" at bounding box center [163, 29] width 48 height 17
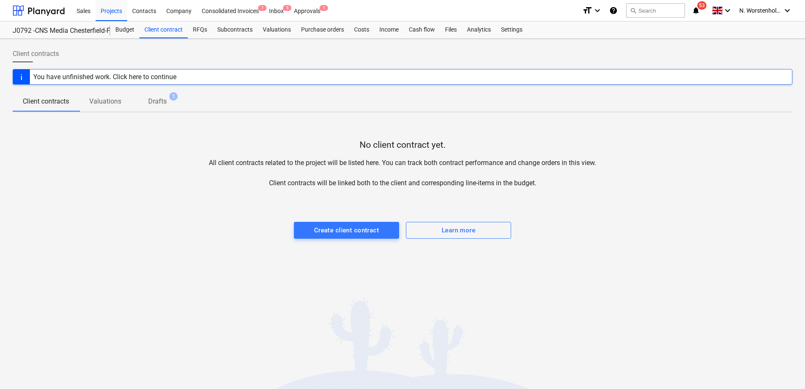
click at [157, 104] on p "Drafts" at bounding box center [157, 101] width 19 height 10
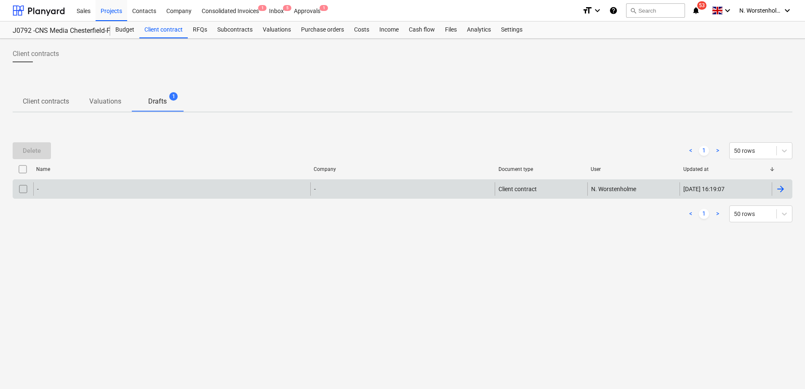
click at [97, 184] on div "-" at bounding box center [171, 188] width 277 height 13
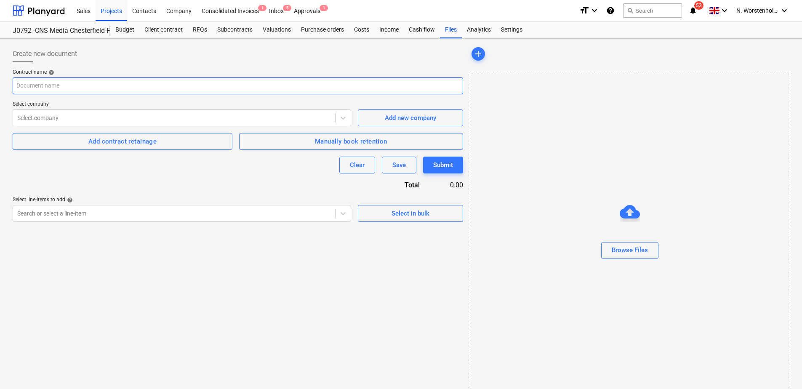
click at [66, 86] on input "text" at bounding box center [238, 86] width 451 height 17
click at [62, 86] on input "CNS Chesterfield Fit Out" at bounding box center [238, 86] width 451 height 17
click at [72, 87] on input "CNS Chesterfield Fit -Out" at bounding box center [238, 86] width 451 height 17
type input "CNS Chesterfield Fit - Out"
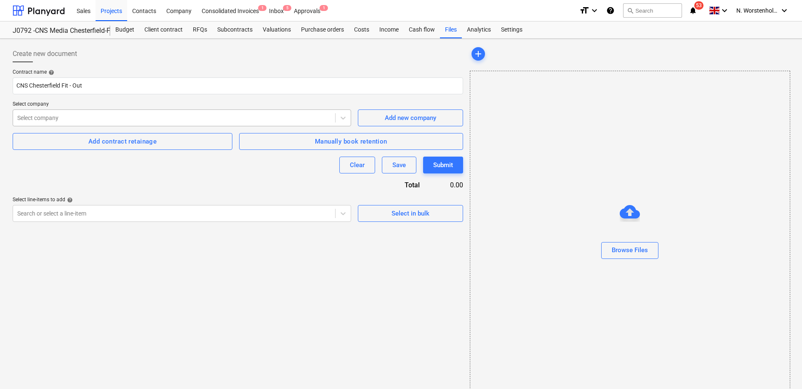
click at [76, 115] on div at bounding box center [174, 118] width 314 height 8
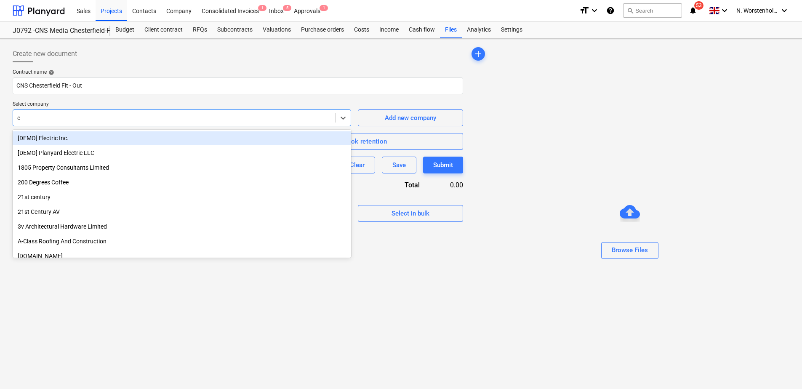
type input "cn"
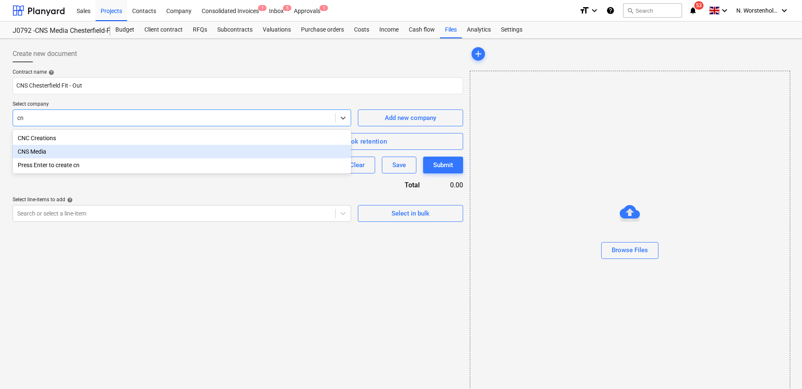
click at [54, 152] on div "CNS Media" at bounding box center [182, 151] width 339 height 13
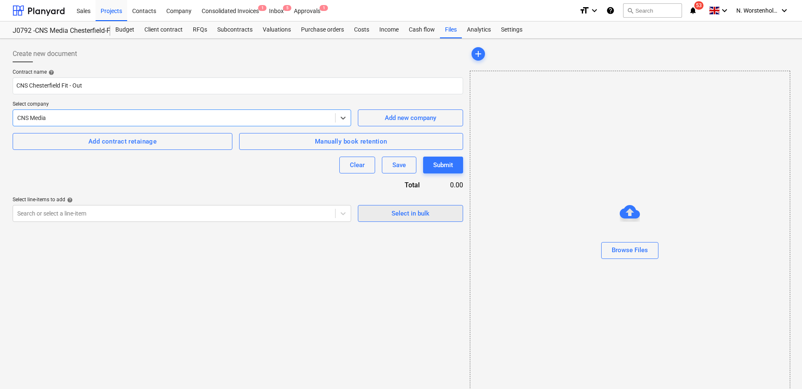
click at [397, 212] on div "Select in bulk" at bounding box center [411, 213] width 38 height 11
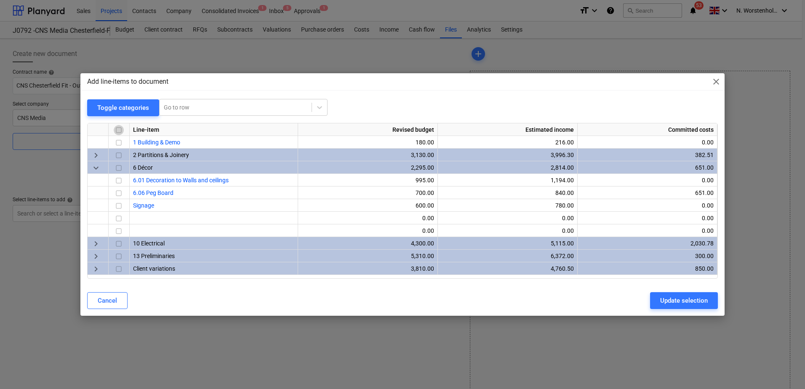
click at [120, 128] on input "checkbox" at bounding box center [119, 130] width 10 height 10
checkbox input "true"
click at [691, 297] on div "Update selection" at bounding box center [684, 300] width 48 height 11
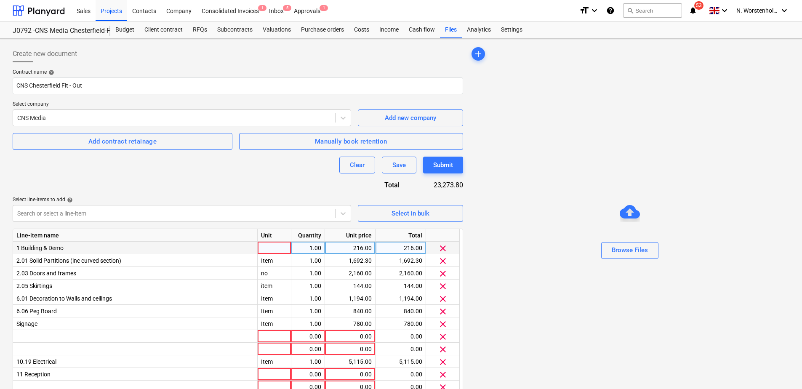
click at [265, 250] on div at bounding box center [275, 248] width 34 height 13
type input "Unit"
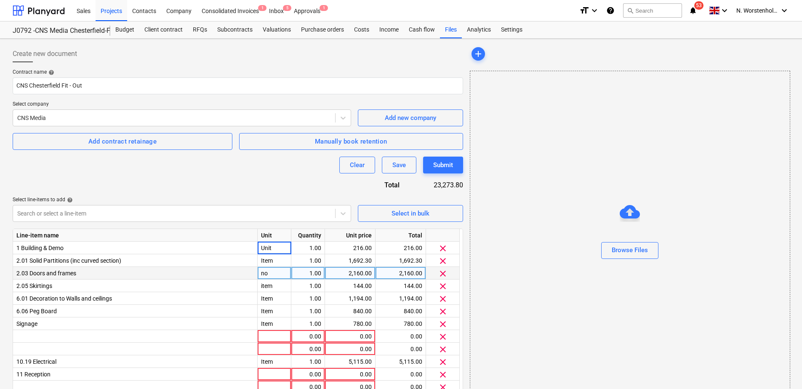
click at [235, 278] on div "2.03 Doors and frames" at bounding box center [135, 273] width 245 height 13
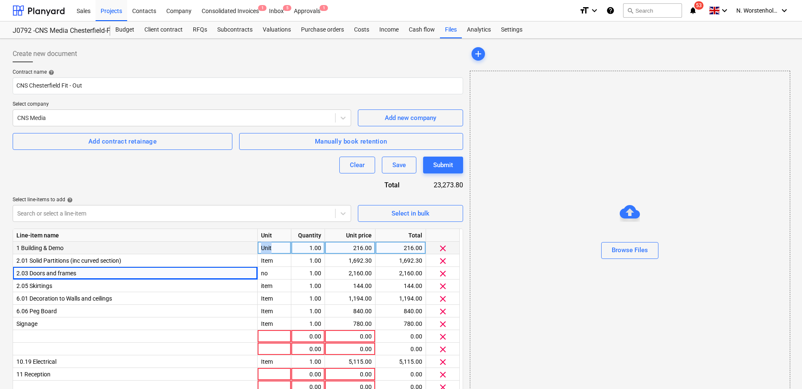
drag, startPoint x: 273, startPoint y: 246, endPoint x: 257, endPoint y: 246, distance: 16.0
click at [0, 0] on div "1 Building & Demo Unit 1.00 216.00 216.00 clear" at bounding box center [0, 0] width 0 height 0
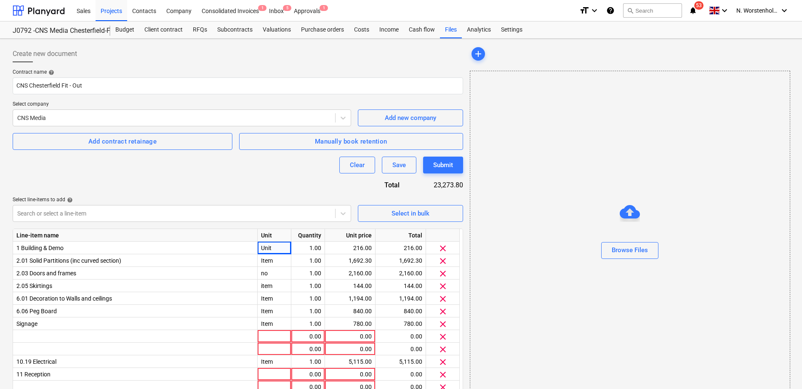
drag, startPoint x: 257, startPoint y: 246, endPoint x: 201, endPoint y: 239, distance: 55.7
click at [201, 239] on div "Line-item name" at bounding box center [135, 235] width 245 height 13
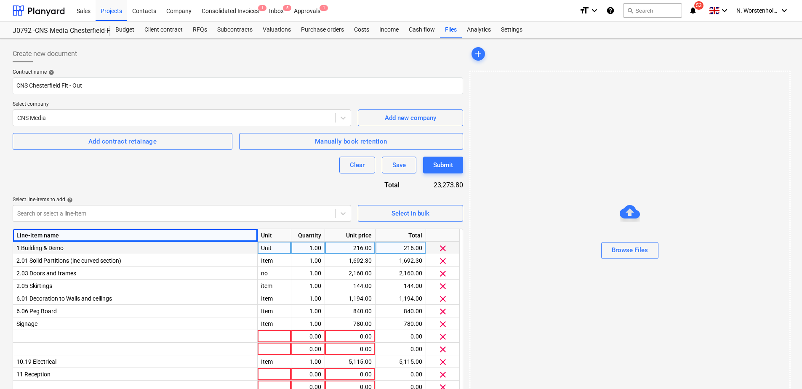
click at [270, 244] on div "Unit" at bounding box center [275, 248] width 34 height 13
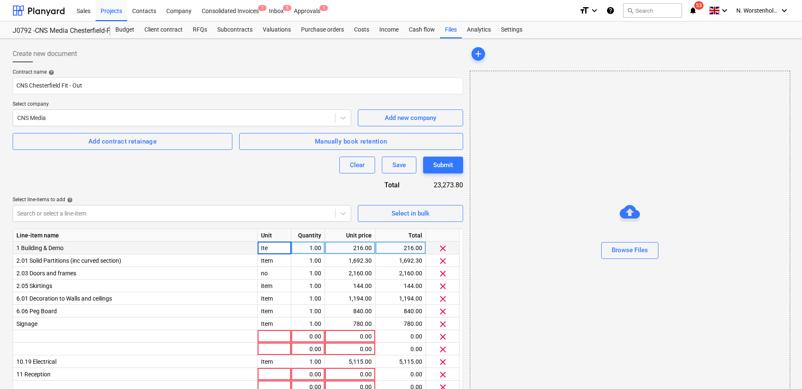
type input "Item"
click at [634, 255] on div "Browse Files" at bounding box center [630, 250] width 36 height 11
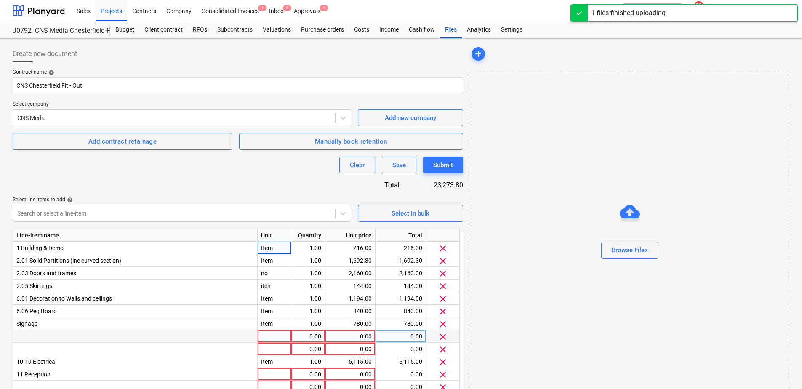
click at [272, 337] on div at bounding box center [275, 336] width 34 height 13
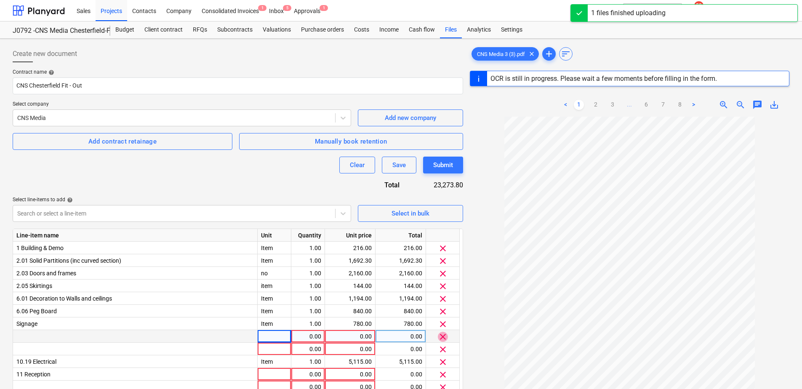
click at [444, 337] on span "clear" at bounding box center [443, 337] width 10 height 10
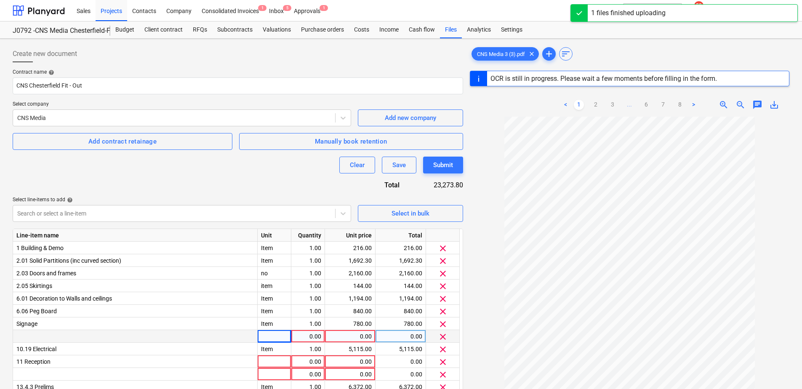
click at [443, 338] on span "clear" at bounding box center [443, 337] width 10 height 10
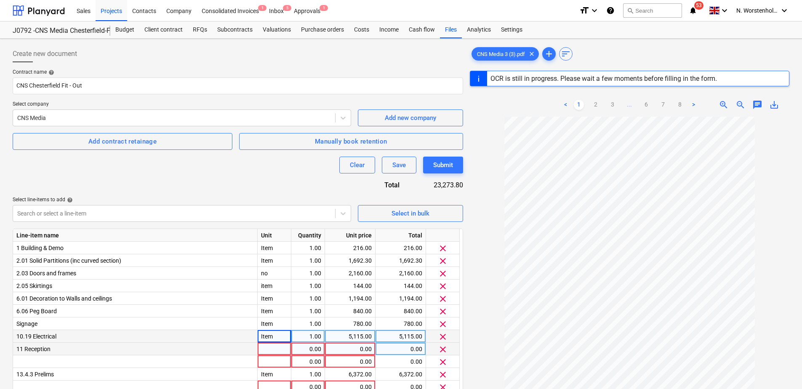
click at [442, 351] on span "clear" at bounding box center [443, 350] width 10 height 10
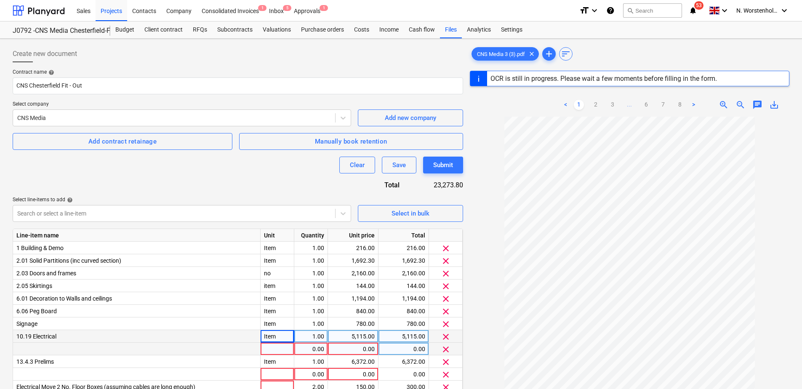
click at [446, 353] on span "clear" at bounding box center [446, 350] width 10 height 10
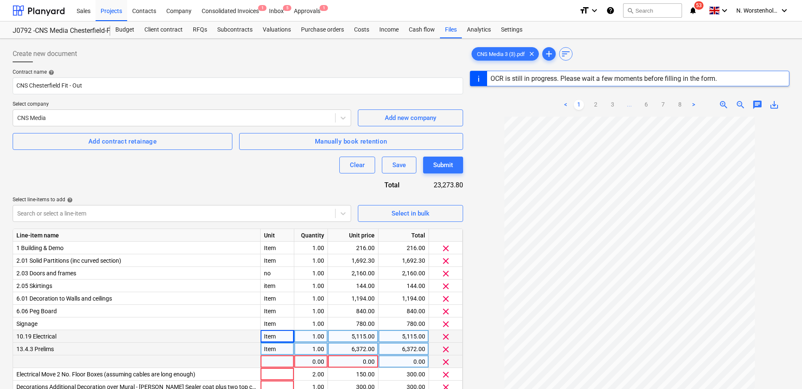
click at [279, 364] on div at bounding box center [278, 362] width 34 height 13
click at [447, 361] on span "clear" at bounding box center [446, 362] width 10 height 10
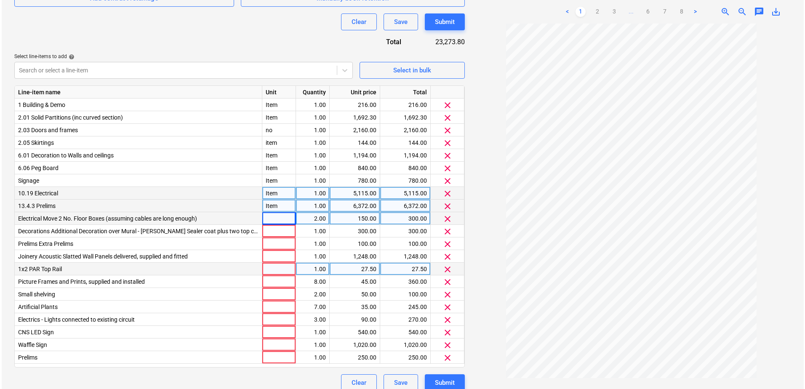
scroll to position [152, 0]
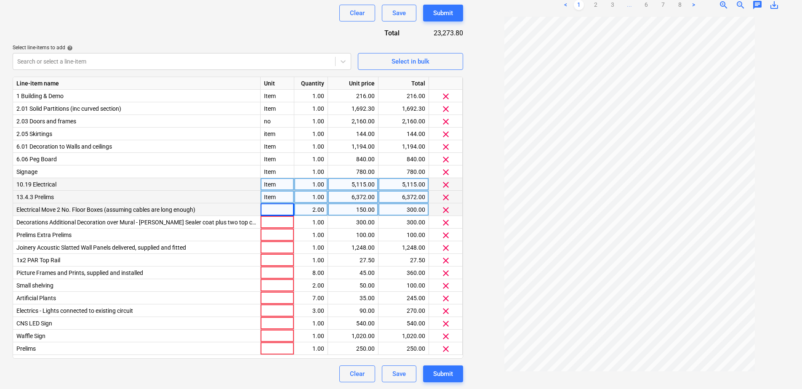
click at [270, 211] on div at bounding box center [278, 209] width 34 height 13
type input "Item"
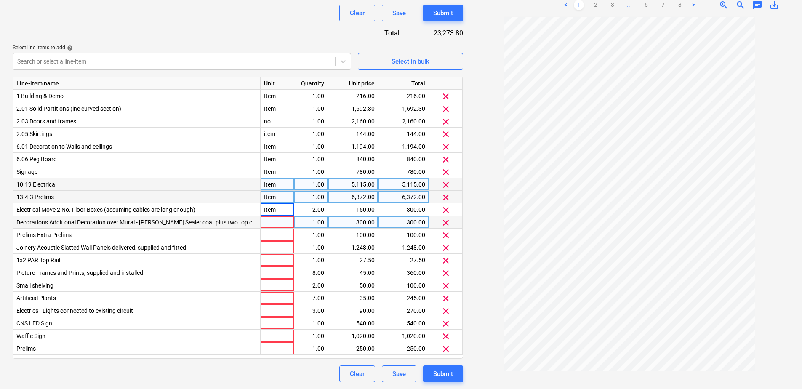
click at [281, 223] on div at bounding box center [278, 222] width 34 height 13
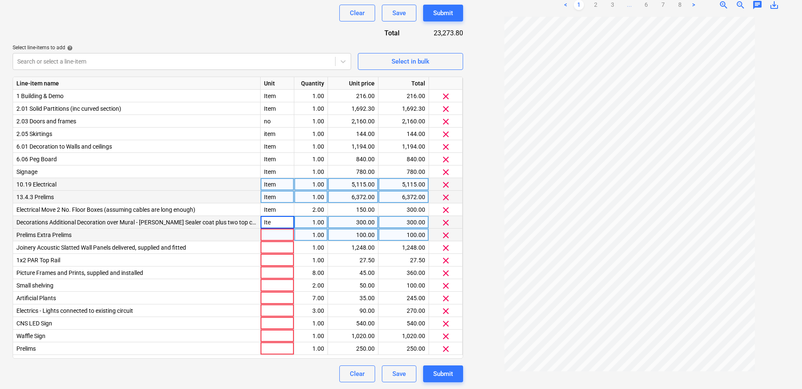
type input "Item"
click at [284, 234] on div at bounding box center [278, 235] width 34 height 13
type input "Item"
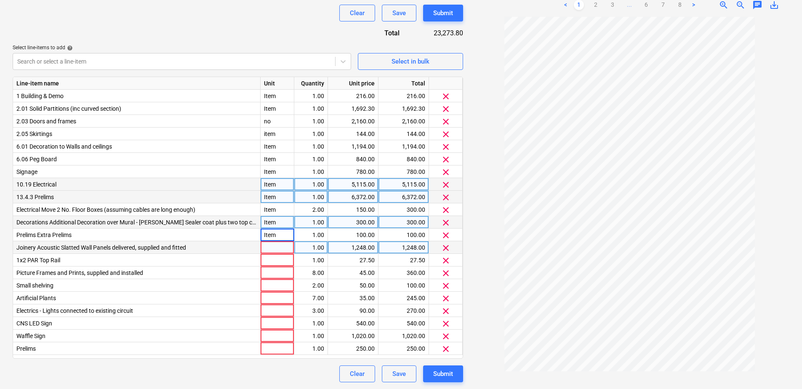
click at [277, 248] on div at bounding box center [278, 247] width 34 height 13
type input "Item"
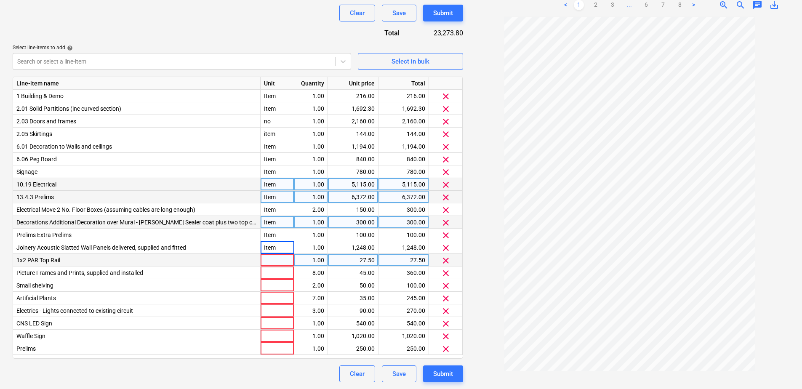
click at [280, 262] on div at bounding box center [278, 260] width 34 height 13
type input "Item"
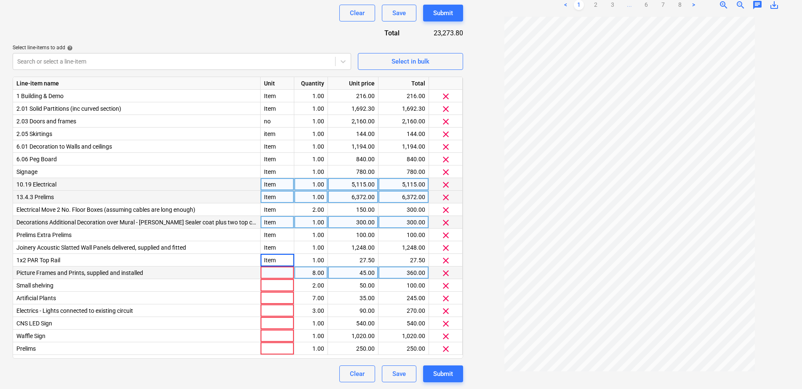
click at [269, 274] on div at bounding box center [278, 273] width 34 height 13
type input "Item"
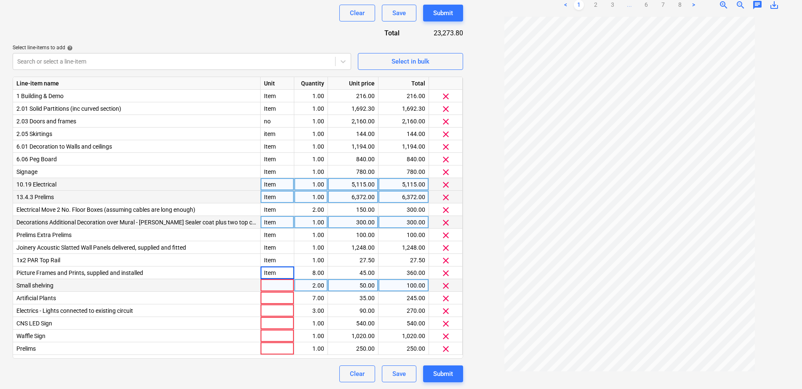
click at [279, 286] on div at bounding box center [278, 285] width 34 height 13
type input "Item"
click at [273, 294] on div at bounding box center [278, 298] width 34 height 13
type input "Item"
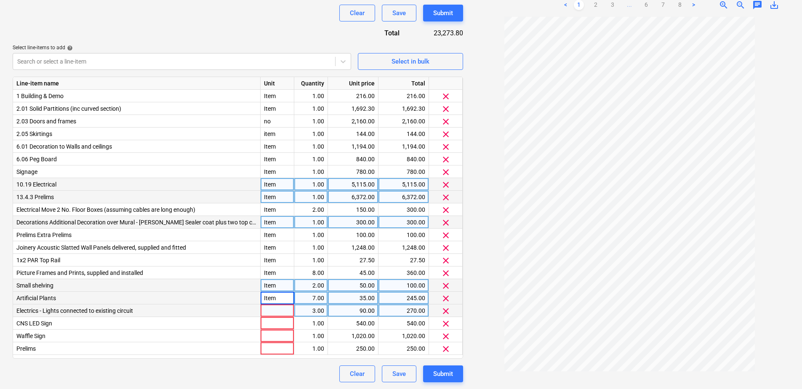
click at [270, 311] on div at bounding box center [278, 311] width 34 height 13
type input "Item"
click at [283, 321] on div at bounding box center [278, 323] width 34 height 13
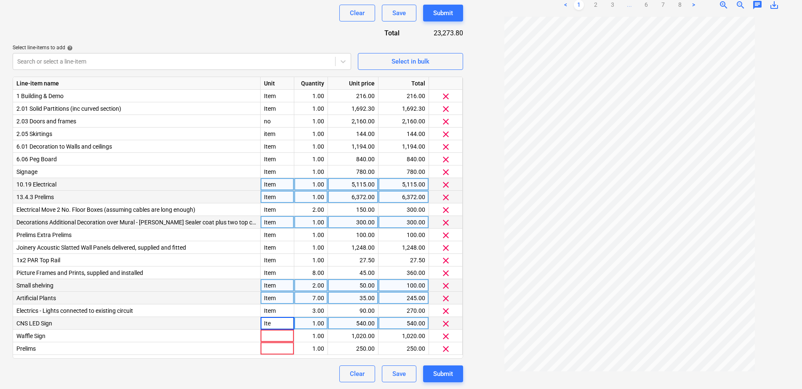
type input "Item"
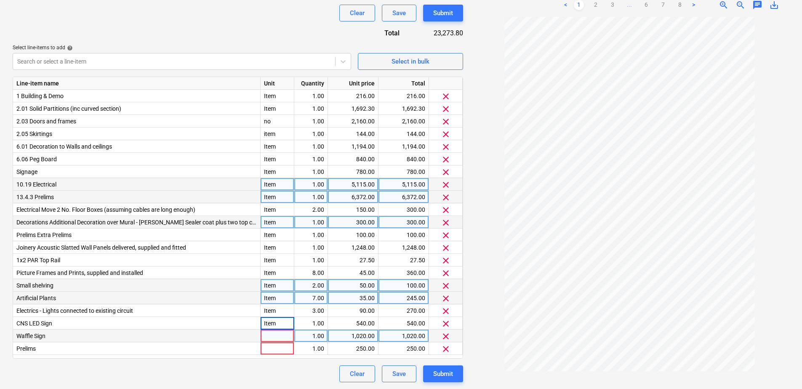
click at [285, 333] on div at bounding box center [278, 336] width 34 height 13
type input "Item"
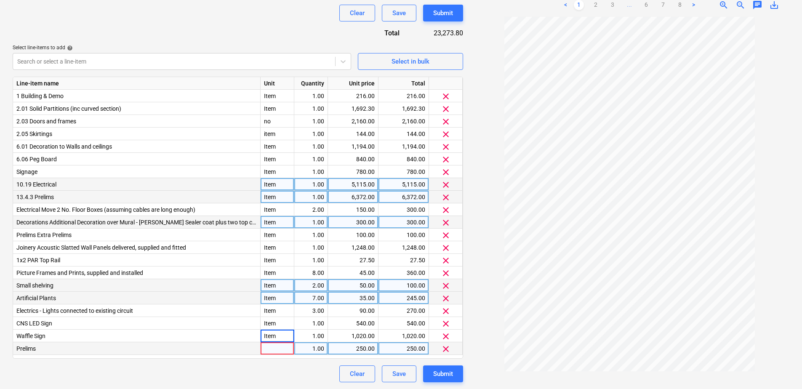
click at [276, 347] on div at bounding box center [278, 348] width 34 height 13
type input "Item"
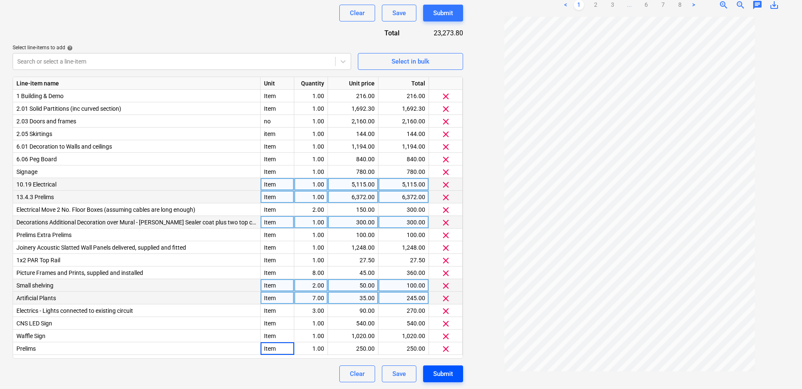
click at [436, 371] on div "Submit" at bounding box center [443, 374] width 20 height 11
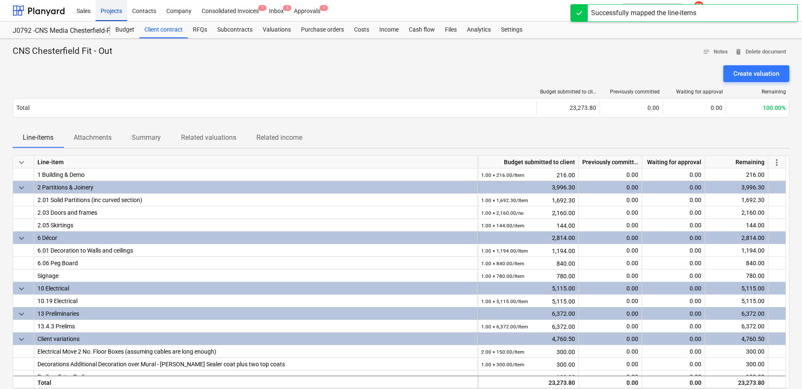
click at [112, 9] on div "Projects" at bounding box center [112, 10] width 32 height 21
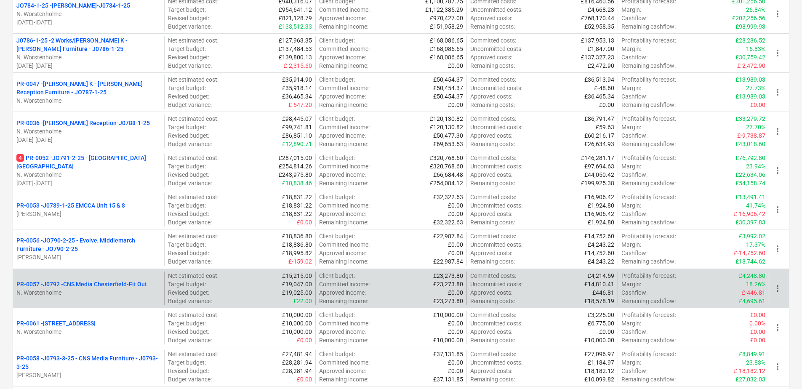
scroll to position [253, 0]
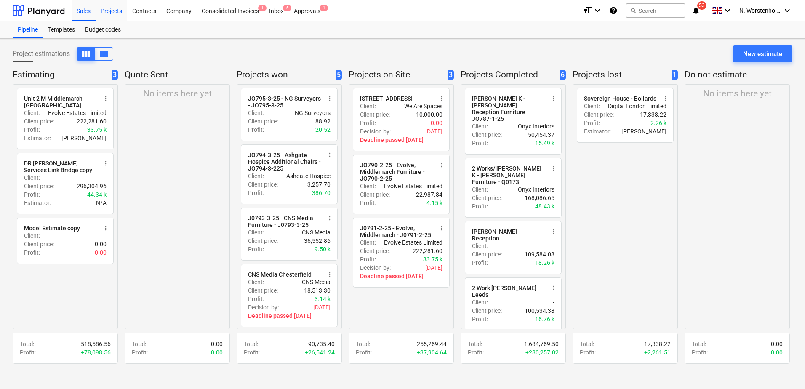
click at [112, 12] on div "Projects" at bounding box center [112, 10] width 32 height 21
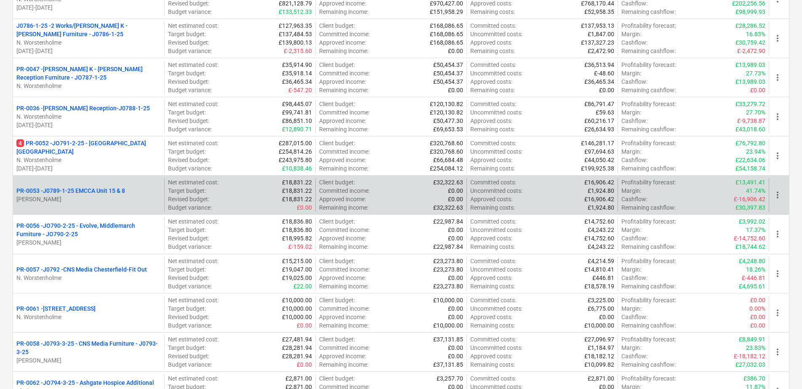
scroll to position [337, 0]
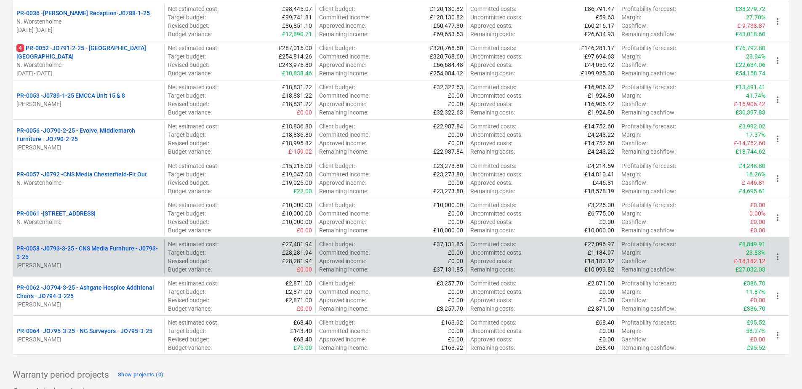
click at [98, 246] on p "PR-0058 - J0793-3-25 - CNS Media Furniture - J0793-3-25" at bounding box center [88, 252] width 144 height 17
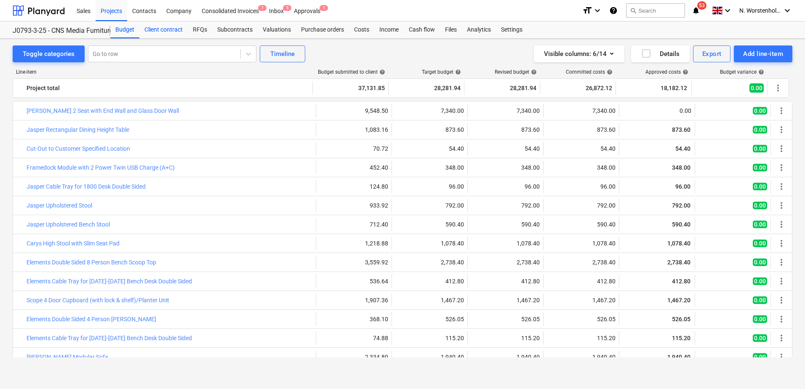
click at [155, 32] on div "Client contract" at bounding box center [163, 29] width 48 height 17
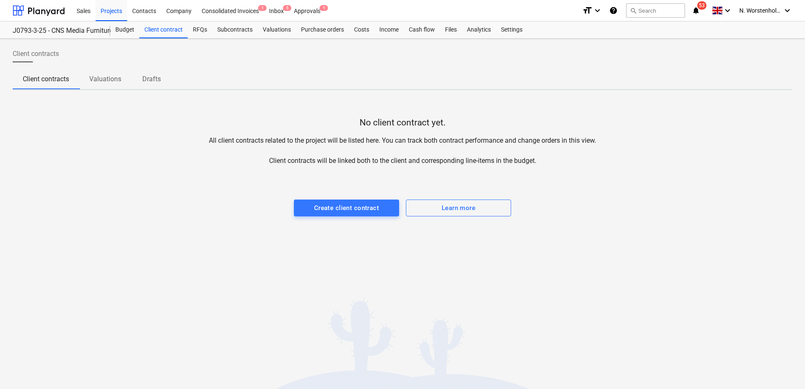
click at [102, 78] on p "Valuations" at bounding box center [105, 79] width 32 height 10
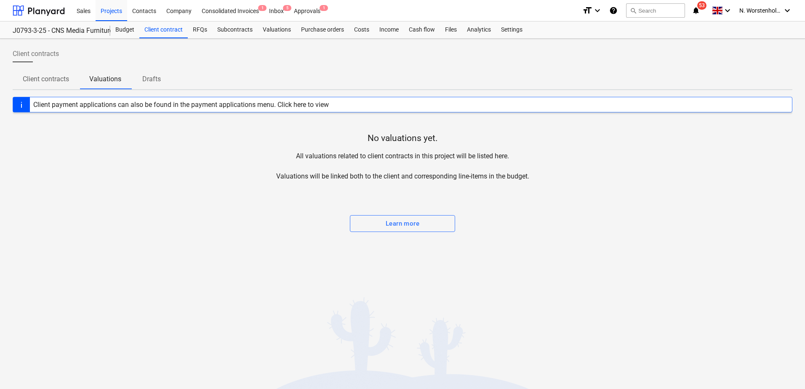
click at [149, 76] on p "Drafts" at bounding box center [152, 79] width 20 height 10
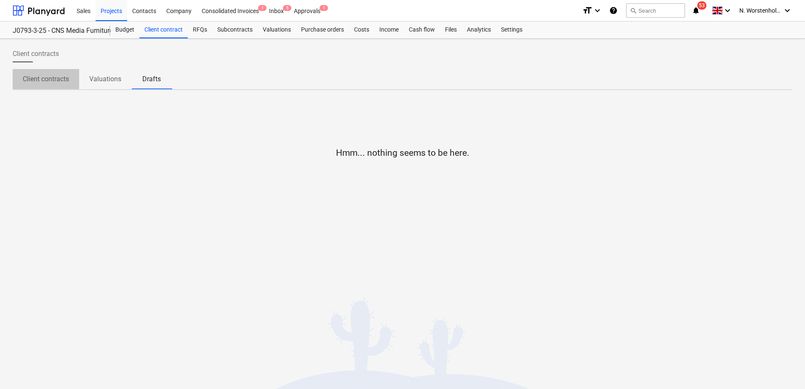
click at [60, 79] on p "Client contracts" at bounding box center [46, 79] width 46 height 10
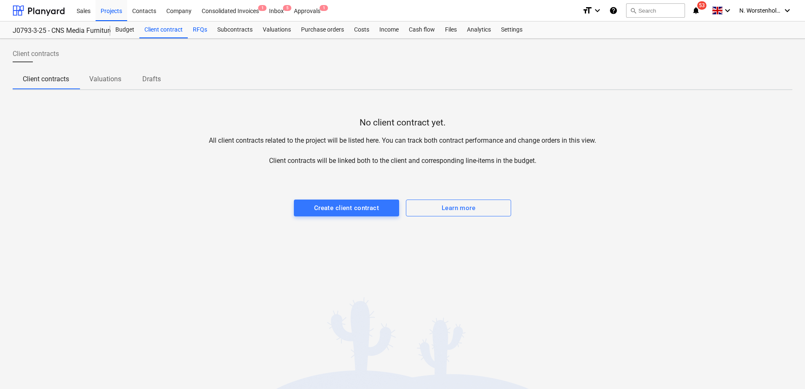
click at [199, 30] on div "RFQs" at bounding box center [200, 29] width 24 height 17
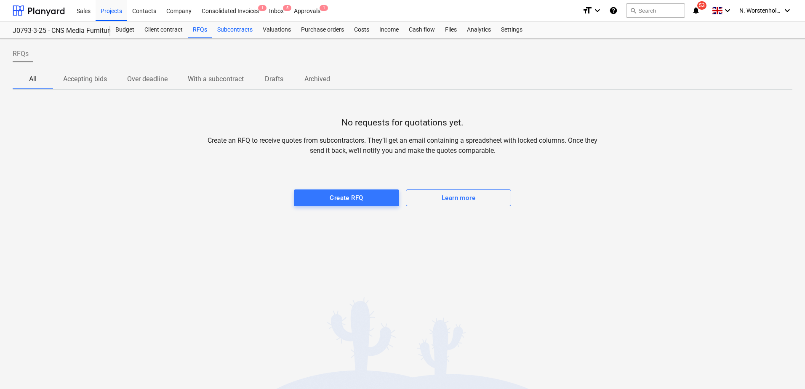
click at [229, 29] on div "Subcontracts" at bounding box center [234, 29] width 45 height 17
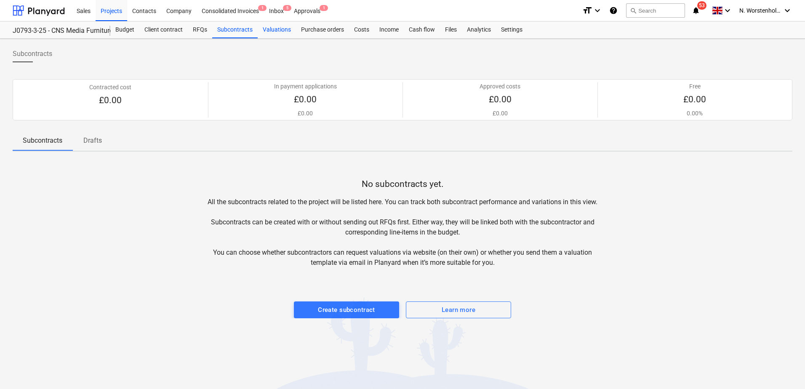
click at [270, 28] on div "Valuations" at bounding box center [277, 29] width 38 height 17
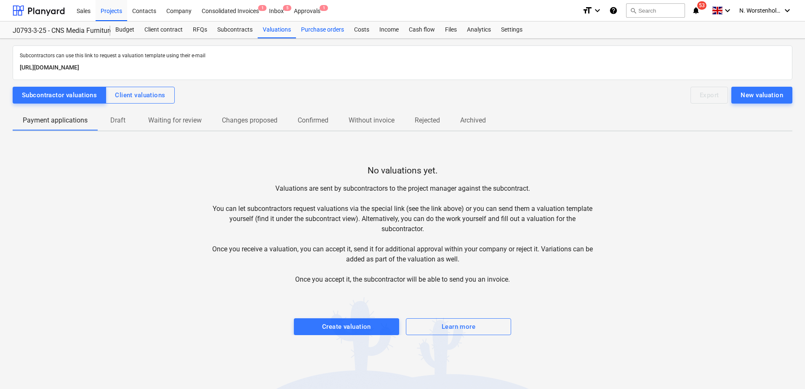
click at [306, 29] on div "Purchase orders" at bounding box center [322, 29] width 53 height 17
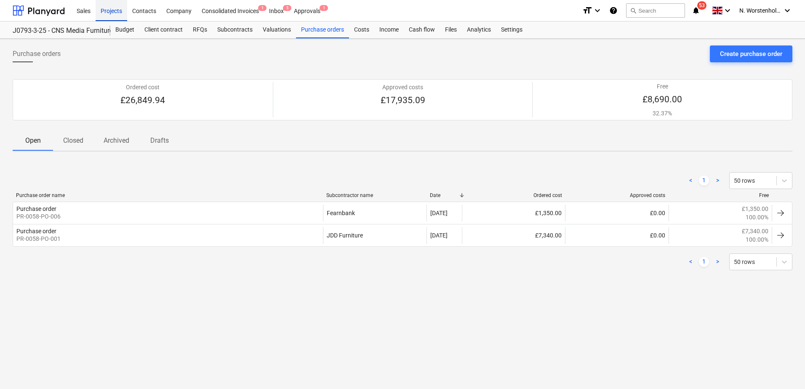
click at [110, 8] on div "Projects" at bounding box center [112, 10] width 32 height 21
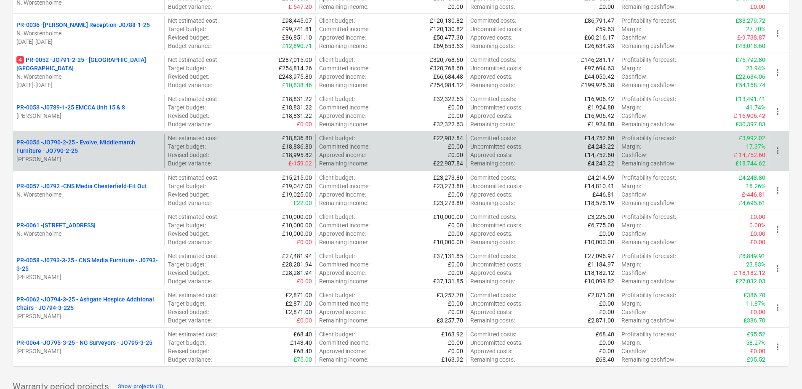
scroll to position [337, 0]
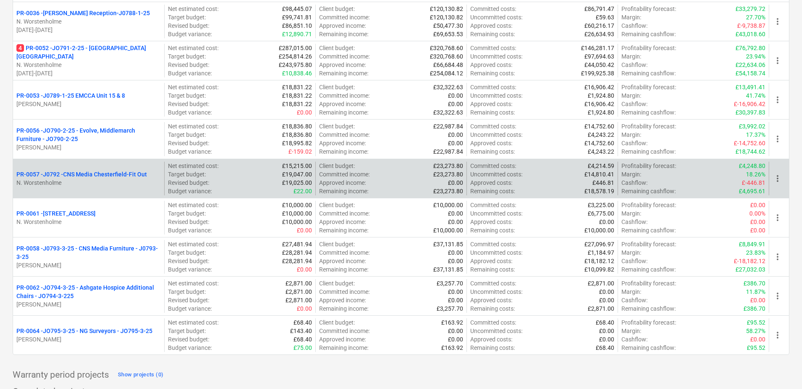
click at [86, 175] on p "PR-0057 - J0792 -CNS Media Chesterfield-Fit Out" at bounding box center [81, 174] width 131 height 8
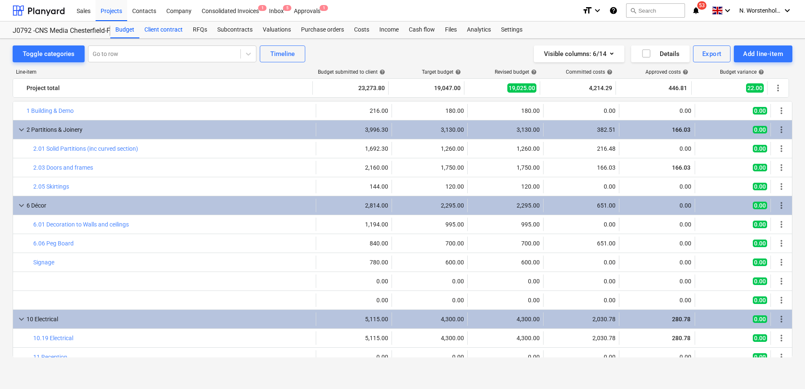
click at [156, 30] on div "Client contract" at bounding box center [163, 29] width 48 height 17
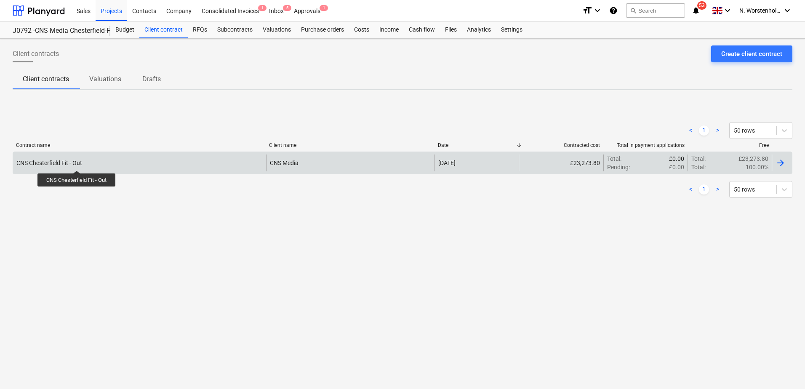
click at [77, 163] on div "CNS Chesterfield Fit - Out" at bounding box center [49, 163] width 66 height 7
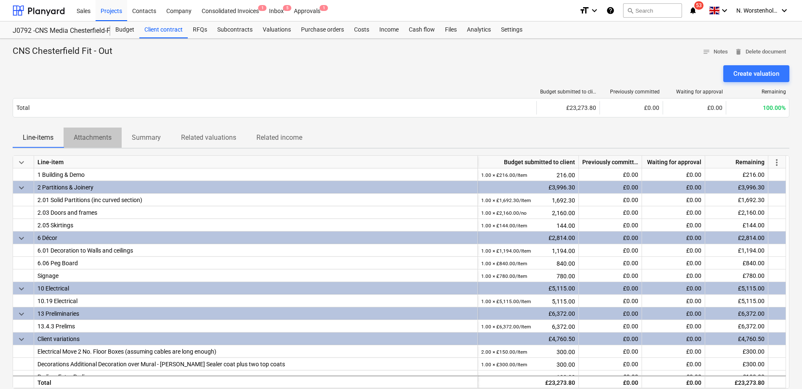
click at [104, 137] on p "Attachments" at bounding box center [93, 138] width 38 height 10
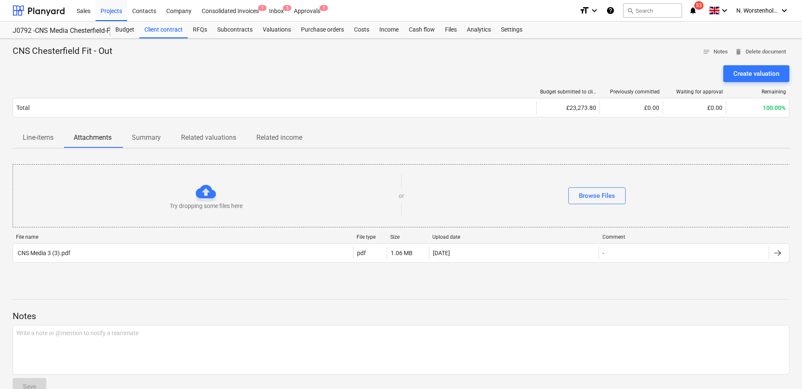
click at [139, 137] on p "Summary" at bounding box center [146, 138] width 29 height 10
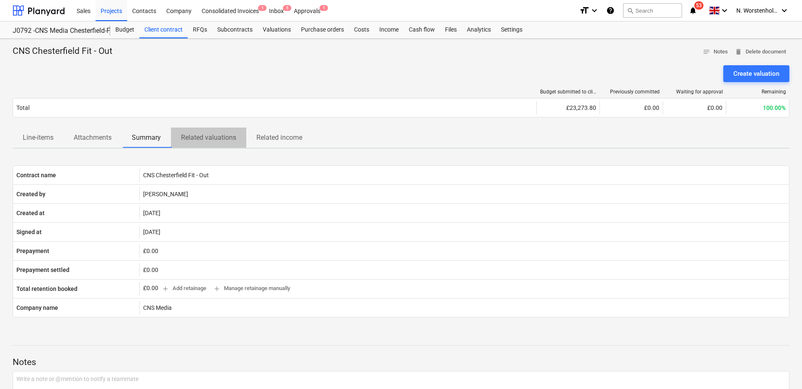
click at [203, 134] on p "Related valuations" at bounding box center [208, 138] width 55 height 10
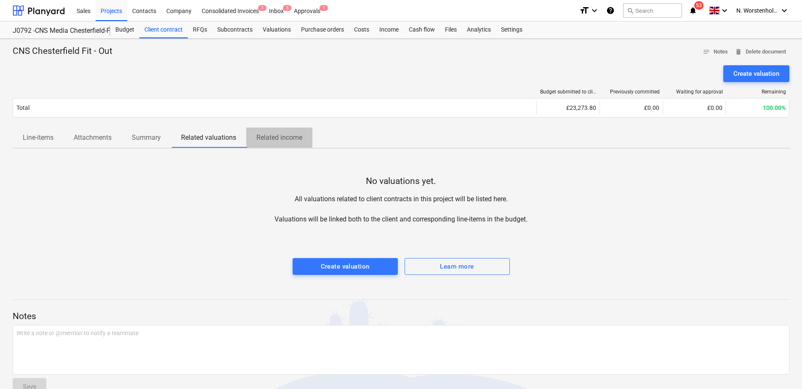
click at [270, 134] on p "Related income" at bounding box center [280, 138] width 46 height 10
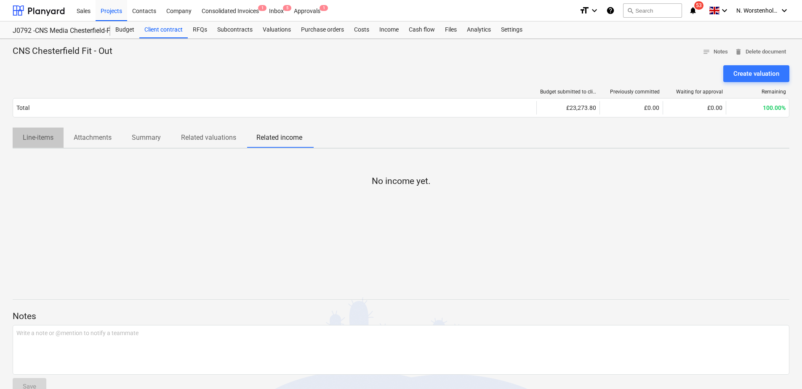
click at [42, 134] on p "Line-items" at bounding box center [38, 138] width 31 height 10
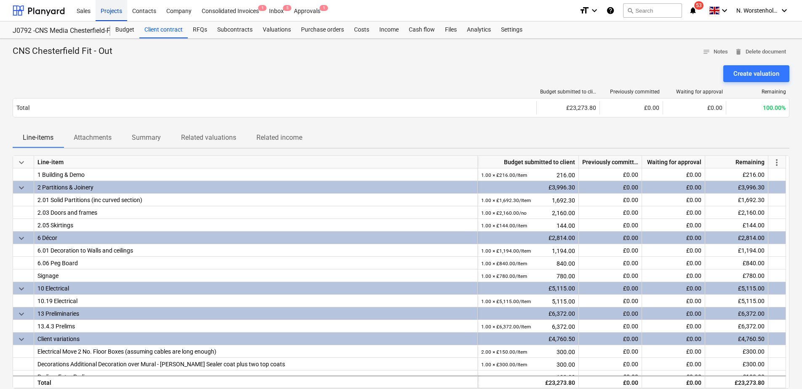
click at [106, 11] on div "Projects" at bounding box center [112, 10] width 32 height 21
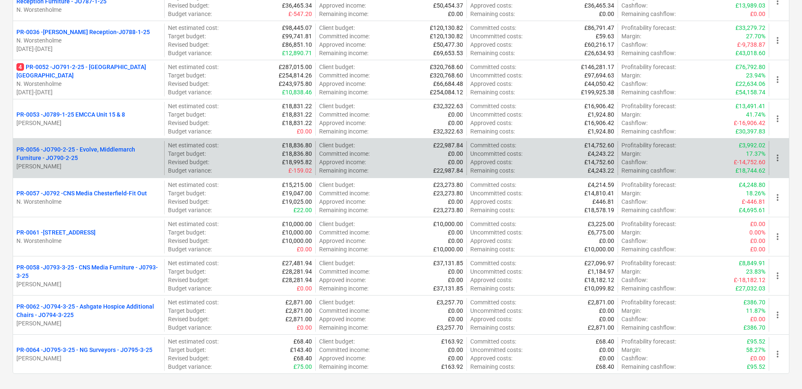
scroll to position [337, 0]
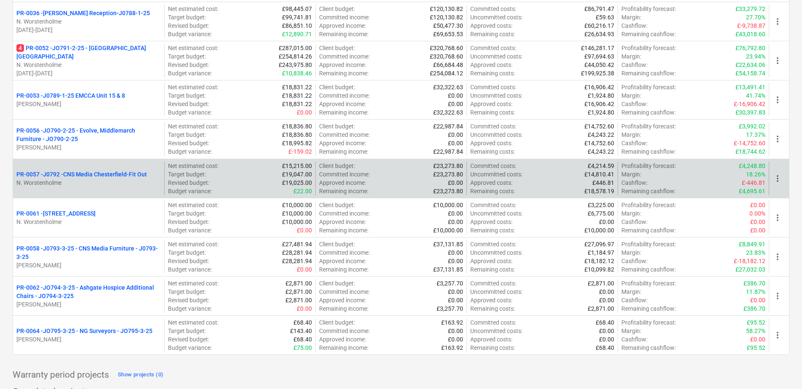
click at [100, 171] on p "PR-0057 - J0792 -CNS Media Chesterfield-Fit Out" at bounding box center [81, 174] width 131 height 8
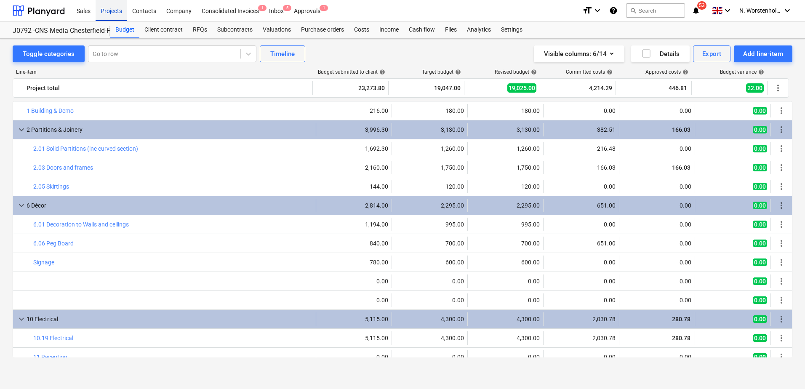
click at [113, 11] on div "Projects" at bounding box center [112, 10] width 32 height 21
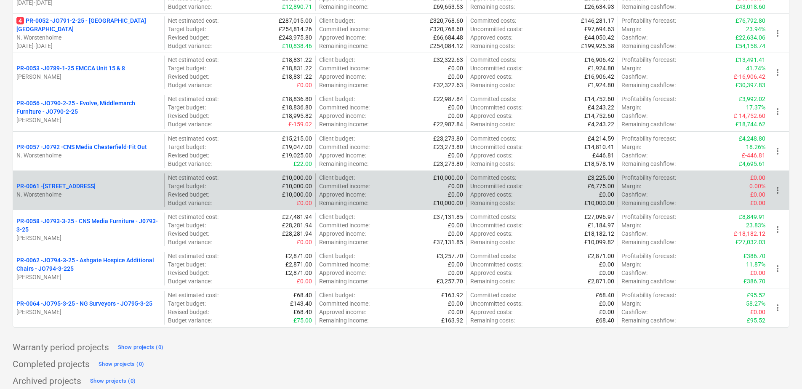
scroll to position [370, 0]
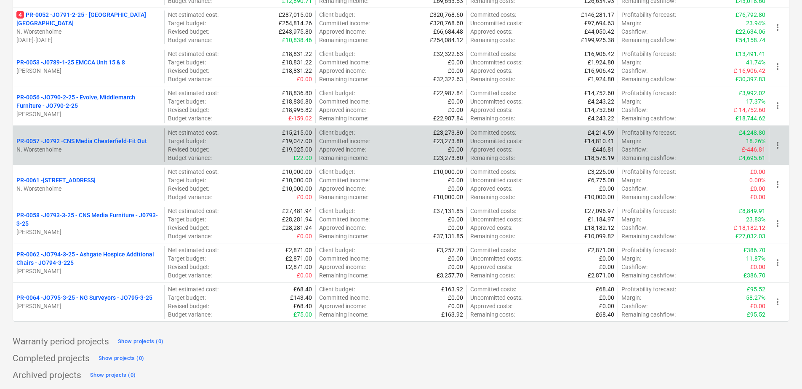
click at [647, 144] on div "Margin : 18.26%" at bounding box center [694, 141] width 144 height 8
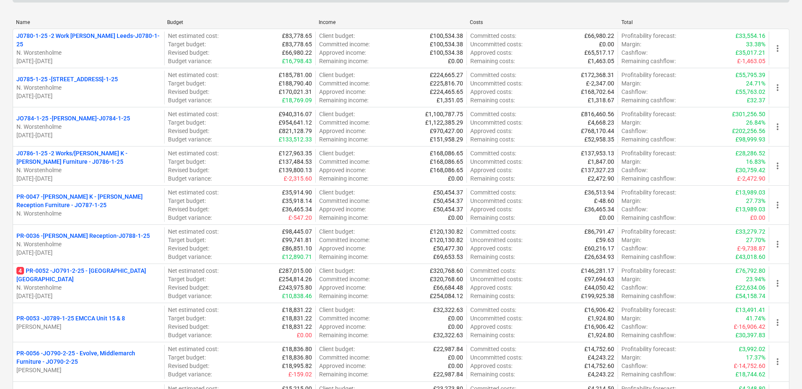
scroll to position [0, 0]
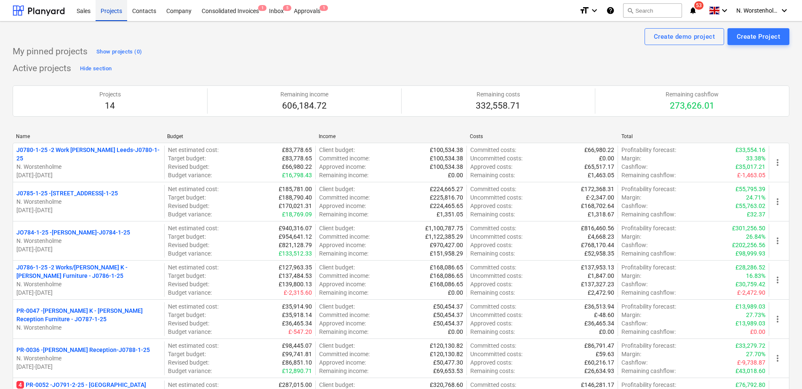
click at [112, 11] on div "Projects" at bounding box center [112, 10] width 32 height 21
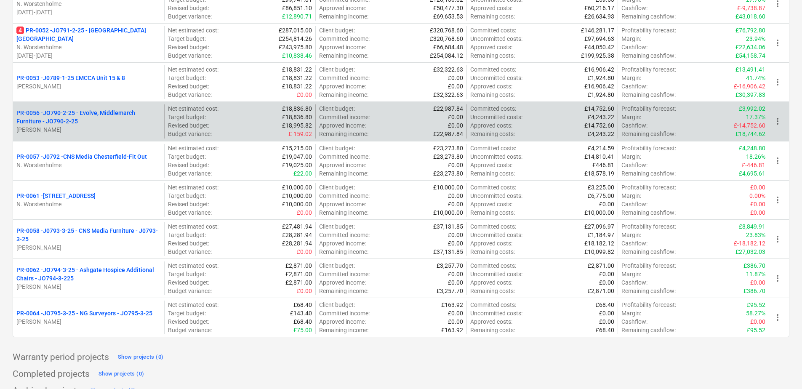
scroll to position [370, 0]
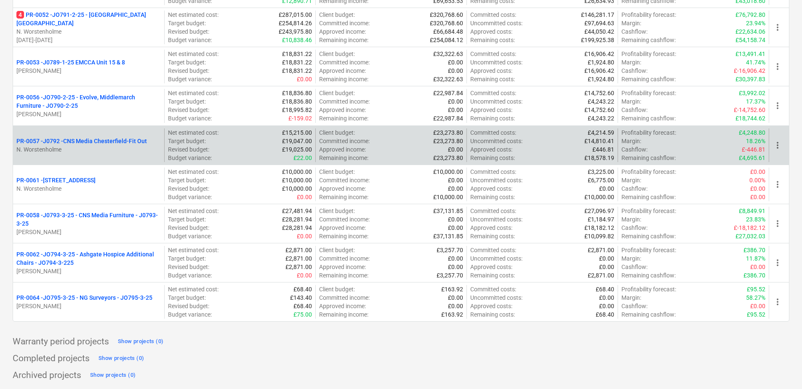
click at [73, 139] on p "PR-0057 - J0792 -CNS Media Chesterfield-Fit Out" at bounding box center [81, 141] width 131 height 8
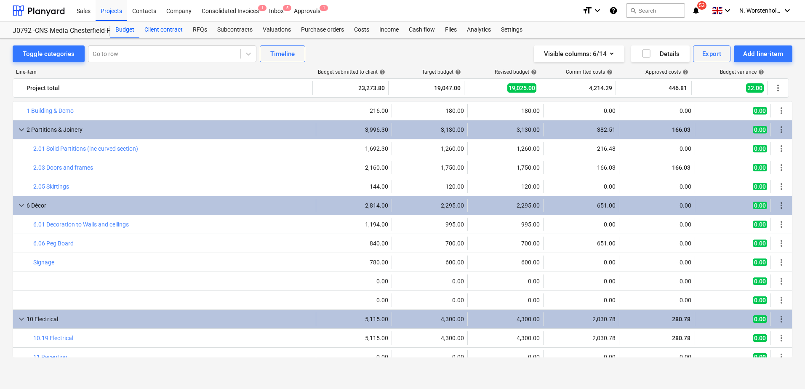
click at [160, 29] on div "Client contract" at bounding box center [163, 29] width 48 height 17
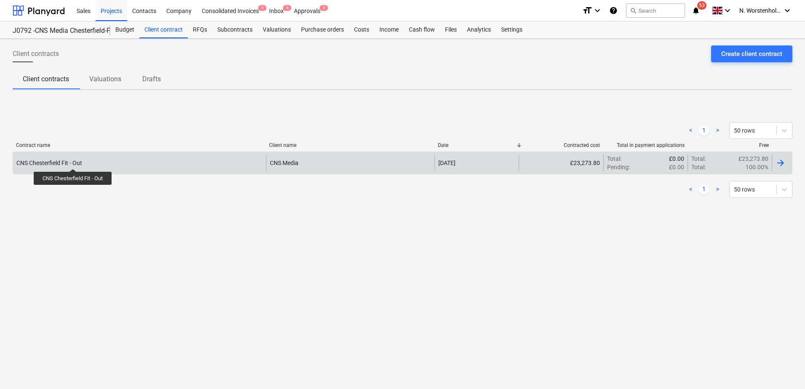
click at [73, 161] on div "CNS Chesterfield Fit - Out" at bounding box center [49, 163] width 66 height 7
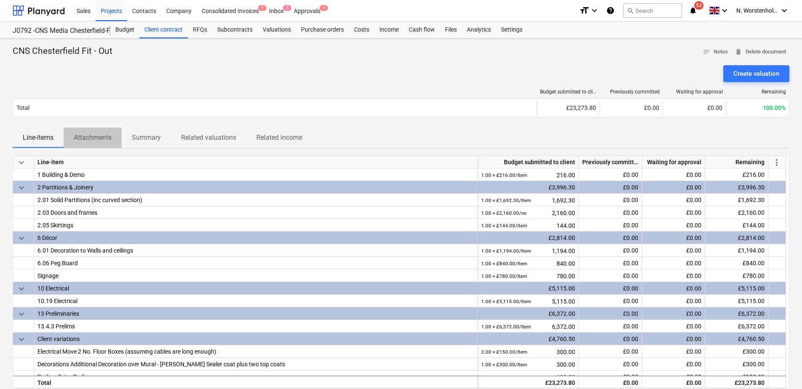
click at [100, 141] on p "Attachments" at bounding box center [93, 138] width 38 height 10
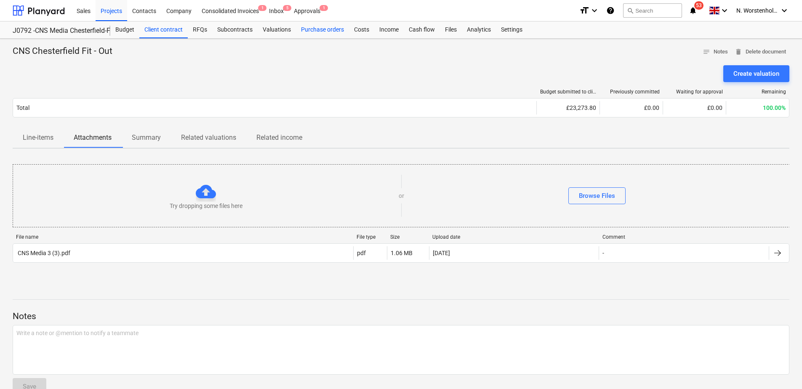
click at [321, 27] on div "Purchase orders" at bounding box center [322, 29] width 53 height 17
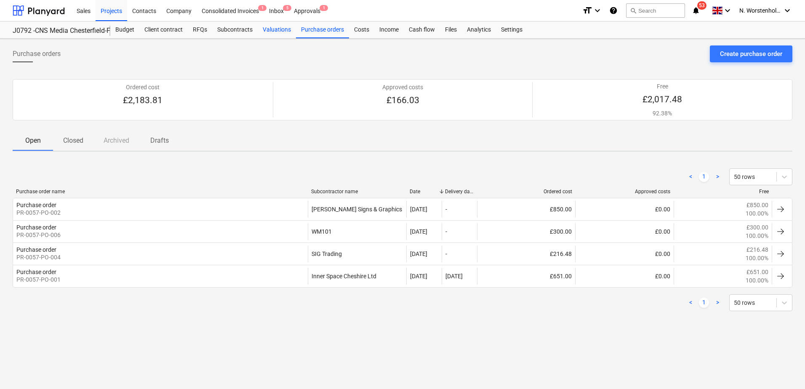
click at [272, 28] on div "Valuations" at bounding box center [277, 29] width 38 height 17
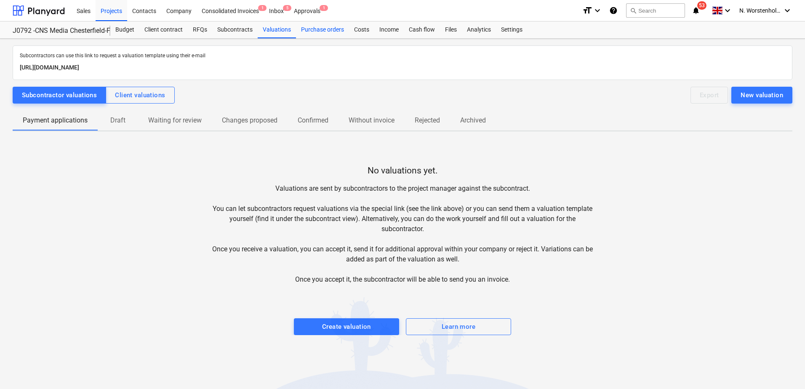
click at [312, 29] on div "Purchase orders" at bounding box center [322, 29] width 53 height 17
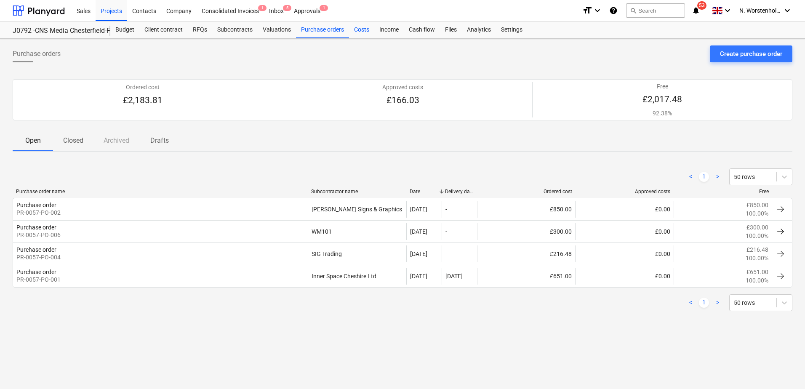
click at [366, 29] on div "Costs" at bounding box center [361, 29] width 25 height 17
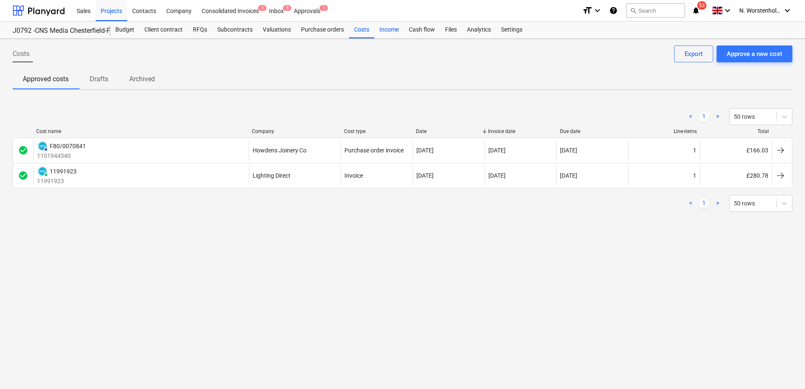
click at [386, 25] on div "Income" at bounding box center [388, 29] width 29 height 17
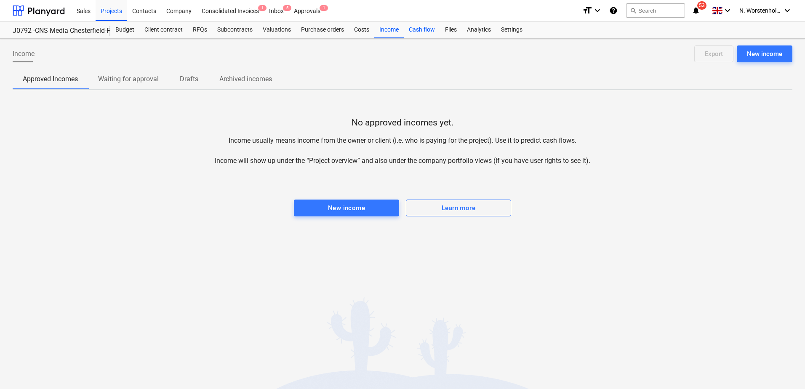
click at [420, 29] on div "Cash flow" at bounding box center [422, 29] width 36 height 17
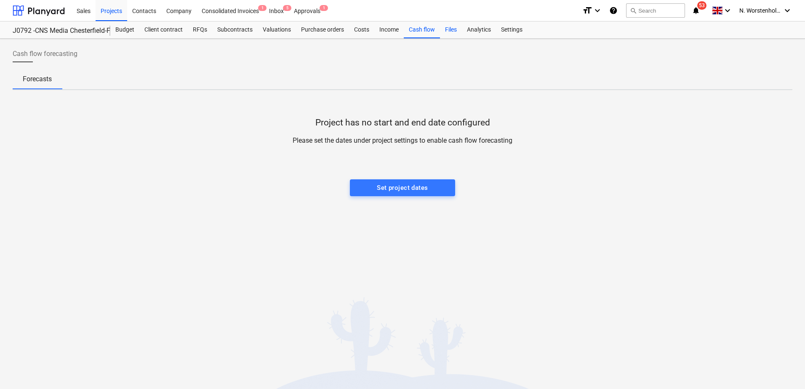
click at [452, 30] on div "Files" at bounding box center [451, 29] width 22 height 17
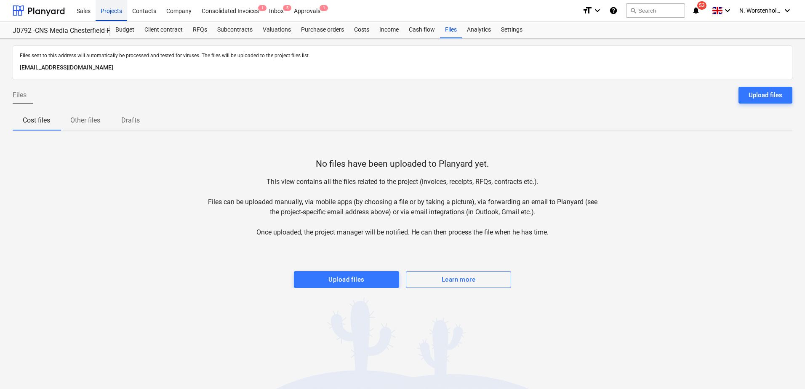
click at [110, 8] on div "Projects" at bounding box center [112, 10] width 32 height 21
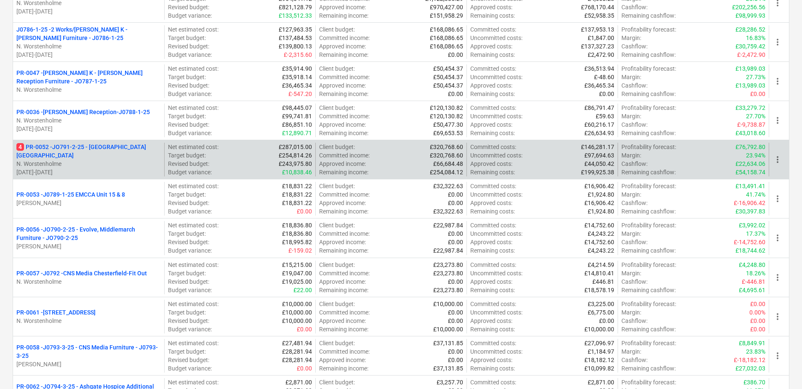
scroll to position [253, 0]
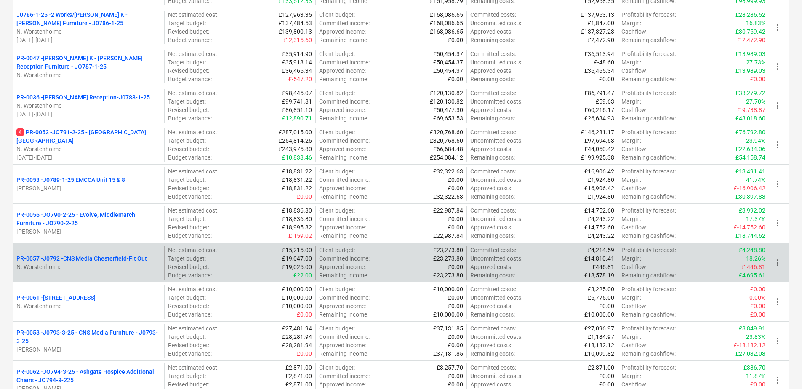
click at [98, 255] on p "PR-0057 - J0792 -CNS Media Chesterfield-Fit Out" at bounding box center [81, 258] width 131 height 8
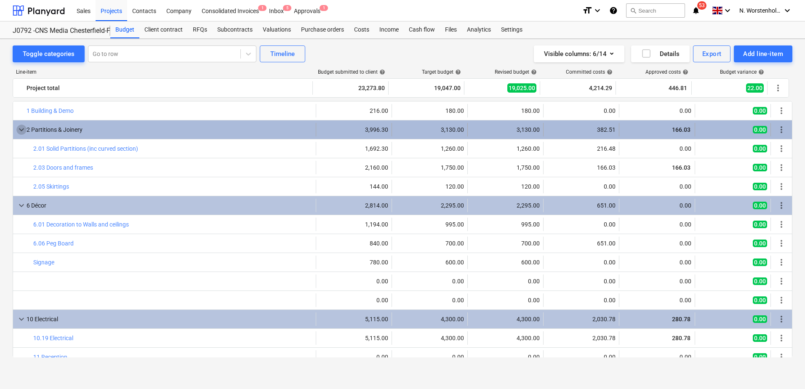
click at [21, 131] on span "keyboard_arrow_down" at bounding box center [21, 130] width 10 height 10
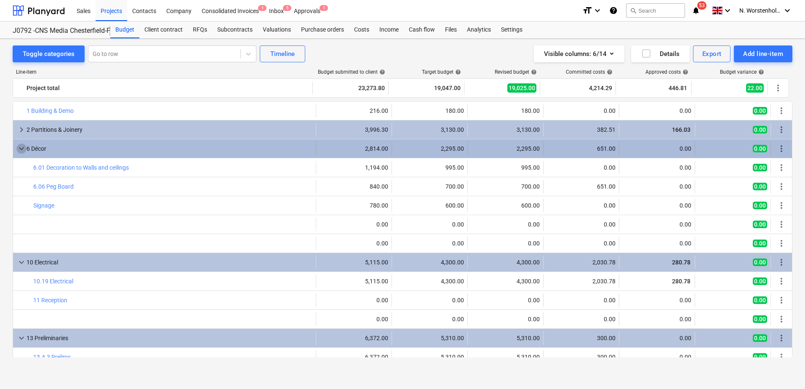
click at [18, 145] on span "keyboard_arrow_down" at bounding box center [21, 149] width 10 height 10
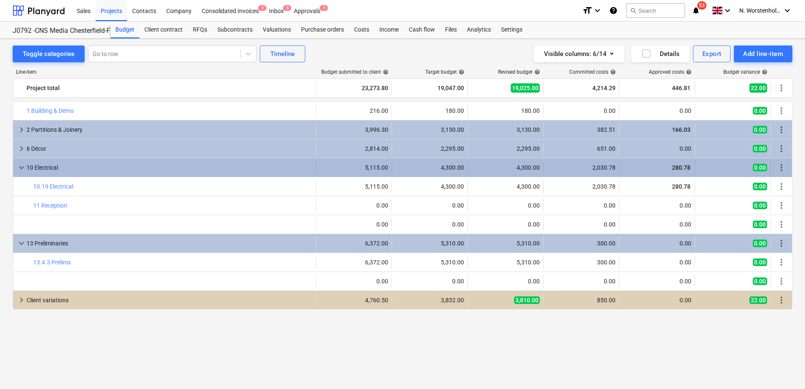
click at [22, 171] on span "keyboard_arrow_down" at bounding box center [21, 168] width 10 height 10
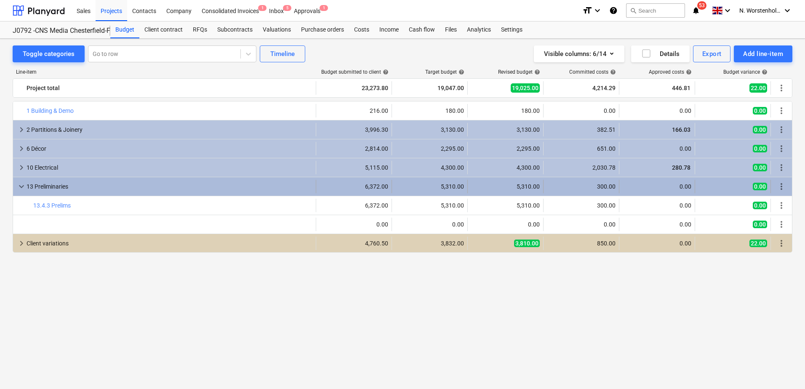
click at [22, 187] on span "keyboard_arrow_down" at bounding box center [21, 187] width 10 height 10
